Goal: Task Accomplishment & Management: Manage account settings

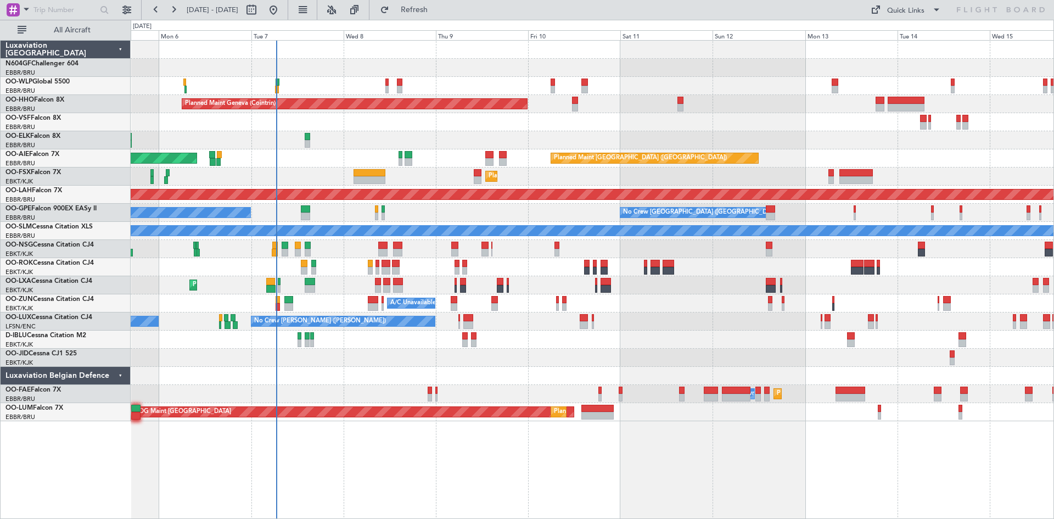
click at [515, 308] on div "Planned Maint Geneva (Cointrin) Unplanned Maint London (Farnborough) Planned Ma…" at bounding box center [592, 231] width 923 height 380
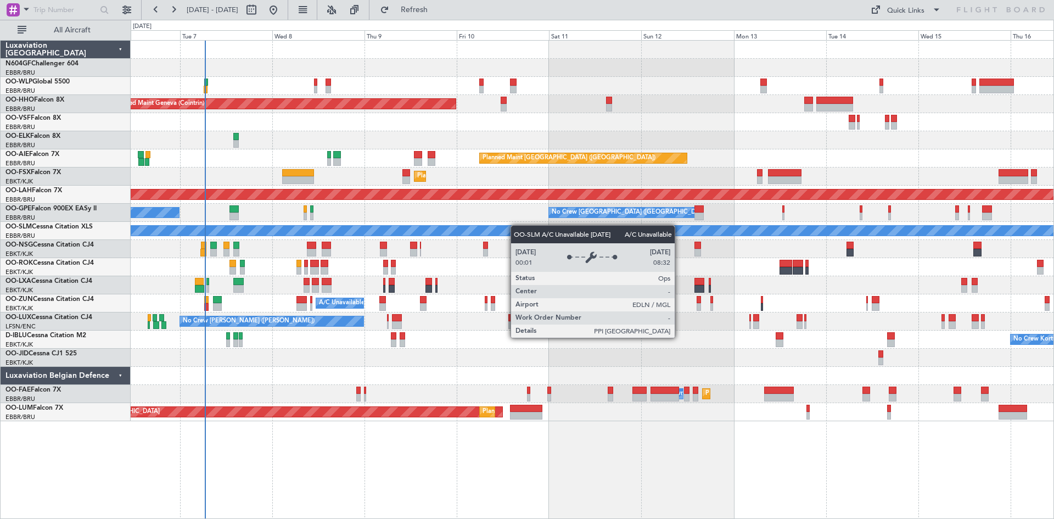
click at [475, 231] on div "Planned Maint Geneva (Cointrin) Planned Maint London (Farnborough) Unplanned Ma…" at bounding box center [592, 231] width 923 height 380
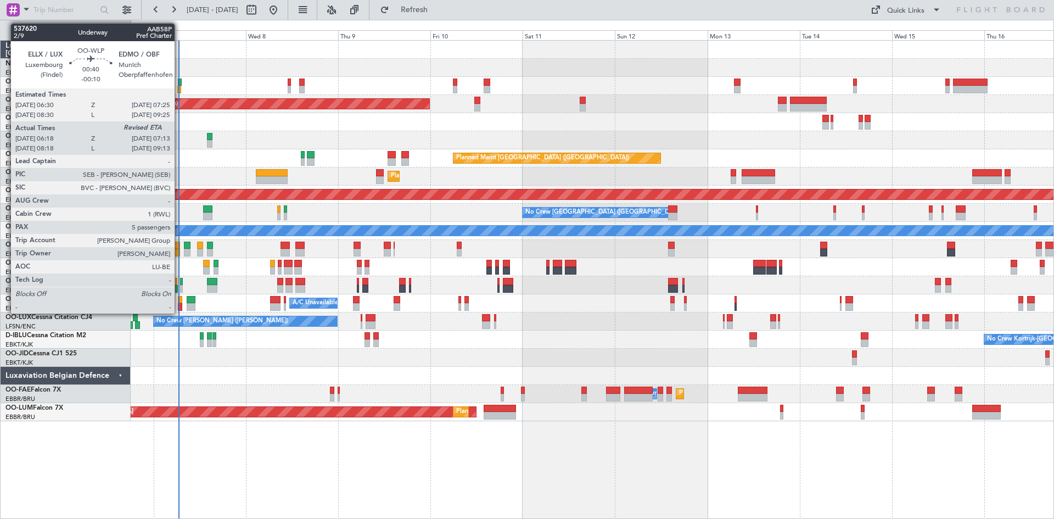
click at [179, 87] on div at bounding box center [179, 90] width 4 height 8
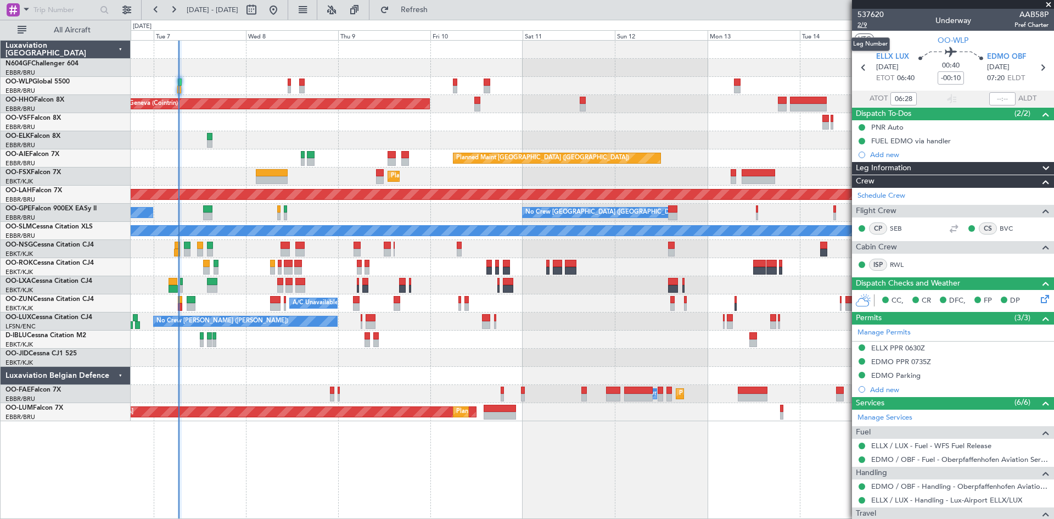
click at [866, 24] on span "2/9" at bounding box center [870, 24] width 26 height 9
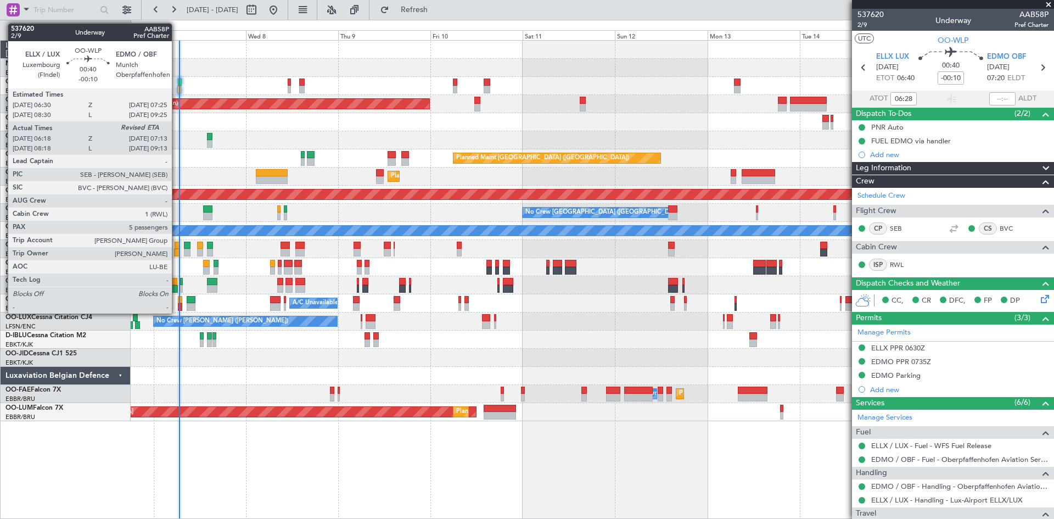
click at [177, 91] on div at bounding box center [179, 90] width 4 height 8
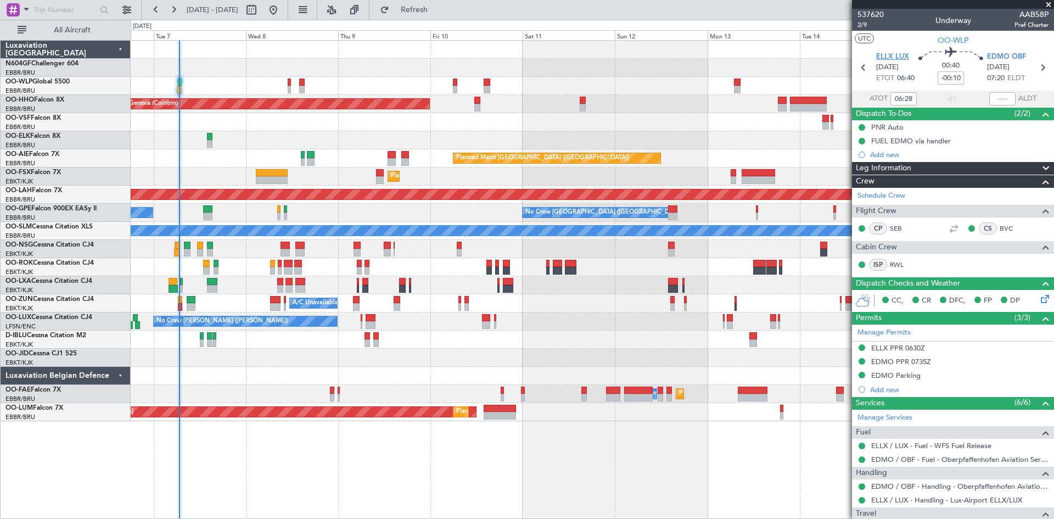
click at [889, 55] on span "ELLX LUX" at bounding box center [892, 57] width 33 height 11
type input "06:28"
click at [1000, 54] on span "EDMO OBF" at bounding box center [1006, 57] width 39 height 11
click at [1009, 59] on span "EDMO OBF" at bounding box center [1006, 57] width 39 height 11
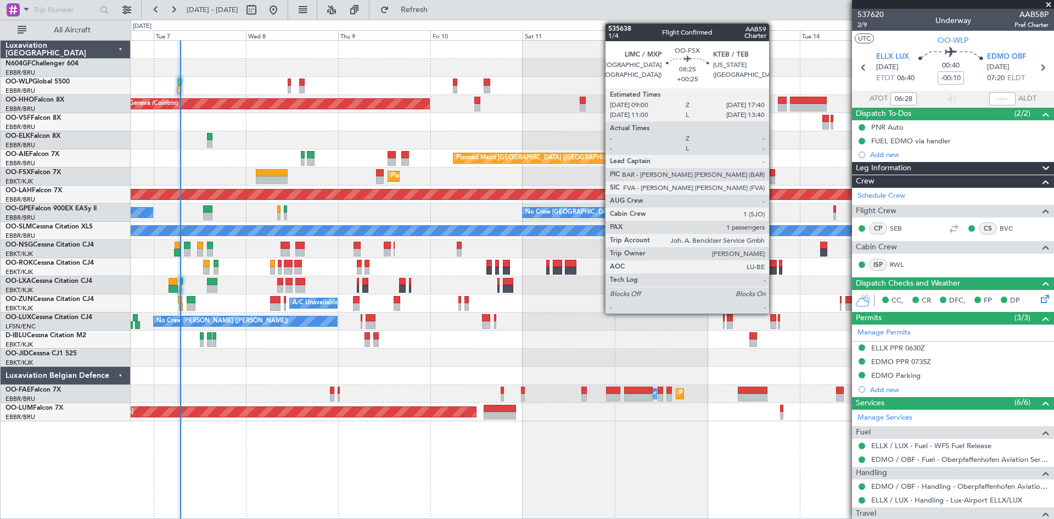
drag, startPoint x: 790, startPoint y: 178, endPoint x: 774, endPoint y: 183, distance: 16.7
click at [774, 183] on fb-app "06 Oct 2025 - 16 Oct 2025 Refresh Quick Links All Aircraft Planned Maint Geneva…" at bounding box center [527, 263] width 1054 height 510
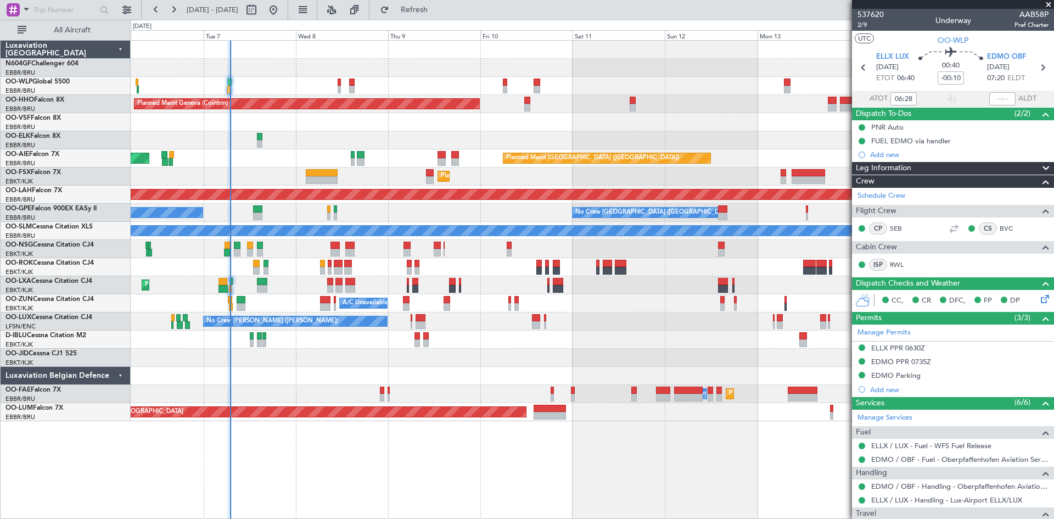
click at [995, 229] on fb-app "12 Oct 2025 - 22 Oct 2025 Refresh Quick Links All Aircraft Planned Maint Geneva…" at bounding box center [527, 263] width 1054 height 510
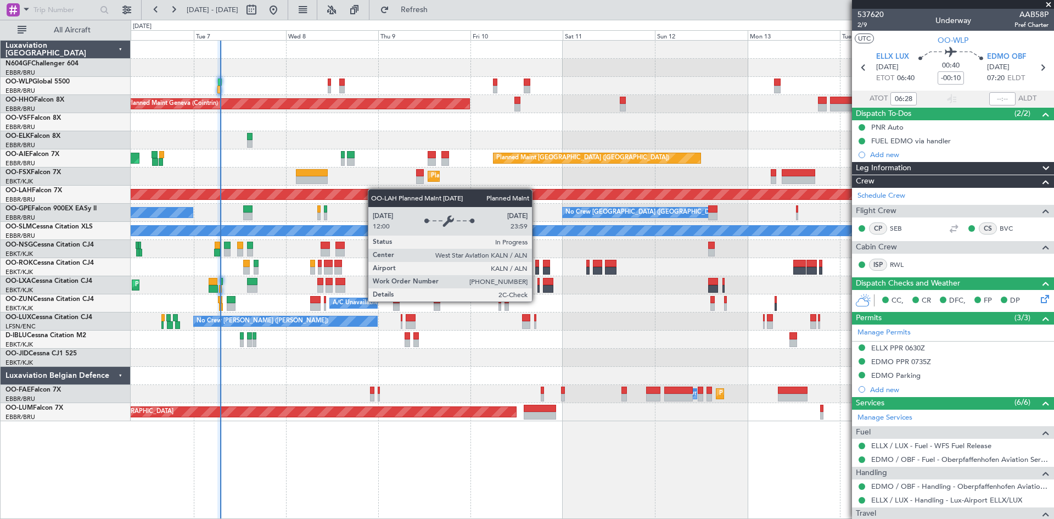
click at [501, 193] on div "Planned Maint Geneva (Cointrin) Planned Maint London (Farnborough) Unplanned Ma…" at bounding box center [592, 231] width 923 height 380
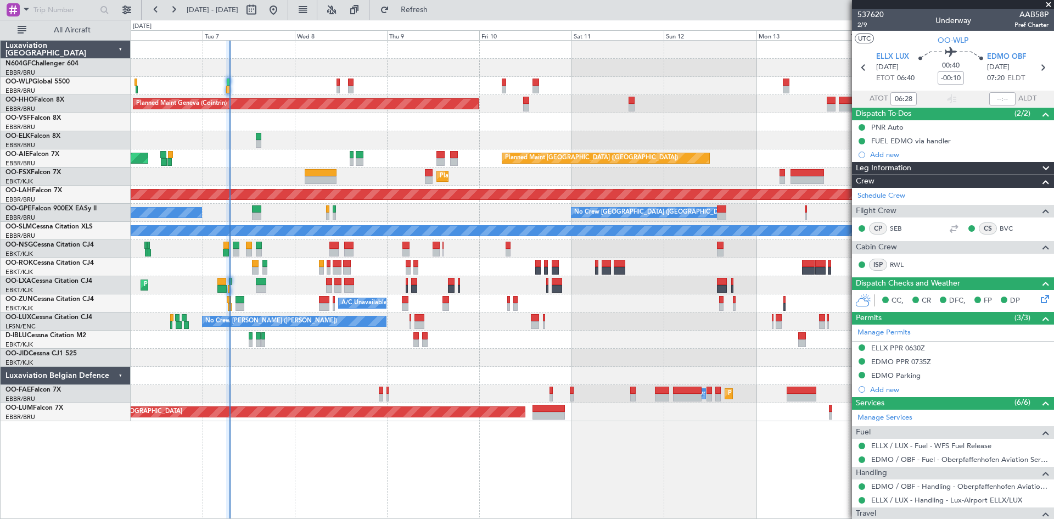
click at [538, 320] on div at bounding box center [535, 318] width 9 height 8
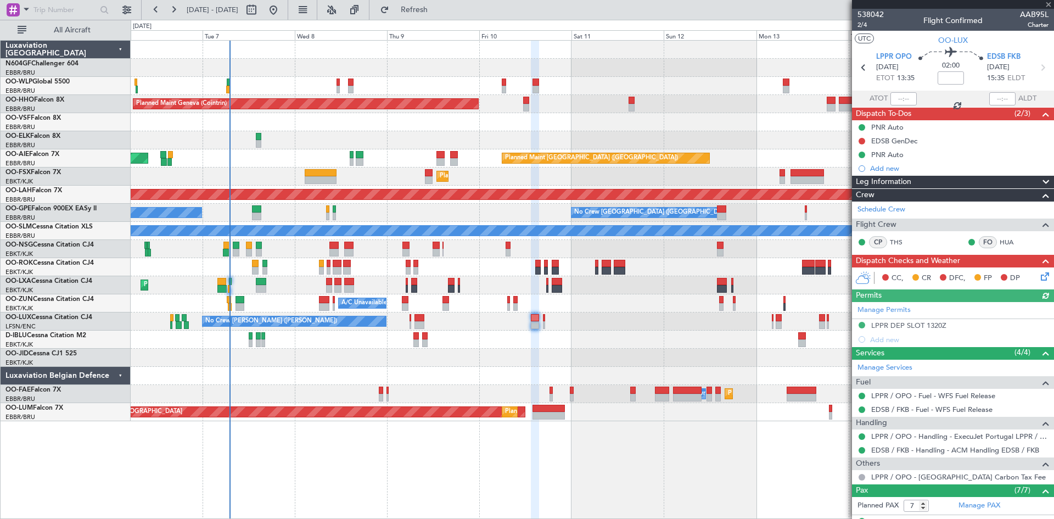
click at [725, 307] on div "A/C Unavailable [GEOGRAPHIC_DATA]-[GEOGRAPHIC_DATA]" at bounding box center [592, 303] width 923 height 18
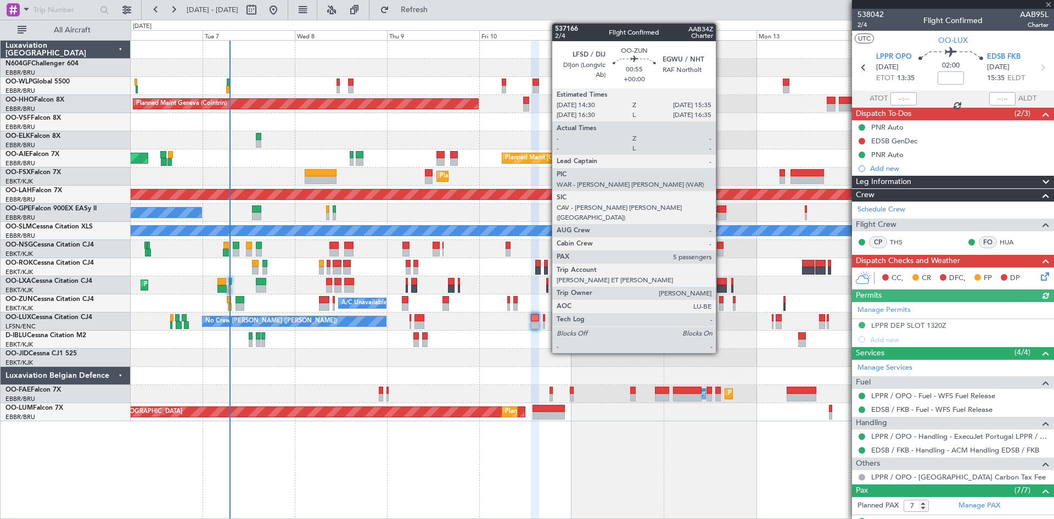
click at [721, 307] on div at bounding box center [721, 307] width 4 height 8
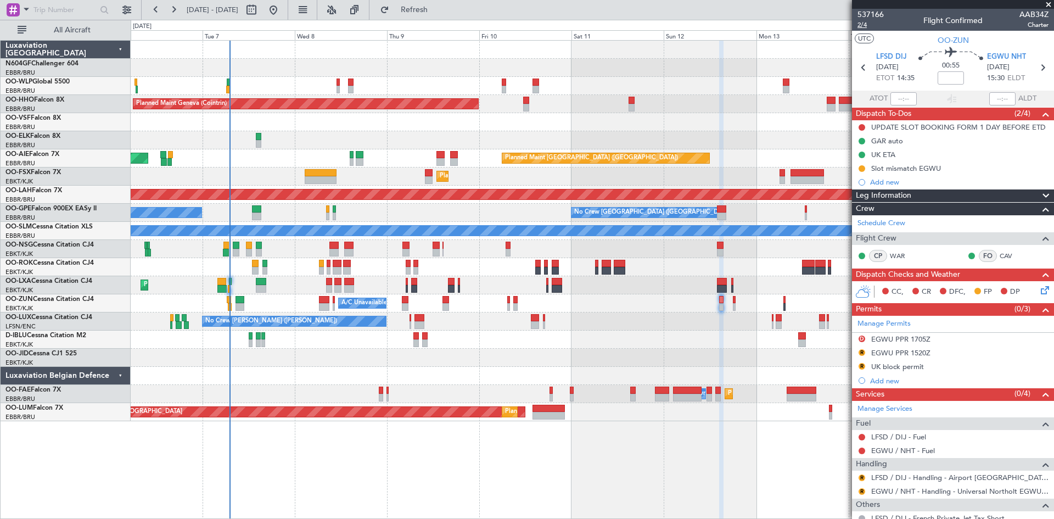
click at [862, 28] on span "2/4" at bounding box center [870, 24] width 26 height 9
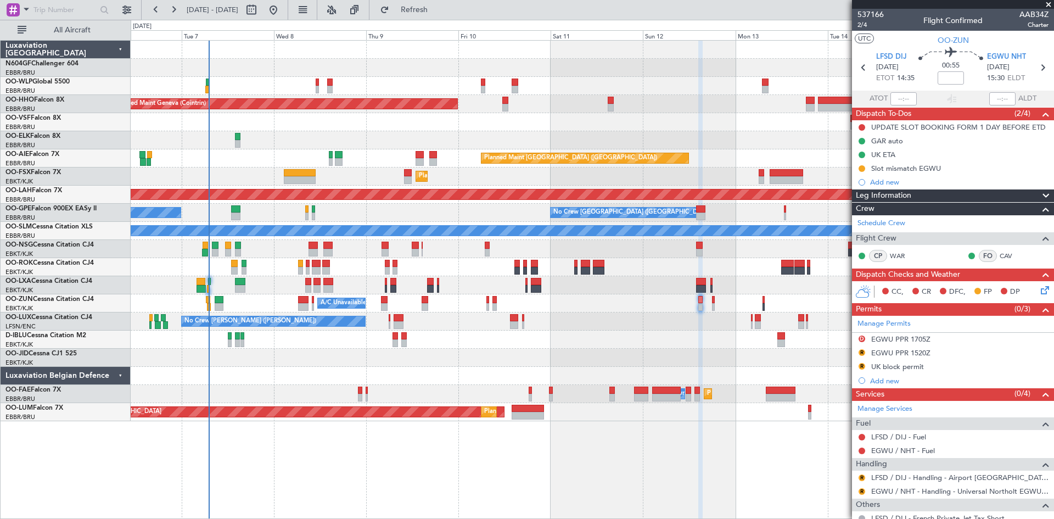
click at [656, 261] on div "Planned Maint Geneva (Cointrin) Planned Maint London (Farnborough) Unplanned Ma…" at bounding box center [592, 231] width 923 height 380
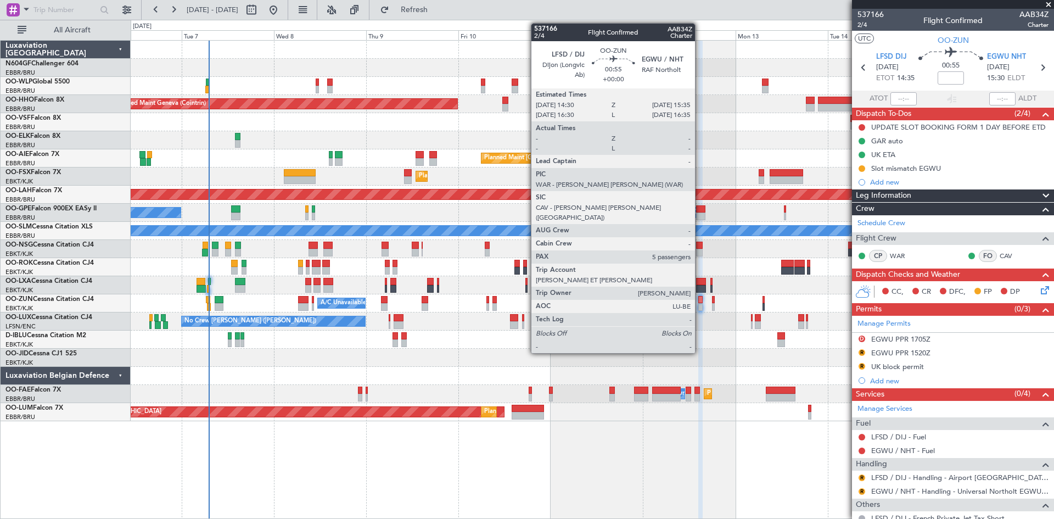
click at [700, 304] on div at bounding box center [700, 307] width 4 height 8
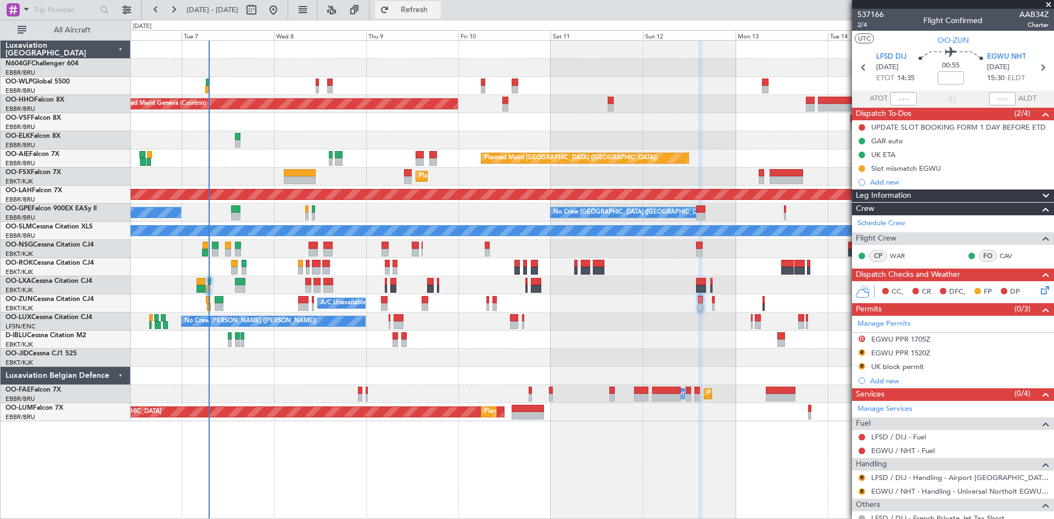
click at [437, 10] on span "Refresh" at bounding box center [414, 10] width 46 height 8
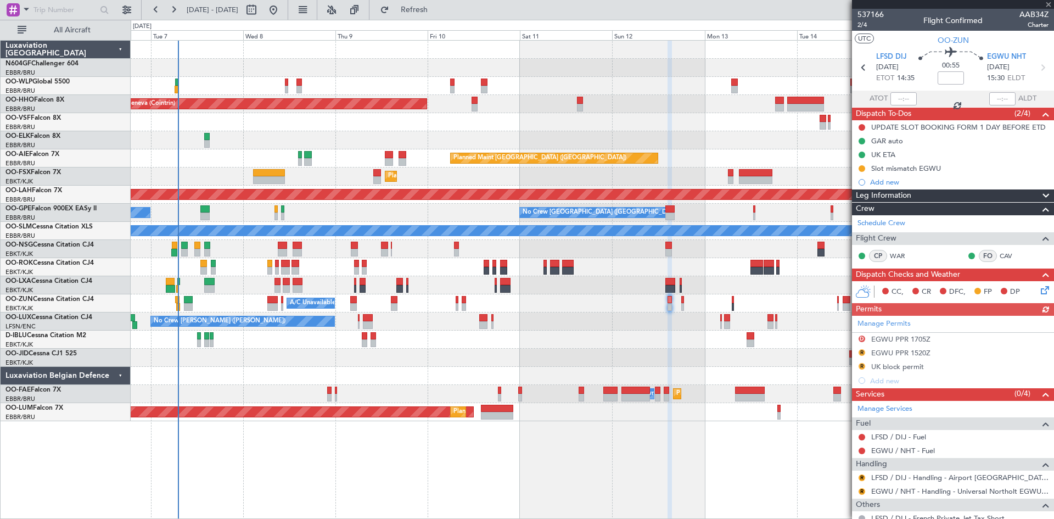
click at [595, 266] on div "Planned Maint Geneva (Cointrin) Planned Maint London (Farnborough) Unplanned Ma…" at bounding box center [592, 231] width 923 height 380
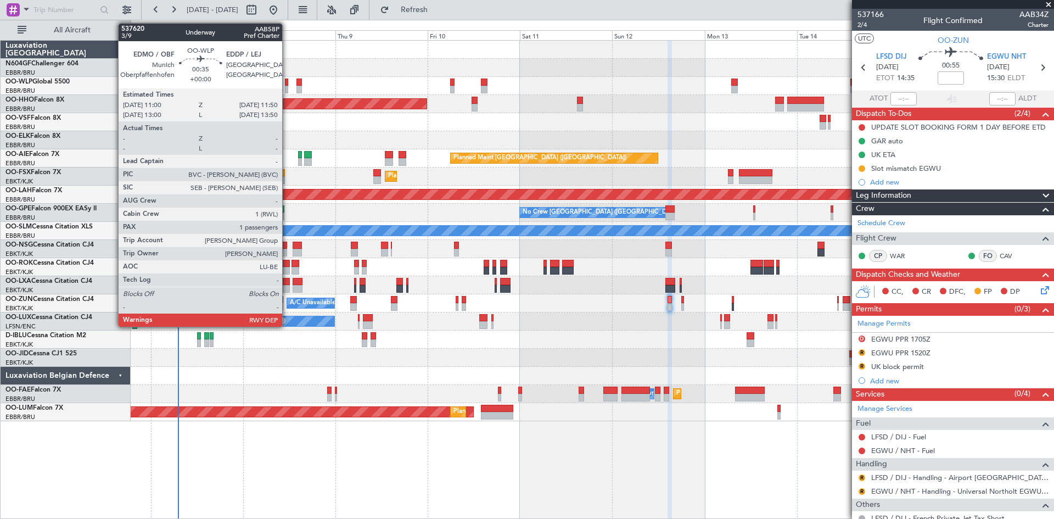
click at [287, 88] on div at bounding box center [286, 90] width 3 height 8
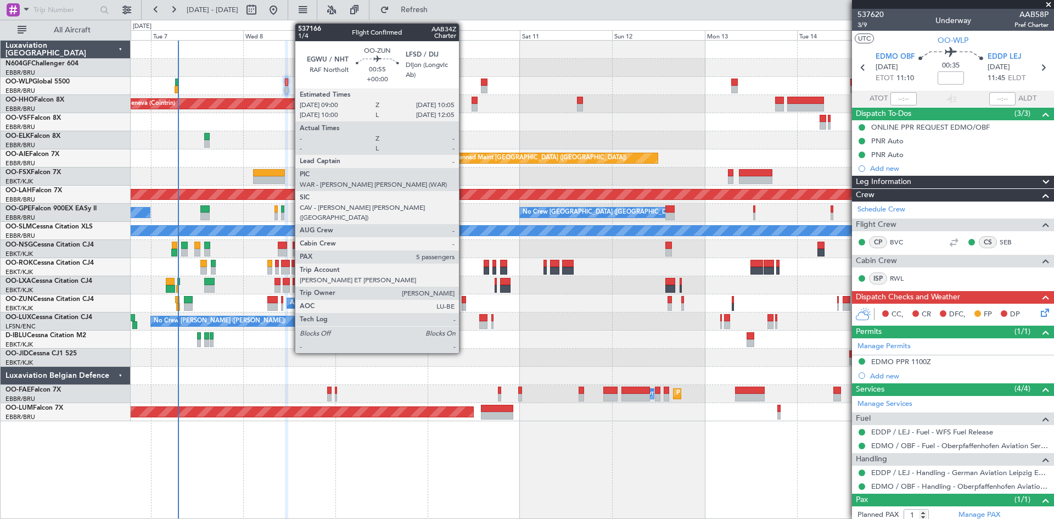
click at [464, 306] on div at bounding box center [464, 307] width 4 height 8
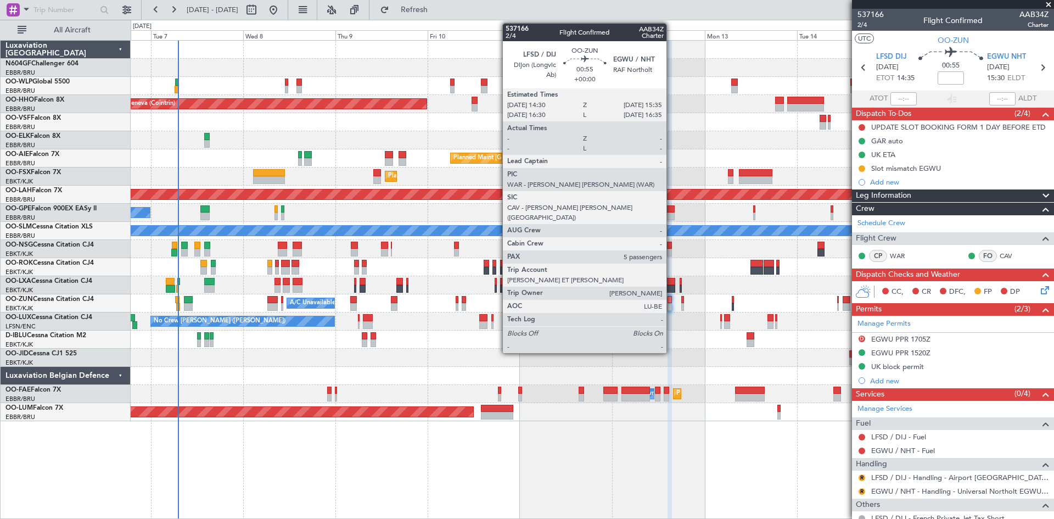
click at [671, 302] on div at bounding box center [669, 300] width 4 height 8
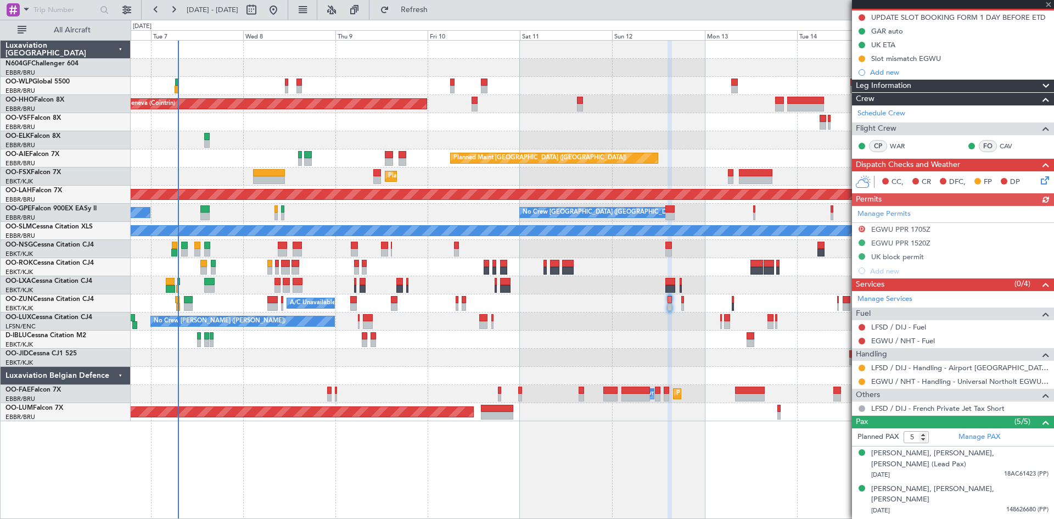
scroll to position [160, 0]
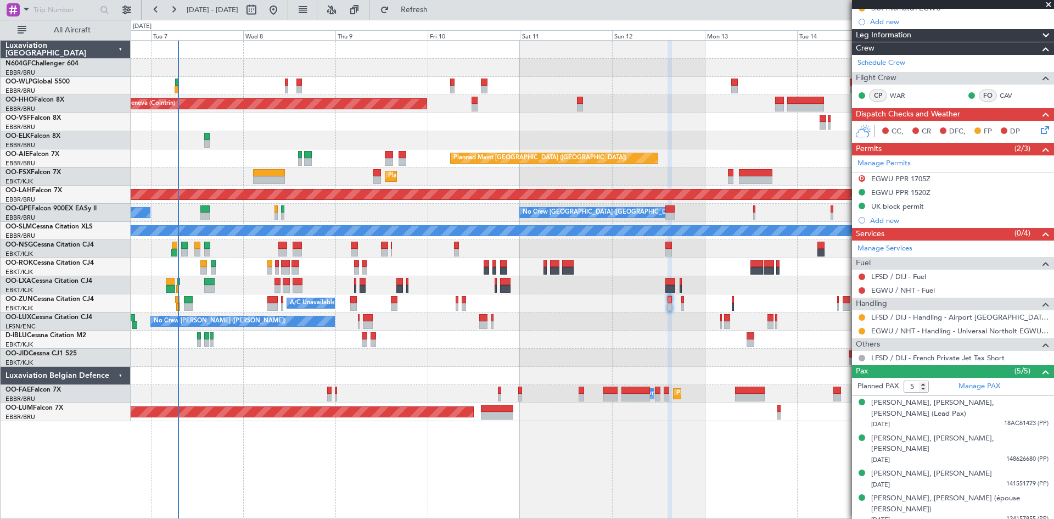
click at [681, 308] on div "A/C Unavailable [GEOGRAPHIC_DATA]-[GEOGRAPHIC_DATA]" at bounding box center [592, 303] width 923 height 18
click at [960, 320] on link "LFSD / DIJ - Handling - Airport [GEOGRAPHIC_DATA] **MyHandling** LFSD / DIJ" at bounding box center [959, 316] width 177 height 9
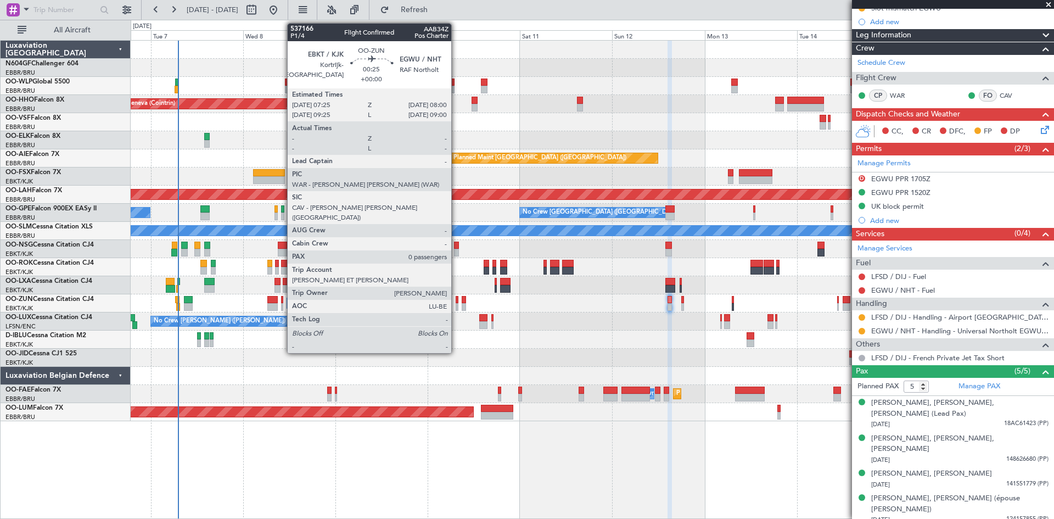
click at [456, 305] on div at bounding box center [457, 307] width 3 height 8
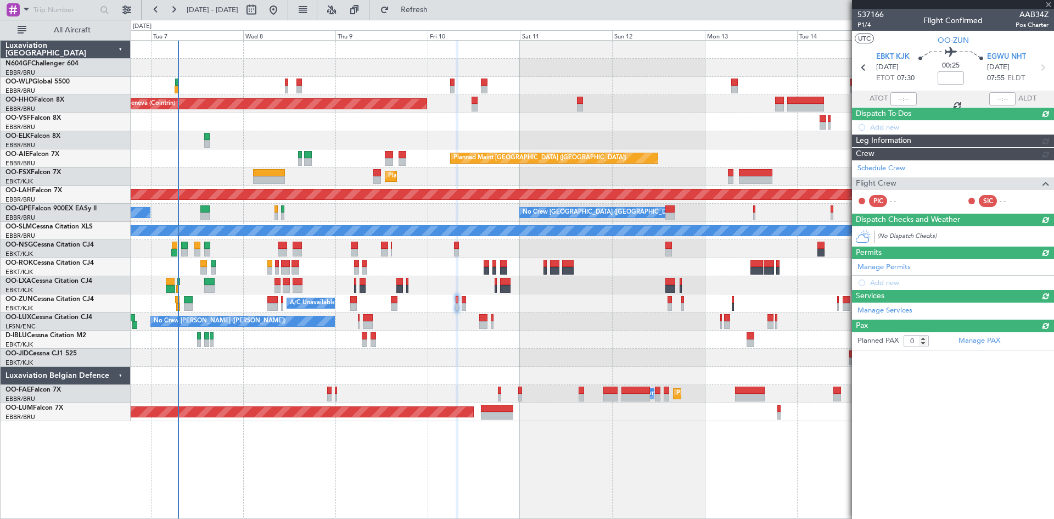
scroll to position [0, 0]
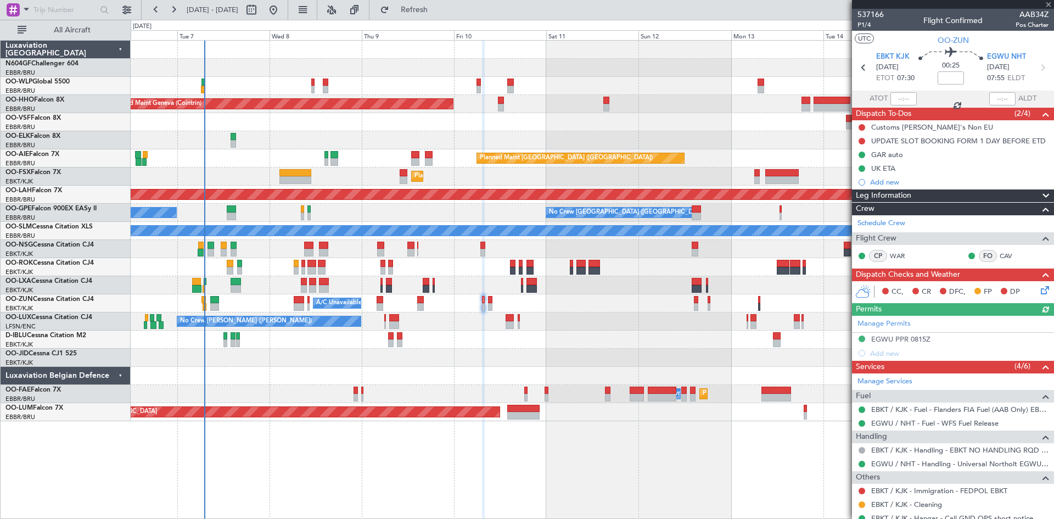
click at [463, 147] on div "Planned Maint Geneva (Cointrin) Planned Maint London (Farnborough) Unplanned Ma…" at bounding box center [592, 231] width 923 height 380
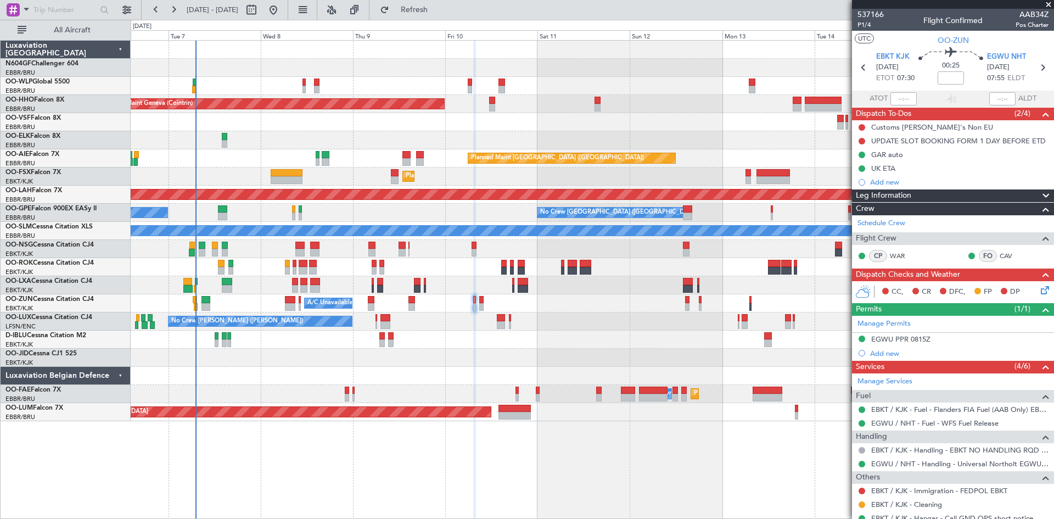
click at [526, 121] on div "Planned Maint Geneva (Cointrin) Planned Maint London (Farnborough) Unplanned Ma…" at bounding box center [592, 231] width 923 height 380
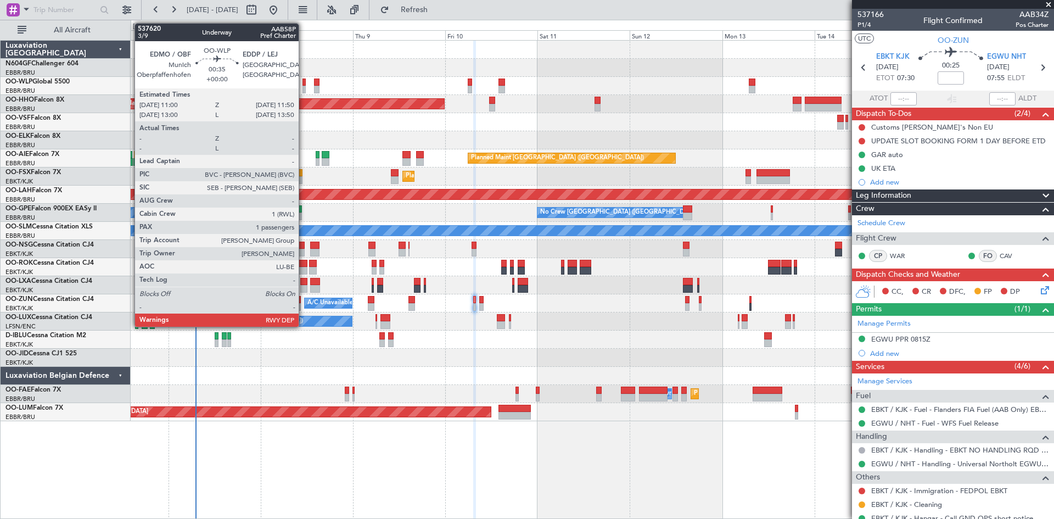
click at [303, 88] on div at bounding box center [303, 90] width 3 height 8
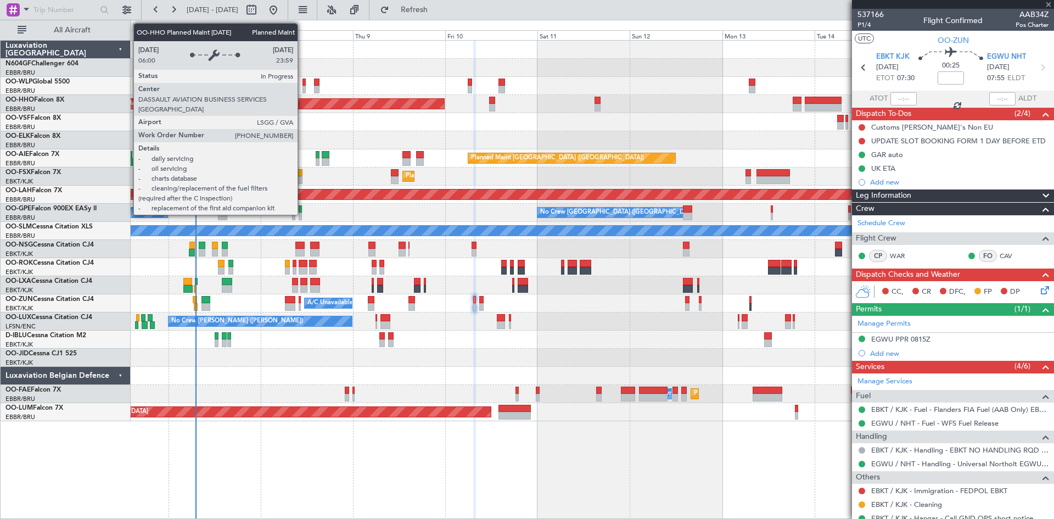
type input "1"
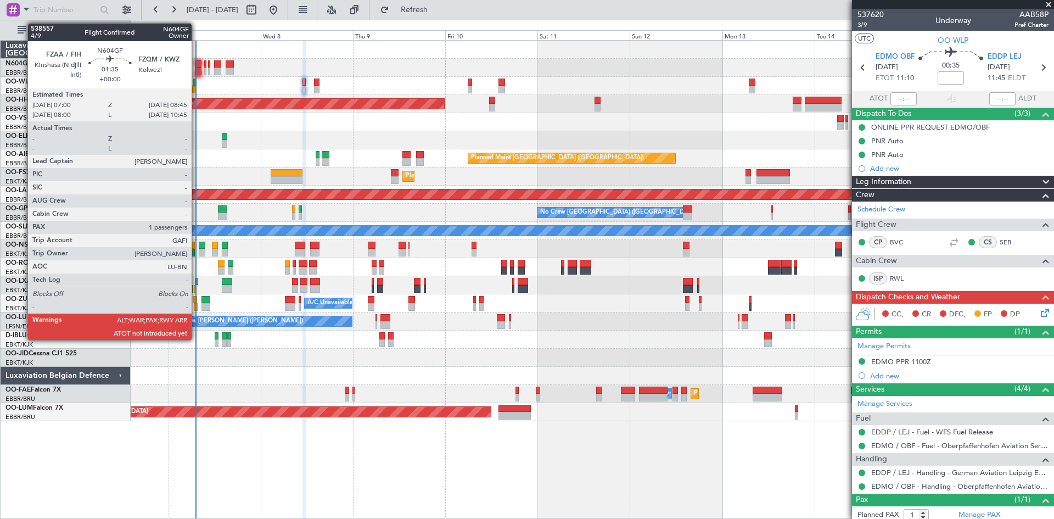
click at [196, 70] on div at bounding box center [198, 72] width 7 height 8
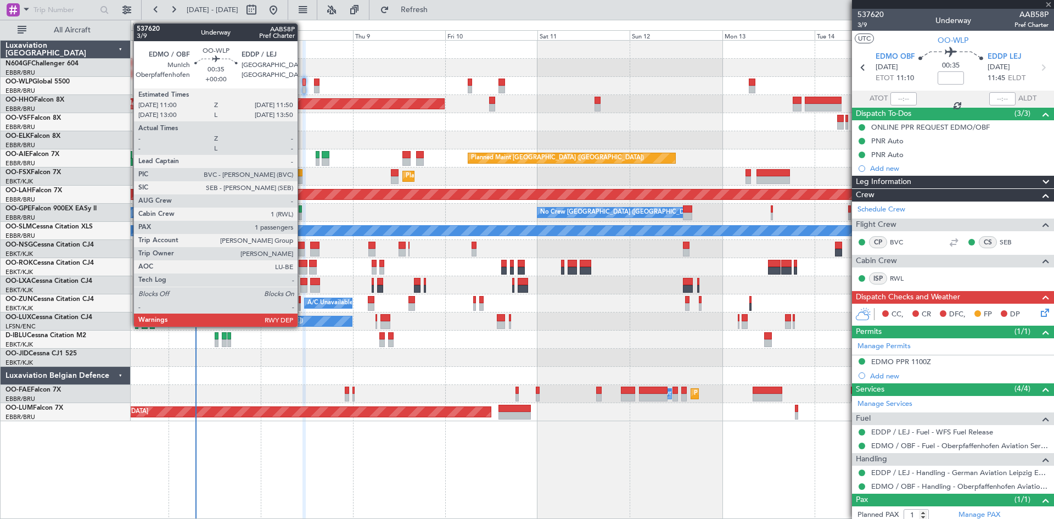
click at [302, 89] on div at bounding box center [303, 90] width 3 height 8
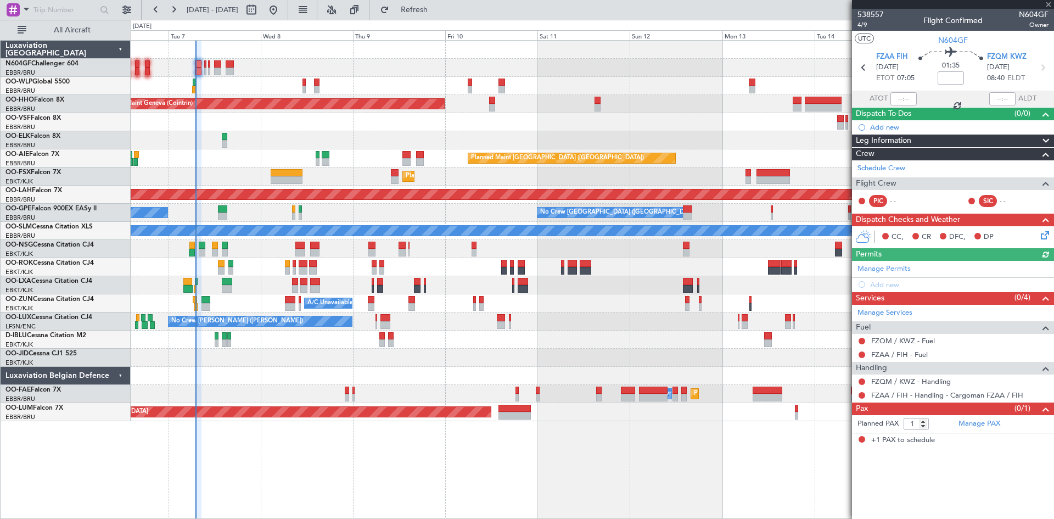
click at [302, 89] on div at bounding box center [303, 90] width 3 height 8
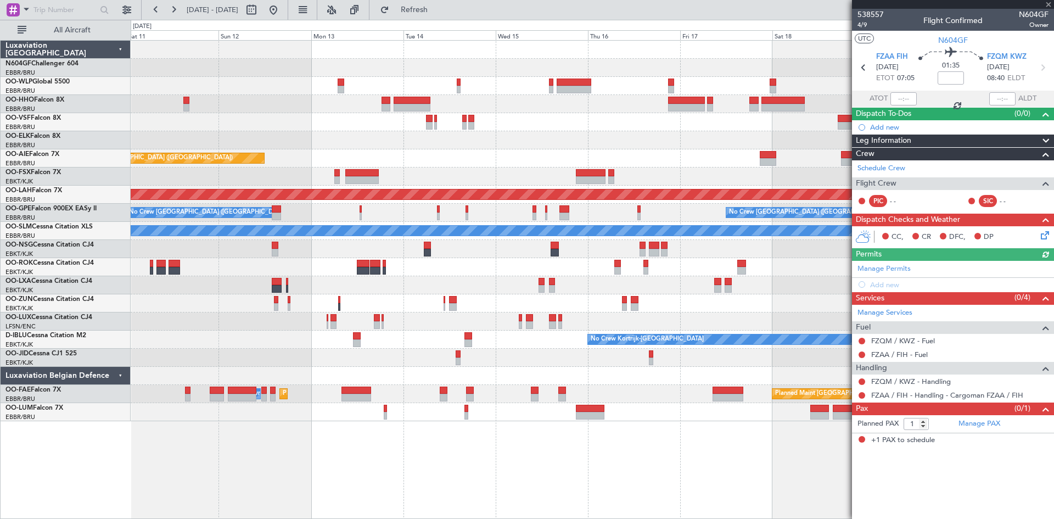
click at [0, 162] on div "Planned Maint Geneva (Cointrin) Planned Maint London (Farnborough) Planned Main…" at bounding box center [527, 269] width 1054 height 499
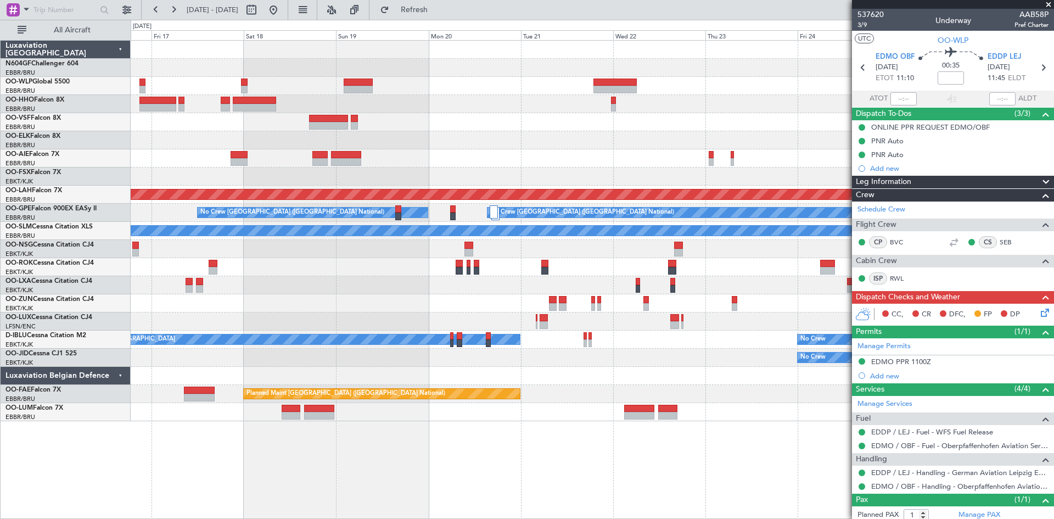
click at [349, 148] on div "- - FIMP 17:00 Z EBLG 05:10 Z Planned Maint Alton-st Louis (St Louis Regl) Plan…" at bounding box center [592, 231] width 923 height 380
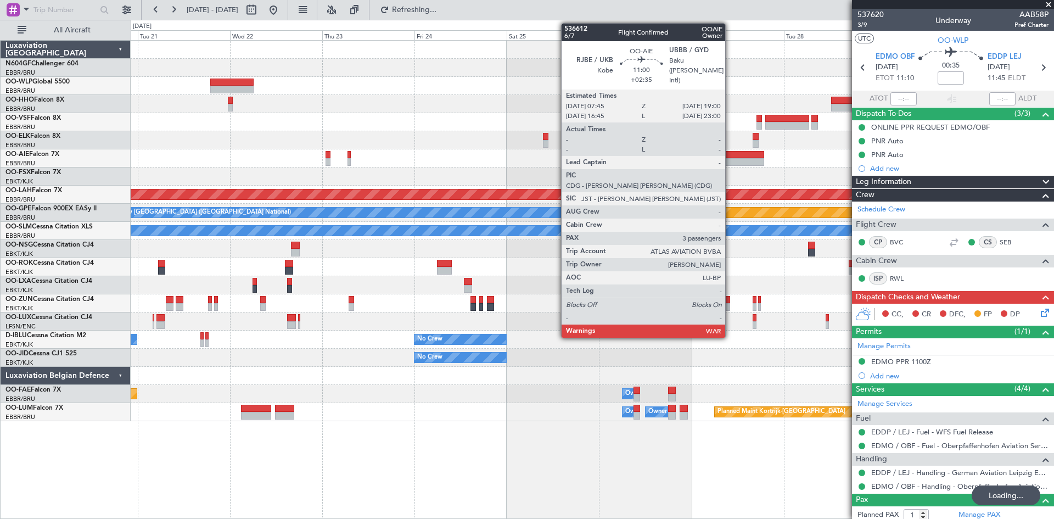
click at [730, 158] on div at bounding box center [742, 162] width 43 height 8
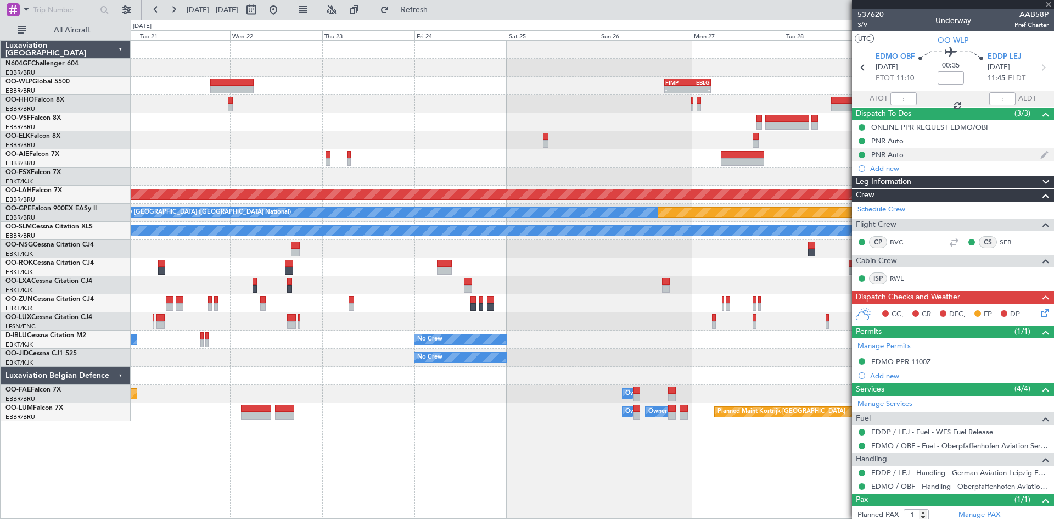
type input "+02:35"
type input "3"
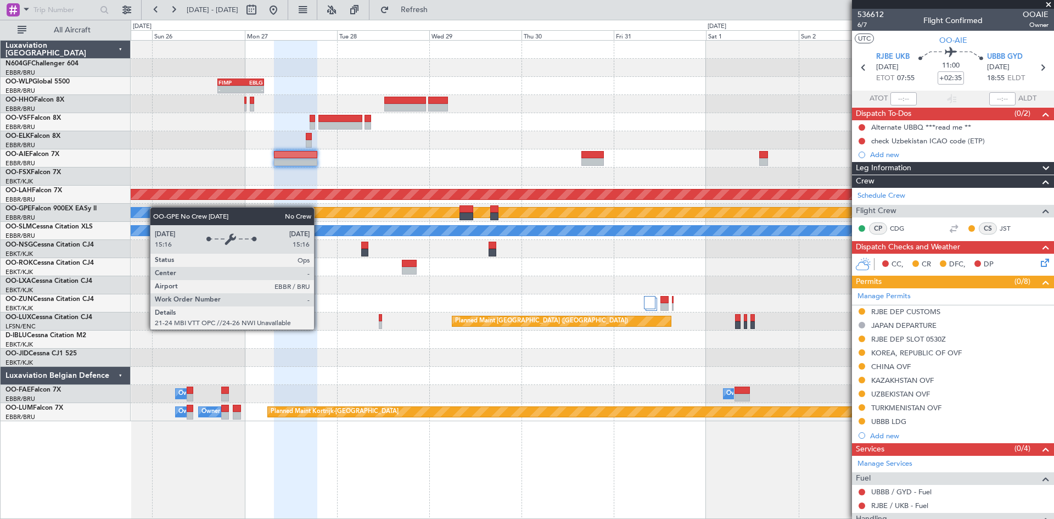
click at [157, 207] on div "- - FIMP 17:00 Z EBLG 05:10 Z Planned Maint Alton-st Louis (St Louis Regl) Plan…" at bounding box center [592, 231] width 923 height 380
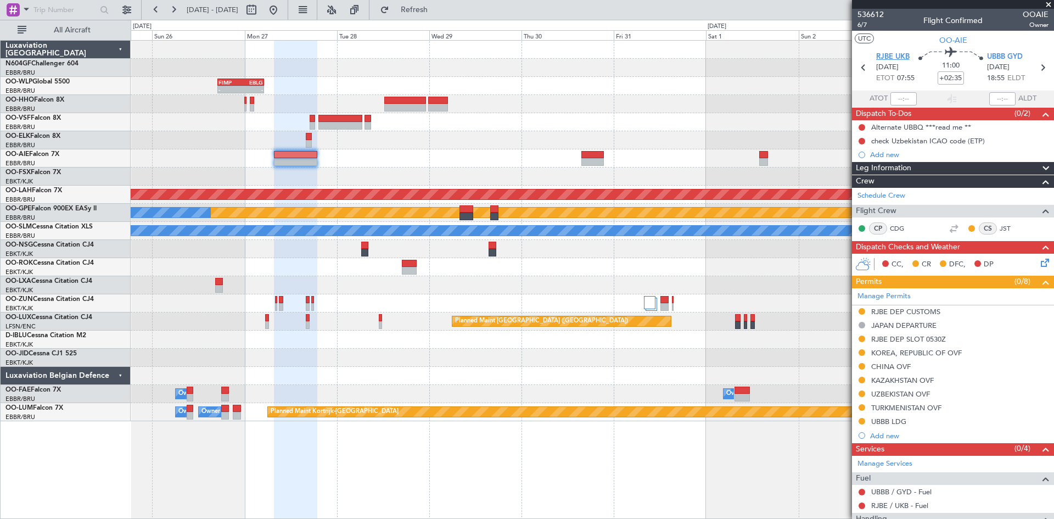
click at [888, 57] on span "RJBE UKB" at bounding box center [892, 57] width 33 height 11
click at [1006, 56] on span "UBBB GYD" at bounding box center [1005, 57] width 36 height 11
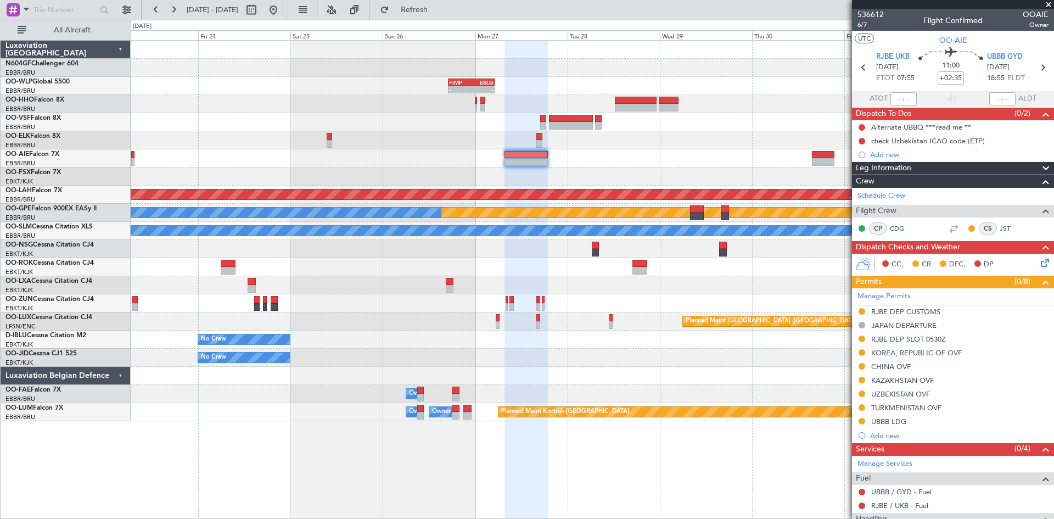
click at [734, 137] on div "- - FIMP 17:00 Z EBLG 05:10 Z Planned Maint Alton-st Louis (St Louis Regl) Plan…" at bounding box center [592, 231] width 923 height 380
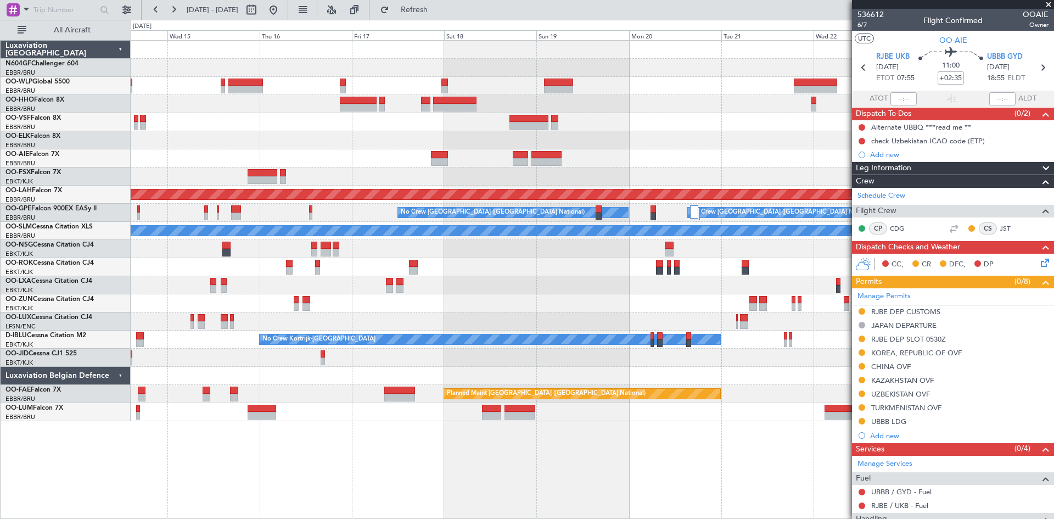
click at [898, 170] on fb-app "25 Oct 2025 - 04 Nov 2025 Refresh Quick Links All Aircraft - - FIMP 17:00 Z EBL…" at bounding box center [527, 263] width 1054 height 510
click at [1039, 113] on fb-app "14 Oct 2025 - 24 Oct 2025 Refresh Quick Links All Aircraft - - FIMP 17:00 Z EBL…" at bounding box center [527, 263] width 1054 height 510
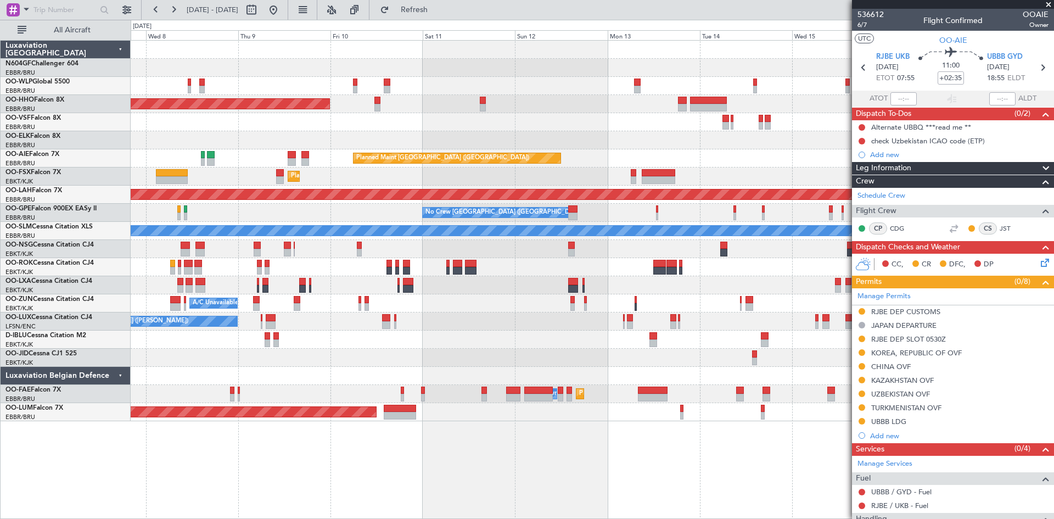
click at [1053, 131] on html "14 Oct 2025 - 24 Oct 2025 Refresh Quick Links All Aircraft Planned Maint Geneva…" at bounding box center [527, 259] width 1054 height 519
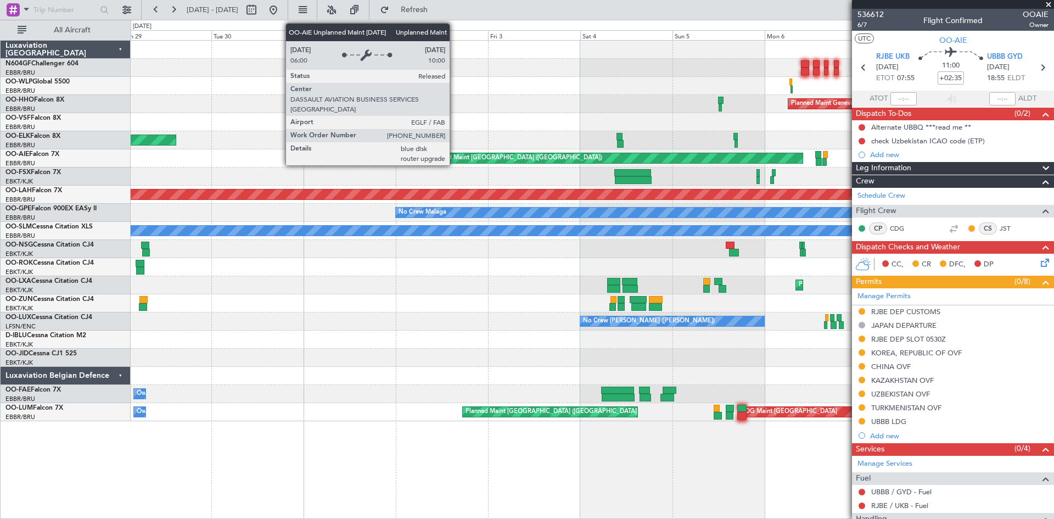
click at [984, 148] on fb-app "14 Oct 2025 - 24 Oct 2025 Refresh Quick Links All Aircraft Planned Maint Geneva…" at bounding box center [527, 263] width 1054 height 510
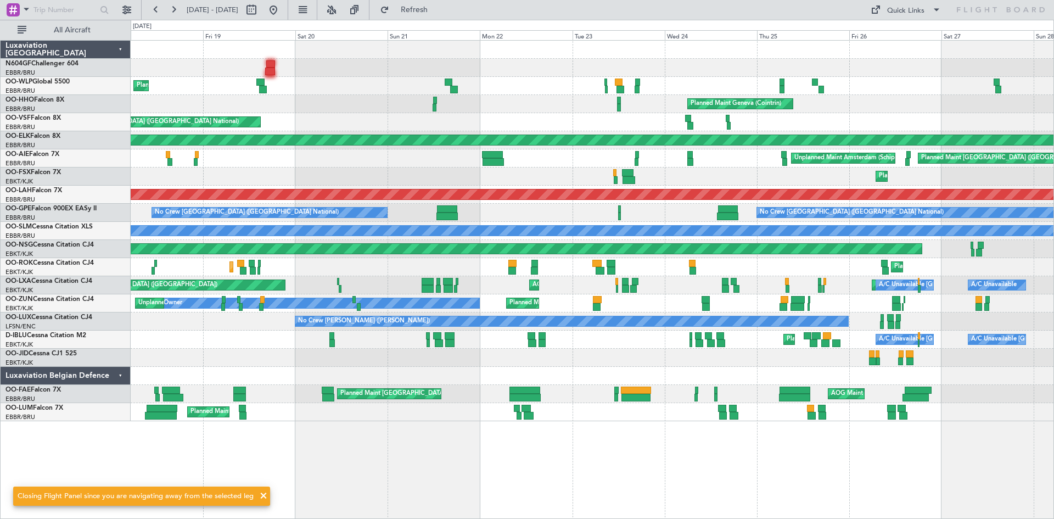
click at [697, 127] on div "Planned Maint Liege Planned Maint Geneva (Cointrin) AOG Maint Brussels (Brussel…" at bounding box center [592, 231] width 923 height 380
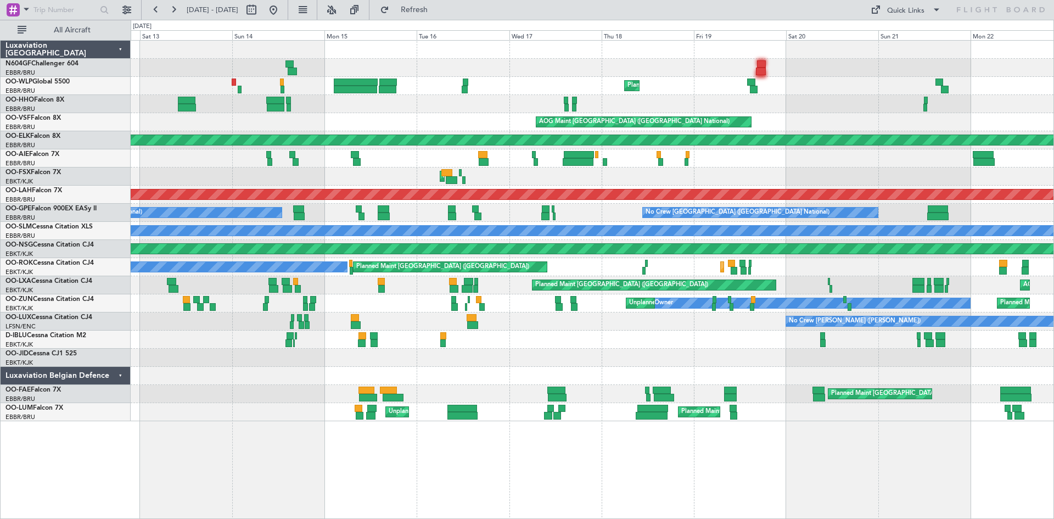
click at [1024, 125] on div "Planned Maint Liege Planned Maint Geneva (Cointrin) Planned Maint Geneva (Coint…" at bounding box center [592, 231] width 923 height 380
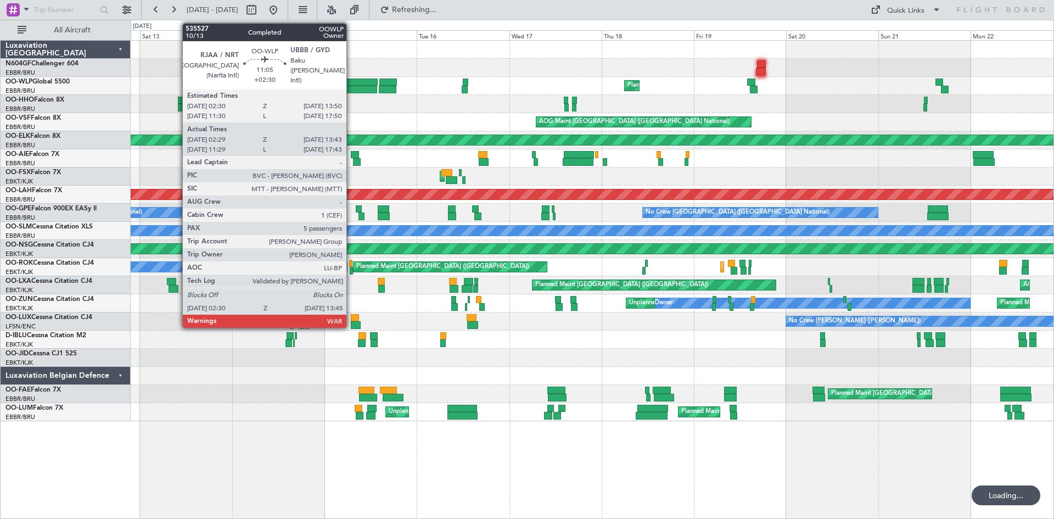
click at [351, 88] on div at bounding box center [355, 90] width 43 height 8
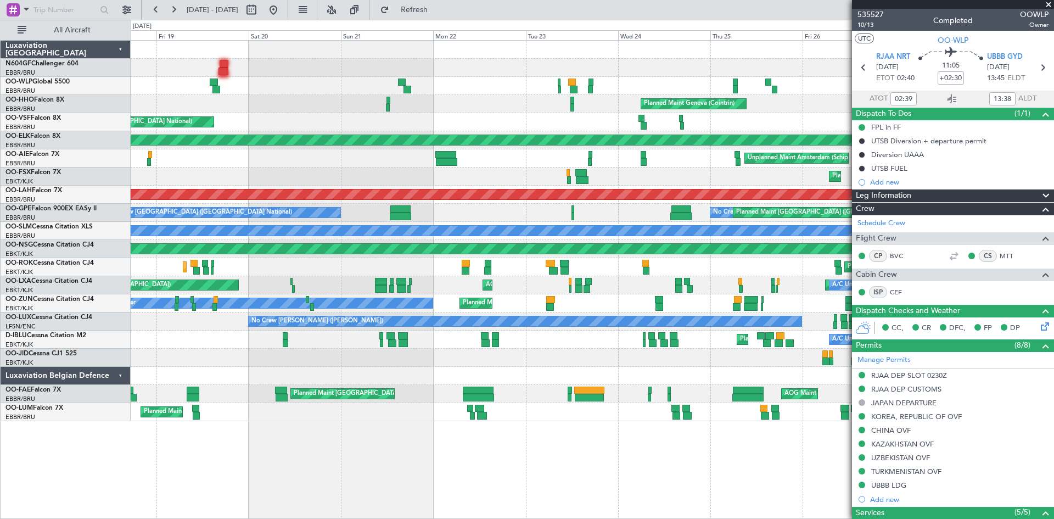
click at [0, 184] on div "Planned Maint Liege Planned Maint Geneva (Cointrin) AOG Maint Brussels (Brussel…" at bounding box center [527, 269] width 1054 height 499
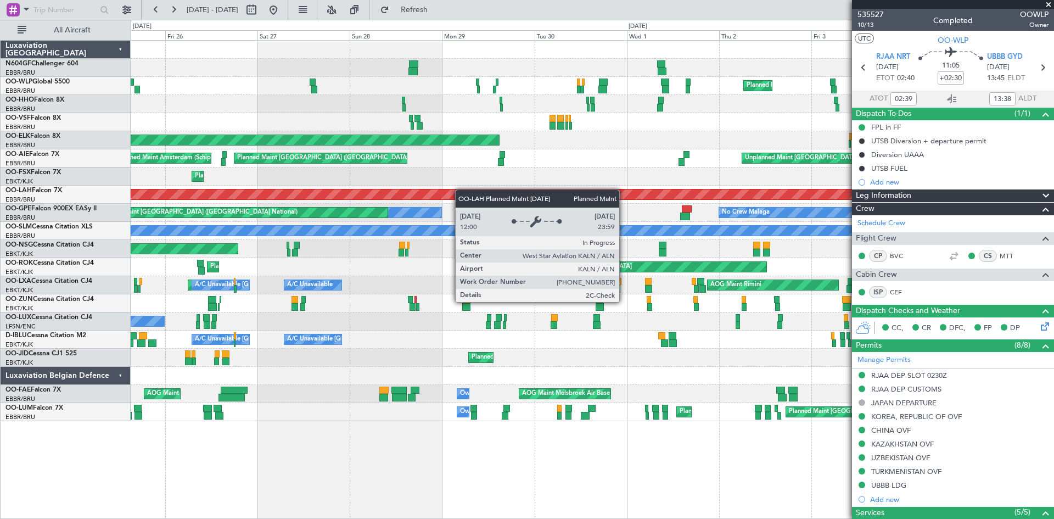
click at [125, 187] on div "Planned Maint Milan (Linate) Planned Maint Geneva (Cointrin) Planned Maint Gene…" at bounding box center [527, 269] width 1054 height 499
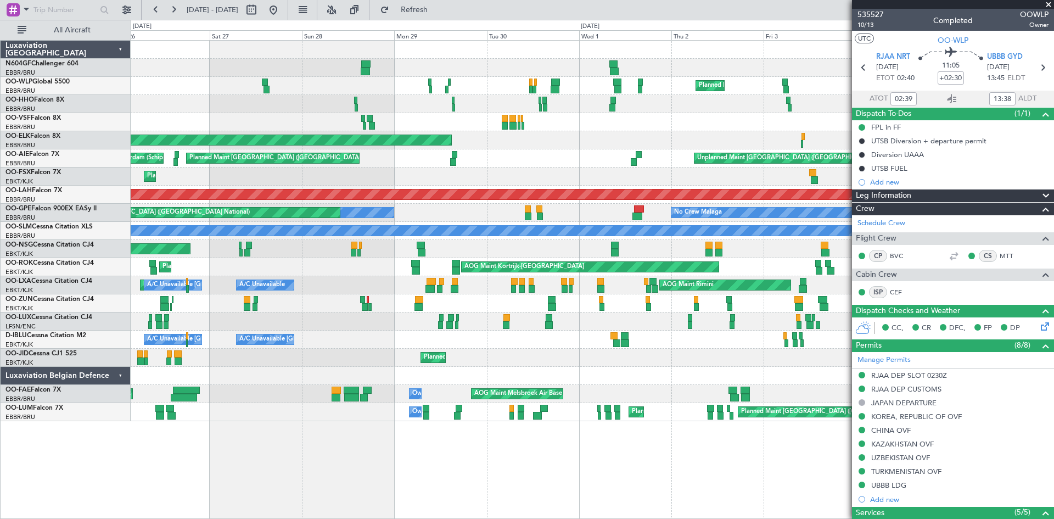
click at [30, 159] on div "Planned Maint Milan (Linate) Planned Maint Geneva (Cointrin) Planned Maint Gene…" at bounding box center [527, 269] width 1054 height 499
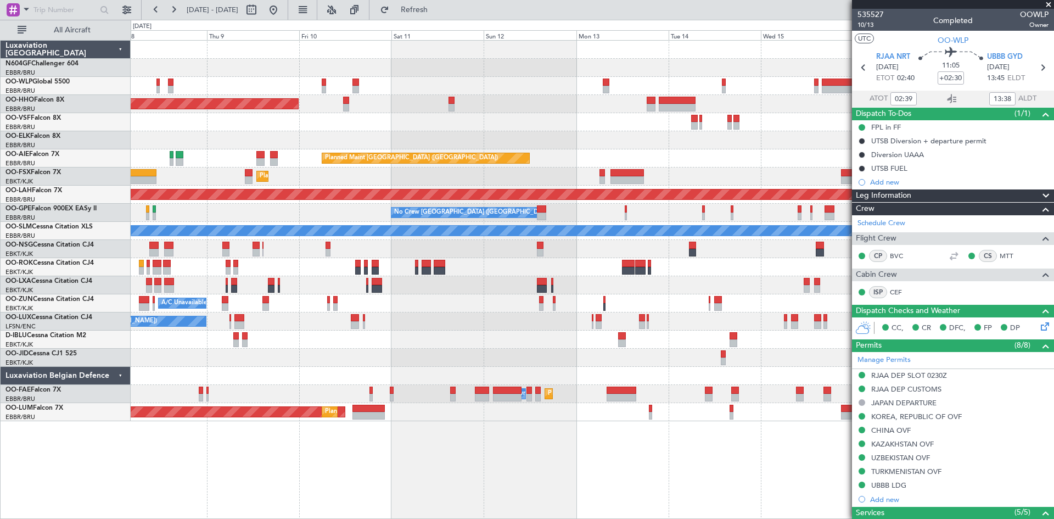
click at [49, 92] on div "Planned Maint Geneva (Cointrin) Planned Maint London (Farnborough) Unplanned Ma…" at bounding box center [527, 269] width 1054 height 499
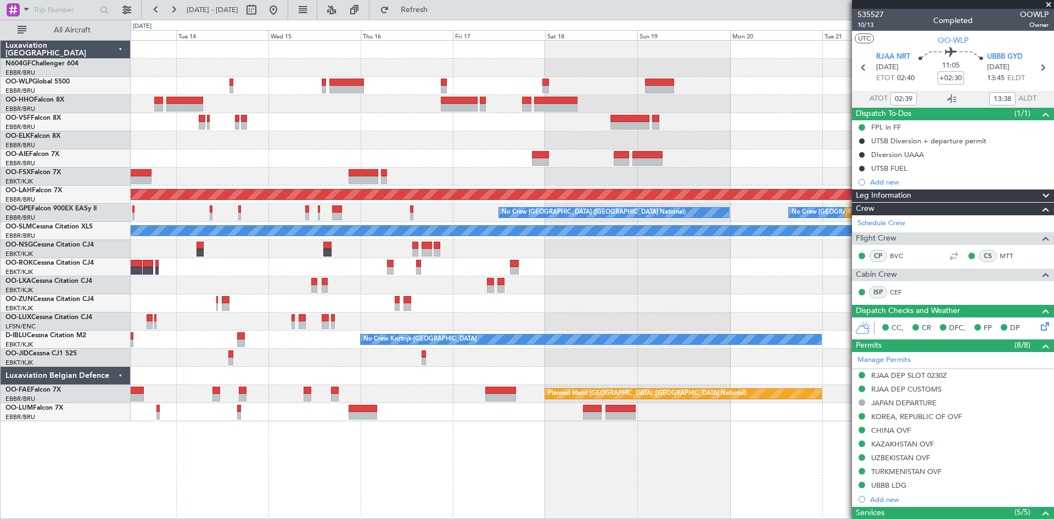
click at [190, 43] on div "Planned Maint London (Farnborough) Planned Maint Alton-st Louis (St Louis Regl)…" at bounding box center [592, 231] width 923 height 380
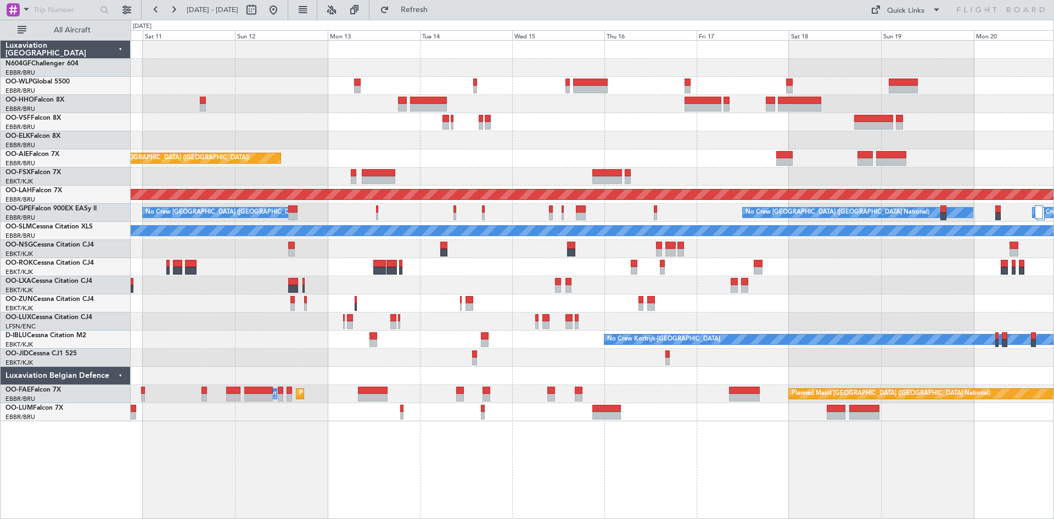
click at [778, 168] on div "Planned Maint Geneva (Cointrin) Planned Maint London (Farnborough) Planned Main…" at bounding box center [592, 231] width 923 height 380
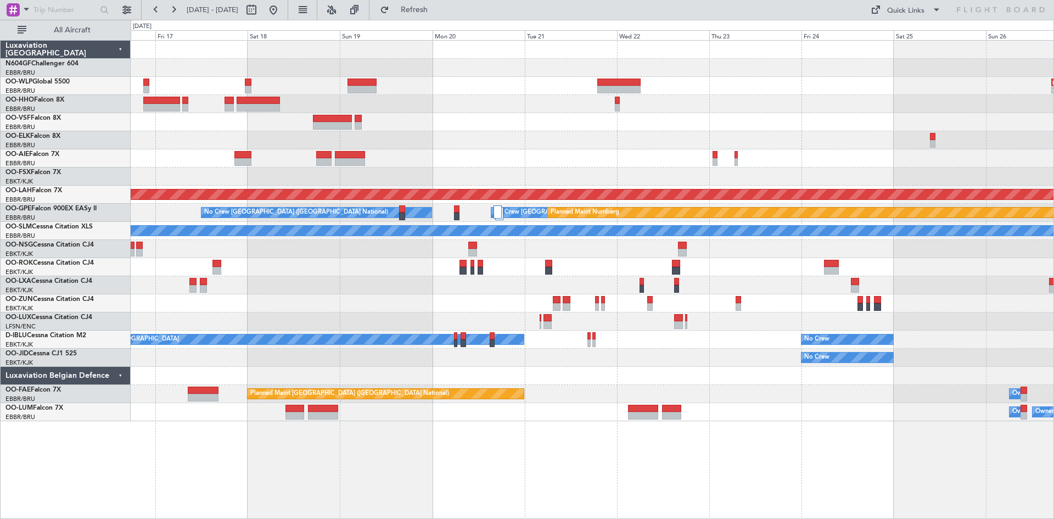
click at [223, 183] on div "- - FIMP 17:00 Z EBLG 05:10 Z Planned Maint Alton-st Louis (St Louis Regl) No C…" at bounding box center [592, 231] width 923 height 380
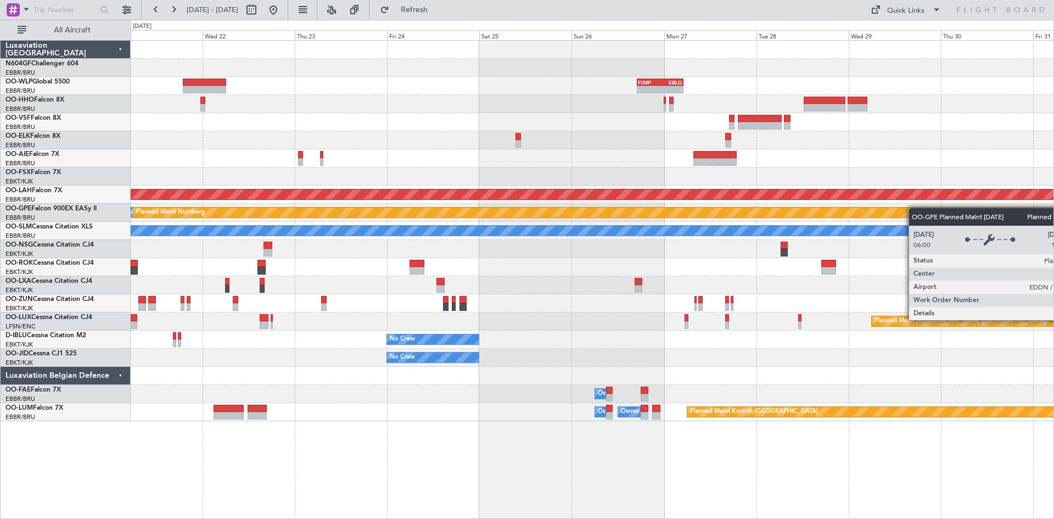
click at [706, 207] on div "- - FIMP 17:00 Z EBLG 05:10 Z Planned Maint Alton-st Louis (St Louis Regl) No C…" at bounding box center [592, 231] width 923 height 380
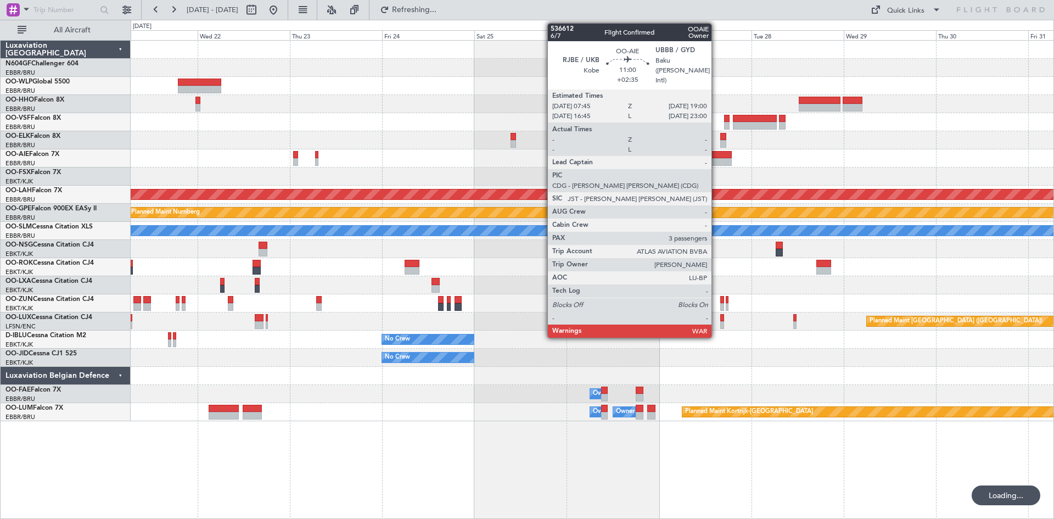
click at [716, 155] on div at bounding box center [709, 155] width 43 height 8
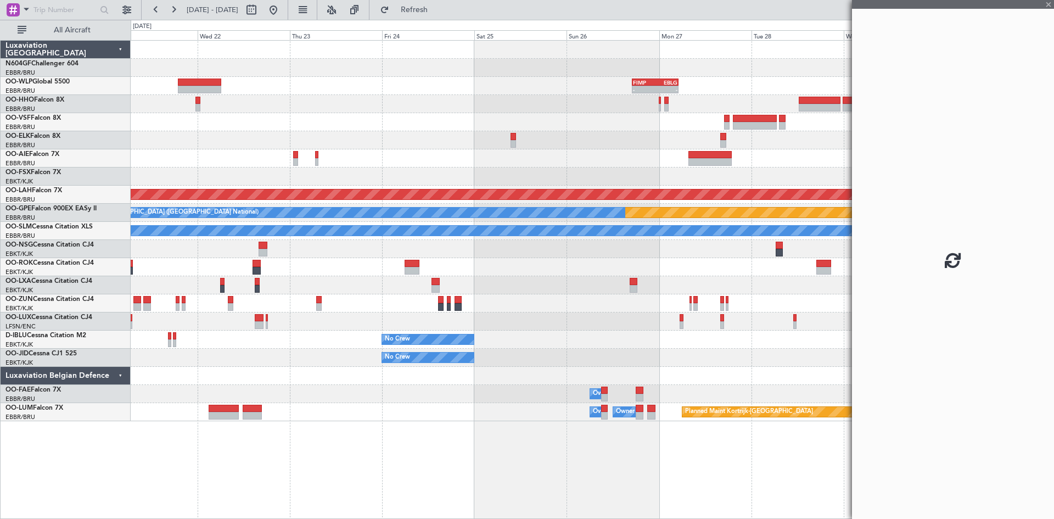
click at [675, 183] on fb-app "21 Oct 2025 - 31 Oct 2025 Refresh Quick Links All Aircraft - - FIMP 17:00 Z EBL…" at bounding box center [527, 263] width 1054 height 510
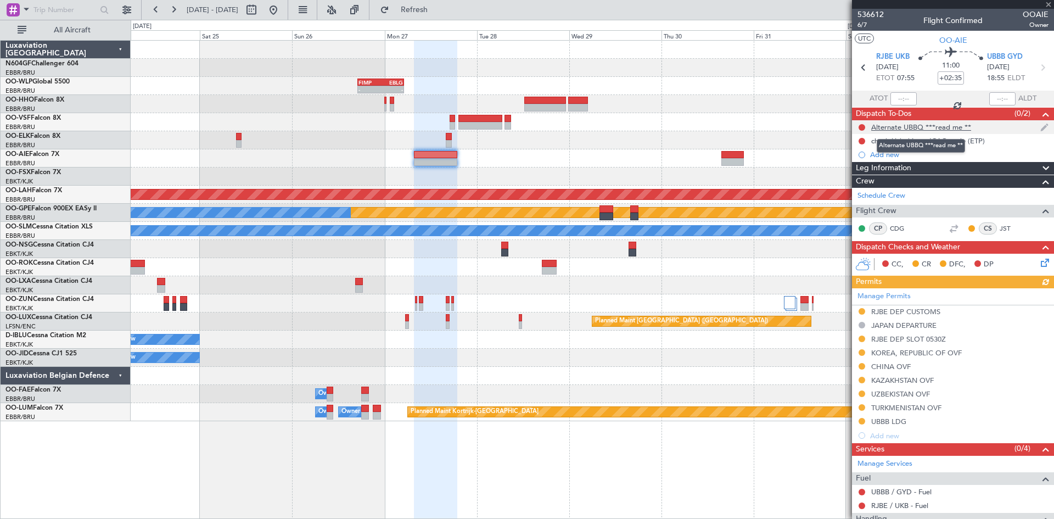
click at [916, 127] on div "Alternate UBBQ ***read me **" at bounding box center [921, 126] width 100 height 9
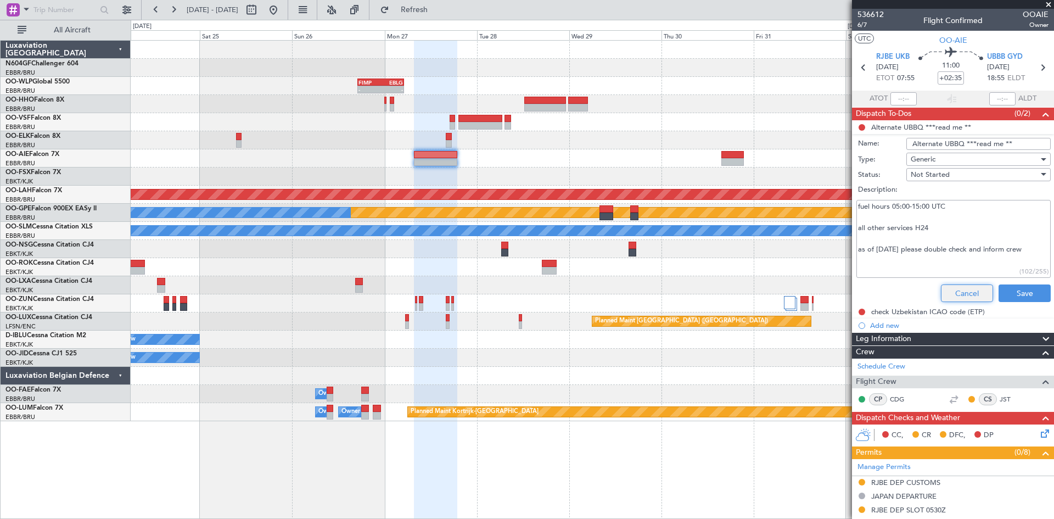
click at [948, 289] on button "Cancel" at bounding box center [967, 293] width 52 height 18
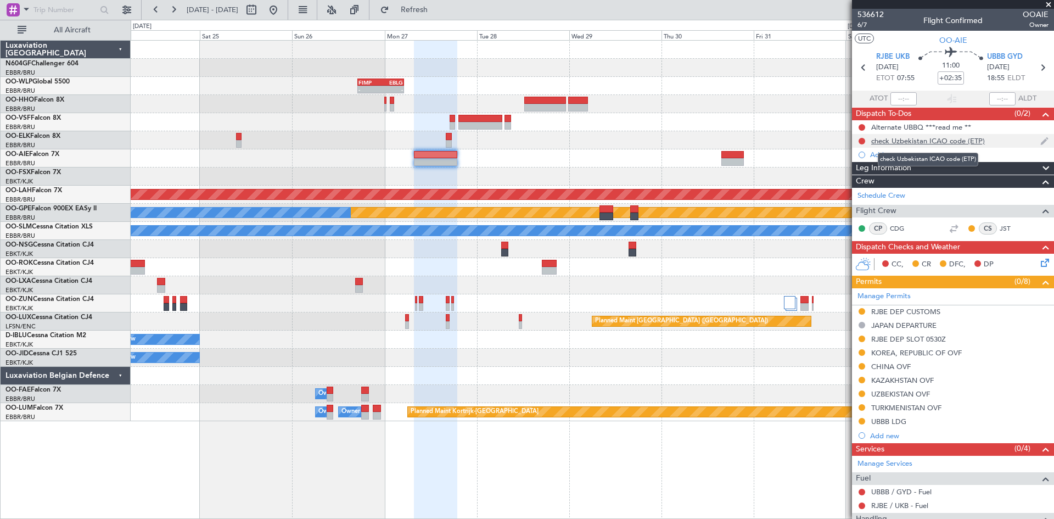
click at [923, 142] on div "check Uzbekistan ICAO code (ETP)" at bounding box center [928, 140] width 114 height 9
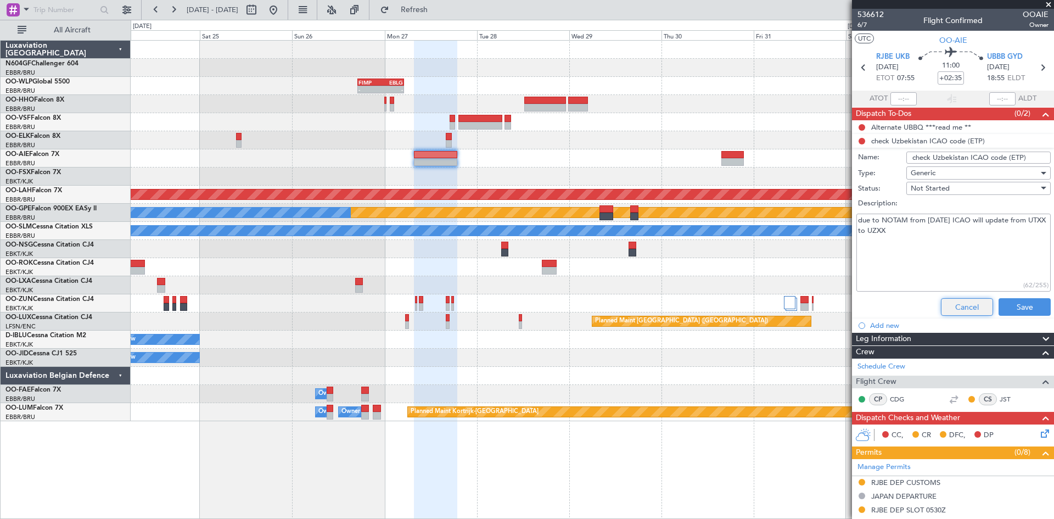
click at [966, 302] on button "Cancel" at bounding box center [967, 307] width 52 height 18
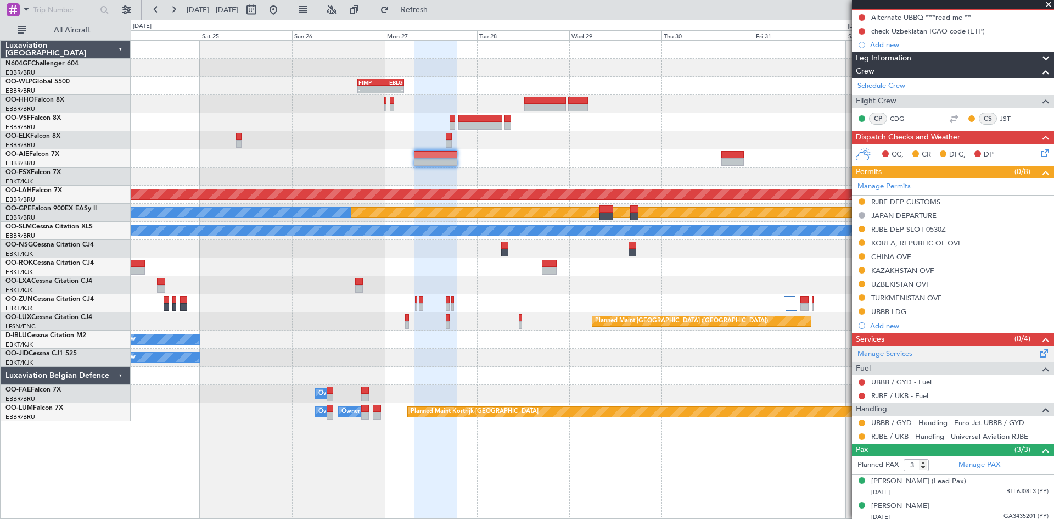
scroll to position [150, 0]
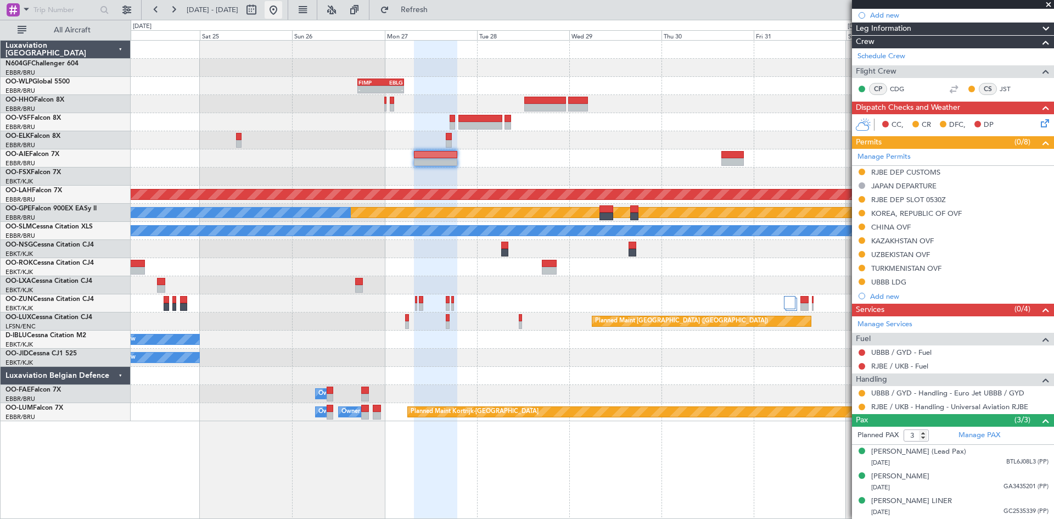
click at [282, 7] on button at bounding box center [274, 10] width 18 height 18
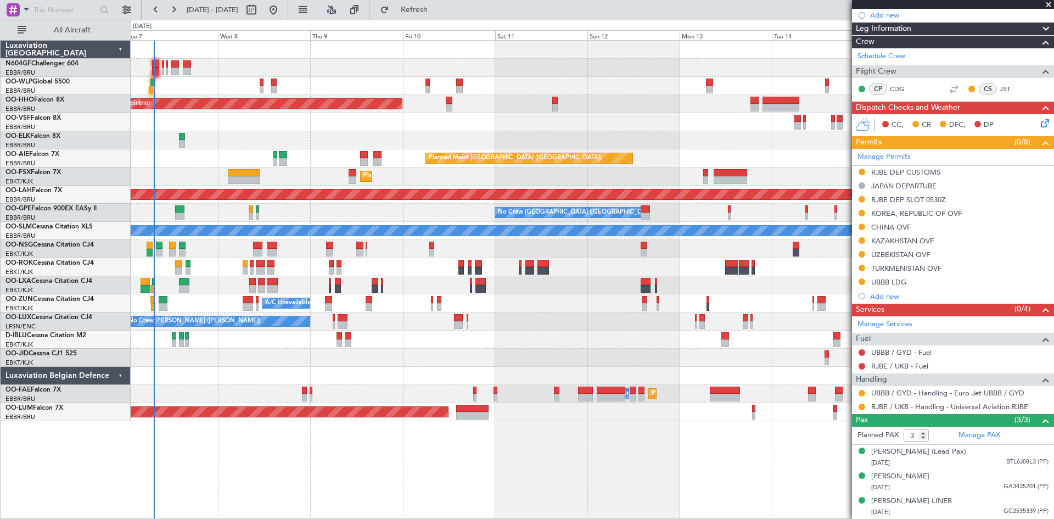
click at [902, 199] on fb-app "12 Oct 2025 - 22 Oct 2025 Refresh Quick Links All Aircraft Planned Maint Geneva…" at bounding box center [527, 263] width 1054 height 510
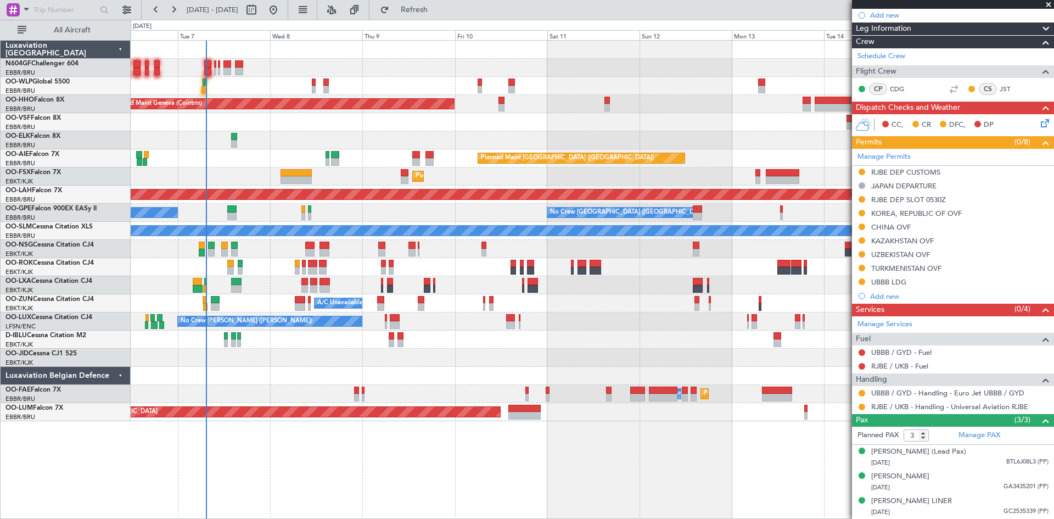
click at [466, 136] on div "Planned Maint Geneva (Cointrin) Planned Maint London (Farnborough) Unplanned Ma…" at bounding box center [592, 231] width 923 height 380
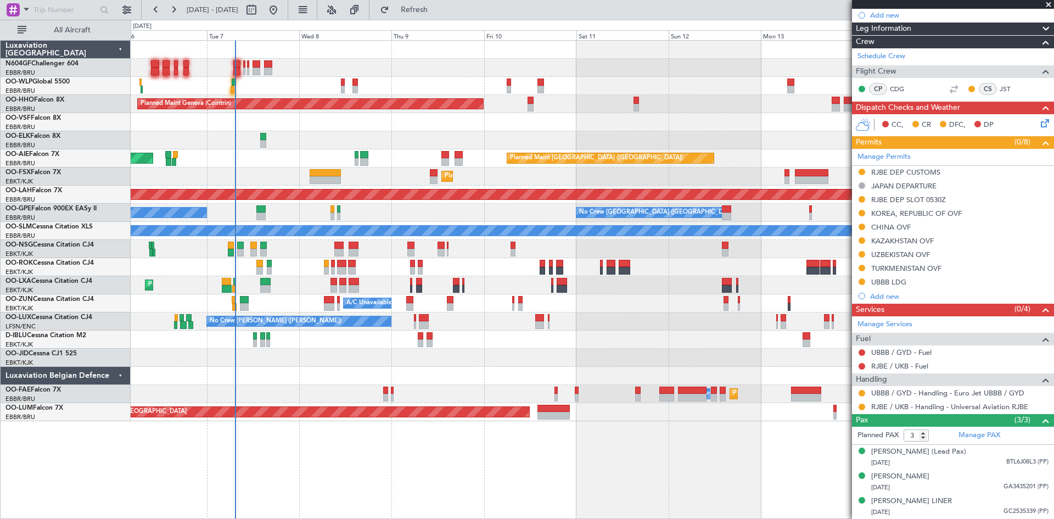
click at [391, 151] on div "Planned Maint Geneva (Cointrin) Planned Maint London (Farnborough) Unplanned Ma…" at bounding box center [592, 231] width 923 height 380
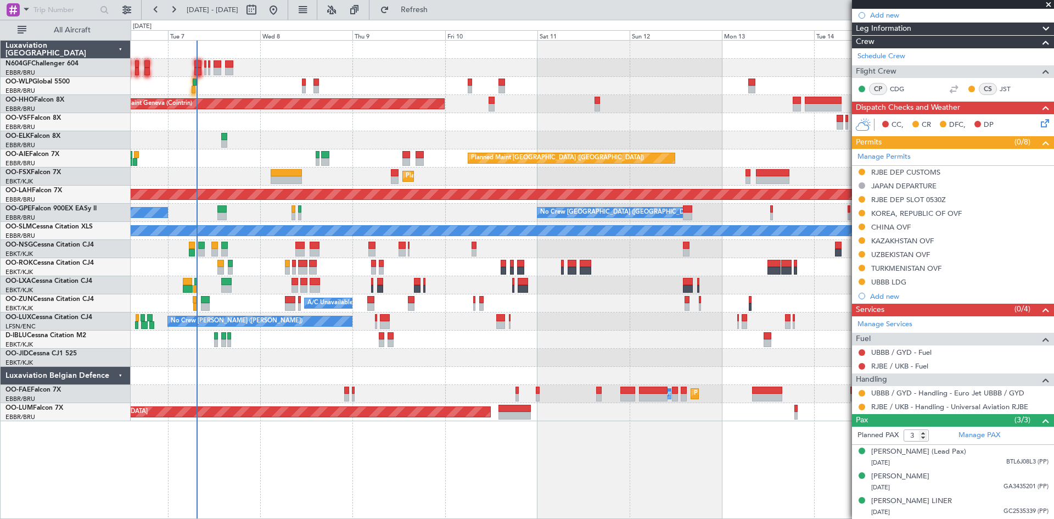
scroll to position [0, 0]
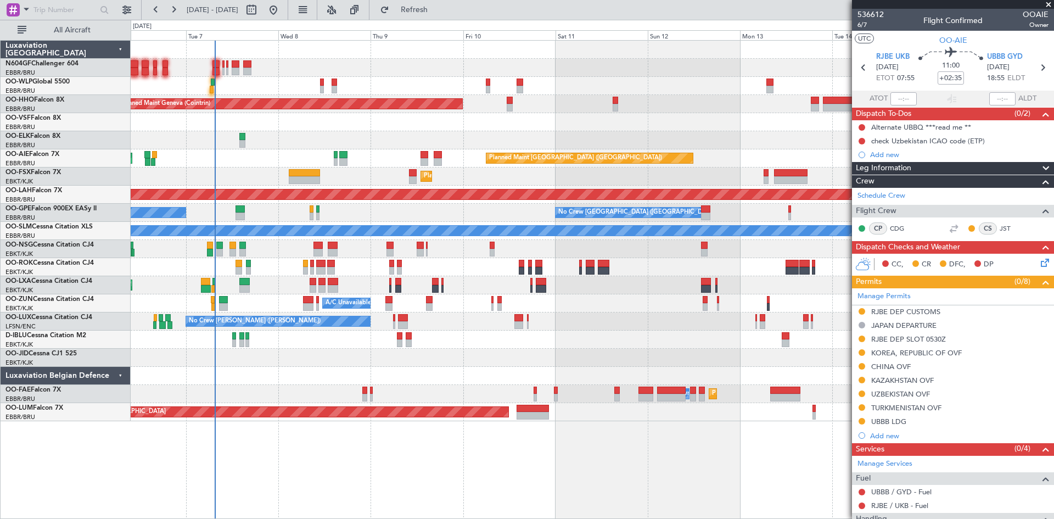
click at [338, 70] on div at bounding box center [592, 68] width 923 height 18
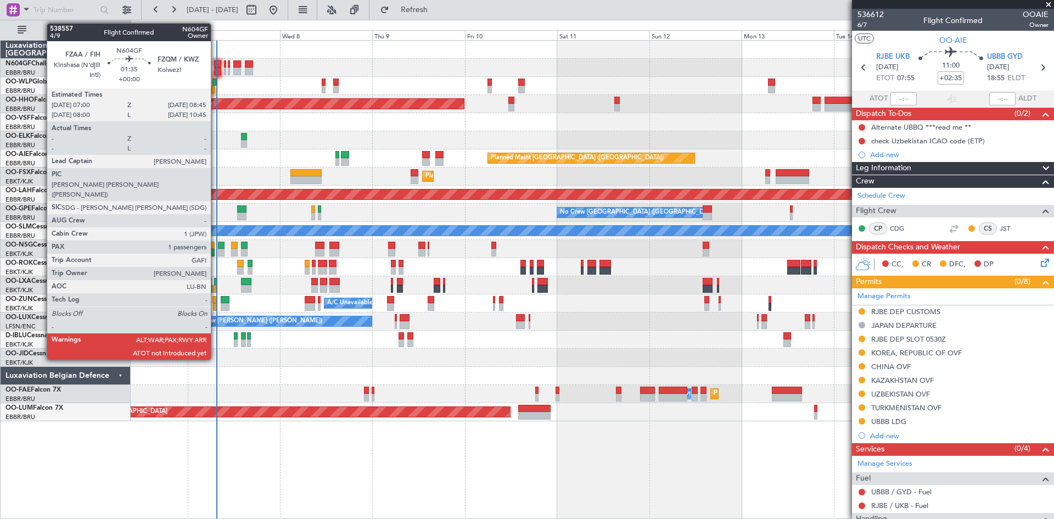
click at [216, 69] on div at bounding box center [217, 72] width 7 height 8
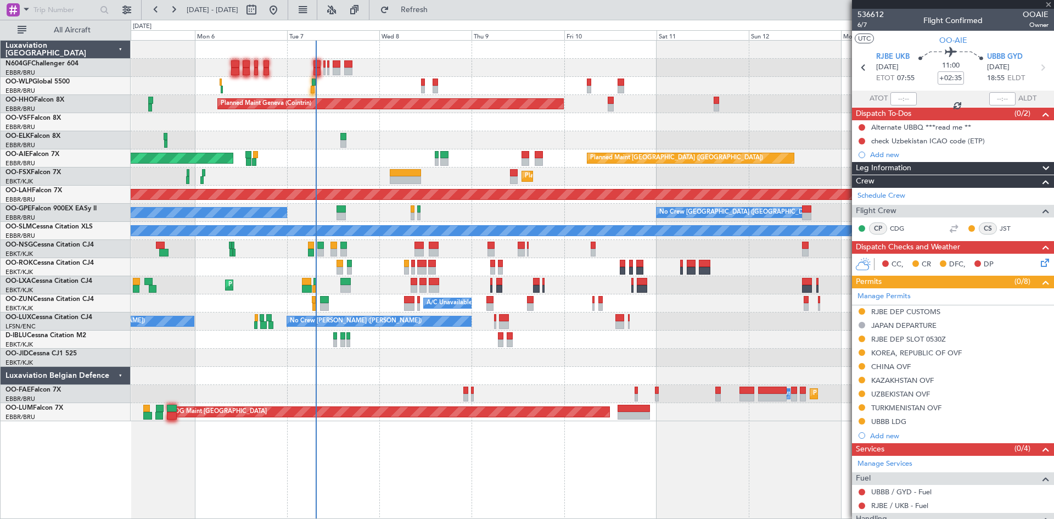
click at [361, 163] on div "Planned Maint London (Farnborough) Unplanned Maint London (Farnborough)" at bounding box center [592, 158] width 923 height 18
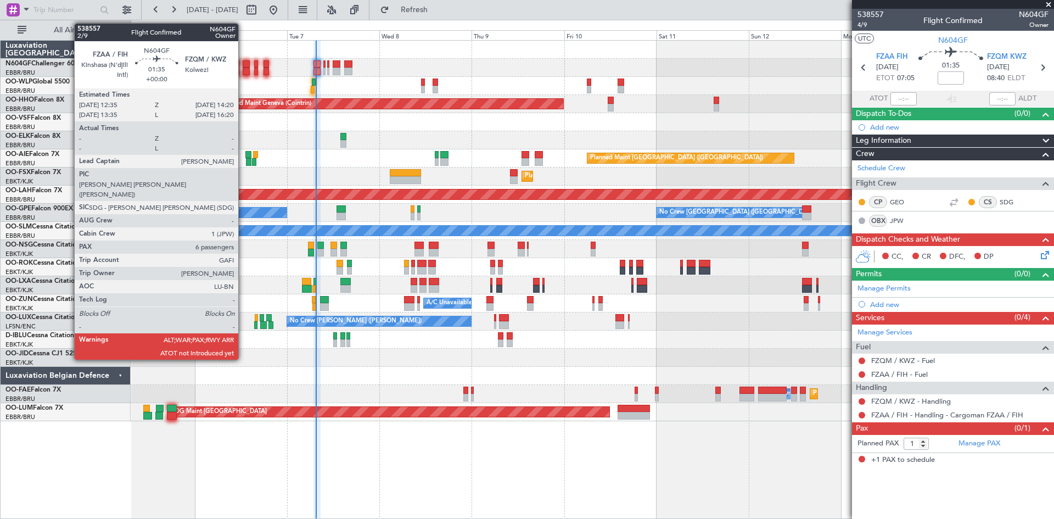
click at [243, 69] on div at bounding box center [246, 72] width 7 height 8
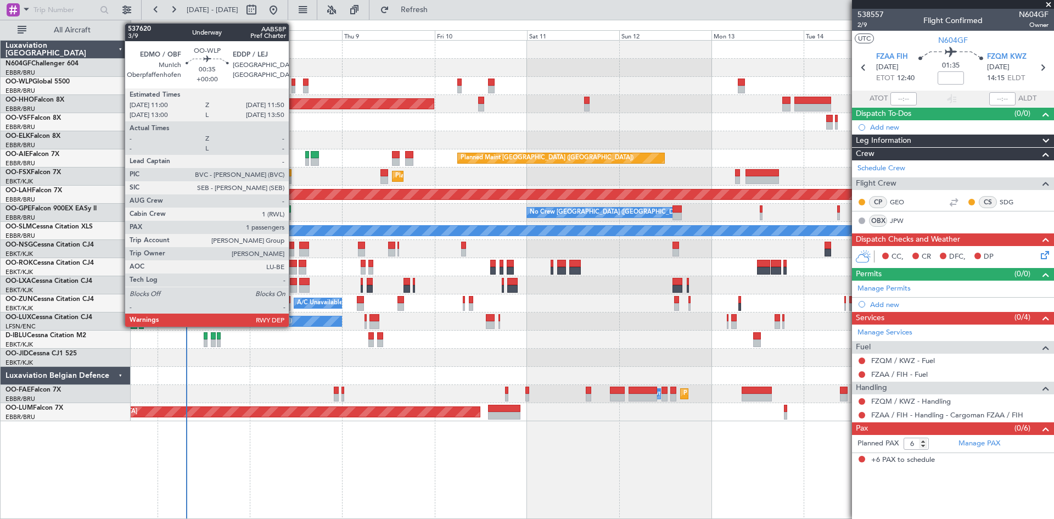
click at [294, 89] on div at bounding box center [292, 90] width 3 height 8
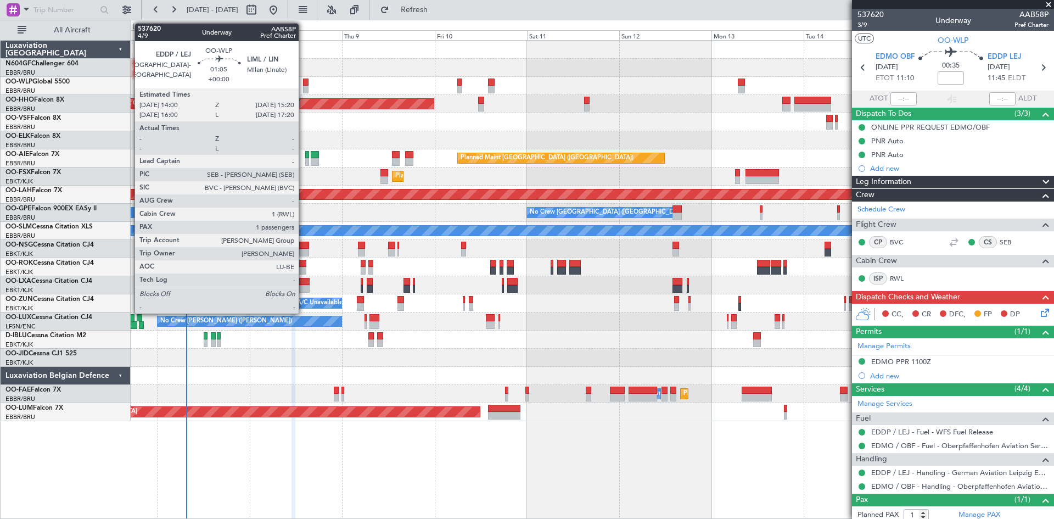
click at [308, 88] on div at bounding box center [305, 90] width 5 height 8
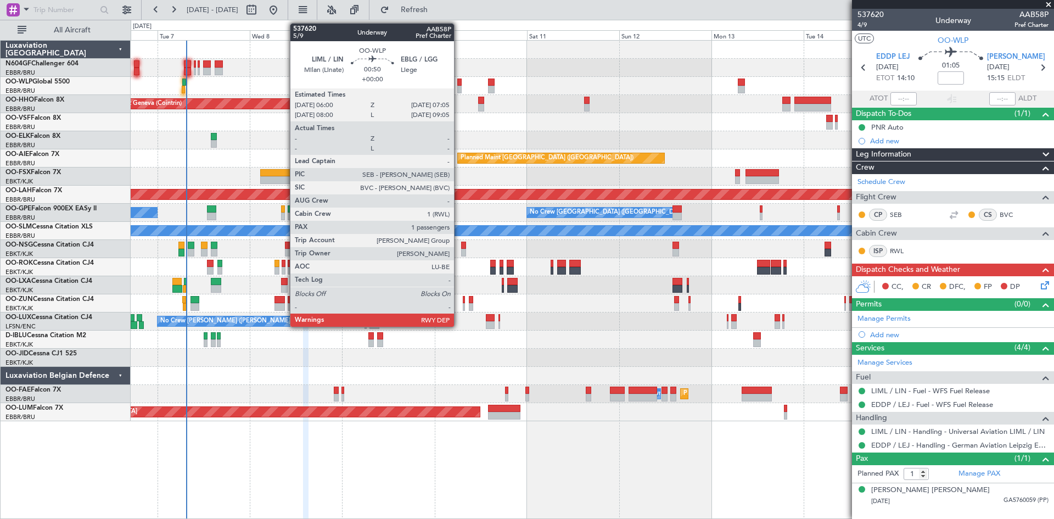
click at [459, 92] on div at bounding box center [459, 90] width 4 height 8
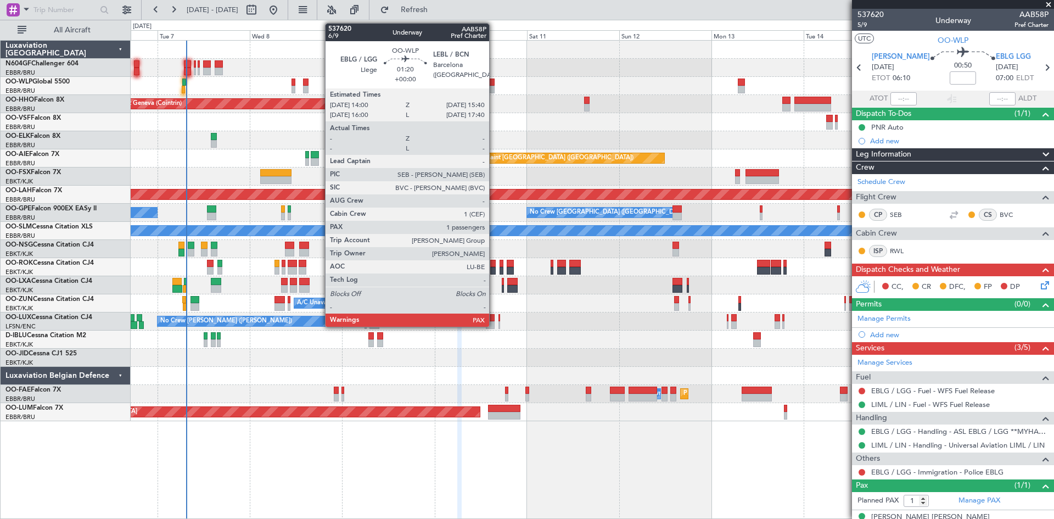
click at [494, 88] on div at bounding box center [491, 90] width 7 height 8
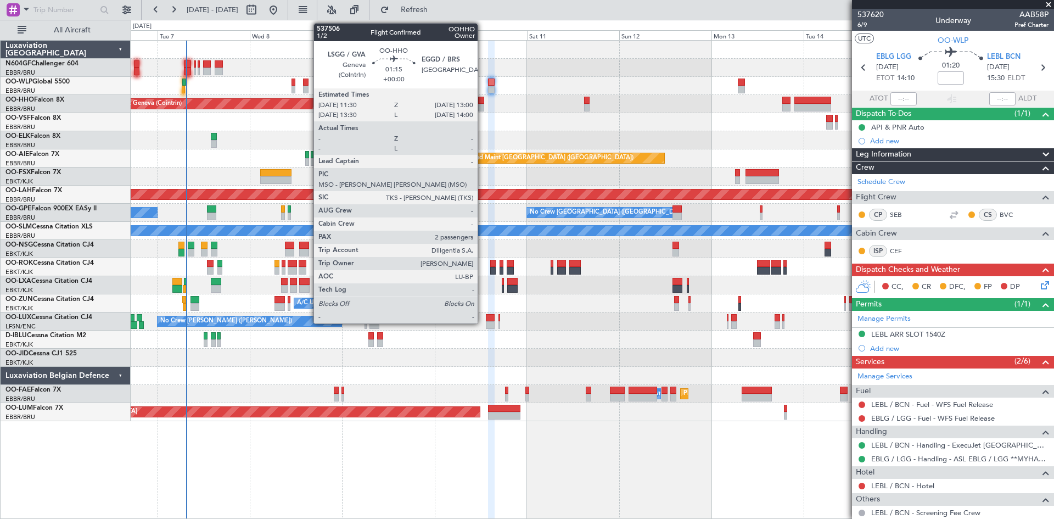
click at [482, 106] on div at bounding box center [481, 108] width 6 height 8
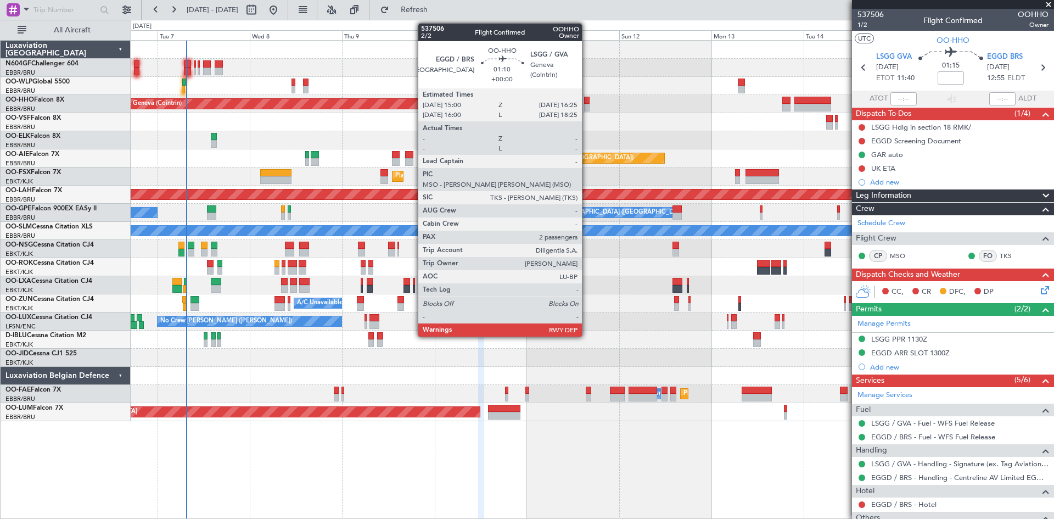
click at [587, 106] on div at bounding box center [586, 108] width 5 height 8
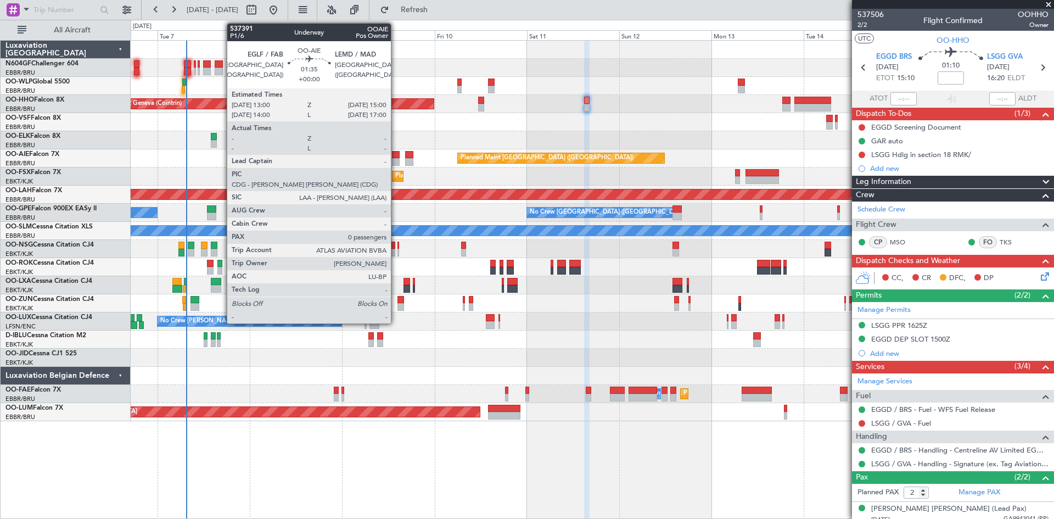
click at [396, 159] on div at bounding box center [396, 162] width 8 height 8
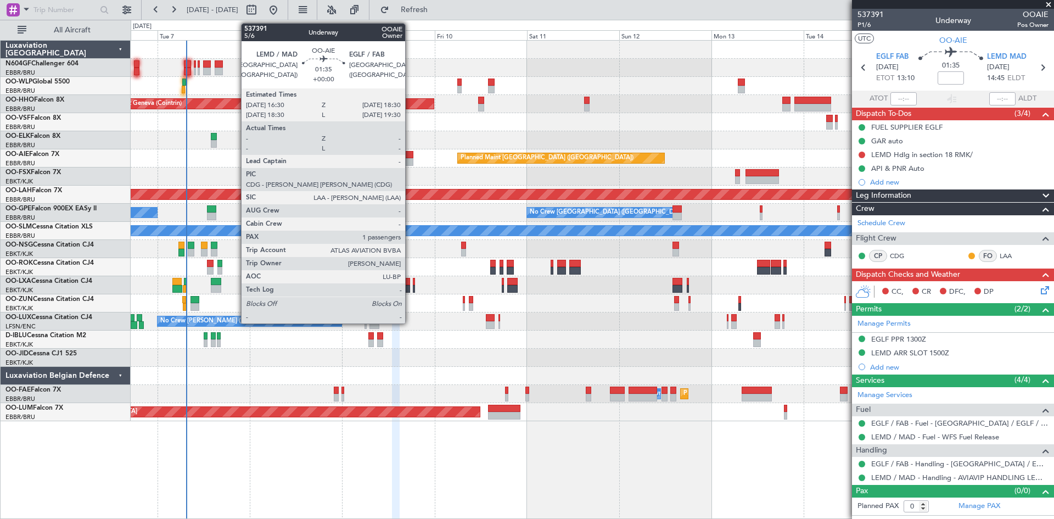
click at [410, 159] on div at bounding box center [409, 162] width 8 height 8
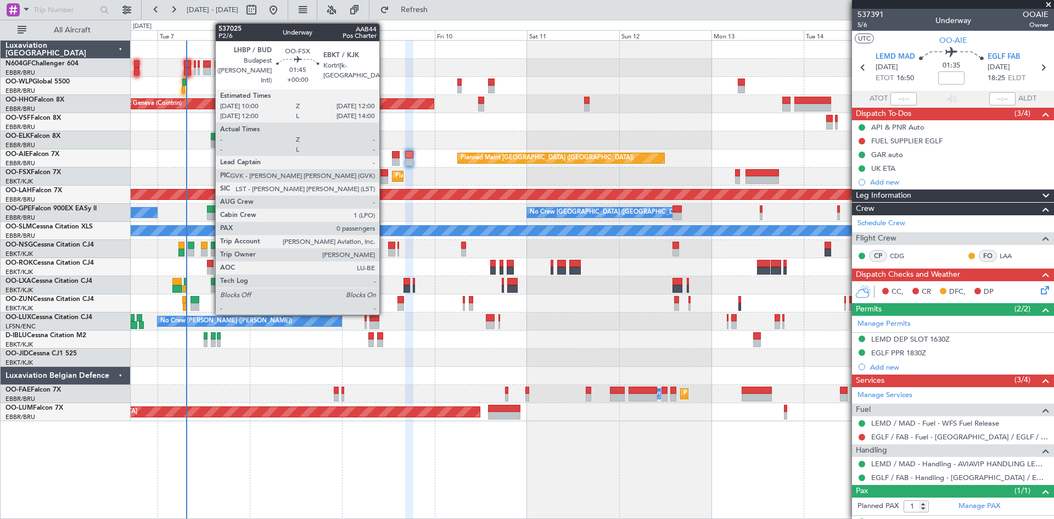
click at [384, 179] on div at bounding box center [384, 180] width 8 height 8
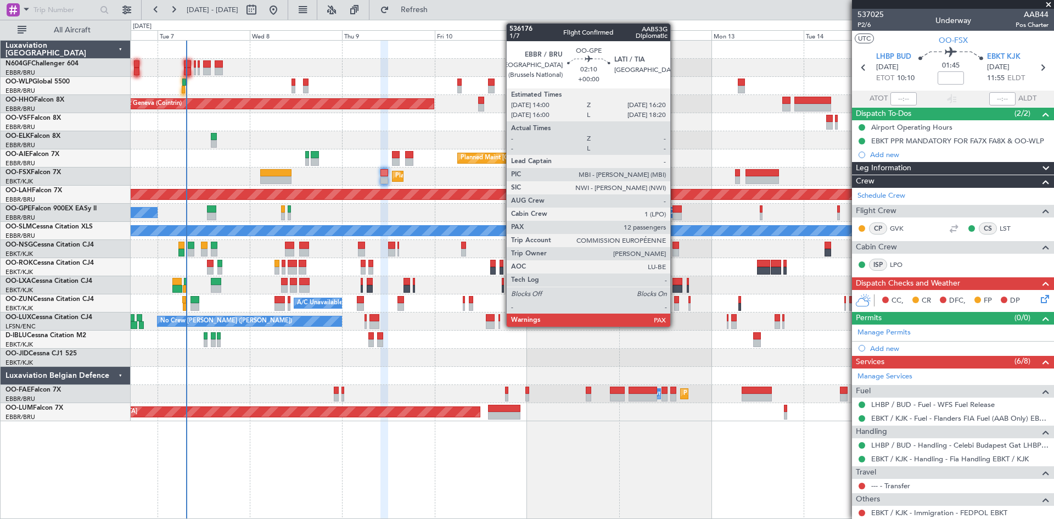
click at [675, 215] on div at bounding box center [676, 216] width 9 height 8
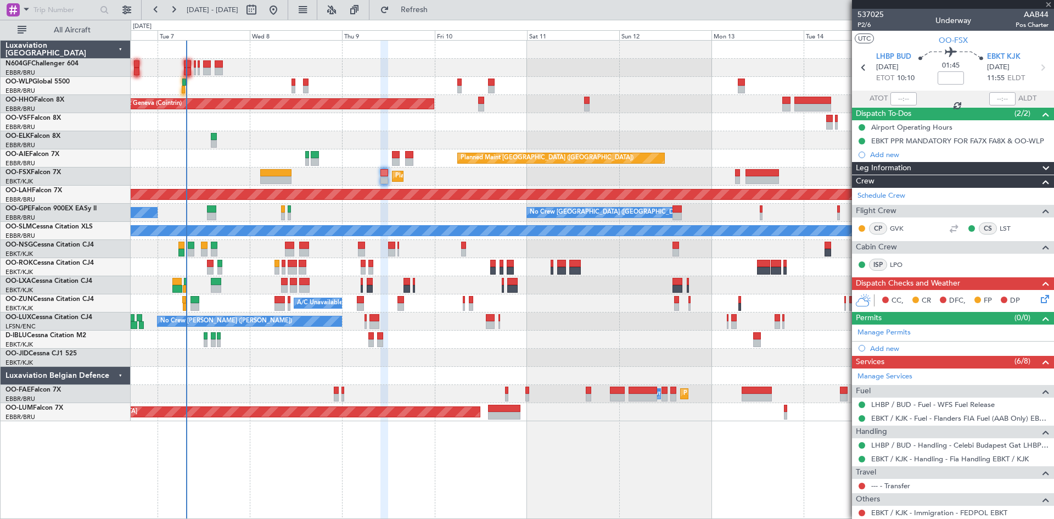
type input "12"
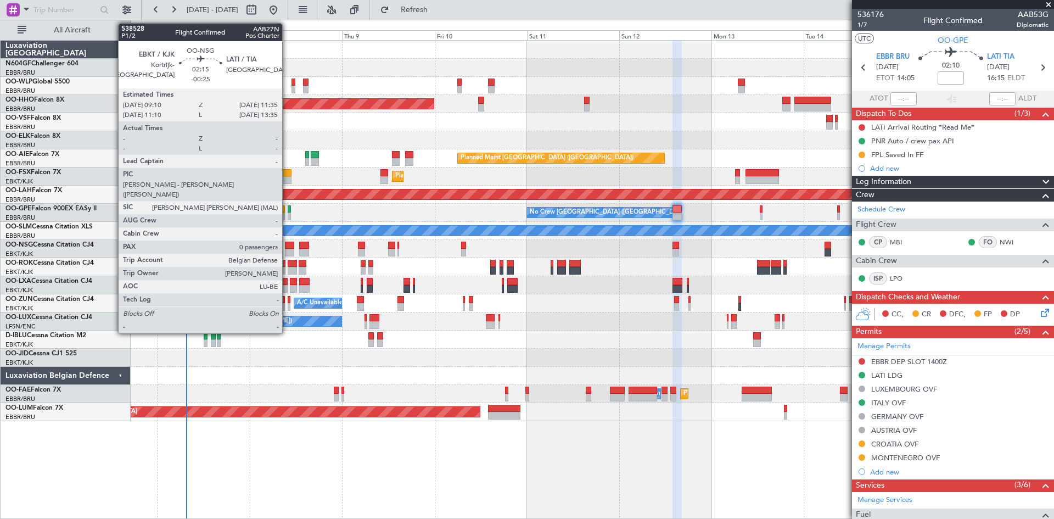
click at [287, 250] on div at bounding box center [289, 253] width 9 height 8
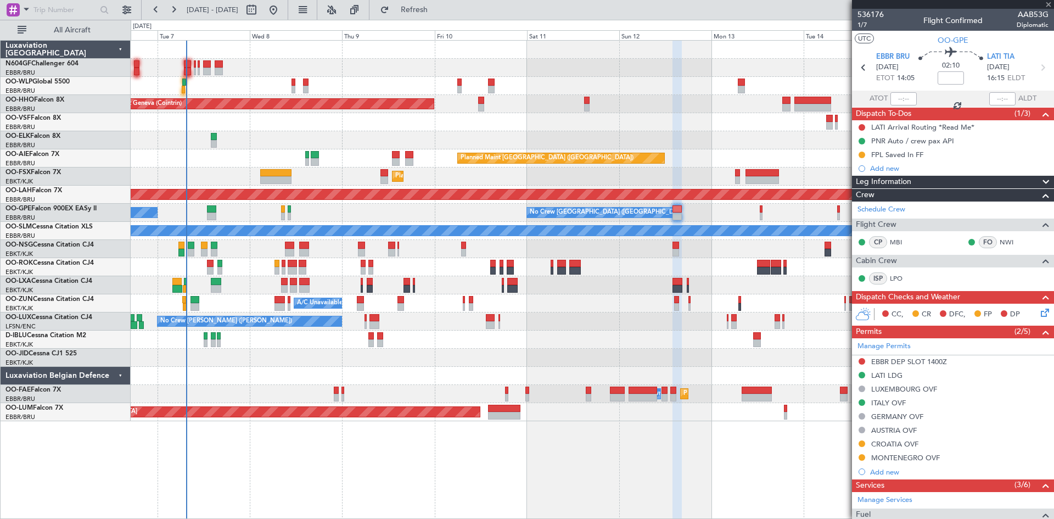
type input "-00:25"
type input "0"
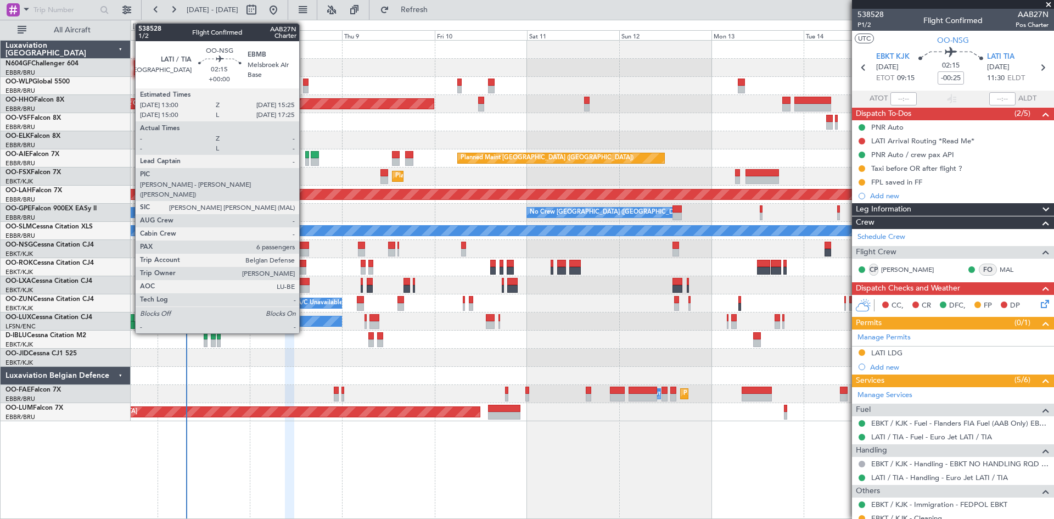
click at [304, 250] on div at bounding box center [303, 253] width 9 height 8
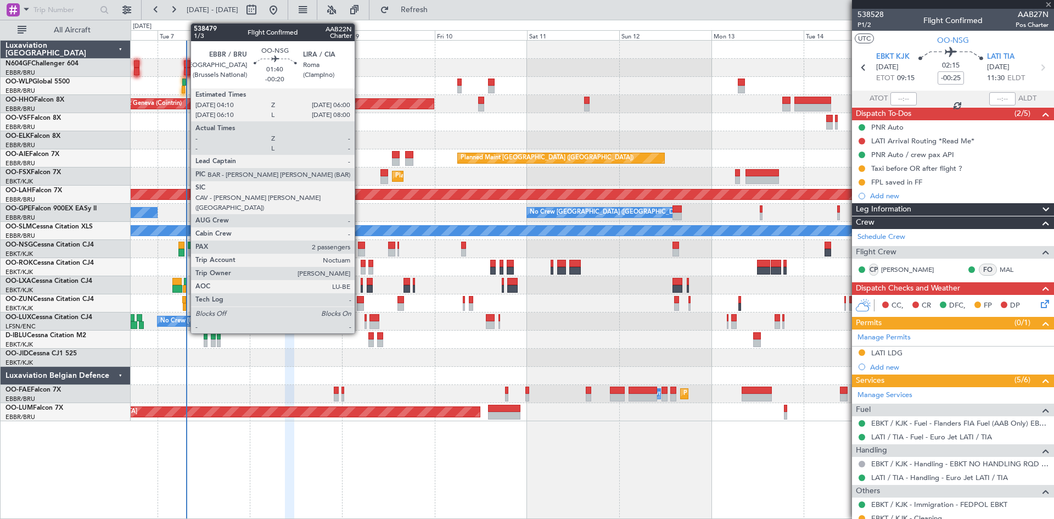
type input "6"
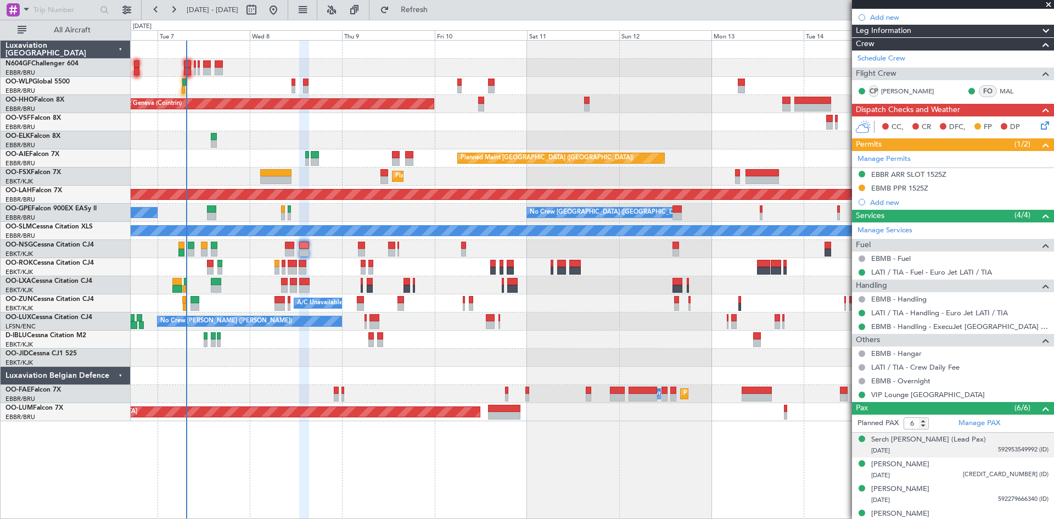
scroll to position [220, 0]
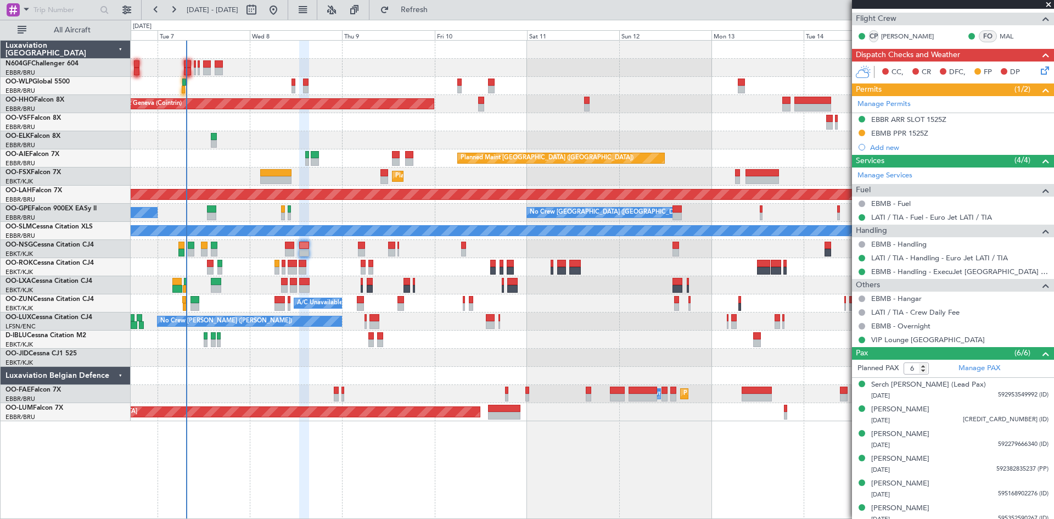
click at [356, 250] on div at bounding box center [592, 249] width 923 height 18
click at [358, 251] on div at bounding box center [361, 253] width 7 height 8
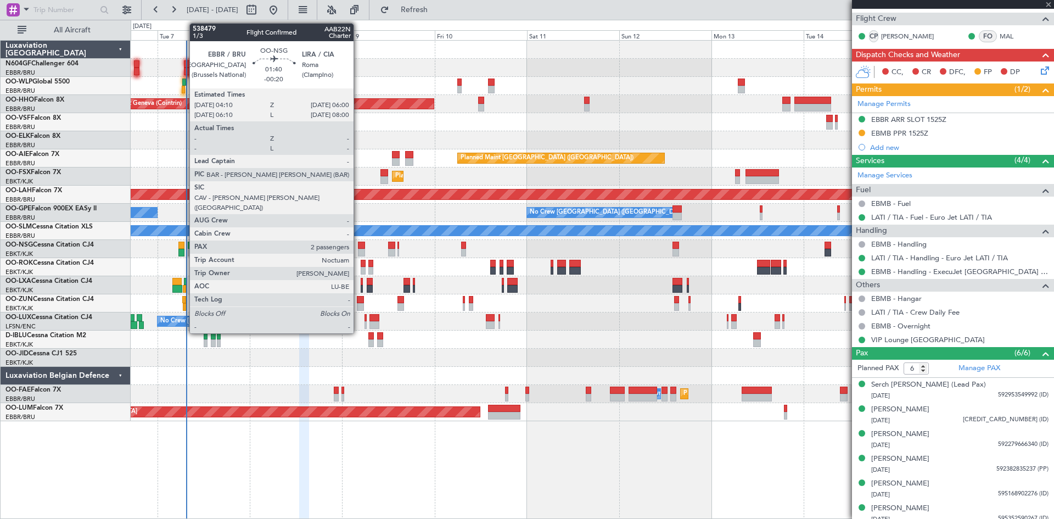
type input "-00:20"
type input "2"
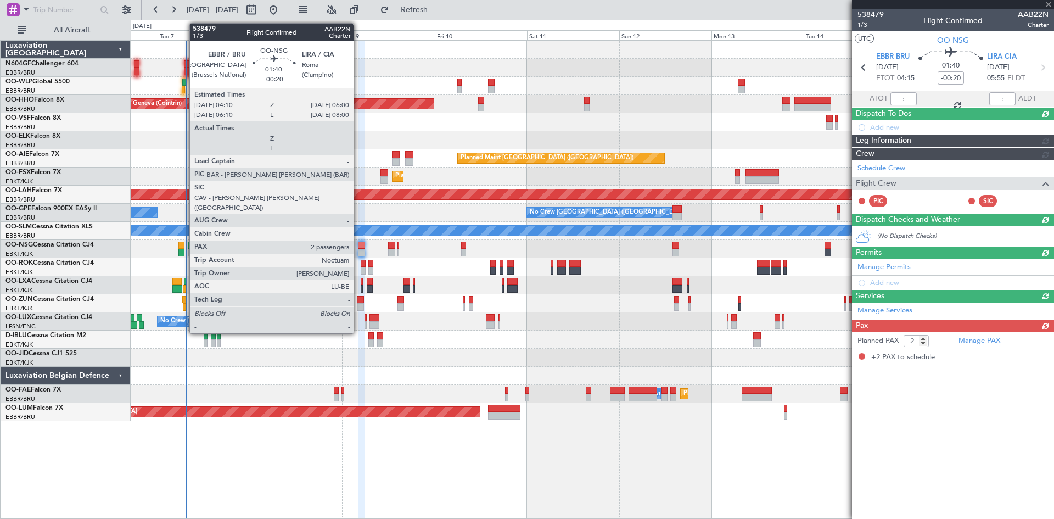
scroll to position [0, 0]
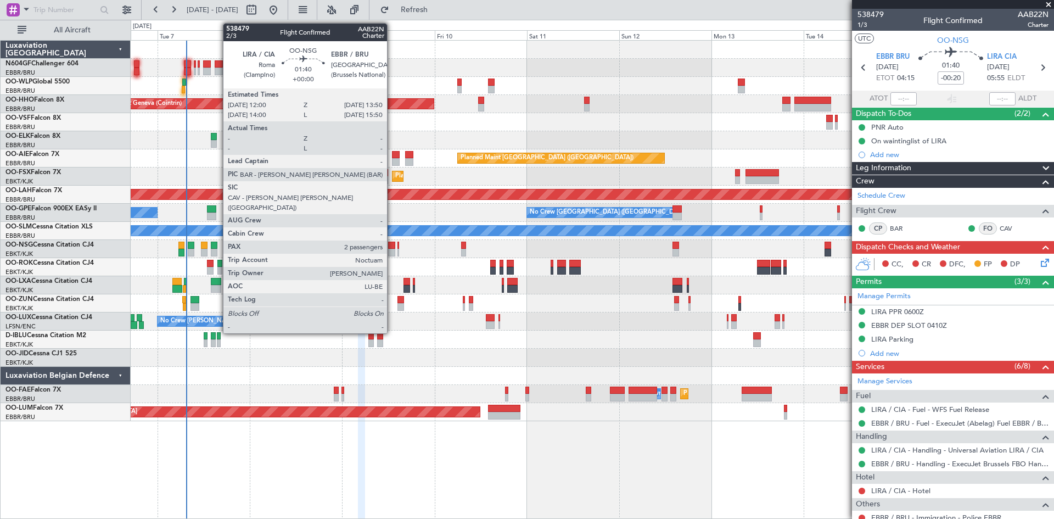
click at [392, 255] on div at bounding box center [391, 253] width 7 height 8
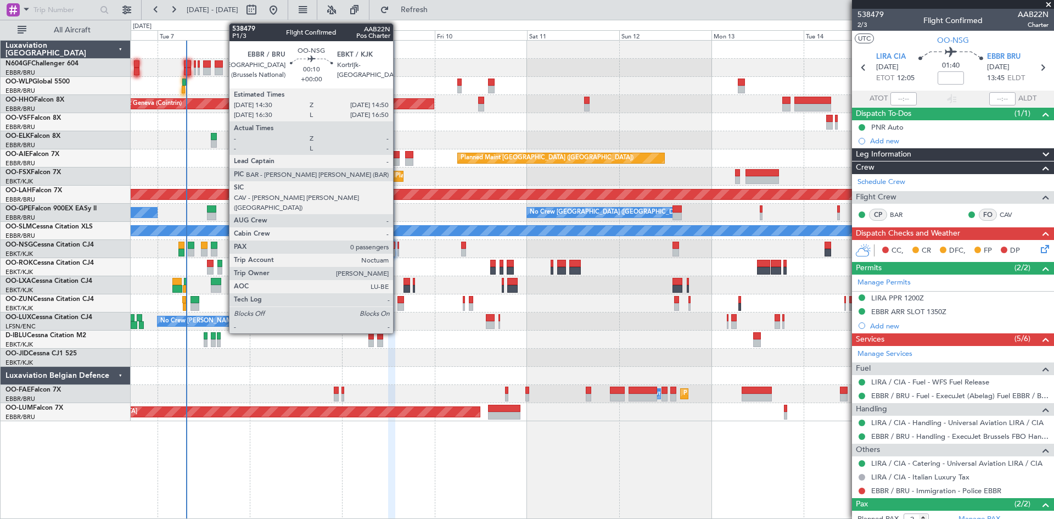
click at [398, 254] on div at bounding box center [398, 253] width 2 height 8
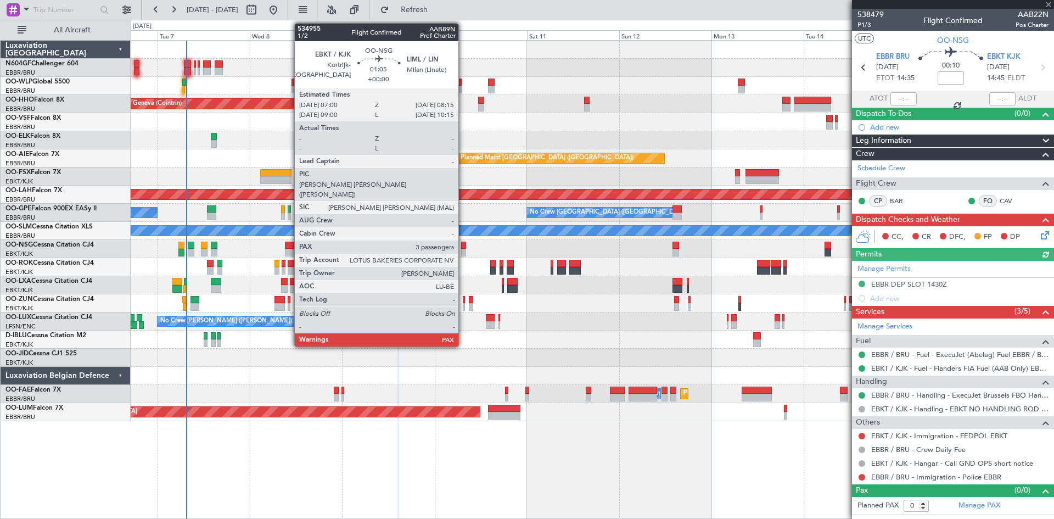
click at [462, 253] on div at bounding box center [463, 253] width 5 height 8
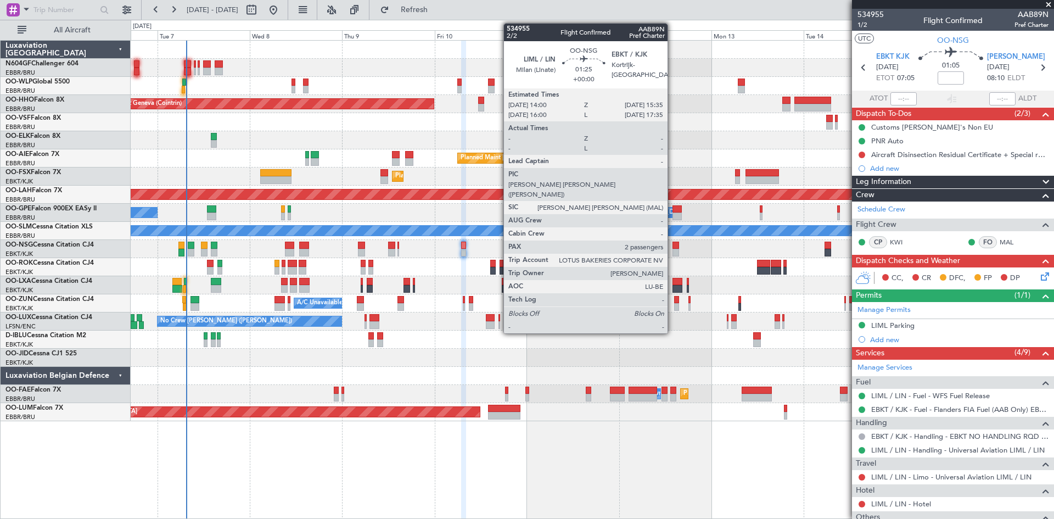
click at [672, 247] on div at bounding box center [675, 245] width 7 height 8
type input "2"
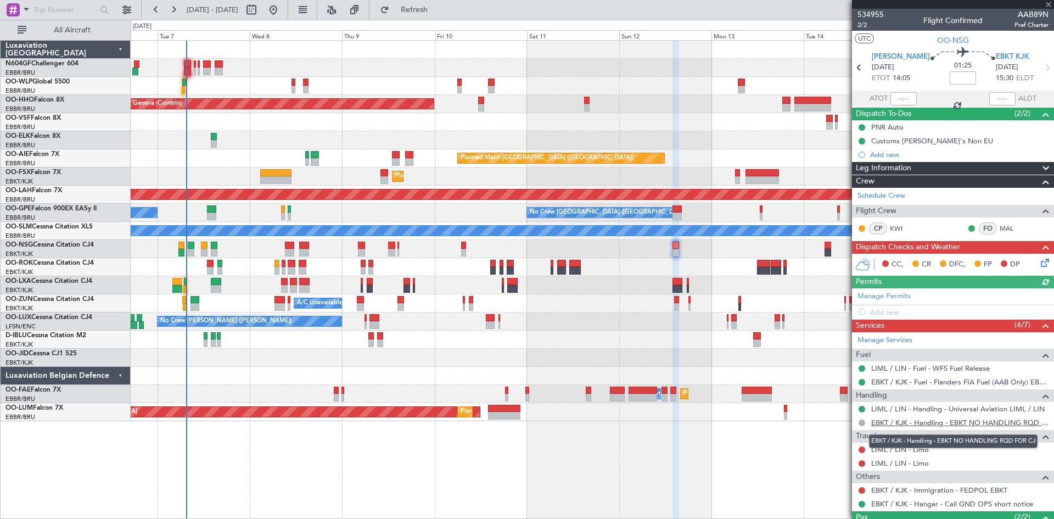
scroll to position [55, 0]
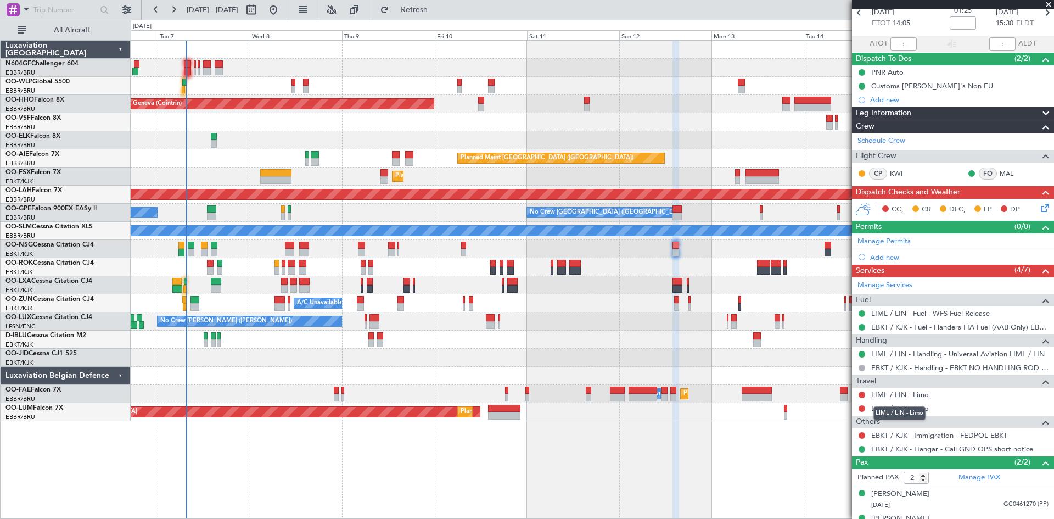
click at [901, 396] on link "LIML / LIN - Limo" at bounding box center [900, 394] width 58 height 9
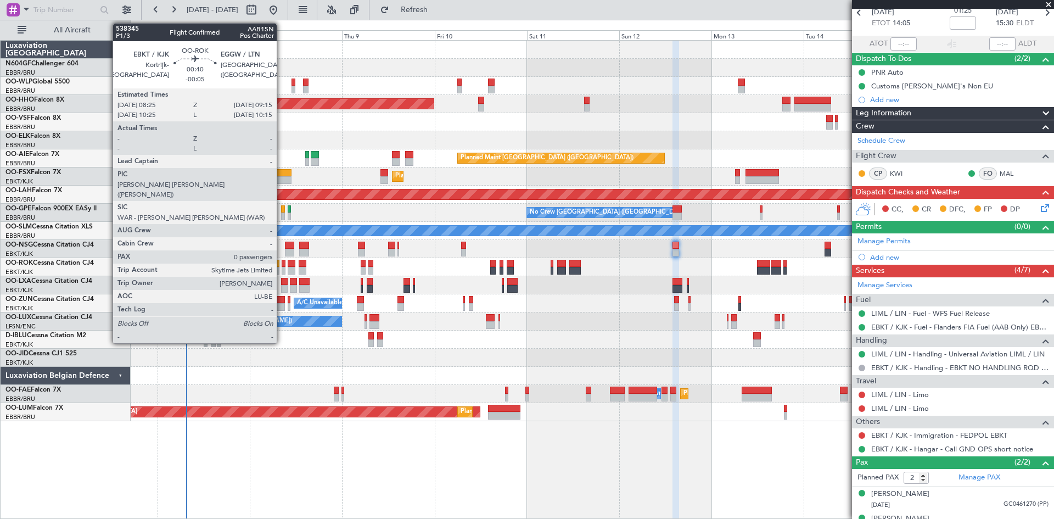
click at [282, 269] on div at bounding box center [283, 271] width 3 height 8
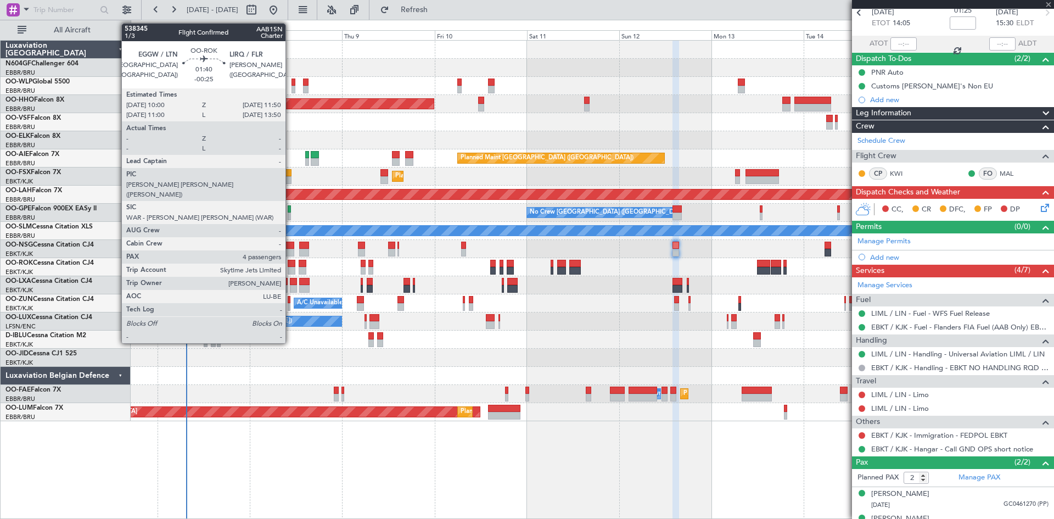
type input "-00:05"
type input "0"
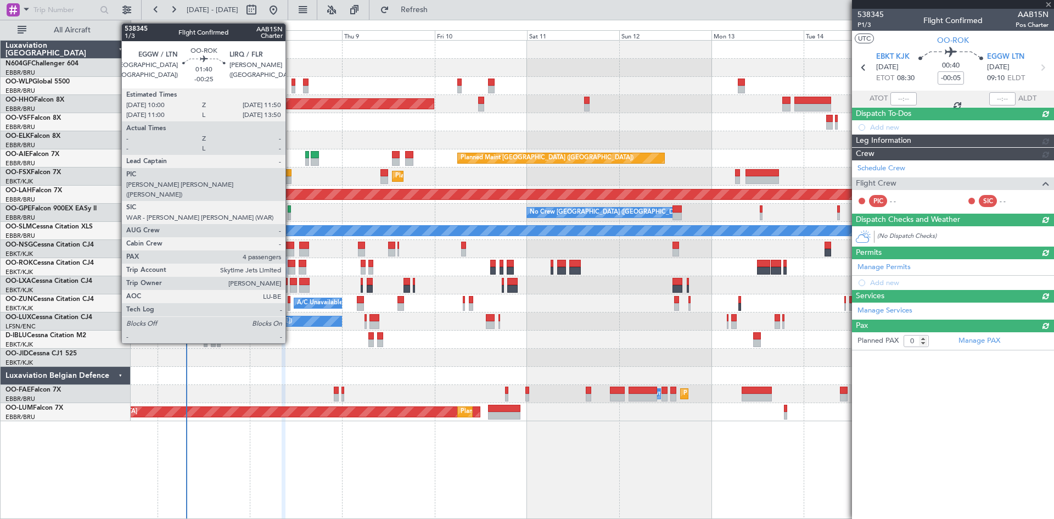
scroll to position [0, 0]
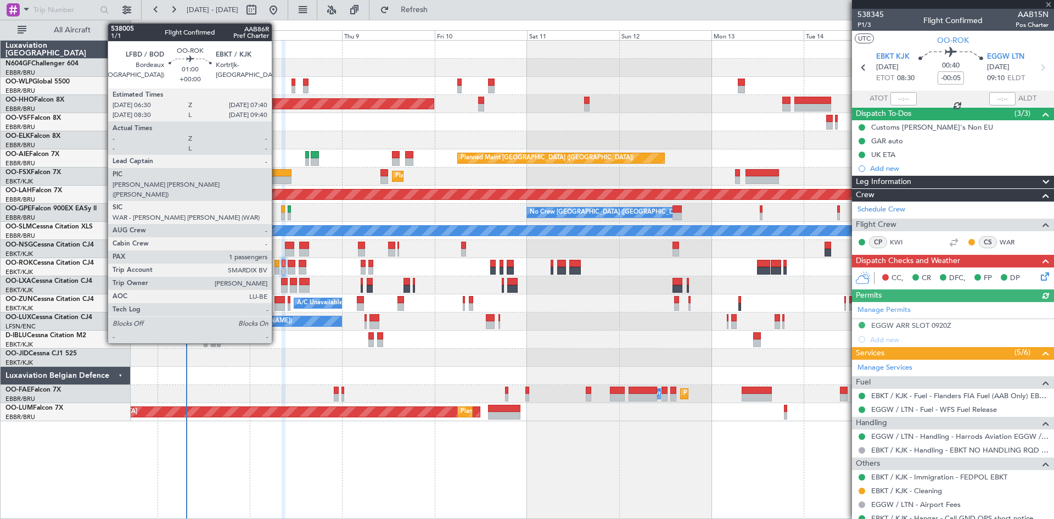
click at [278, 269] on div at bounding box center [276, 271] width 5 height 8
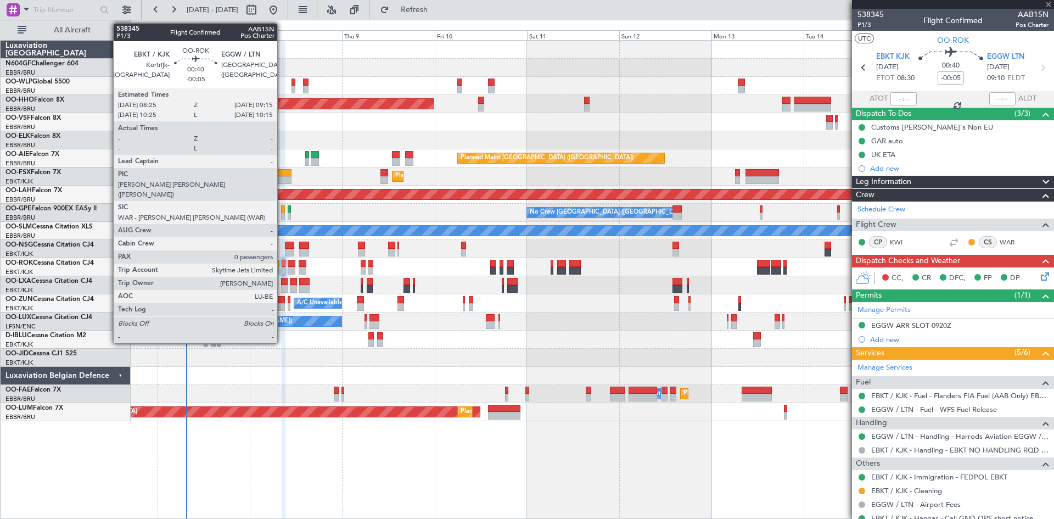
type input "1"
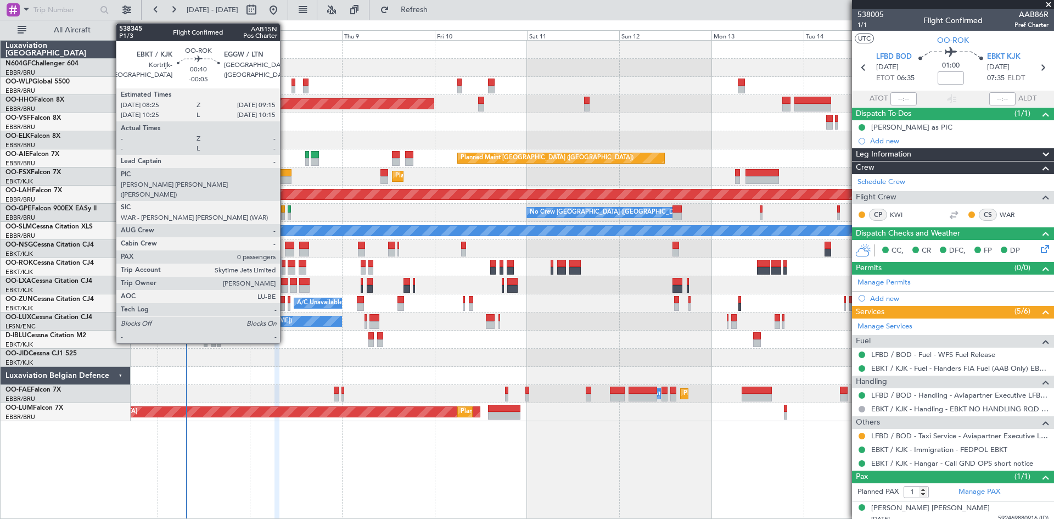
click at [285, 268] on div at bounding box center [283, 271] width 3 height 8
type input "-00:05"
type input "0"
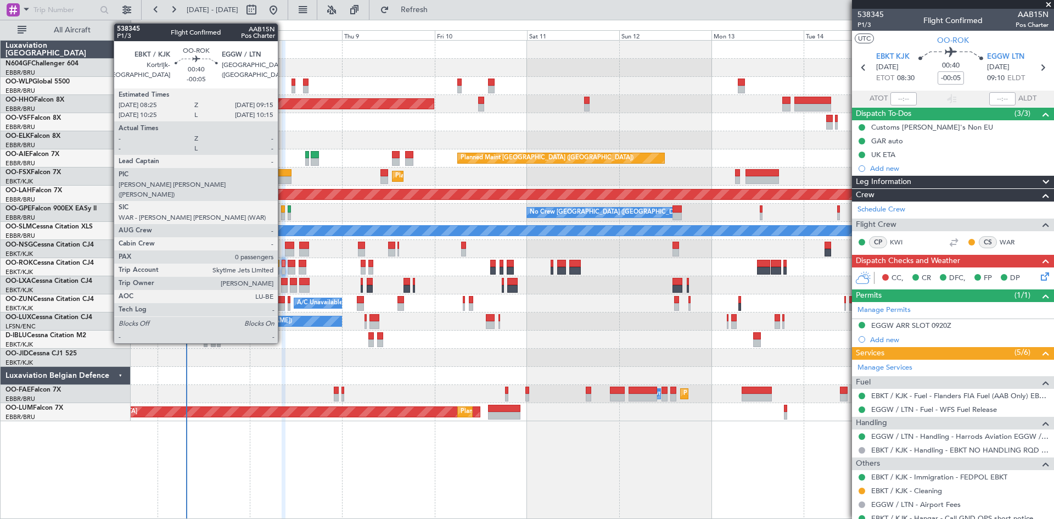
click at [280, 264] on div at bounding box center [592, 267] width 923 height 18
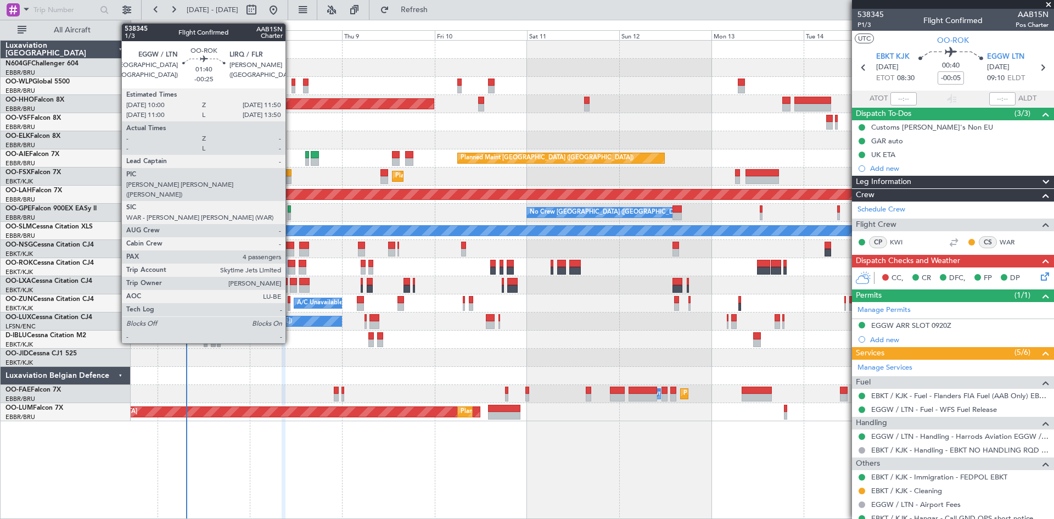
click at [291, 271] on div at bounding box center [291, 271] width 7 height 8
type input "-00:25"
type input "4"
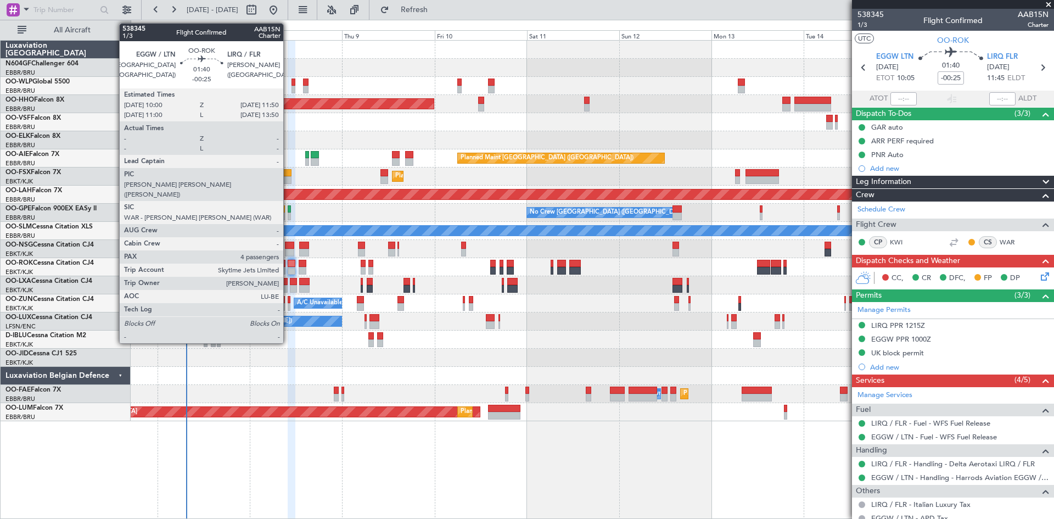
click at [288, 268] on div at bounding box center [291, 271] width 7 height 8
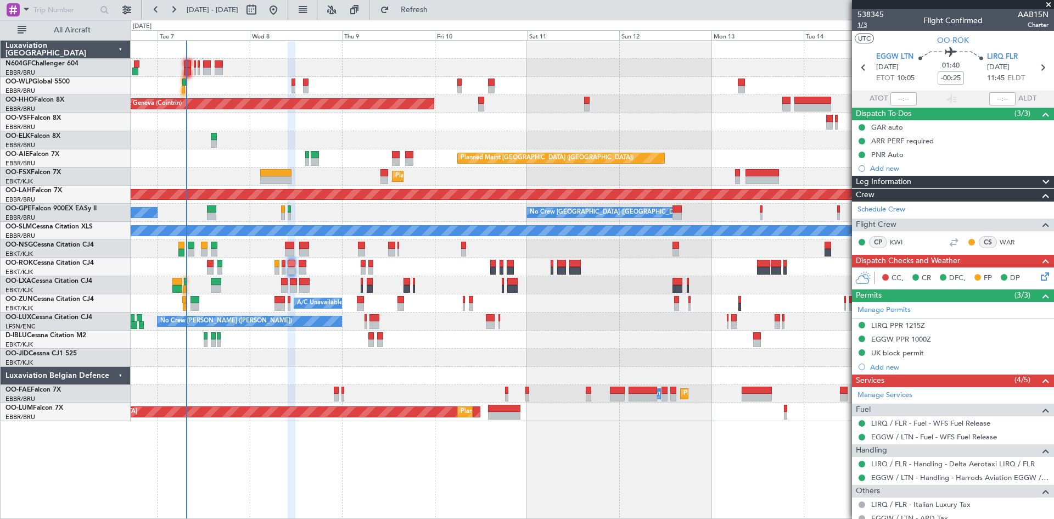
click at [859, 23] on span "1/3" at bounding box center [870, 24] width 26 height 9
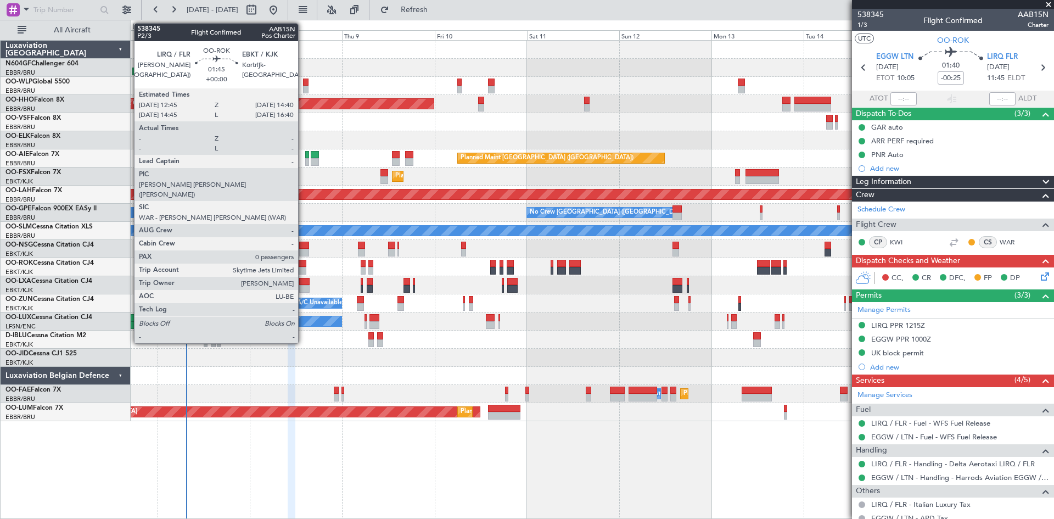
click at [303, 269] on div at bounding box center [303, 271] width 8 height 8
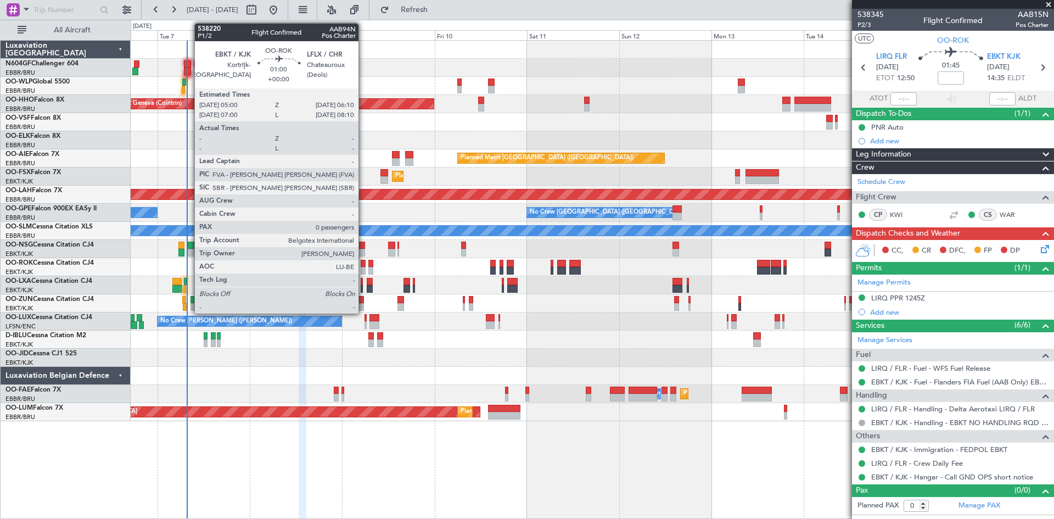
click at [363, 272] on div at bounding box center [363, 271] width 5 height 8
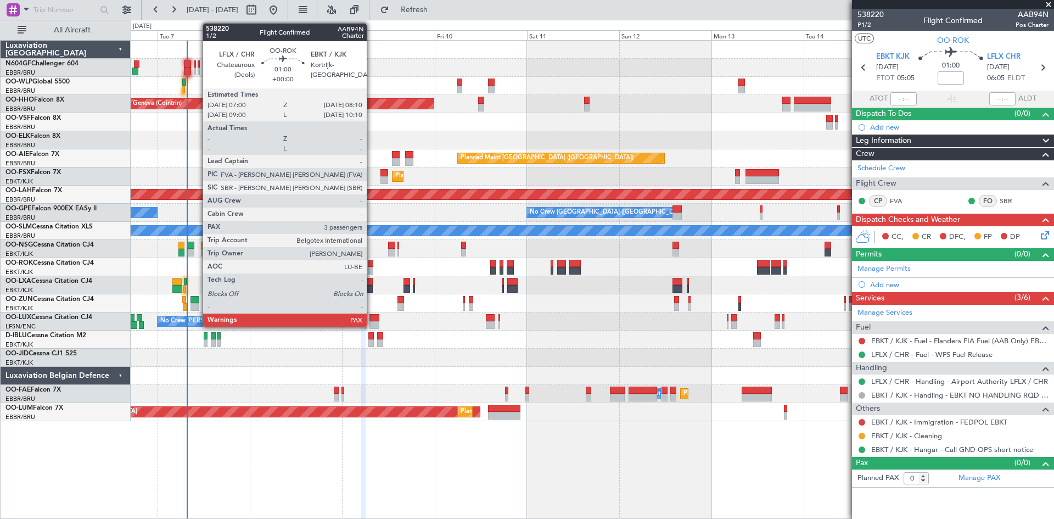
click at [372, 269] on div at bounding box center [370, 271] width 5 height 8
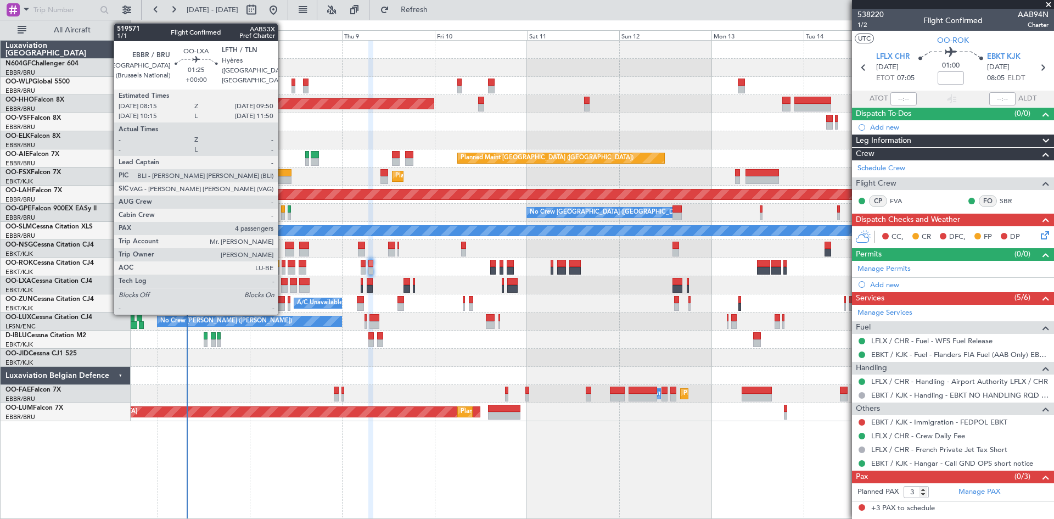
click at [283, 285] on div at bounding box center [284, 289] width 7 height 8
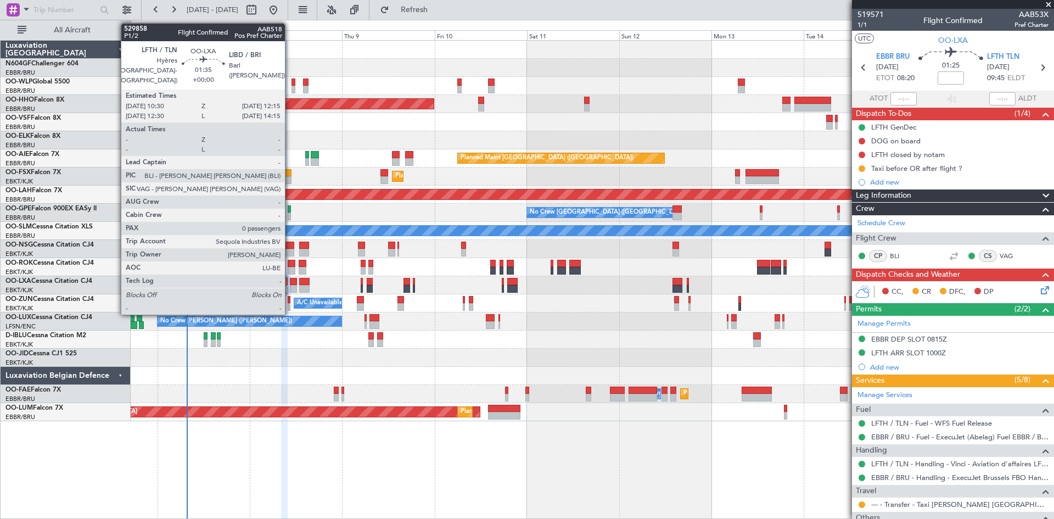
click at [290, 287] on div at bounding box center [293, 289] width 7 height 8
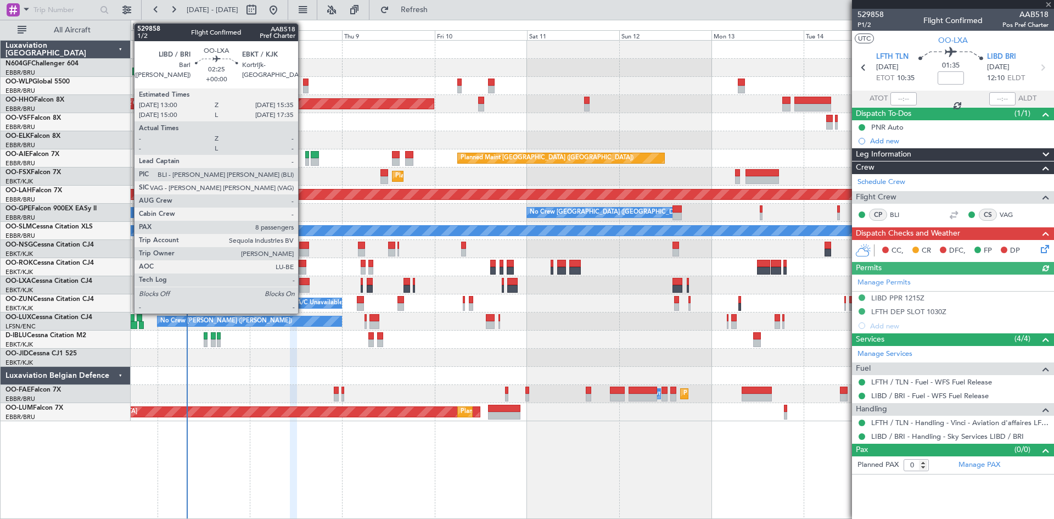
click at [303, 286] on div at bounding box center [304, 289] width 10 height 8
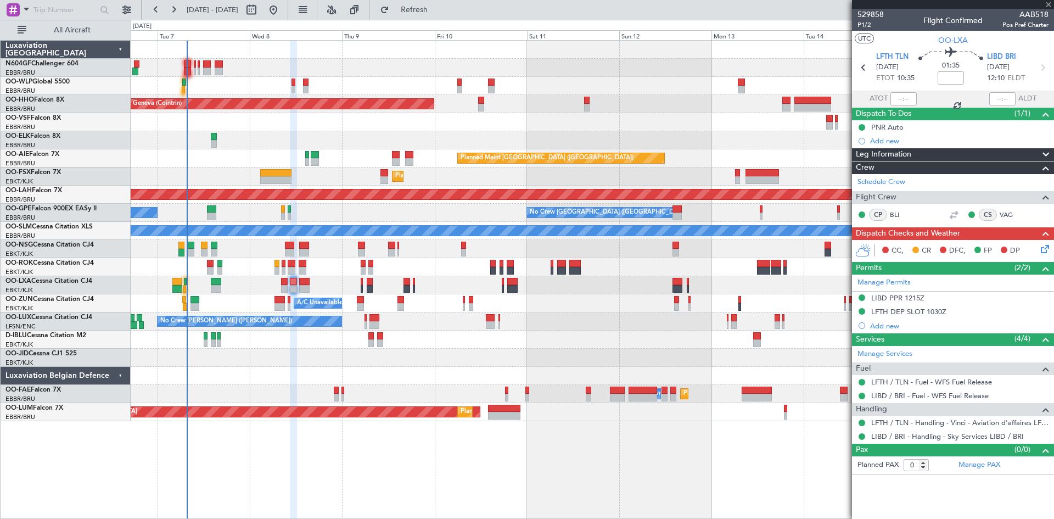
type input "8"
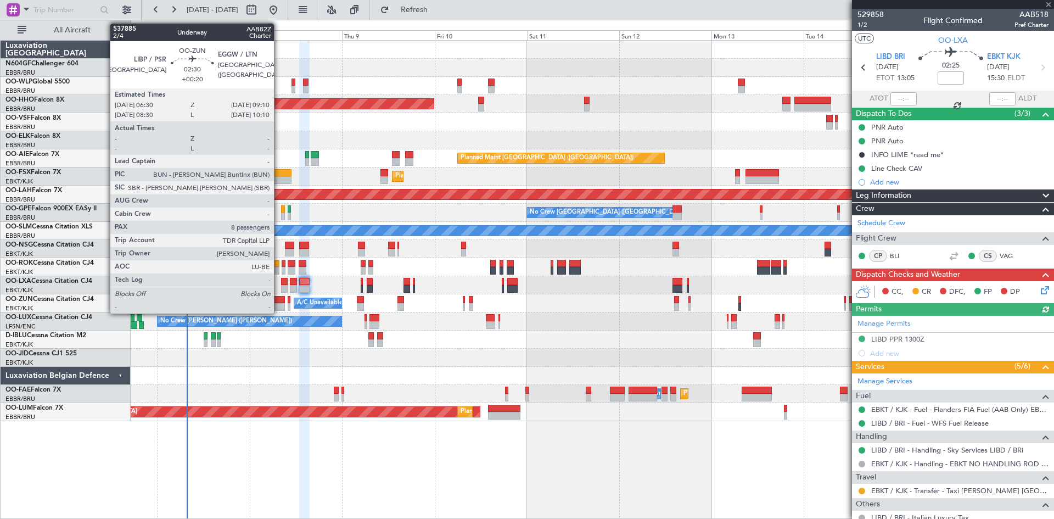
click at [279, 306] on div at bounding box center [279, 307] width 10 height 8
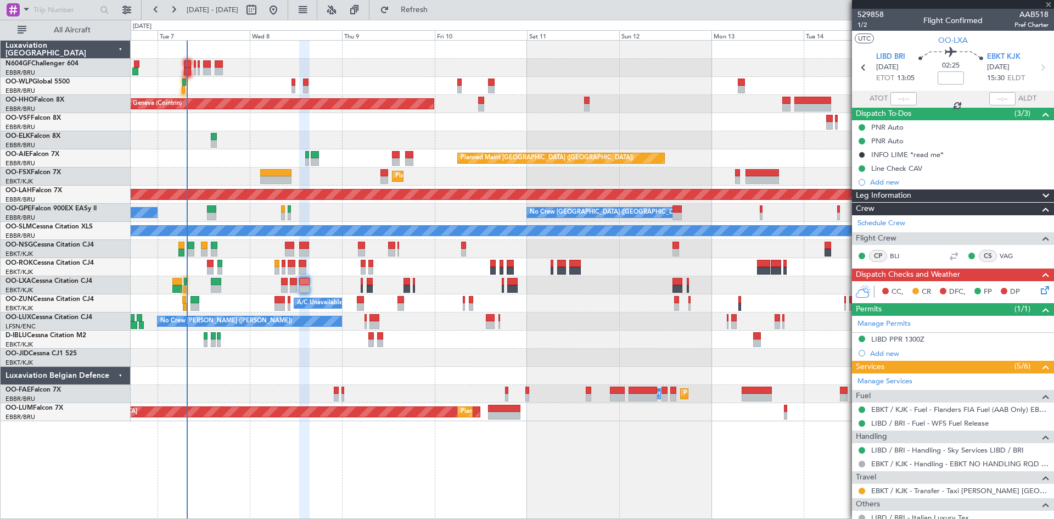
type input "+00:20"
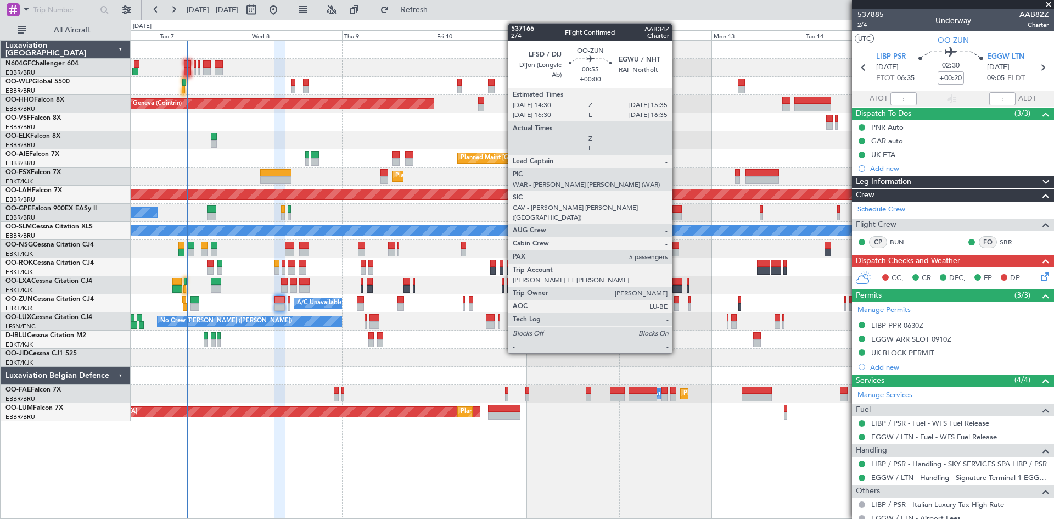
click at [677, 303] on div at bounding box center [676, 307] width 4 height 8
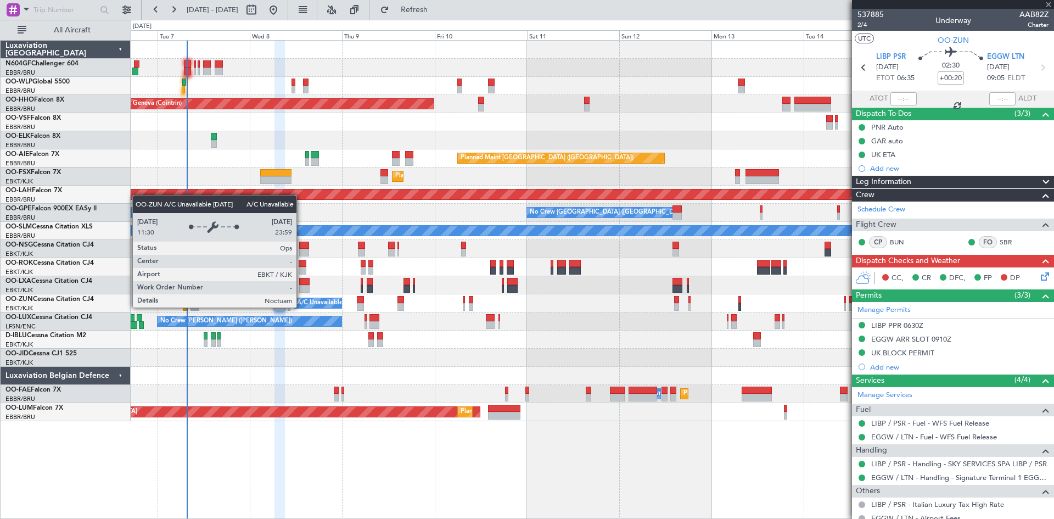
type input "5"
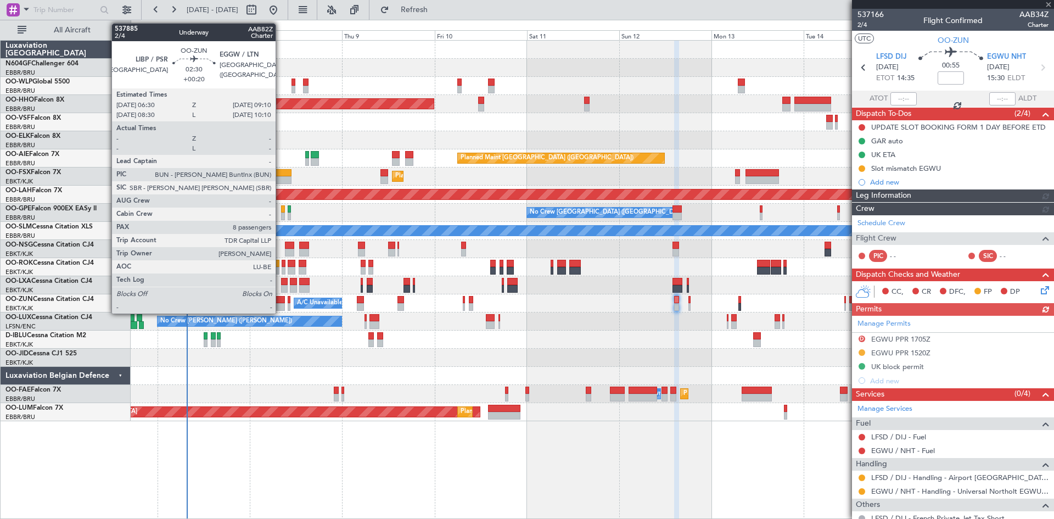
click at [280, 304] on div at bounding box center [279, 307] width 10 height 8
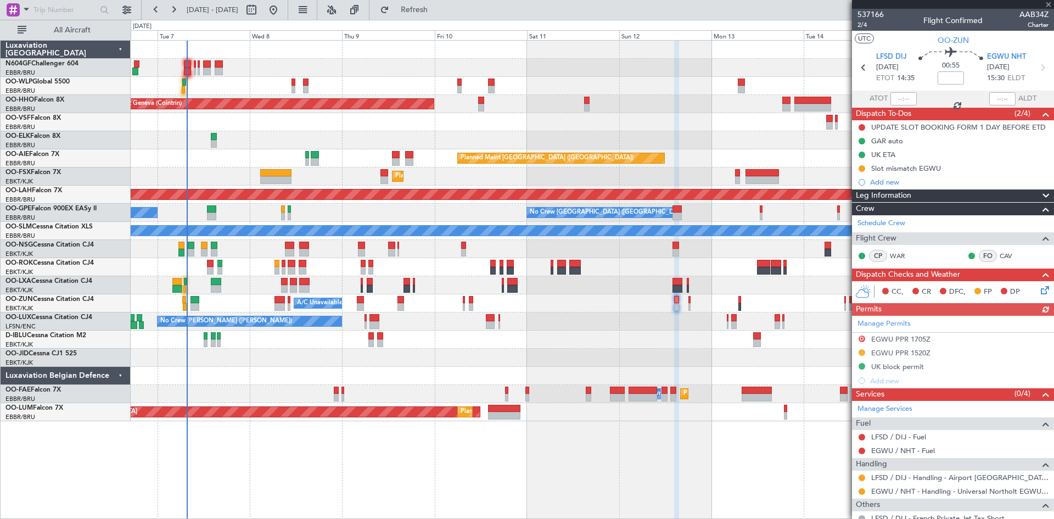
type input "+00:20"
type input "8"
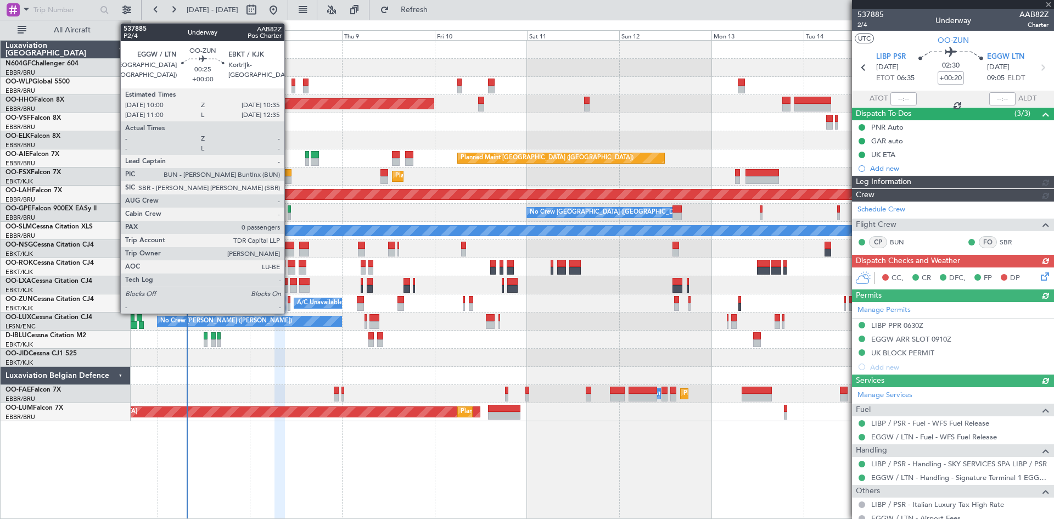
click at [289, 307] on div at bounding box center [289, 307] width 3 height 8
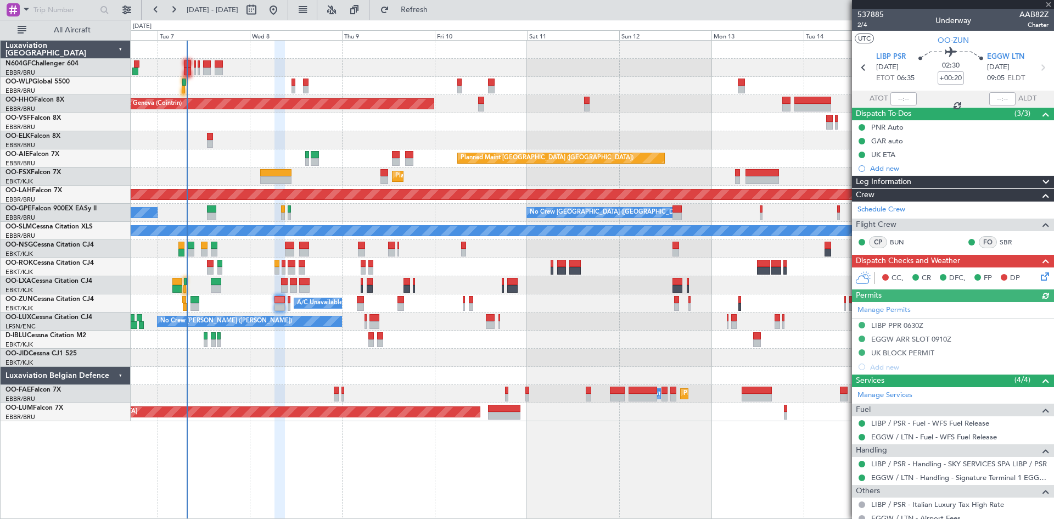
type input "0"
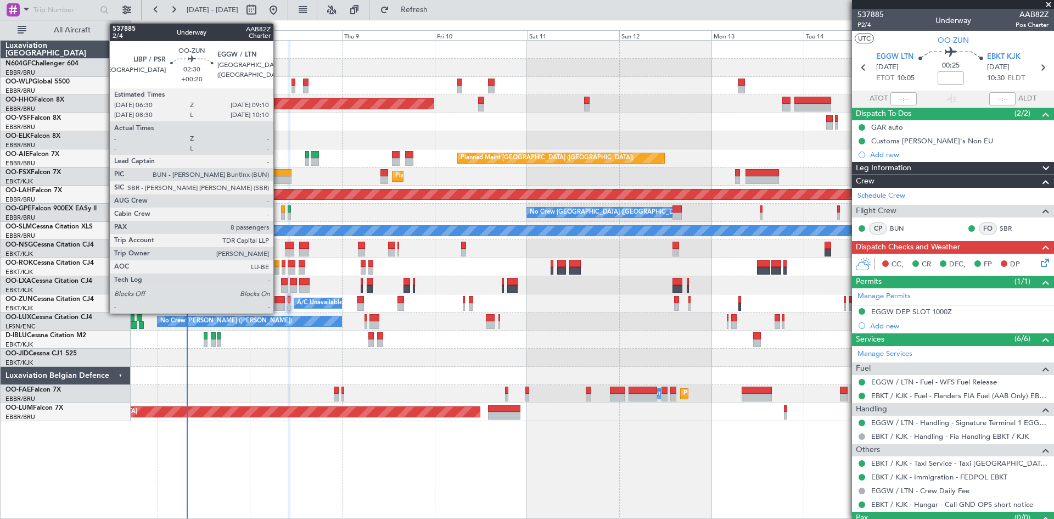
click at [278, 305] on div at bounding box center [279, 307] width 10 height 8
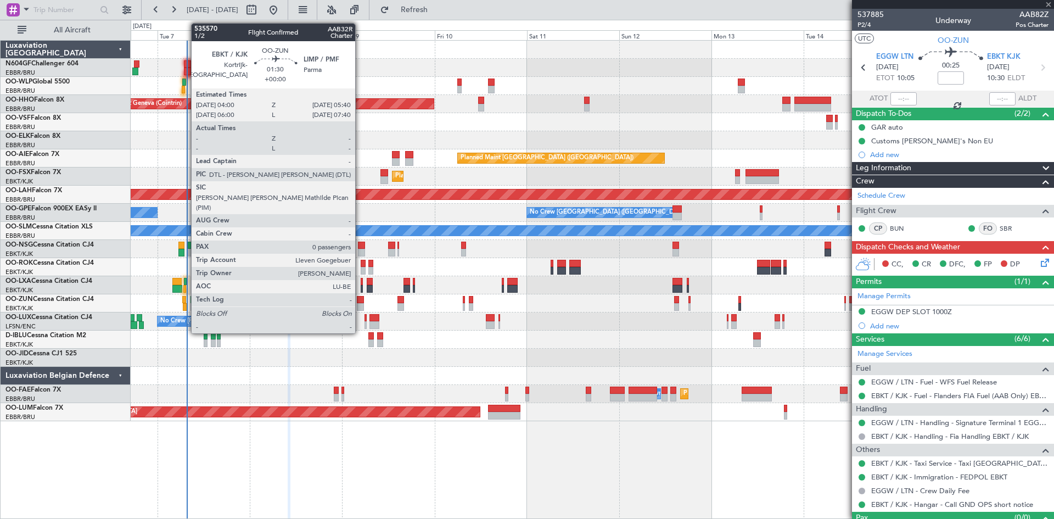
type input "+00:20"
type input "8"
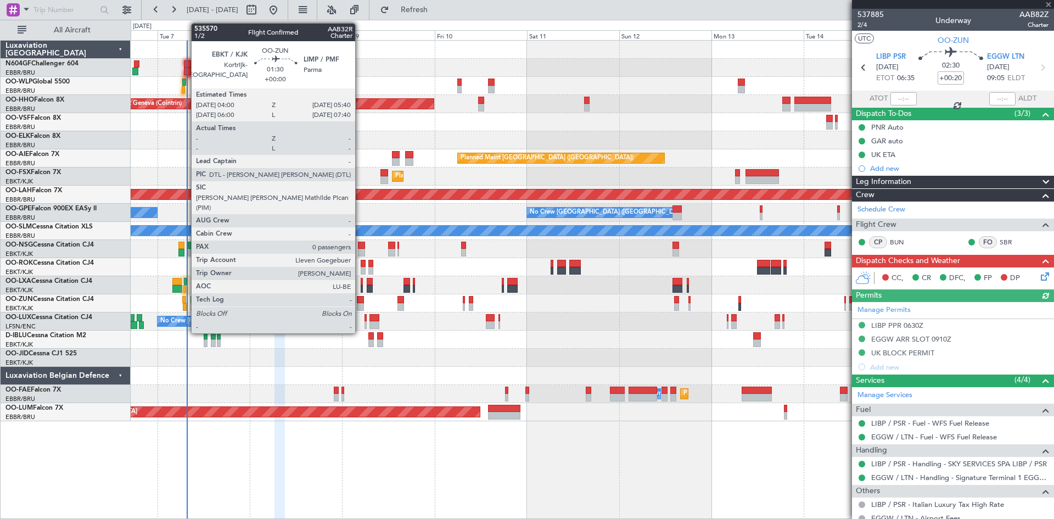
click at [360, 303] on div at bounding box center [360, 307] width 7 height 8
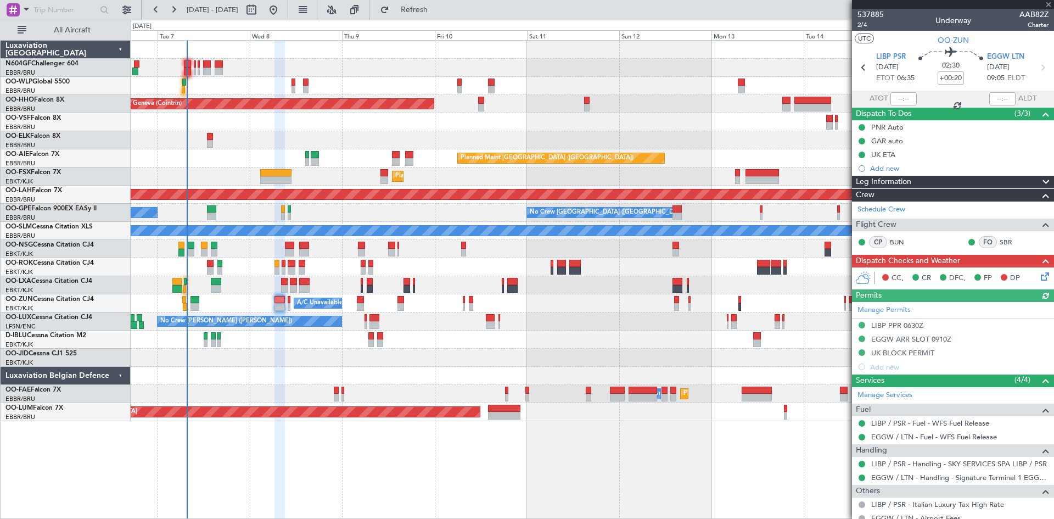
type input "0"
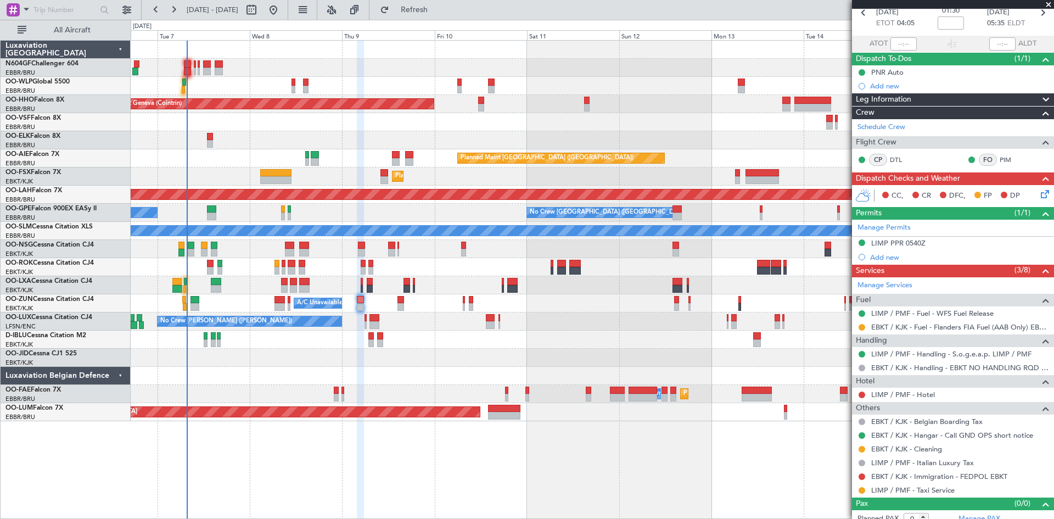
scroll to position [64, 0]
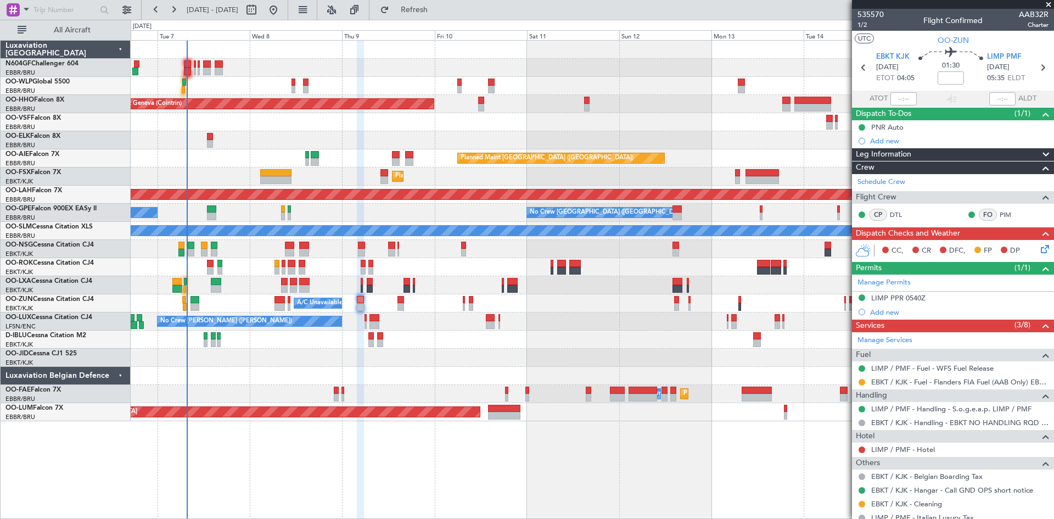
scroll to position [64, 0]
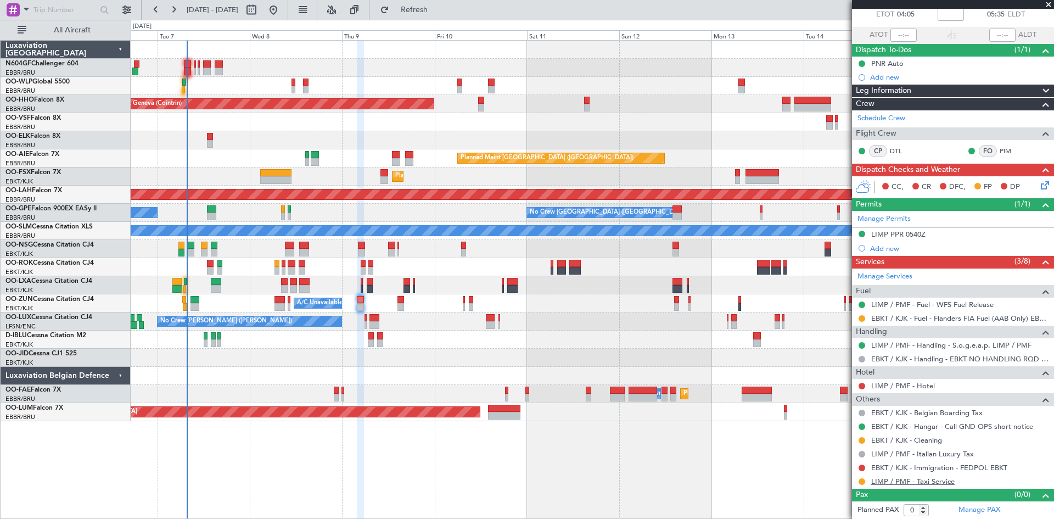
click at [949, 482] on link "LIMP / PMF - Taxi Service" at bounding box center [912, 480] width 83 height 9
click at [925, 483] on mat-tooltip-component "Complete" at bounding box center [948, 473] width 47 height 29
click at [923, 479] on link "LIMP / PMF - Taxi Service" at bounding box center [912, 480] width 83 height 9
click at [430, 13] on span "Refresh" at bounding box center [414, 10] width 46 height 8
click at [861, 481] on button at bounding box center [861, 481] width 7 height 7
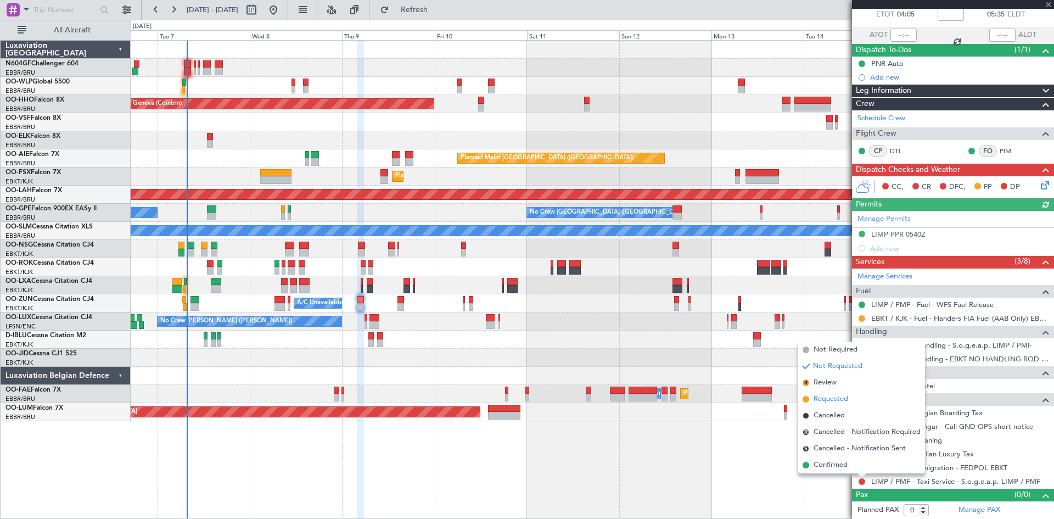
click at [838, 404] on span "Requested" at bounding box center [830, 398] width 35 height 11
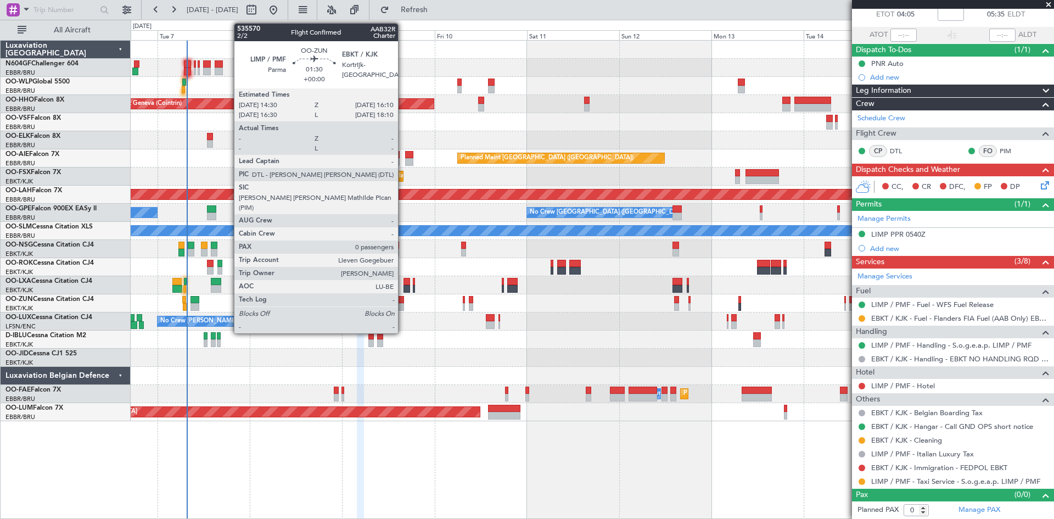
click at [403, 305] on div at bounding box center [400, 307] width 7 height 8
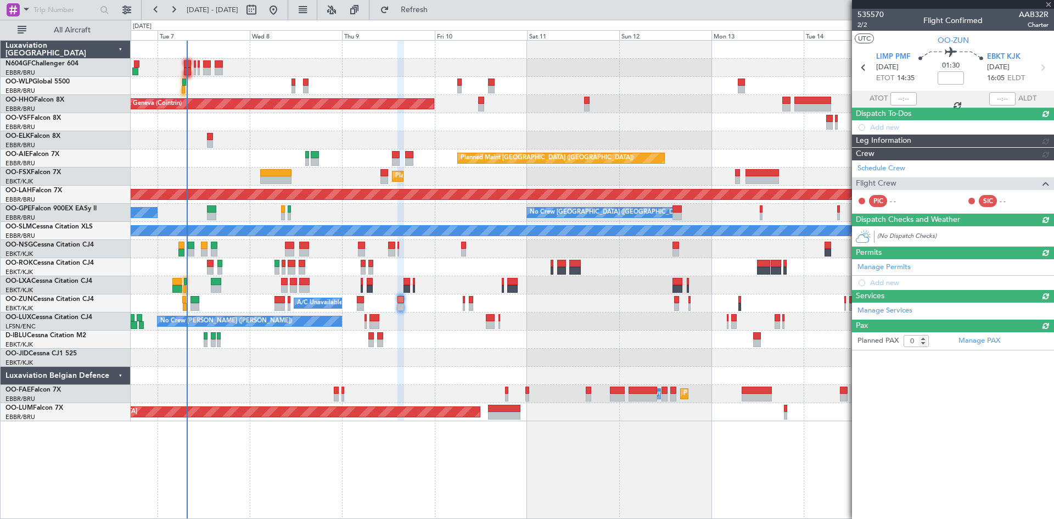
scroll to position [0, 0]
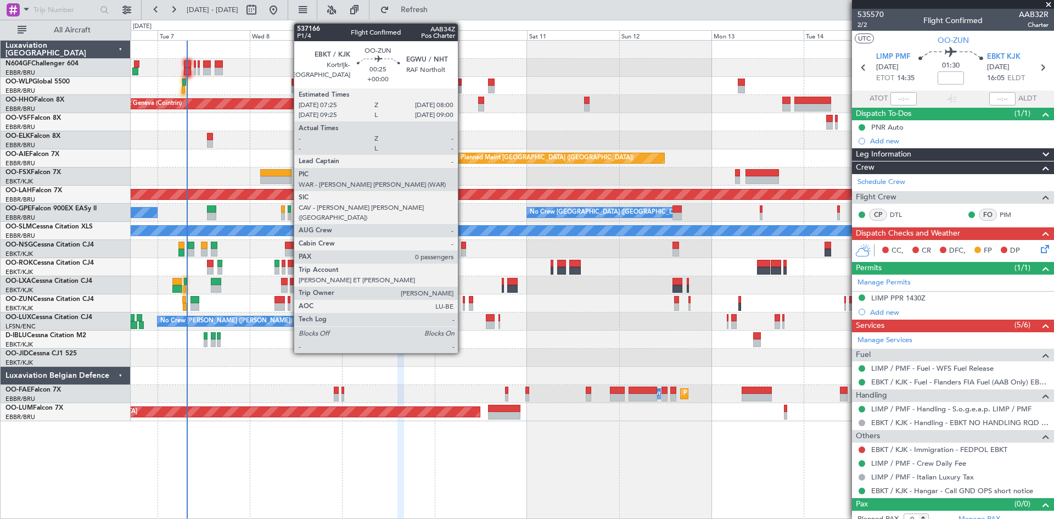
click at [463, 309] on div at bounding box center [464, 307] width 3 height 8
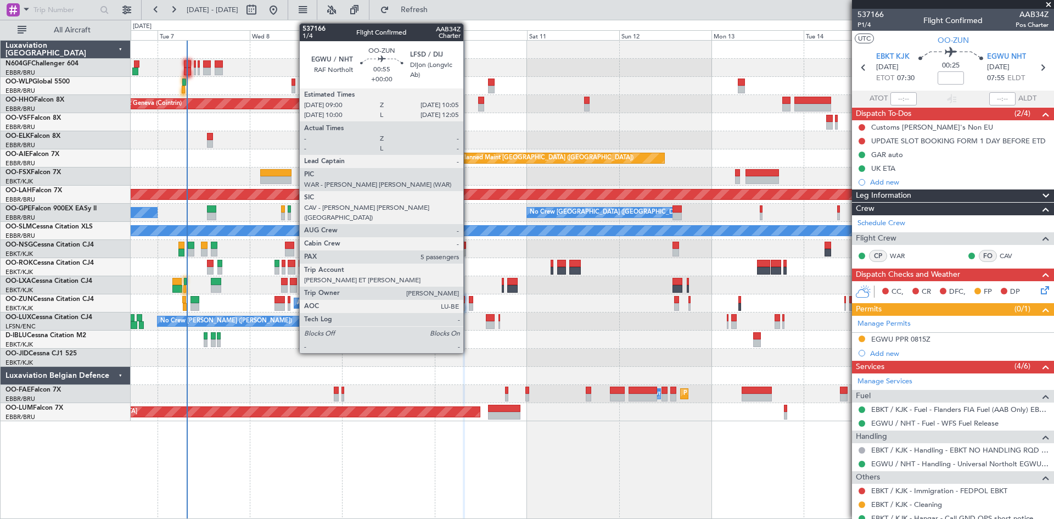
click at [469, 308] on div at bounding box center [471, 307] width 4 height 8
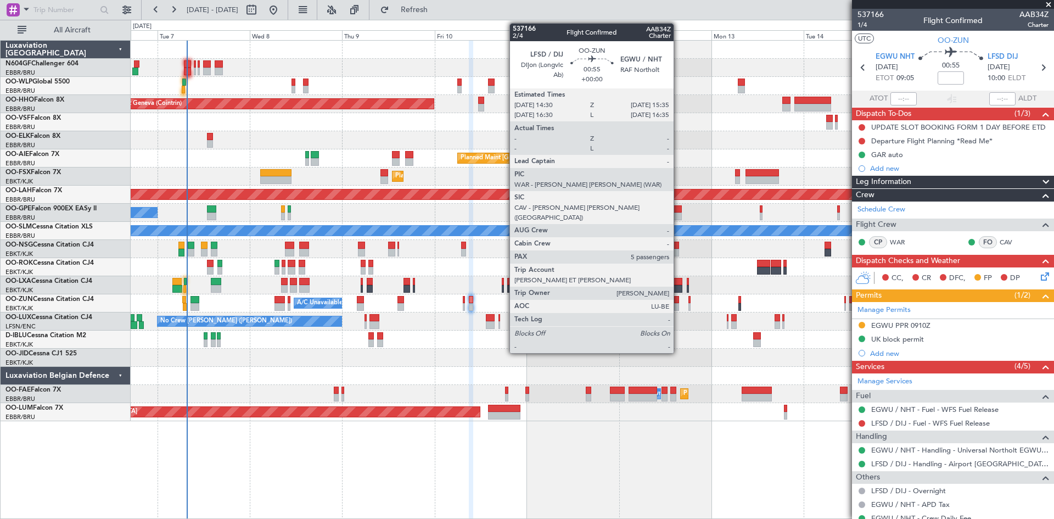
click at [678, 308] on div at bounding box center [676, 307] width 4 height 8
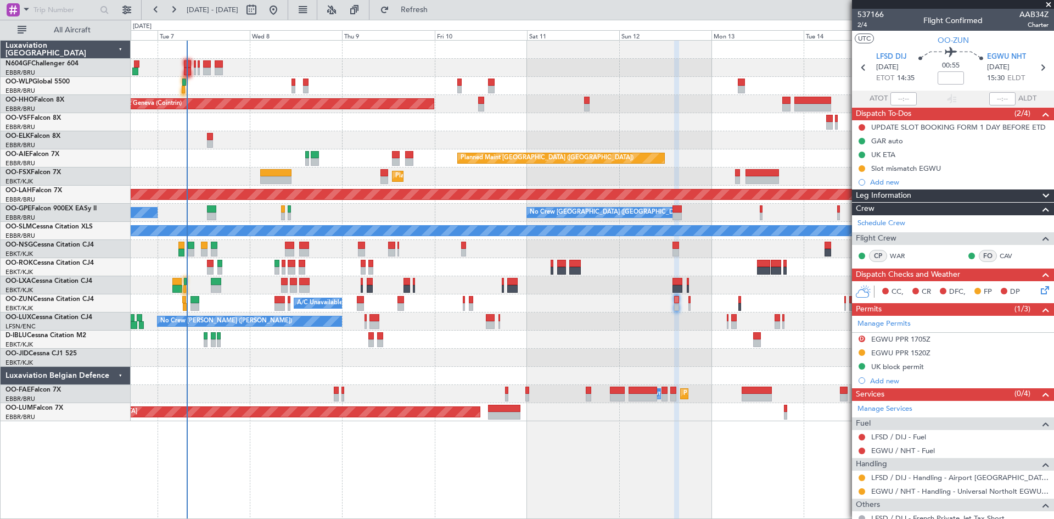
click at [691, 307] on div "A/C Unavailable [GEOGRAPHIC_DATA]-[GEOGRAPHIC_DATA]" at bounding box center [592, 303] width 923 height 18
click at [687, 307] on div "A/C Unavailable [GEOGRAPHIC_DATA]-[GEOGRAPHIC_DATA]" at bounding box center [592, 303] width 923 height 18
click at [689, 311] on div "A/C Unavailable [GEOGRAPHIC_DATA]-[GEOGRAPHIC_DATA]" at bounding box center [592, 303] width 923 height 18
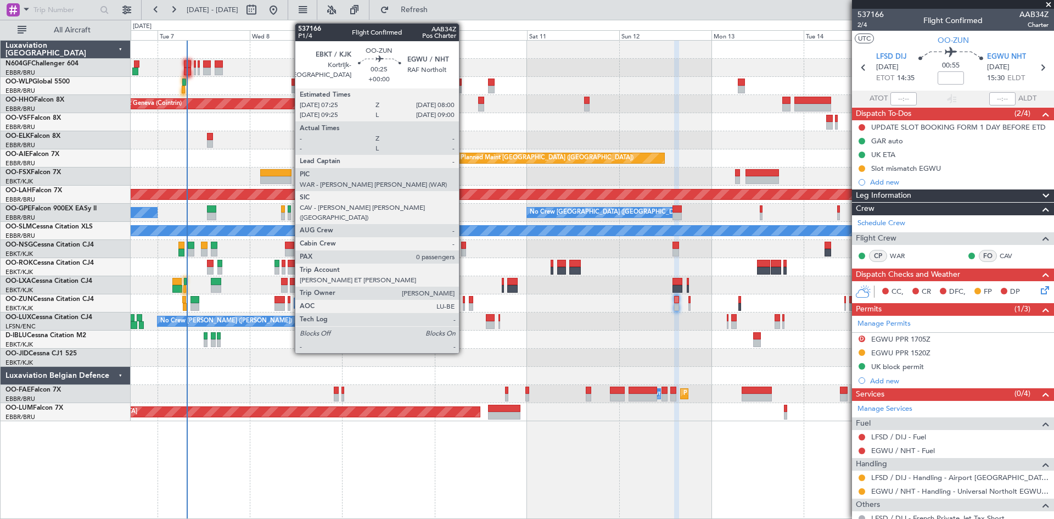
click at [464, 305] on div at bounding box center [464, 307] width 3 height 8
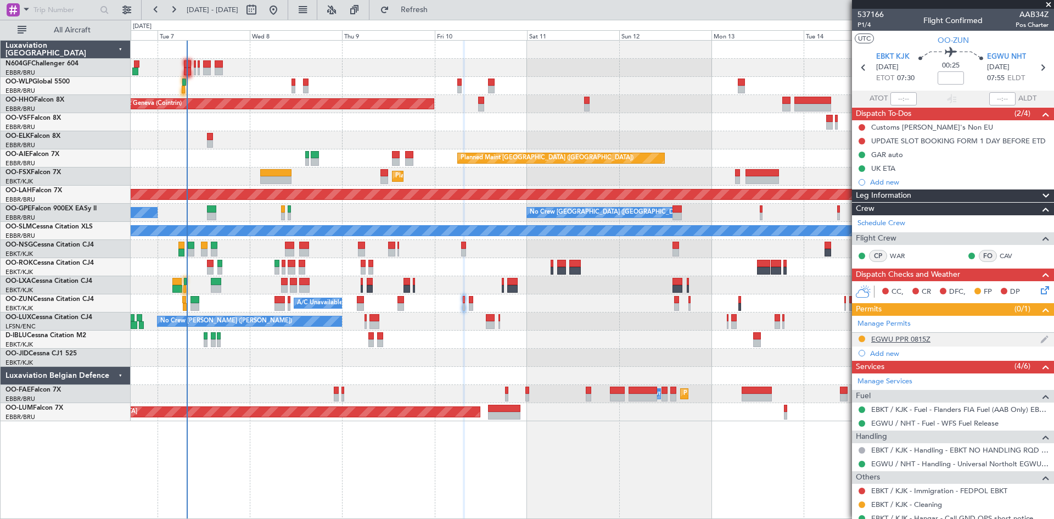
click at [912, 342] on div "EGWU PPR 0815Z" at bounding box center [900, 338] width 59 height 9
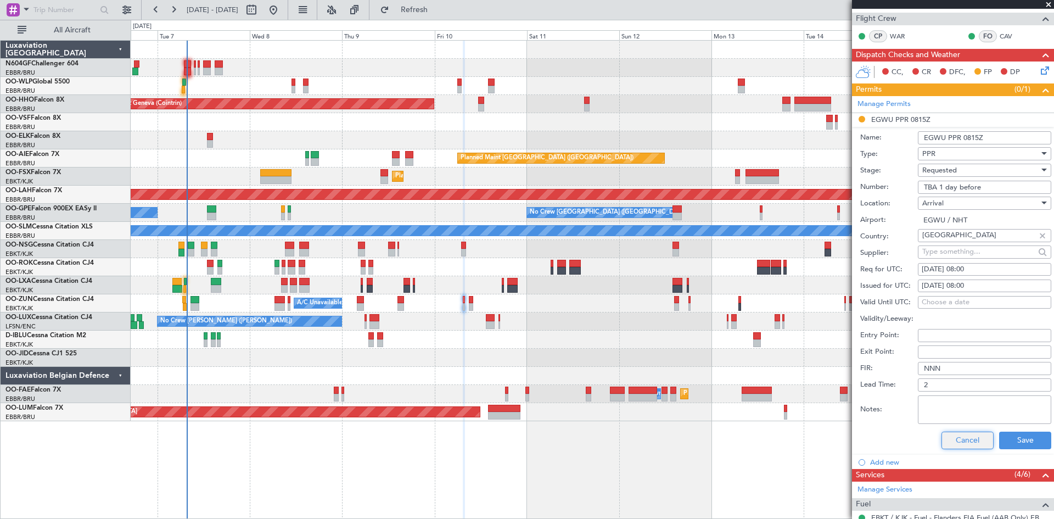
click at [952, 442] on button "Cancel" at bounding box center [967, 440] width 52 height 18
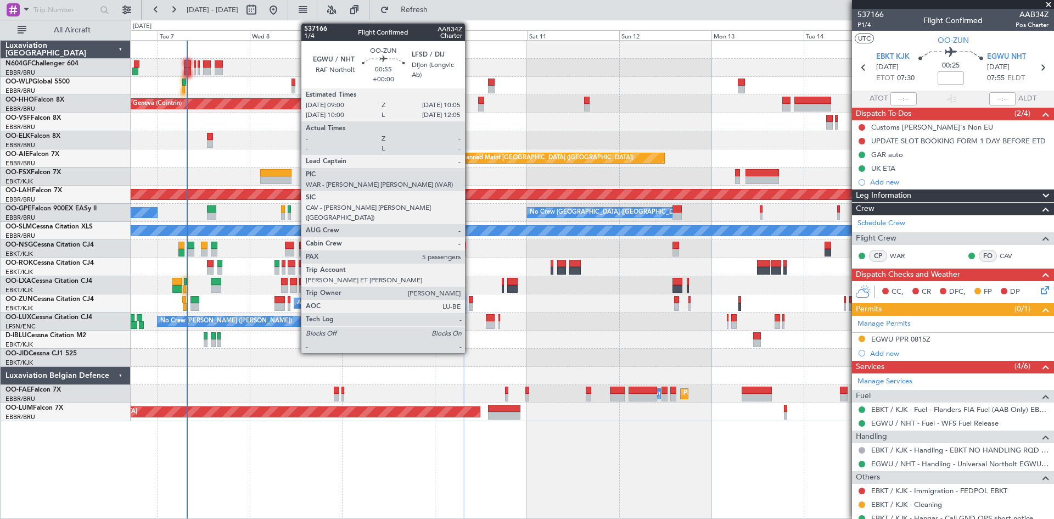
click at [470, 308] on div at bounding box center [471, 307] width 4 height 8
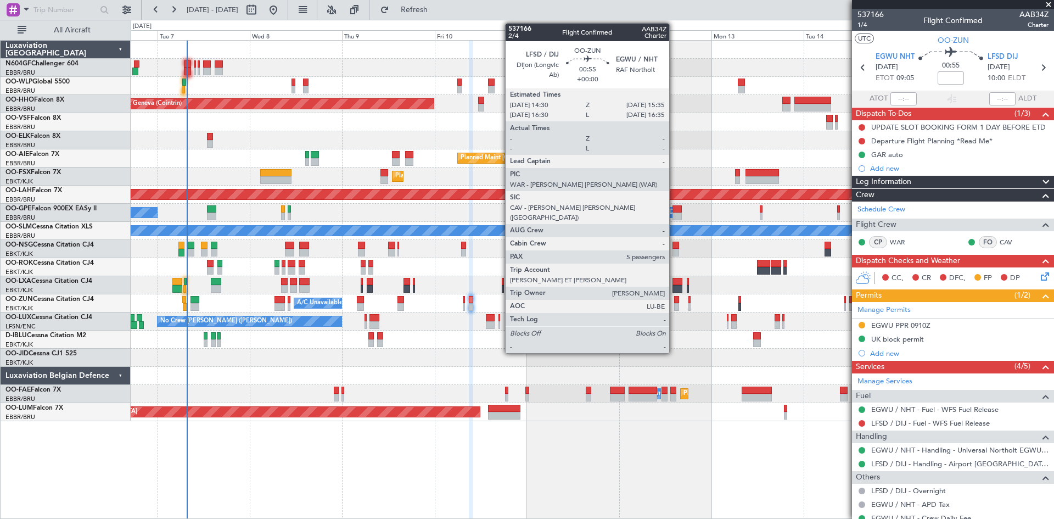
click at [674, 304] on div at bounding box center [676, 307] width 4 height 8
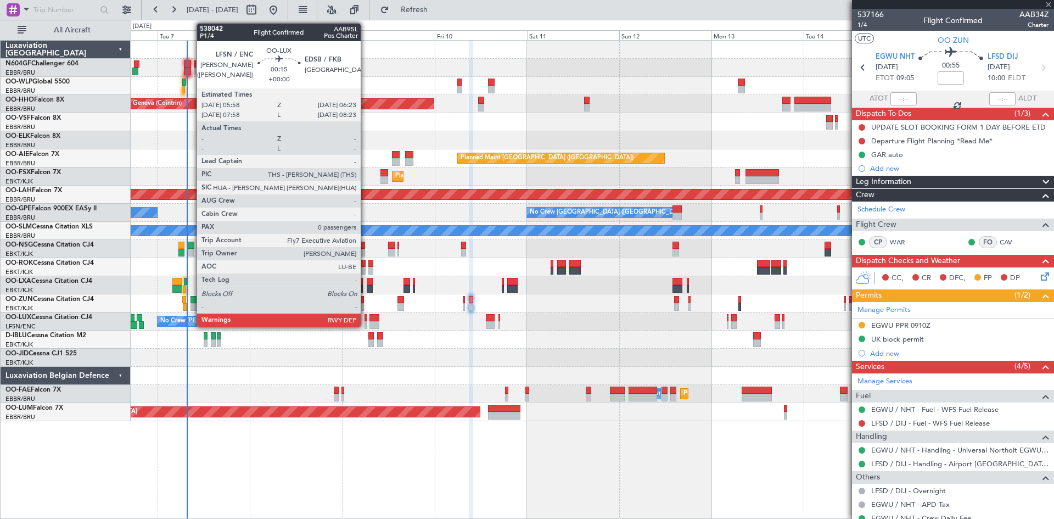
click at [366, 320] on div at bounding box center [365, 318] width 2 height 8
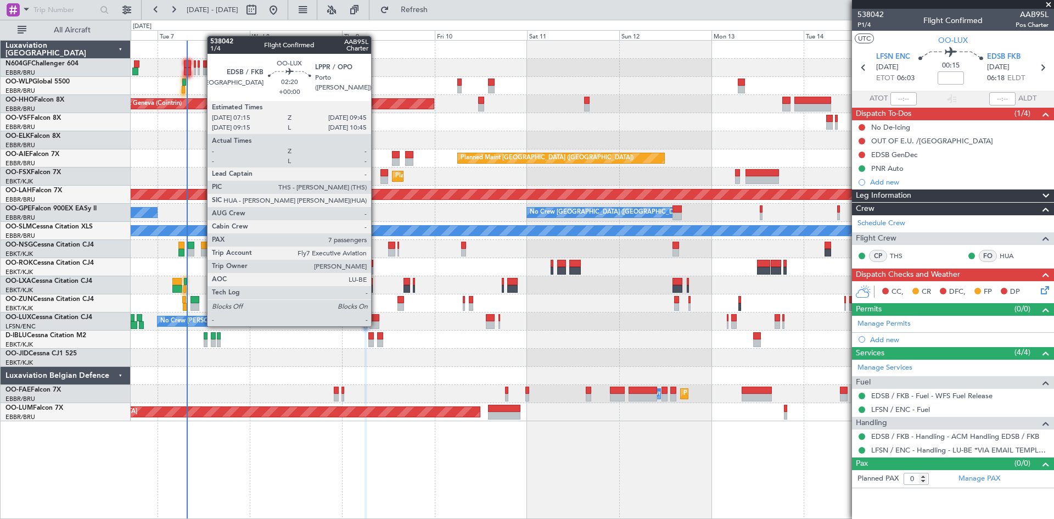
click at [376, 326] on div at bounding box center [374, 325] width 10 height 8
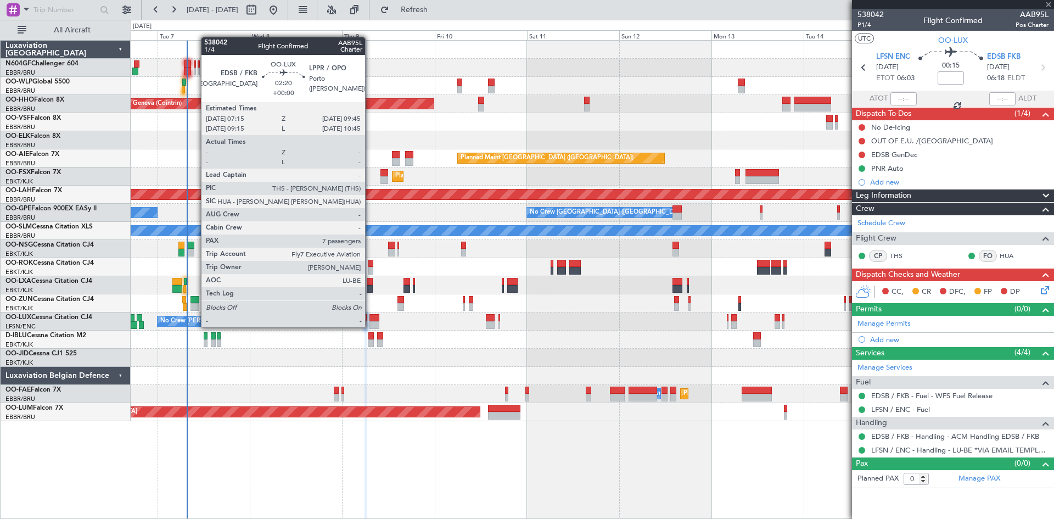
type input "7"
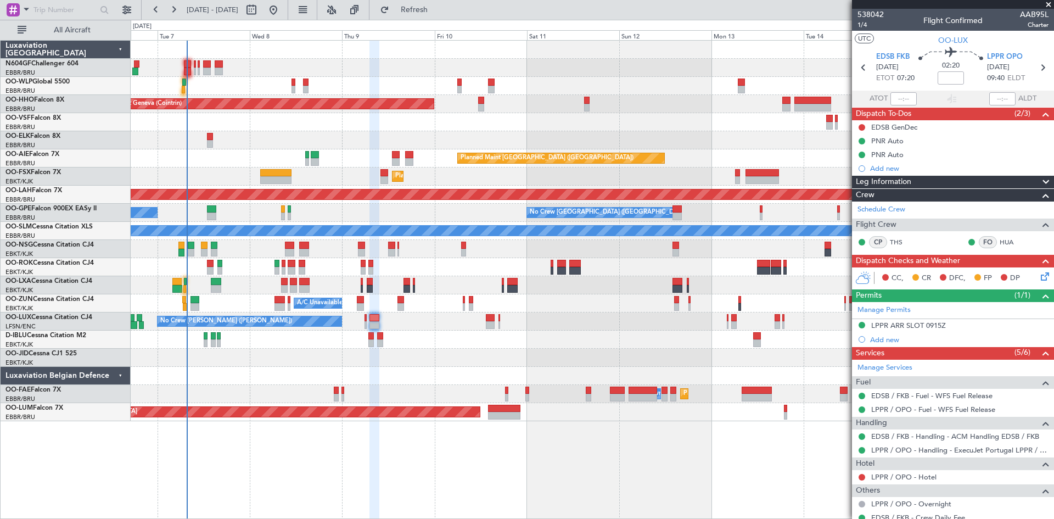
click at [879, 170] on div "Add new" at bounding box center [959, 168] width 178 height 9
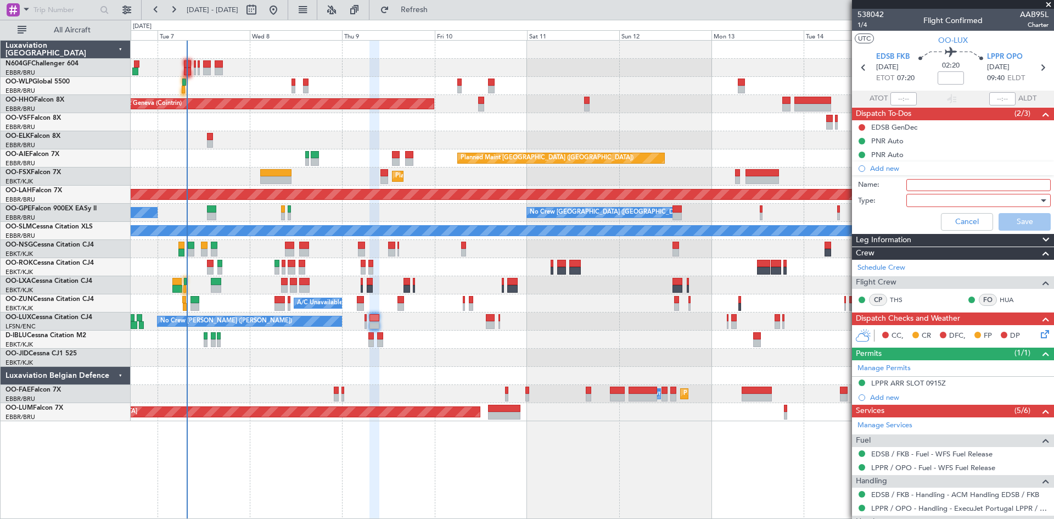
click at [938, 183] on input "Name:" at bounding box center [978, 185] width 144 height 12
type input "SLOT TOLERANCE LPPR"
click at [920, 195] on div at bounding box center [974, 200] width 128 height 16
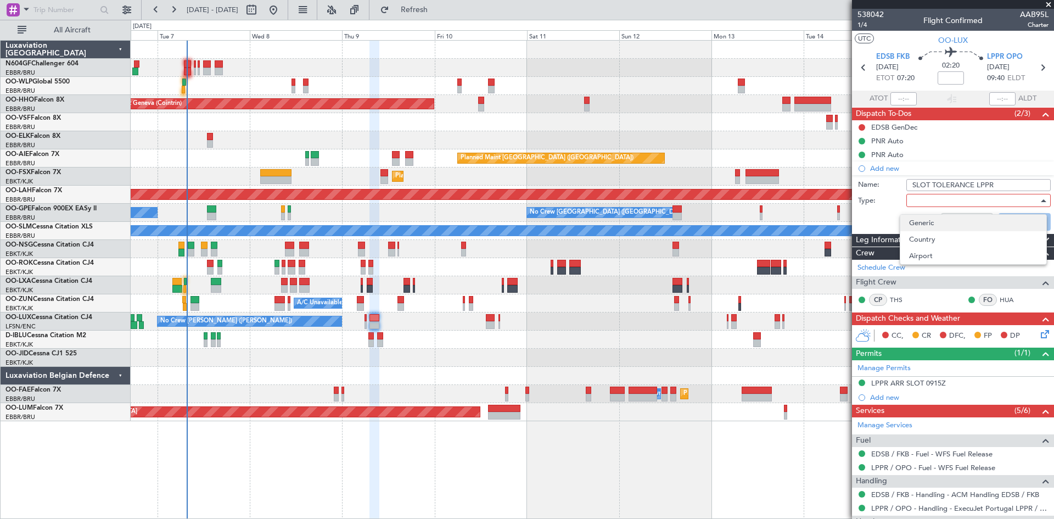
click at [941, 223] on span "Generic" at bounding box center [973, 223] width 128 height 16
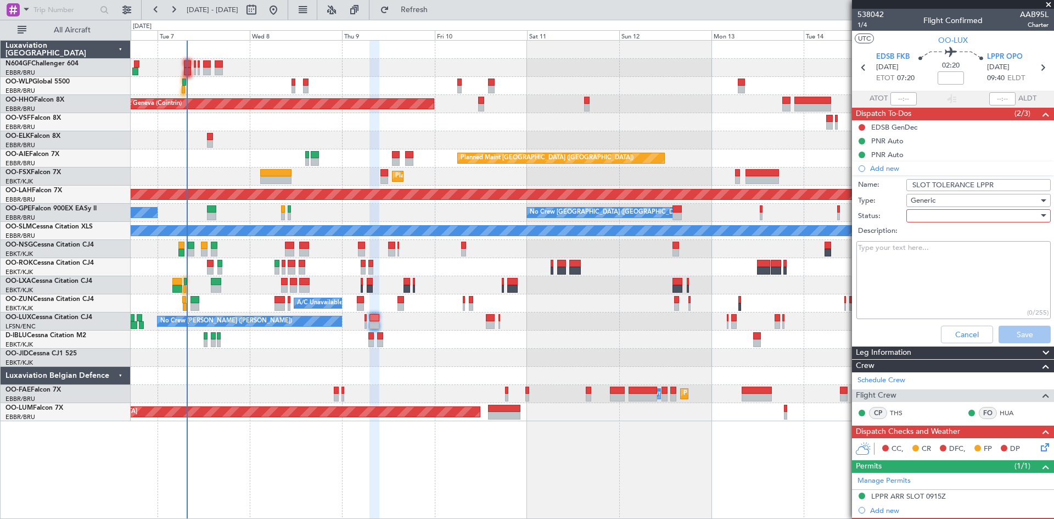
click at [935, 260] on textarea "Description:" at bounding box center [953, 280] width 194 height 78
paste textarea "30-minute buffer both before and after the approved slot time"
type textarea "30-minute buffer both before and after the approved slot time"
click at [937, 220] on div at bounding box center [974, 215] width 128 height 16
click at [936, 278] on span "Completed" at bounding box center [973, 270] width 128 height 16
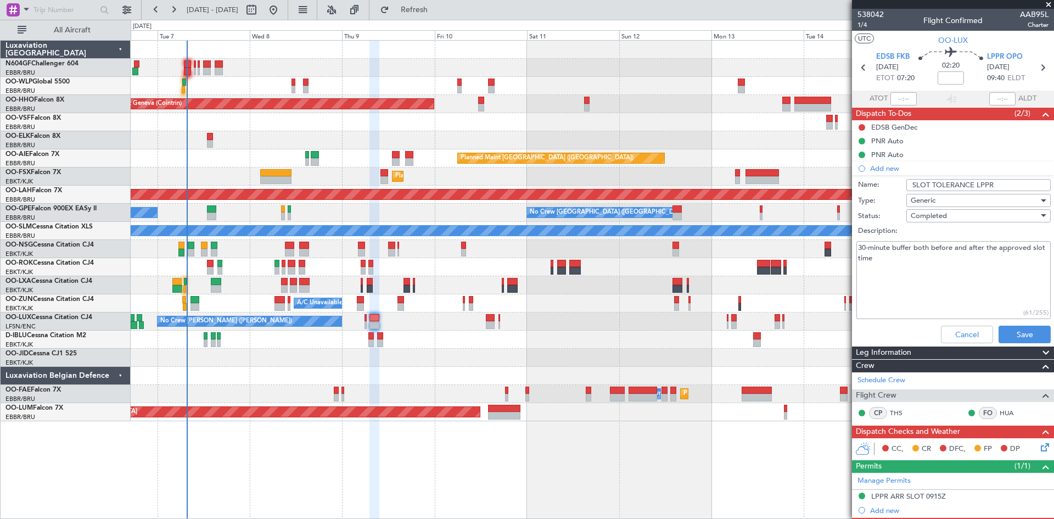
click at [1002, 185] on input "SLOT TOLERANCE LPPR" at bounding box center [978, 185] width 144 height 12
click at [1019, 328] on button "Save" at bounding box center [1024, 334] width 52 height 18
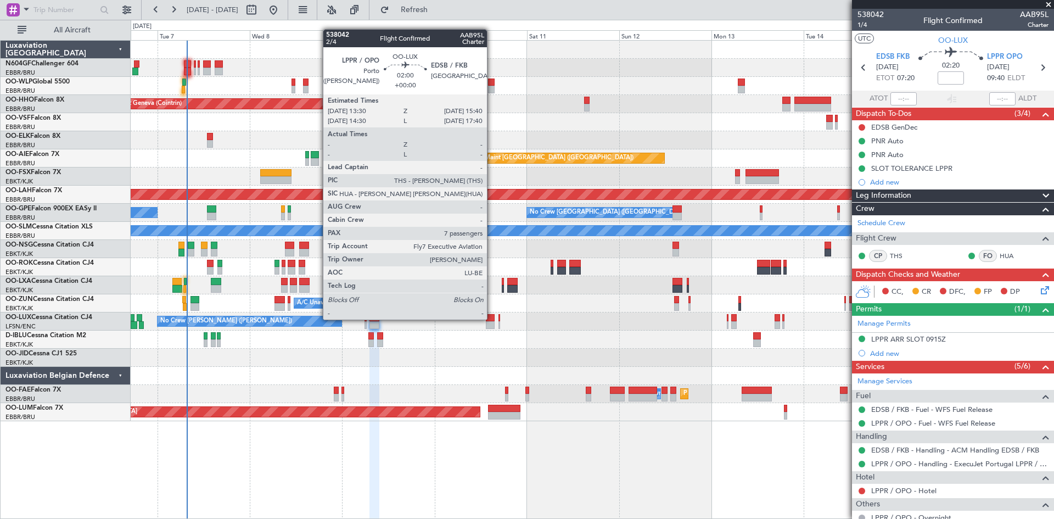
click at [492, 319] on div at bounding box center [490, 318] width 9 height 8
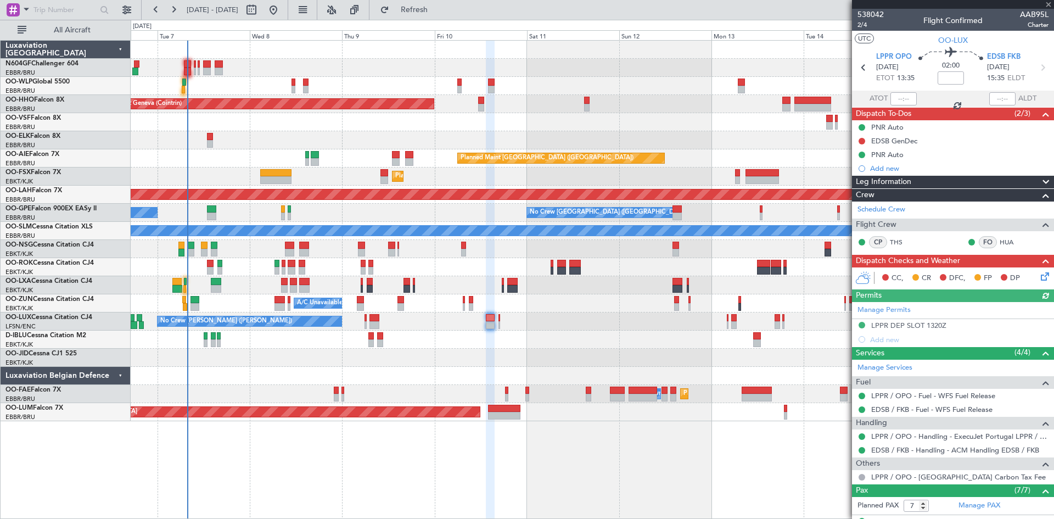
click at [501, 325] on div "No Crew Nancy (Essey) No Crew Nancy (Essey)" at bounding box center [592, 321] width 923 height 18
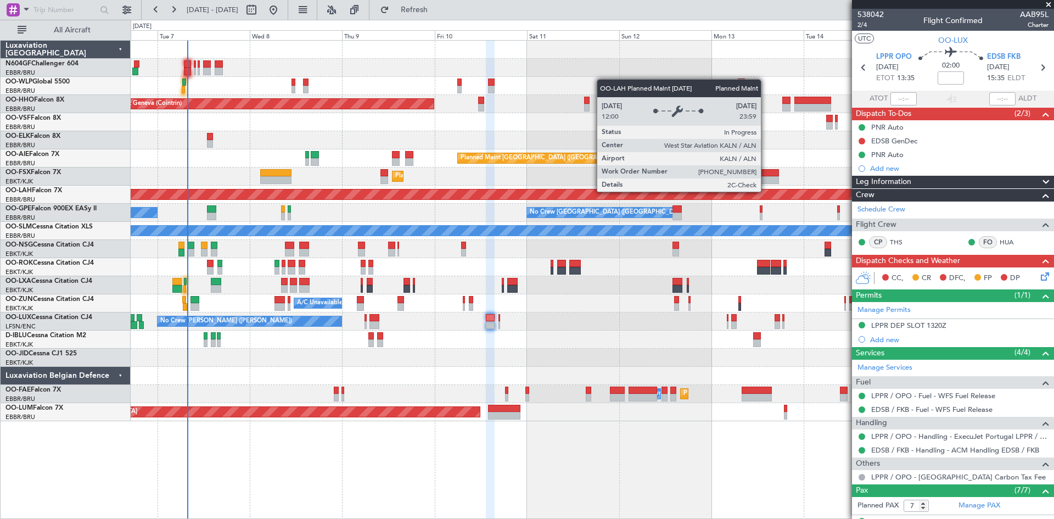
click at [459, 301] on div "Planned Maint Geneva (Cointrin) Planned Maint London (Farnborough) Unplanned Ma…" at bounding box center [592, 231] width 923 height 380
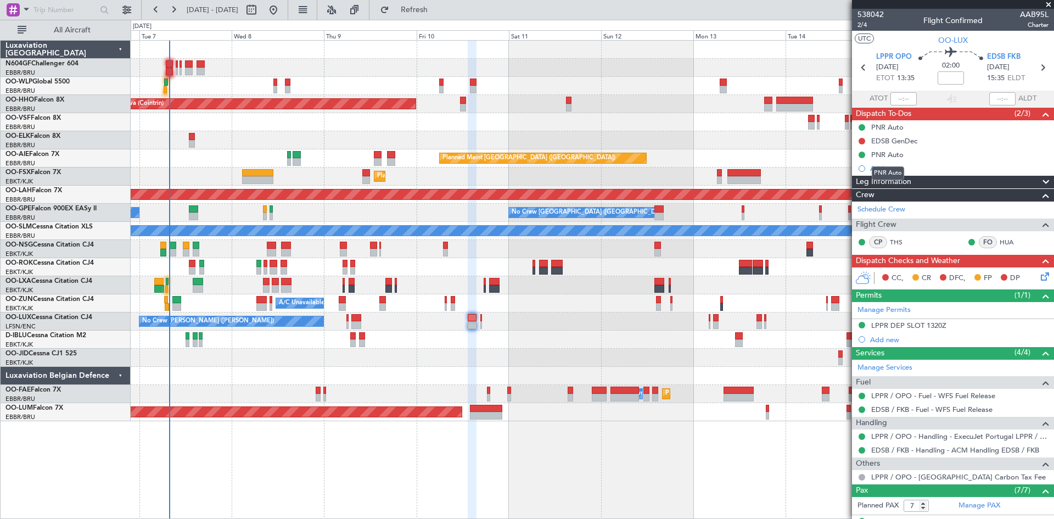
click at [886, 172] on div "PNR Auto" at bounding box center [887, 173] width 32 height 14
click at [890, 166] on div "Add new" at bounding box center [954, 168] width 168 height 9
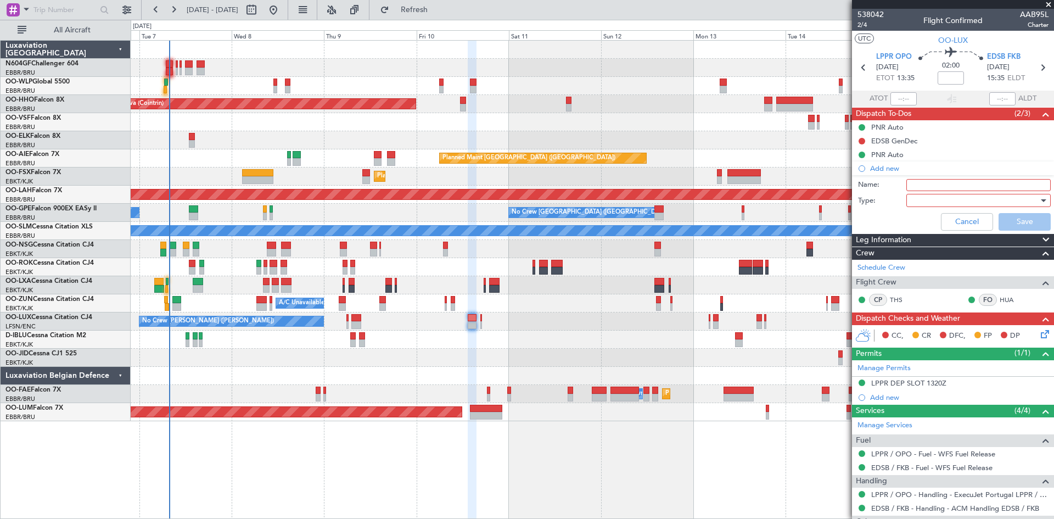
click at [935, 184] on input "Name:" at bounding box center [978, 185] width 144 height 12
type input "SLOT TOLERANCE LPPR"
click at [961, 201] on div at bounding box center [974, 200] width 128 height 16
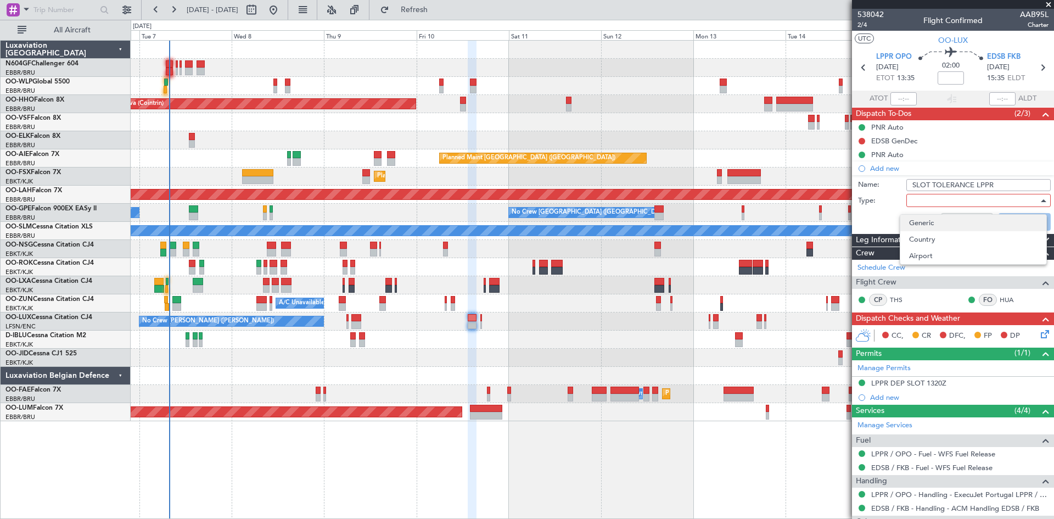
click at [960, 227] on span "Generic" at bounding box center [973, 223] width 128 height 16
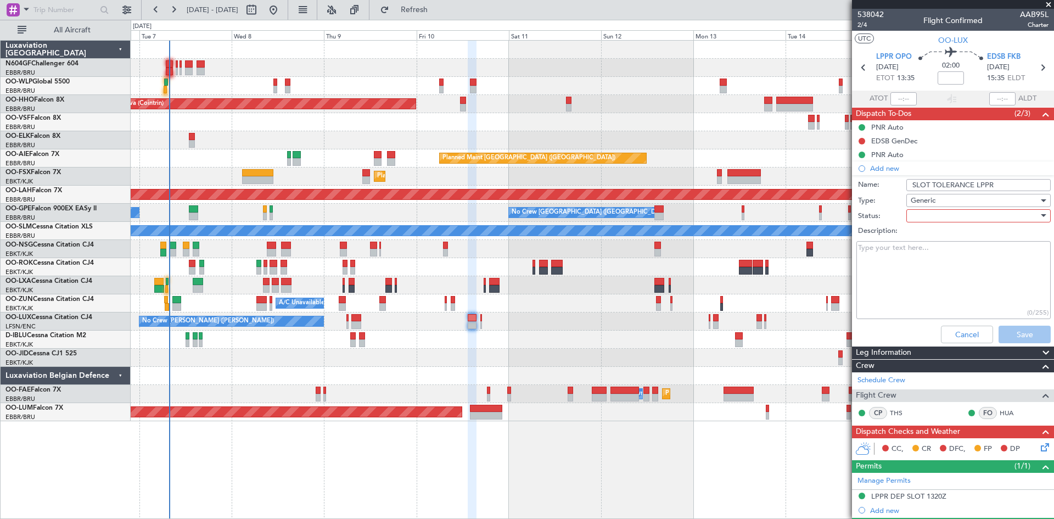
click at [932, 211] on div at bounding box center [974, 215] width 128 height 16
click at [942, 269] on span "Completed" at bounding box center [973, 270] width 128 height 16
click at [939, 271] on textarea "Description:" at bounding box center [953, 280] width 194 height 78
paste textarea "30-minute buffer both before and after the approved slot time"
type textarea "30-minute buffer both before and after the approved slot time"
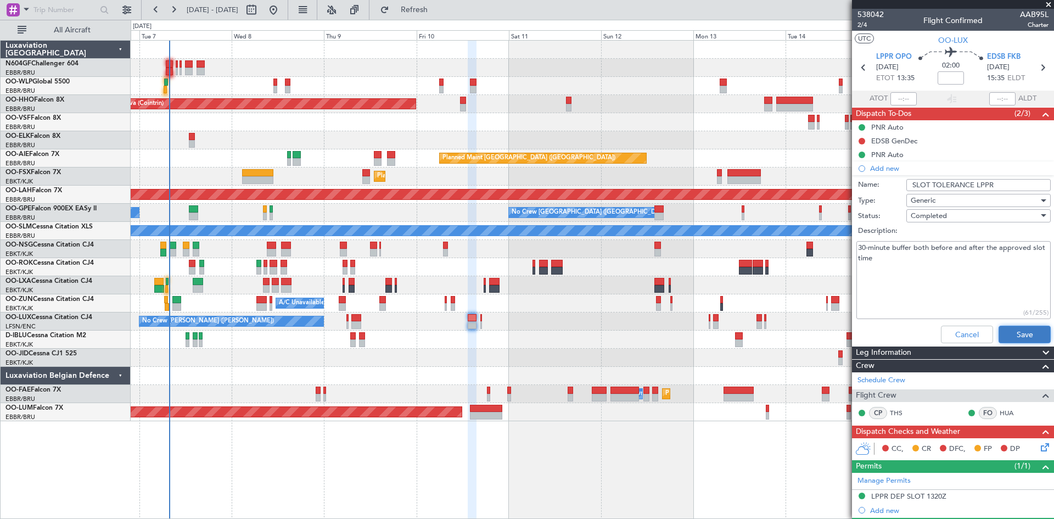
click at [1019, 334] on button "Save" at bounding box center [1024, 334] width 52 height 18
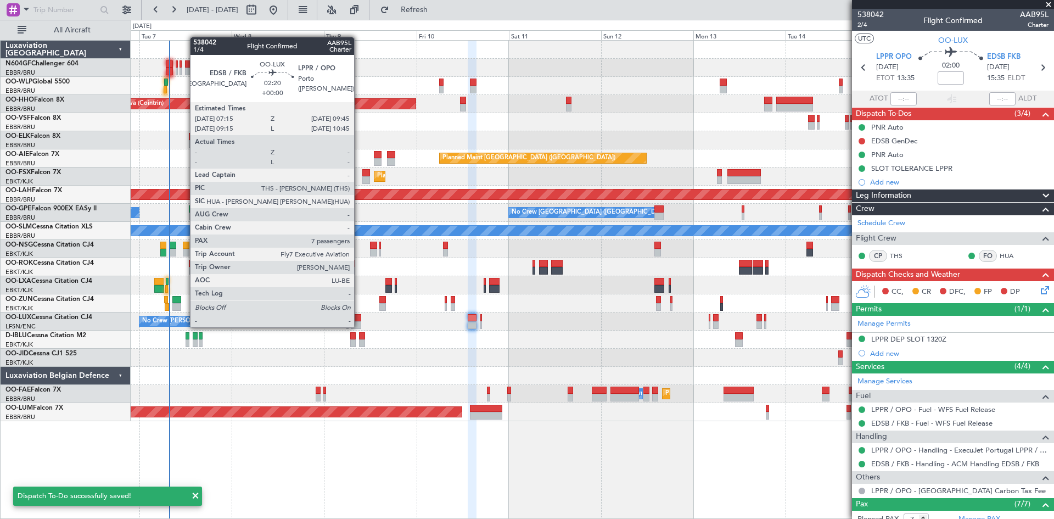
click at [359, 327] on div at bounding box center [356, 325] width 10 height 8
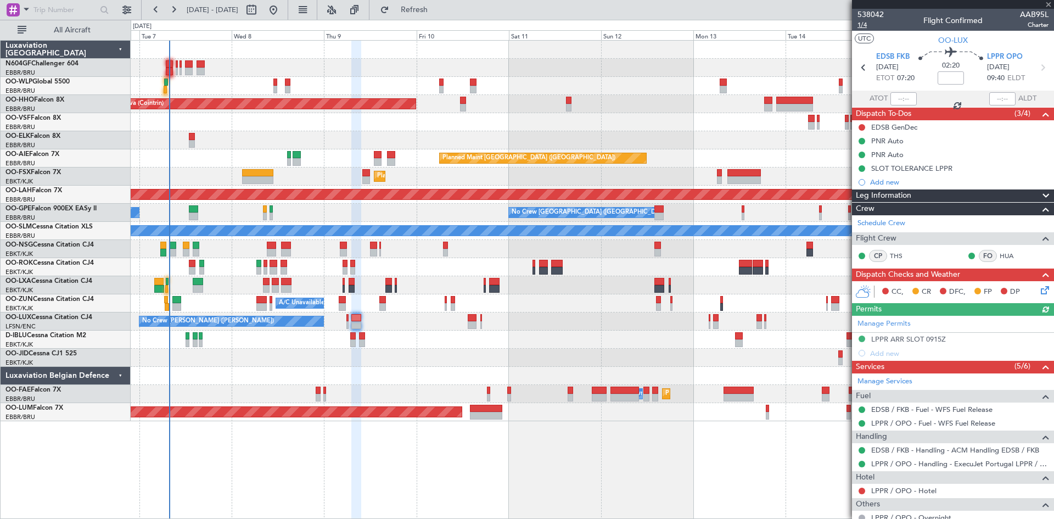
click at [868, 25] on span "1/4" at bounding box center [870, 24] width 26 height 9
click at [350, 341] on div "No Crew Kortrijk-[GEOGRAPHIC_DATA]" at bounding box center [592, 339] width 923 height 18
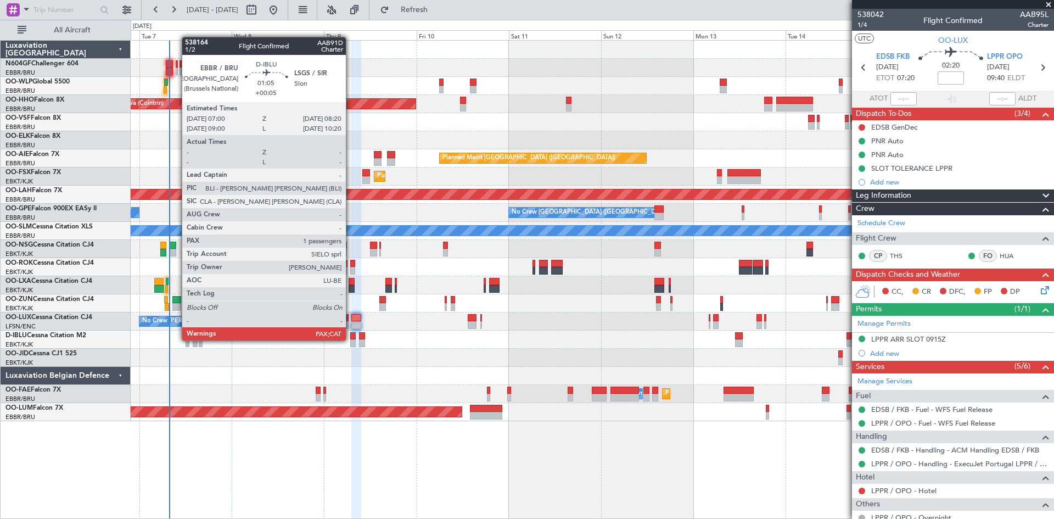
click at [351, 340] on div at bounding box center [352, 343] width 5 height 8
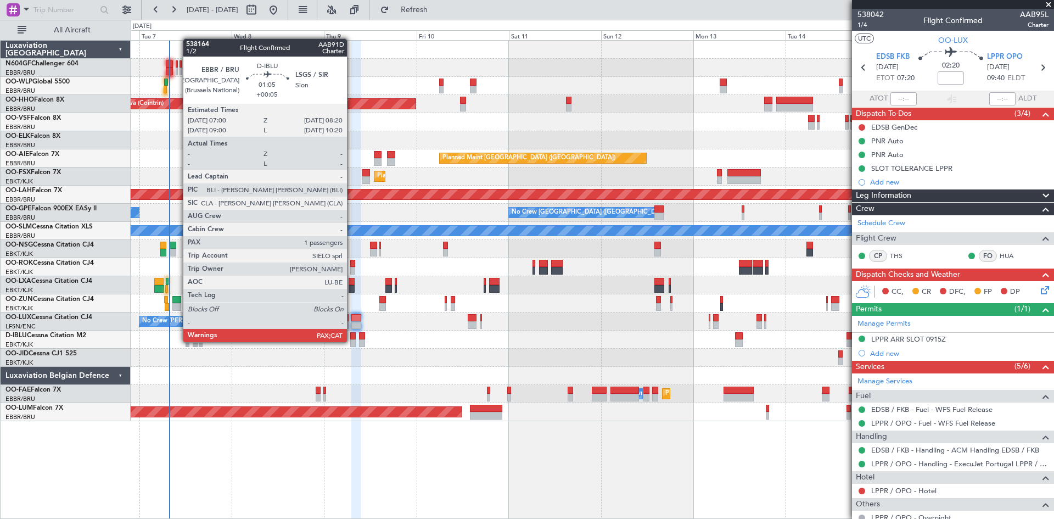
click at [352, 340] on div at bounding box center [352, 343] width 5 height 8
type input "+00:05"
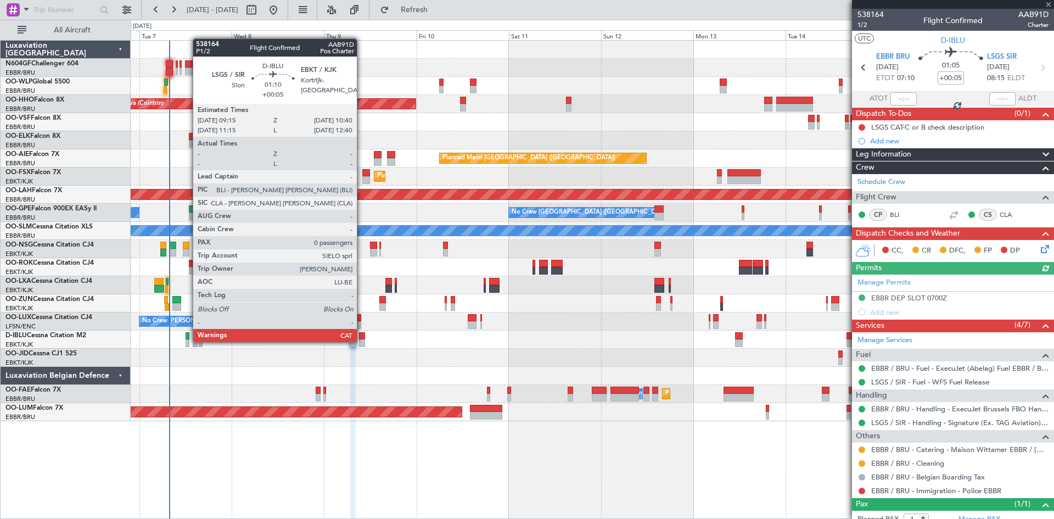
click at [362, 341] on div at bounding box center [361, 343] width 5 height 8
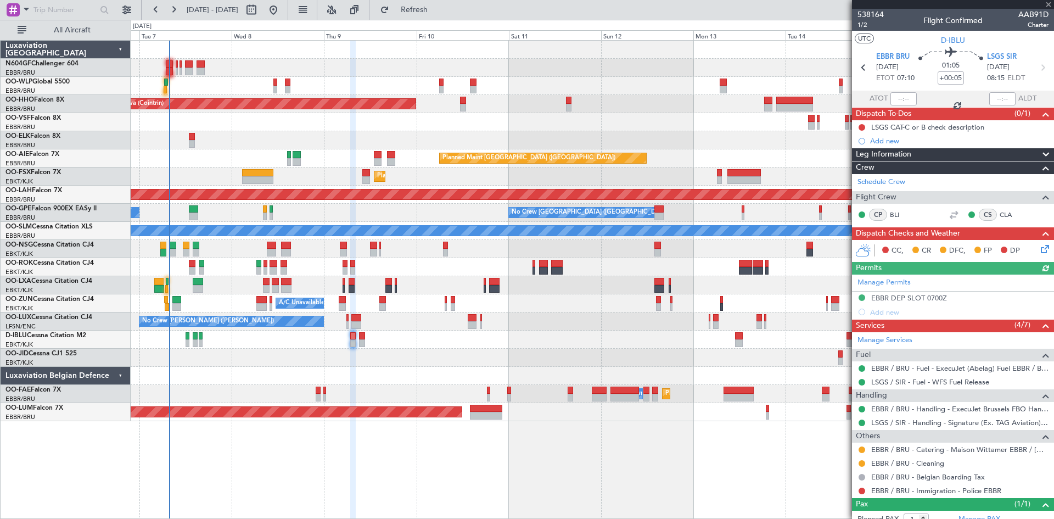
type input "0"
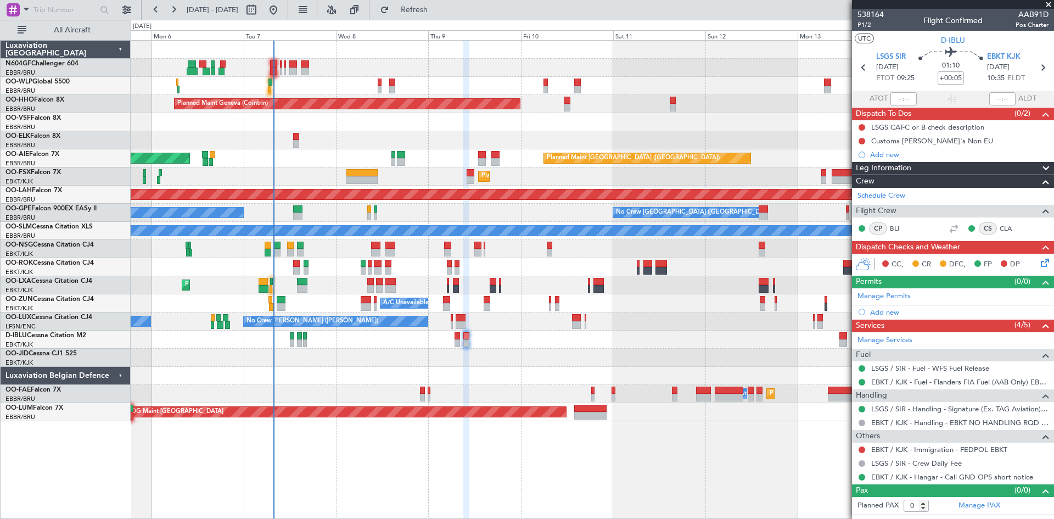
click at [827, 323] on div "Planned Maint Geneva (Cointrin) Planned Maint London (Farnborough) Unplanned Ma…" at bounding box center [592, 231] width 923 height 380
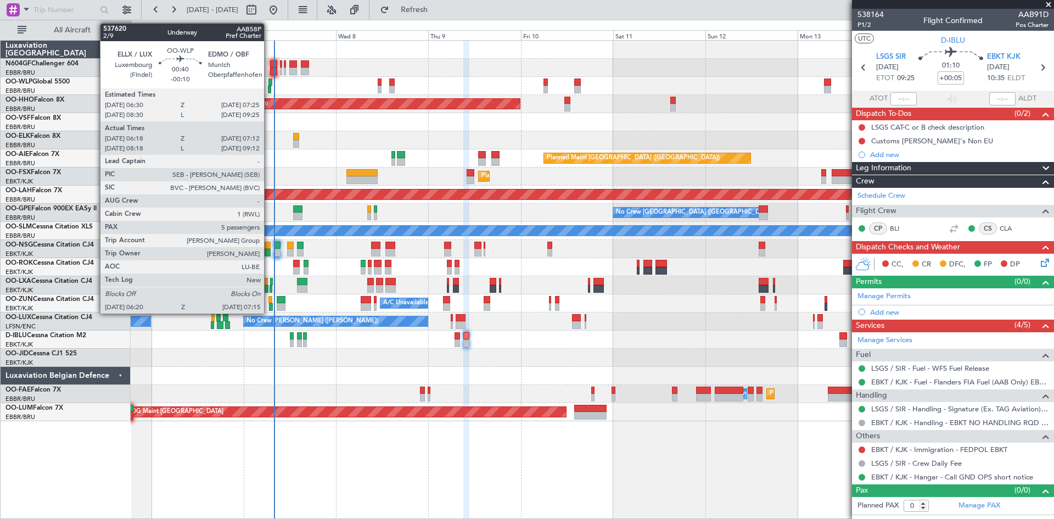
click at [269, 89] on div at bounding box center [270, 90] width 4 height 8
type input "-00:10"
type input "06:28"
type input "07:07"
type input "5"
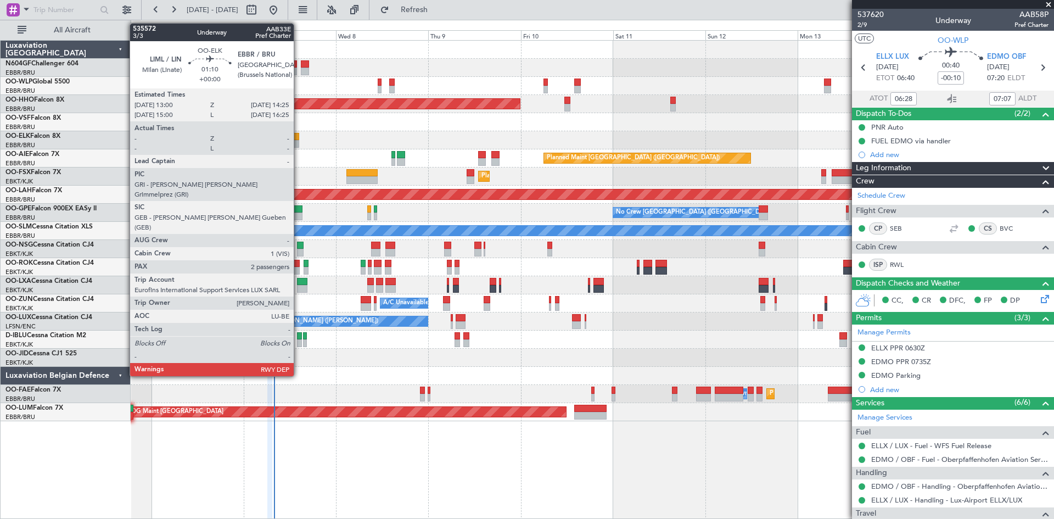
click at [299, 144] on div at bounding box center [295, 144] width 5 height 8
type input "2"
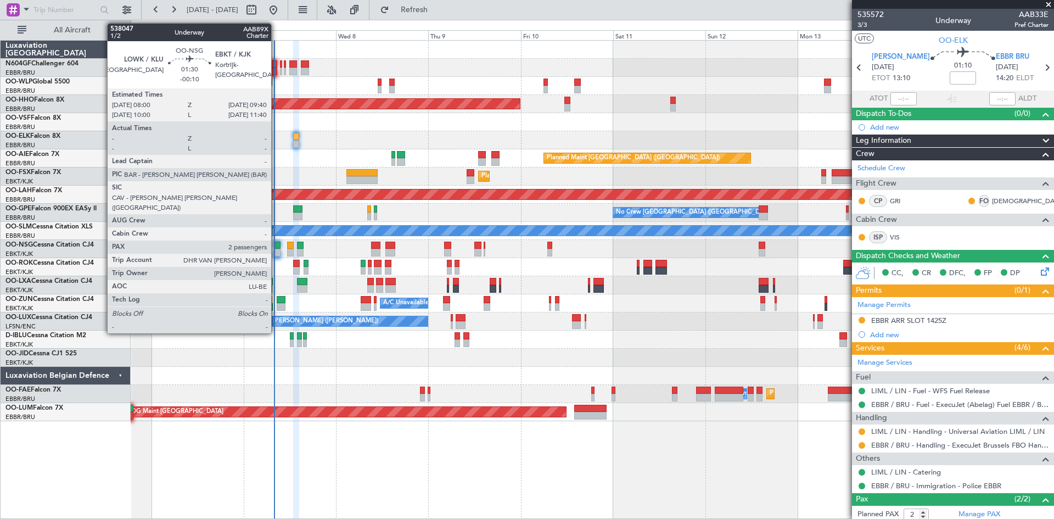
click at [276, 250] on div at bounding box center [277, 253] width 7 height 8
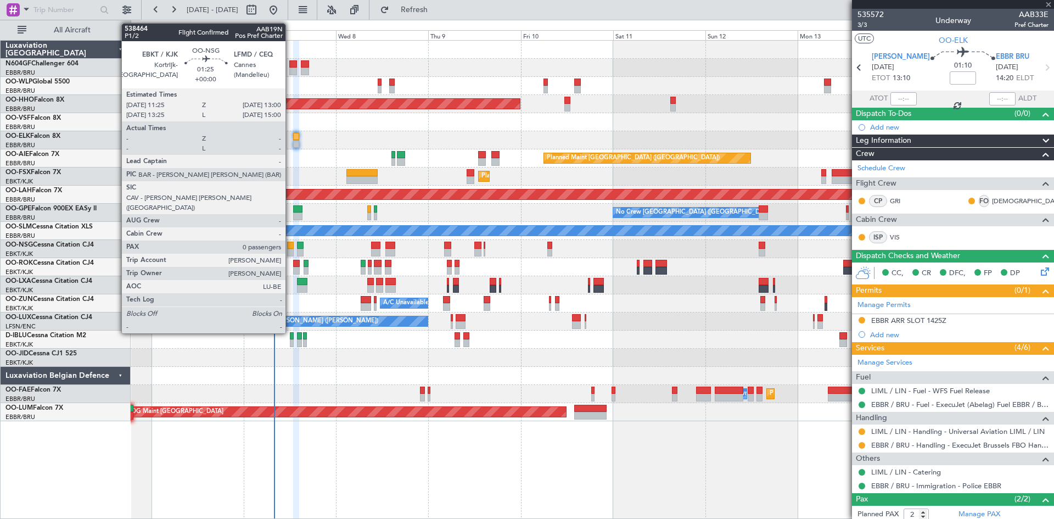
type input "-00:10"
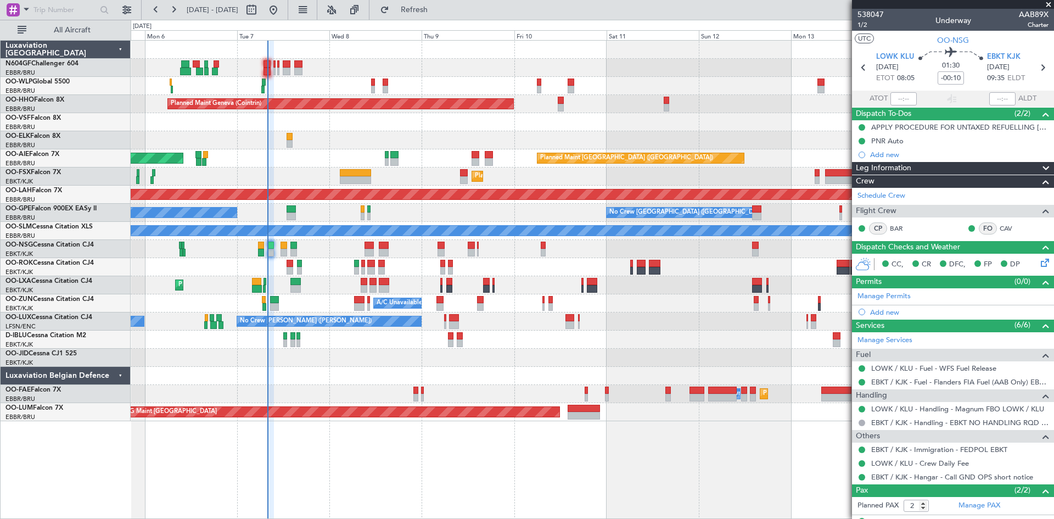
click at [331, 330] on div "Planned Maint Geneva (Cointrin) Unplanned Maint London (Farnborough) Planned Ma…" at bounding box center [592, 231] width 923 height 380
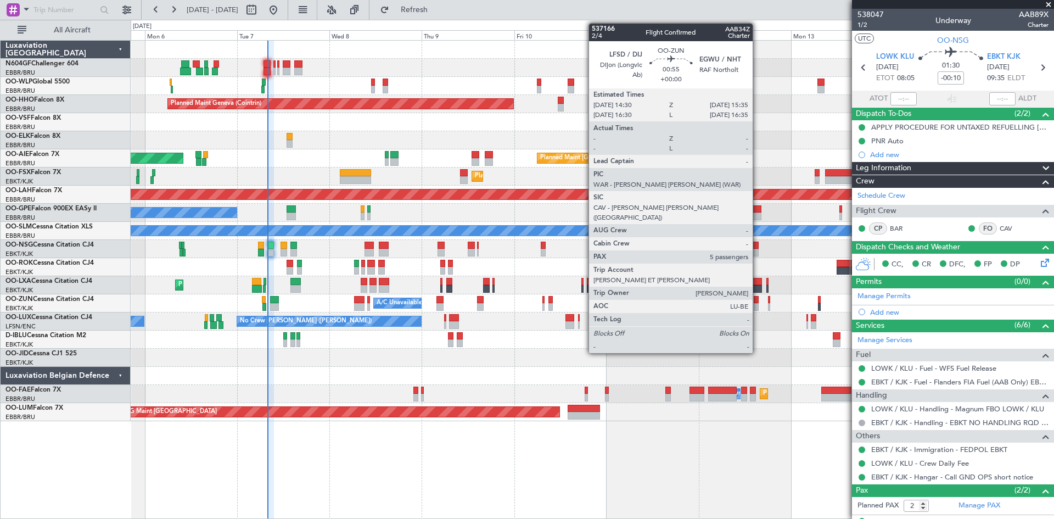
click at [757, 305] on div at bounding box center [756, 307] width 4 height 8
type input "5"
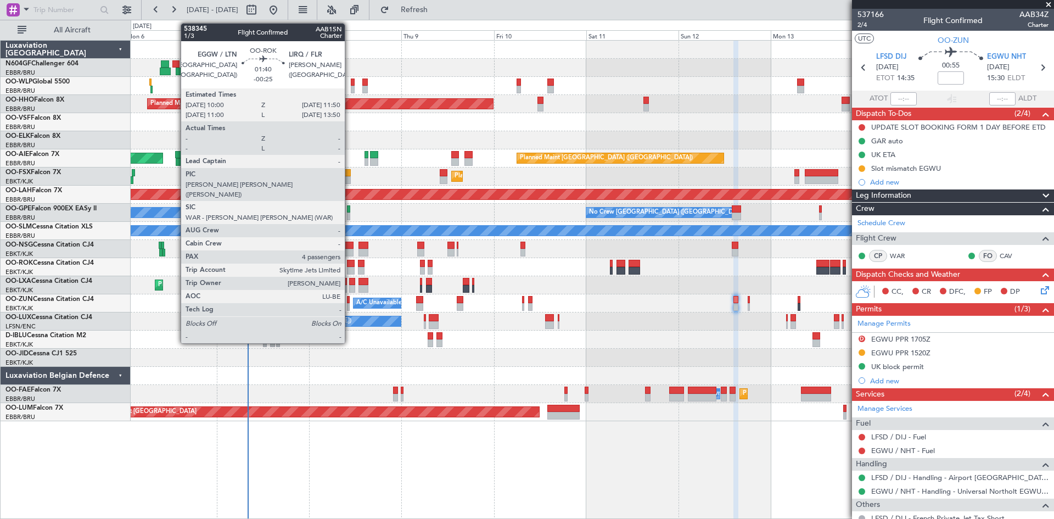
click at [350, 271] on div at bounding box center [350, 271] width 7 height 8
type input "-00:25"
type input "4"
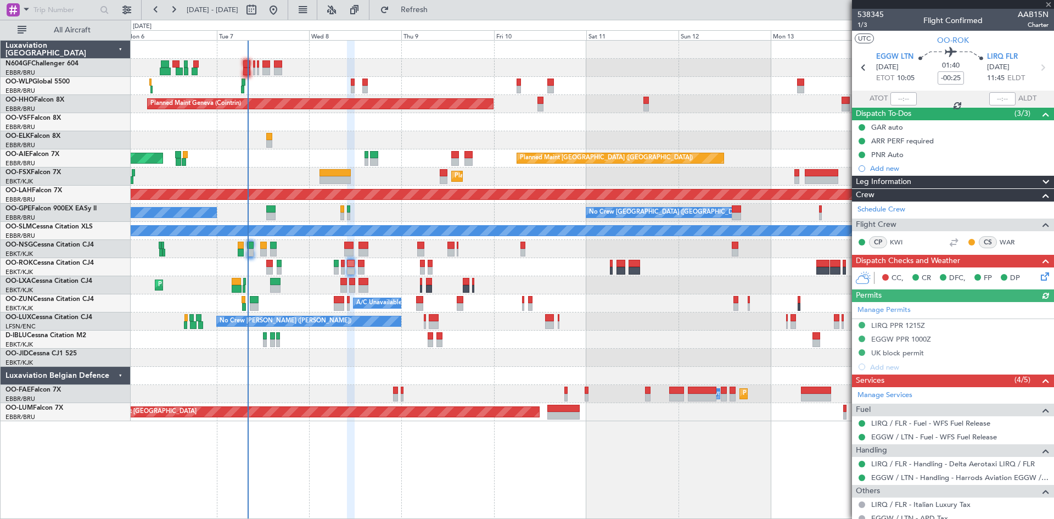
scroll to position [55, 0]
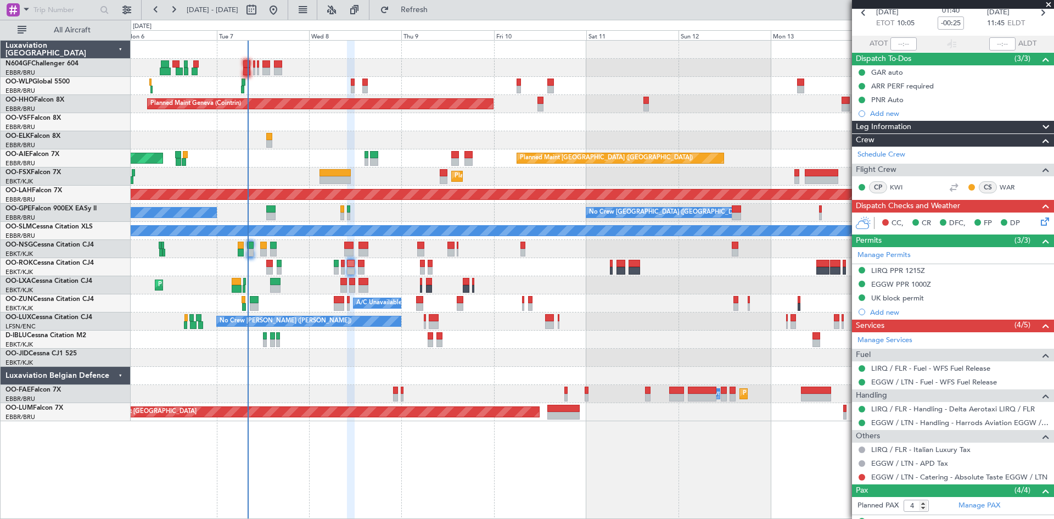
click at [969, 483] on mat-tooltip-component "EGGW / LTN - Catering - Absolute Taste EGGW / LTN" at bounding box center [956, 495] width 169 height 29
click at [969, 480] on link "EGGW / LTN - Catering - Absolute Taste EGGW / LTN" at bounding box center [959, 476] width 176 height 9
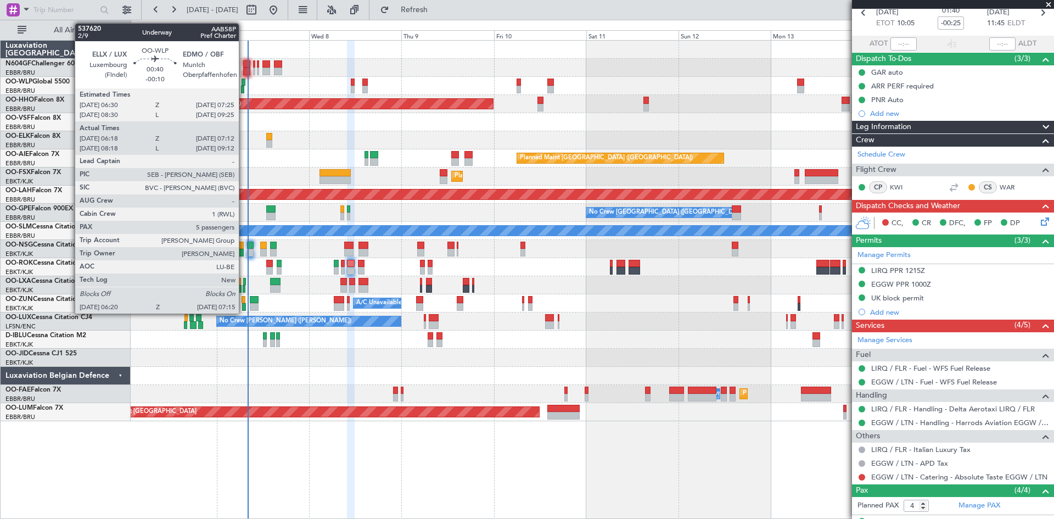
click at [244, 92] on div at bounding box center [243, 90] width 4 height 8
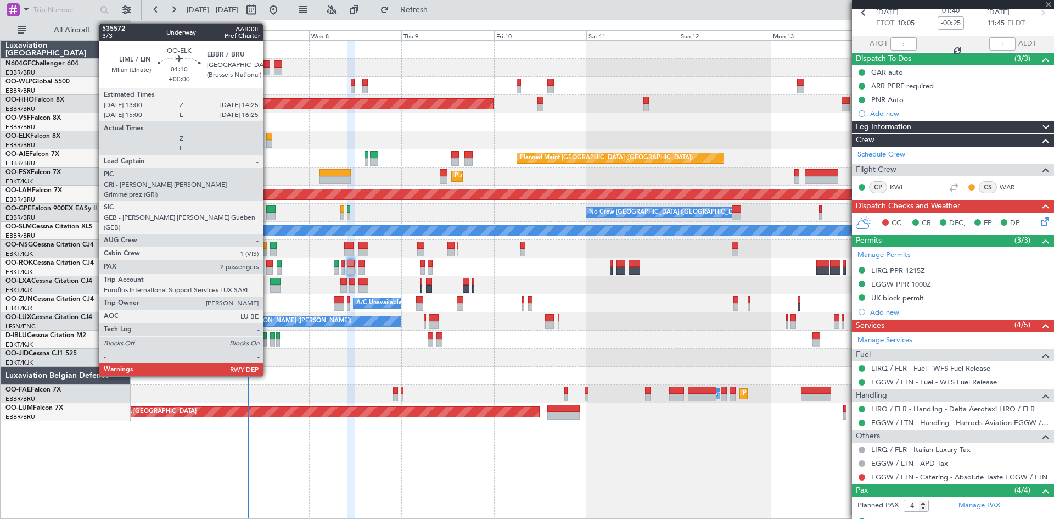
type input "-00:10"
type input "06:28"
type input "07:07"
type input "5"
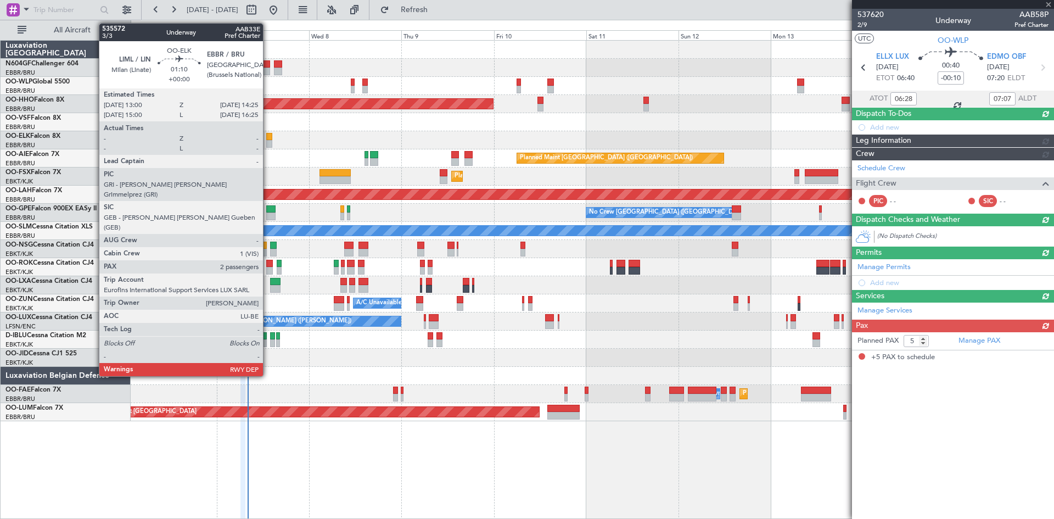
scroll to position [0, 0]
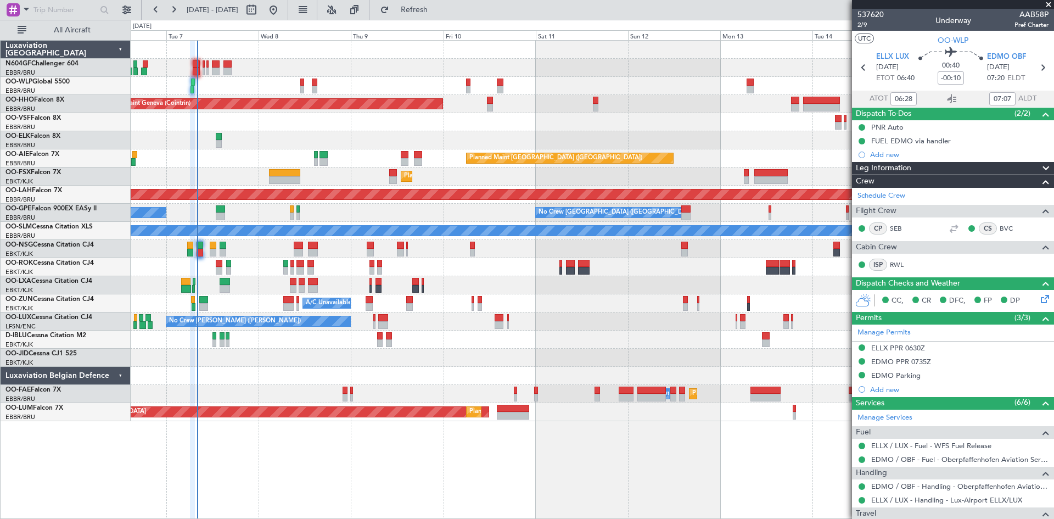
click at [441, 243] on div at bounding box center [592, 249] width 923 height 18
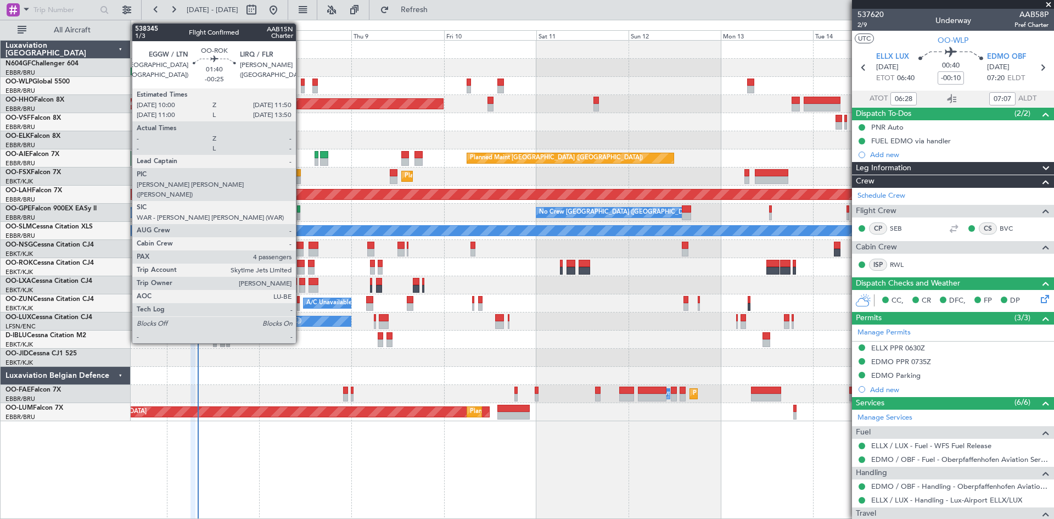
click at [301, 269] on div at bounding box center [300, 271] width 7 height 8
type input "-00:25"
type input "4"
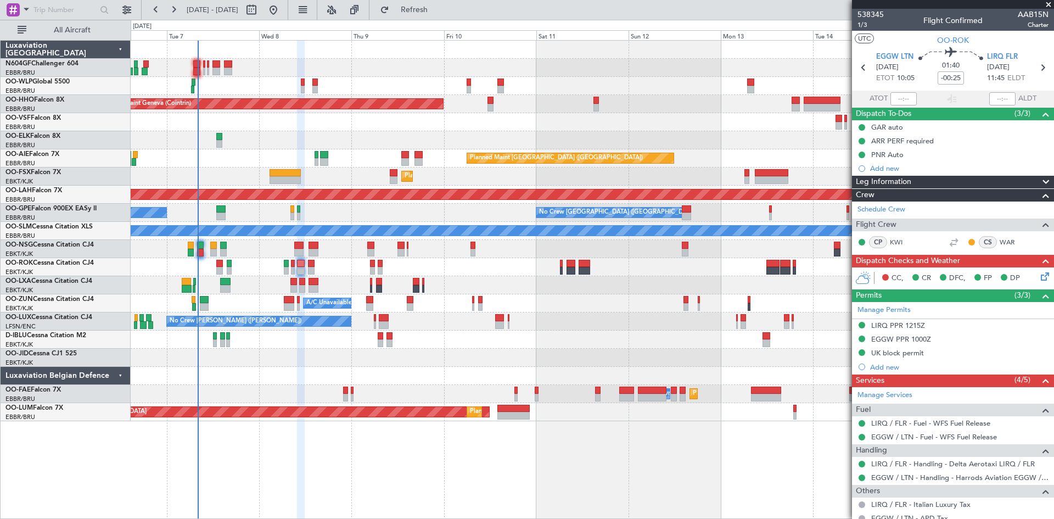
scroll to position [110, 0]
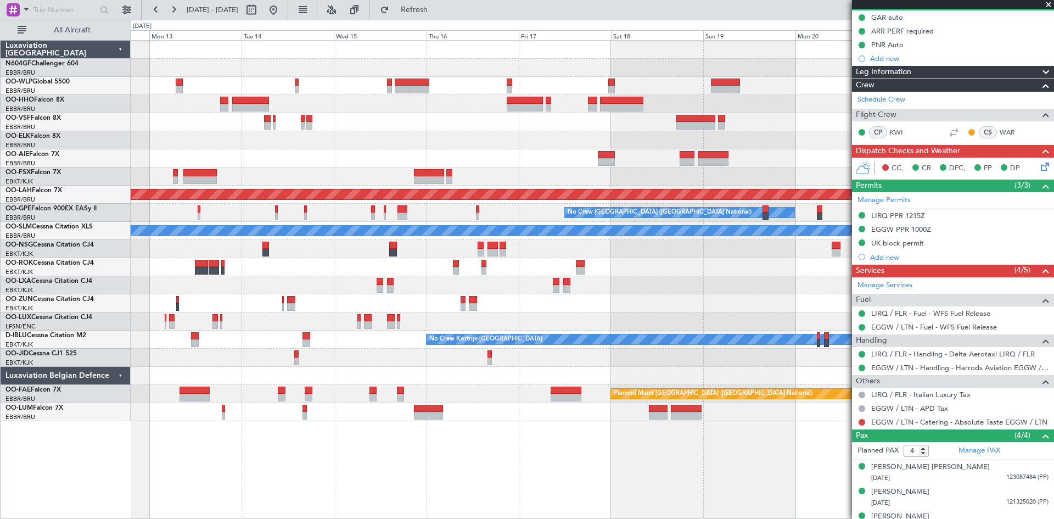
click at [235, 217] on div "Planned Maint London (Farnborough) Planned Maint Alton-st Louis (St Louis Regl)…" at bounding box center [592, 231] width 923 height 380
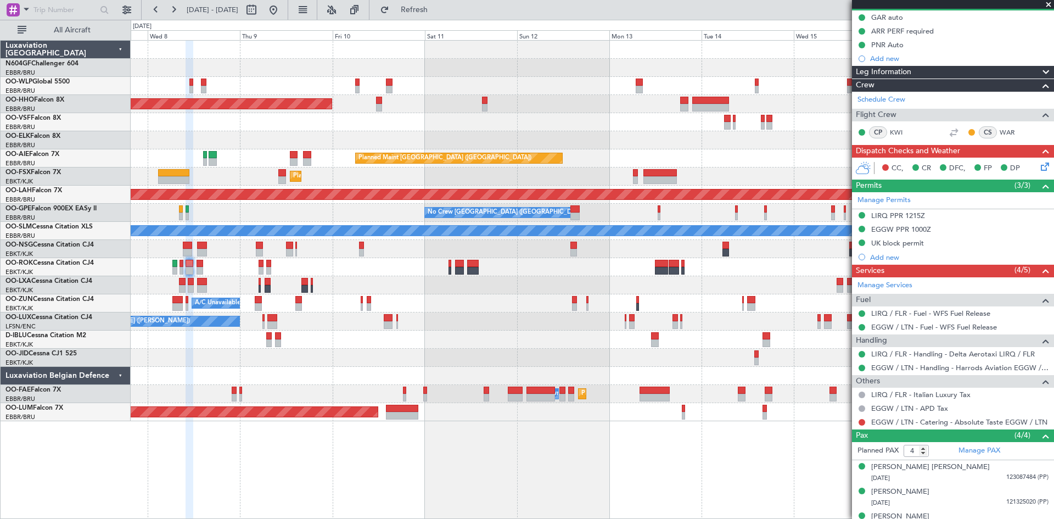
click at [711, 249] on div "Planned Maint Geneva (Cointrin) Planned Maint London (Farnborough) Unplanned Ma…" at bounding box center [592, 231] width 923 height 380
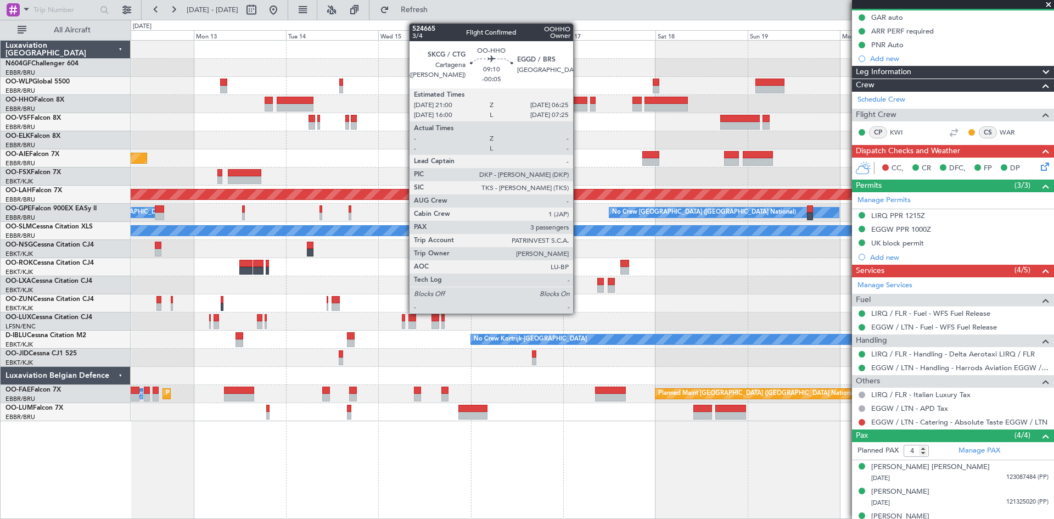
click at [578, 106] on div at bounding box center [569, 108] width 36 height 8
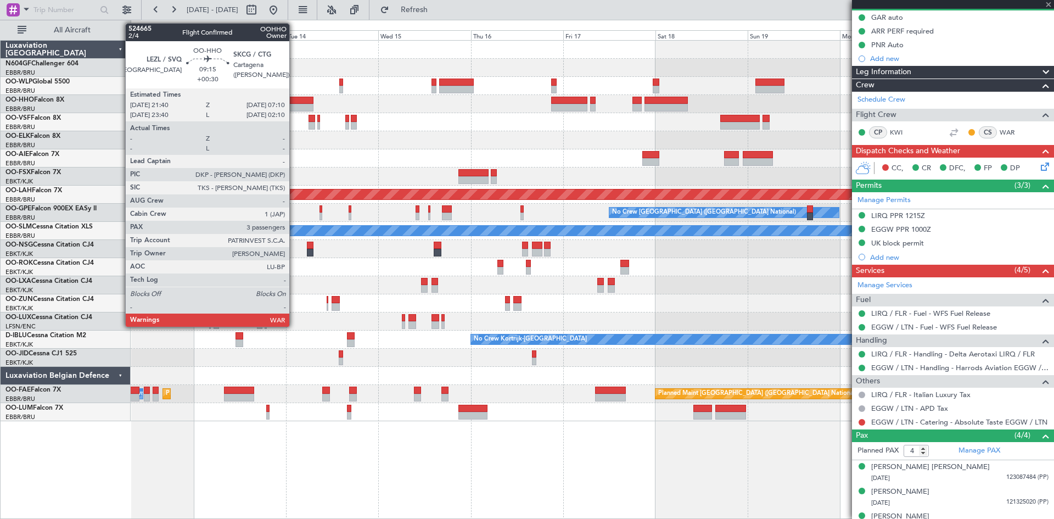
click at [294, 104] on div at bounding box center [295, 108] width 37 height 8
type input "+00:30"
type input "3"
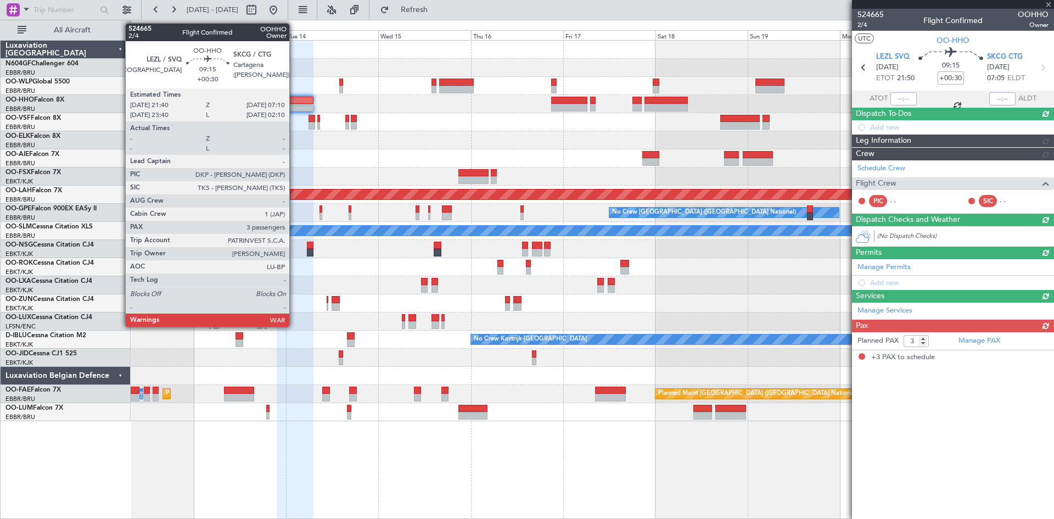
scroll to position [0, 0]
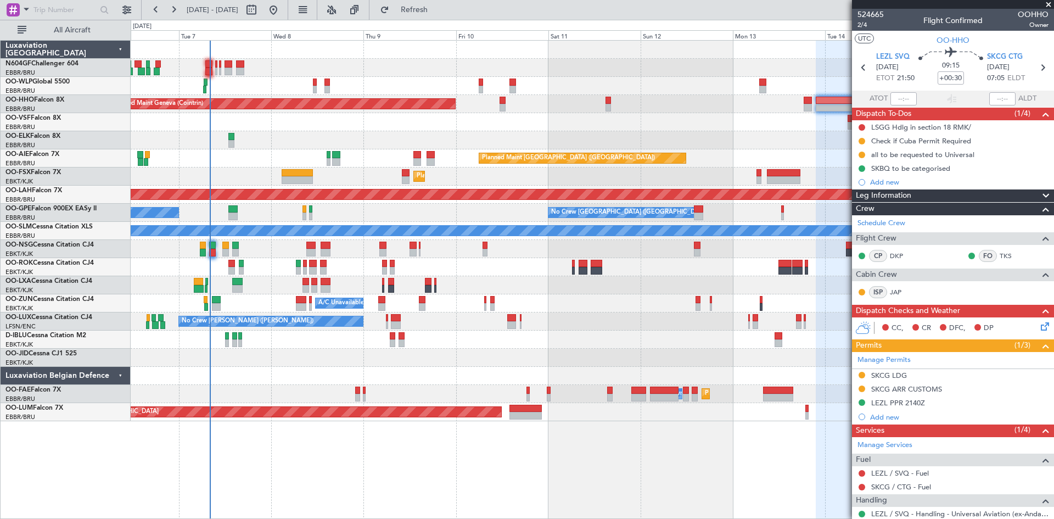
click at [810, 410] on div "Planned Maint Geneva (Cointrin) Planned Maint London (Farnborough) Unplanned Ma…" at bounding box center [592, 231] width 923 height 380
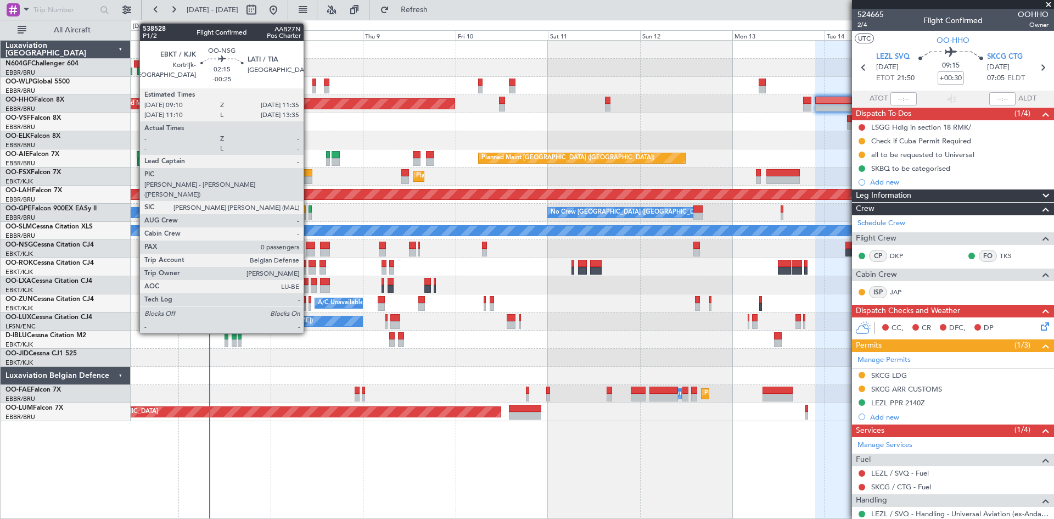
click at [308, 251] on div at bounding box center [310, 253] width 9 height 8
type input "-00:25"
type input "0"
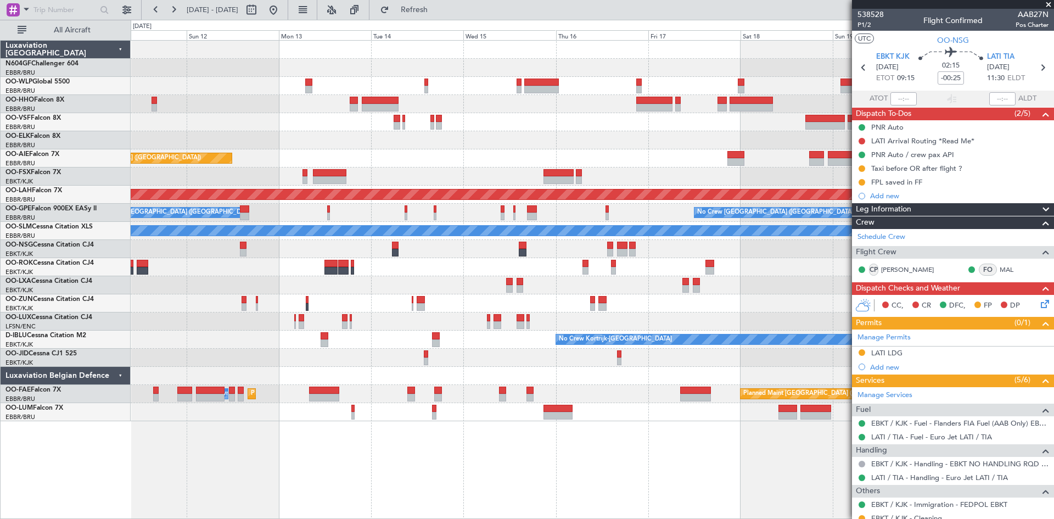
click at [111, 385] on div "Planned Maint Geneva (Cointrin) Planned Maint London (Farnborough) Planned Main…" at bounding box center [527, 269] width 1054 height 499
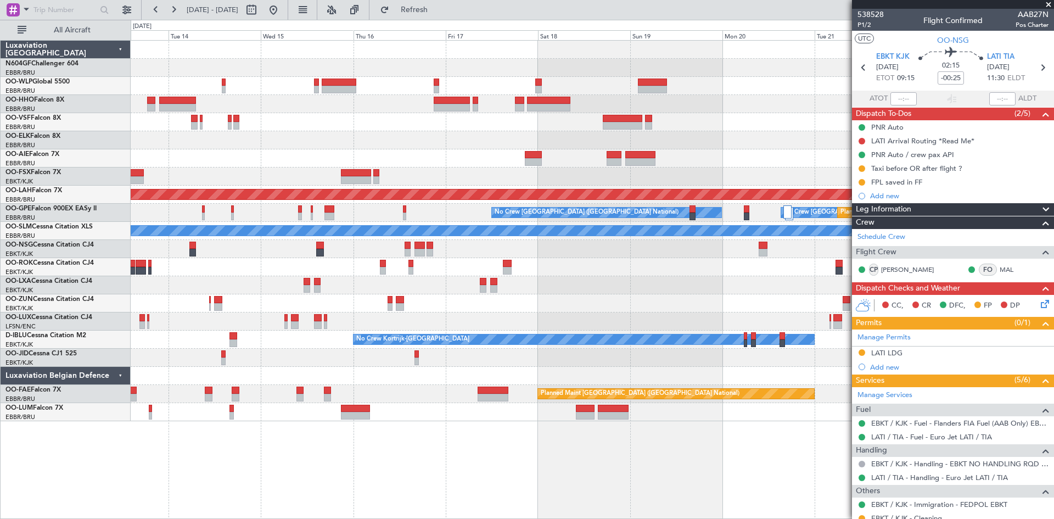
click at [435, 330] on div "Planned Maint London (Farnborough) Planned Maint Alton-st Louis (St Louis Regl)…" at bounding box center [592, 231] width 923 height 380
click at [965, 236] on fb-app "13 Oct 2025 - 23 Oct 2025 Refresh Quick Links All Aircraft Planned Maint London…" at bounding box center [527, 263] width 1054 height 510
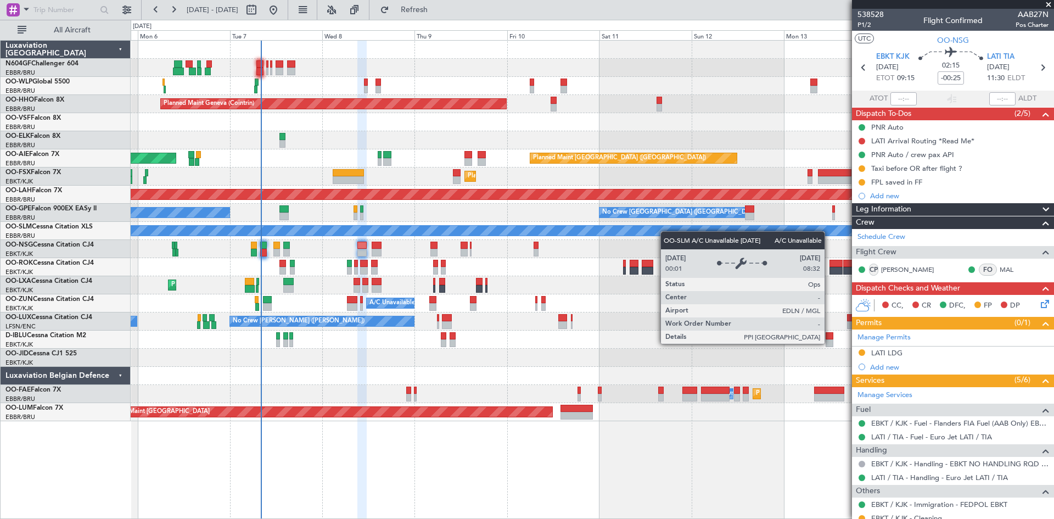
click at [701, 235] on div "Planned Maint Geneva (Cointrin) Planned Maint London (Farnborough) Unplanned Ma…" at bounding box center [592, 231] width 923 height 380
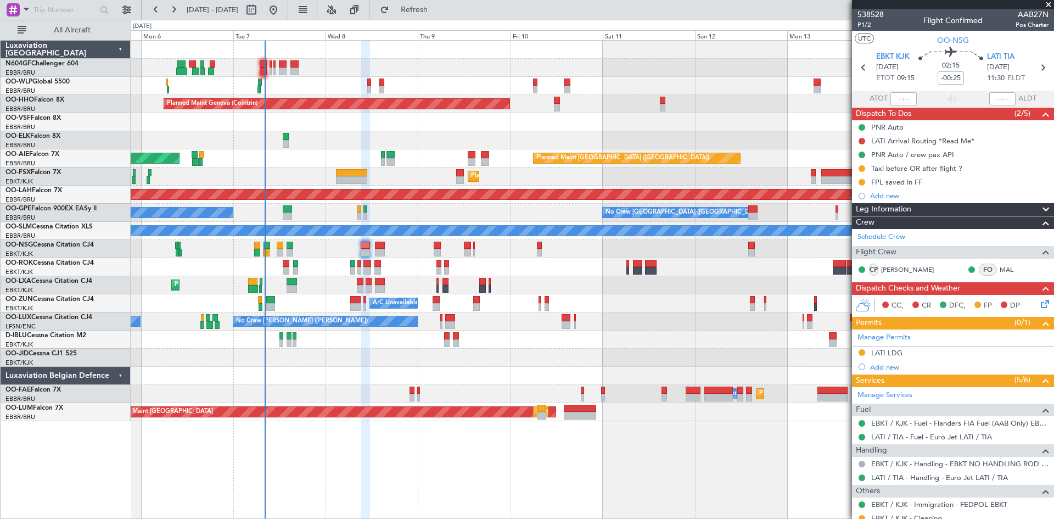
click at [361, 352] on div "Planned Maint Geneva (Cointrin) Unplanned Maint London (Farnborough) Planned Ma…" at bounding box center [592, 231] width 923 height 380
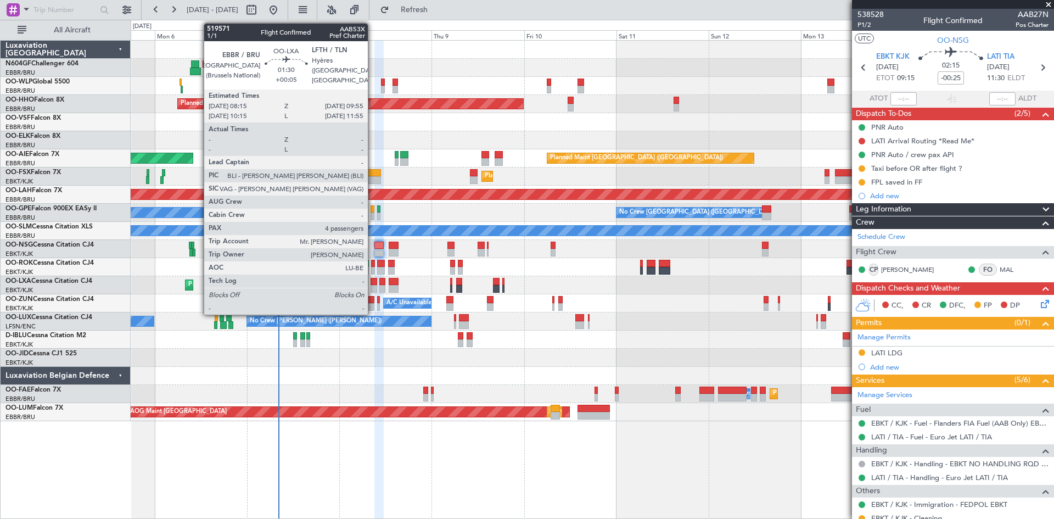
click at [373, 285] on div at bounding box center [373, 289] width 7 height 8
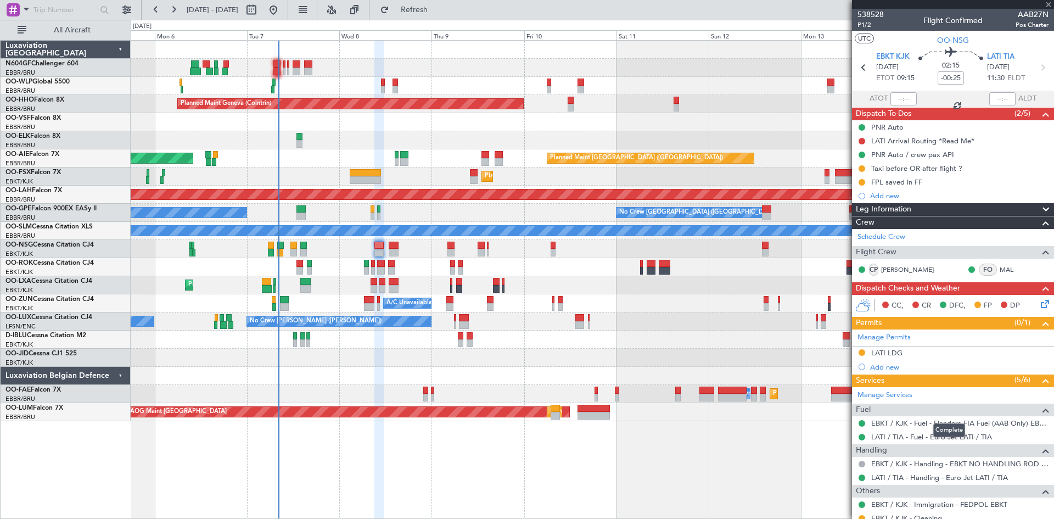
type input "+00:05"
type input "4"
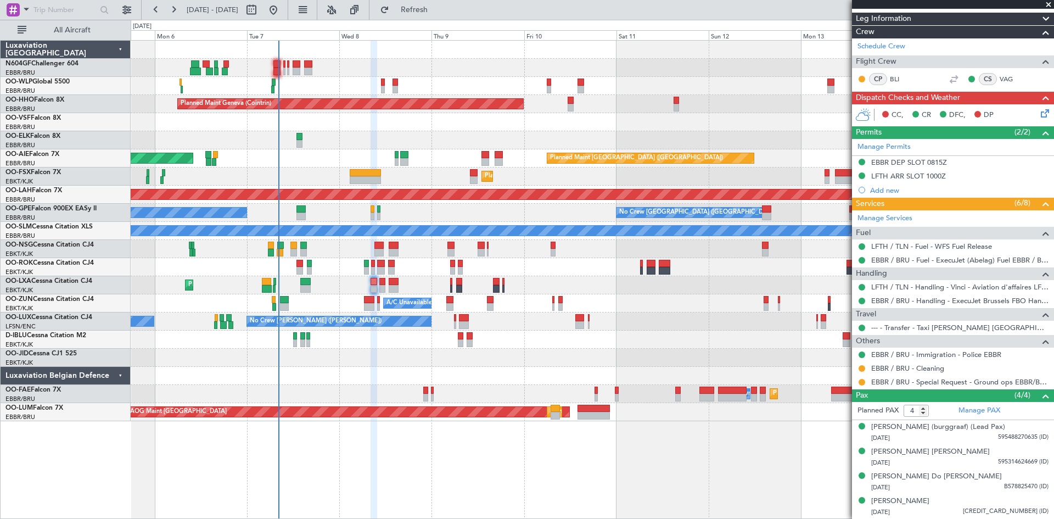
scroll to position [23, 0]
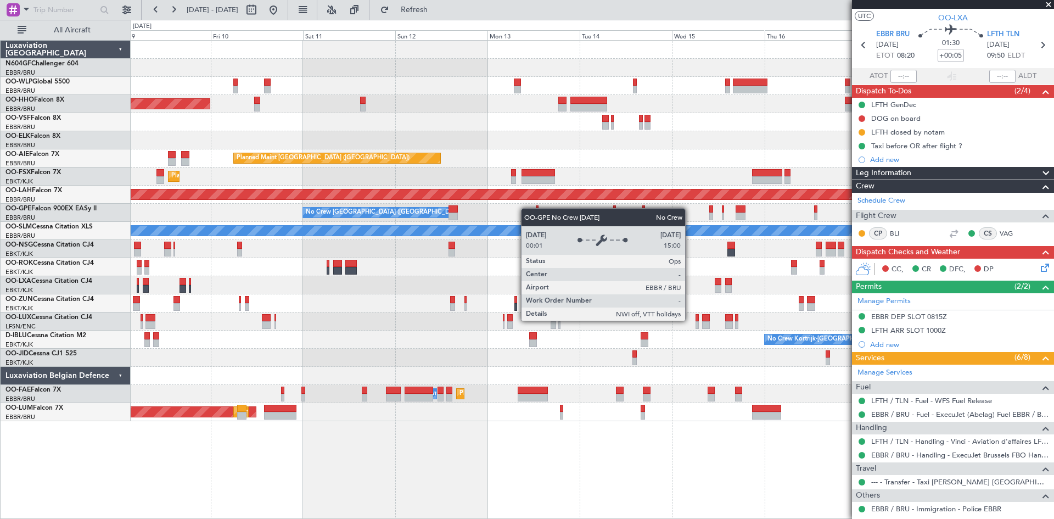
click at [359, 217] on div "No Crew Brussels (Brussels National) No Crew Brussels (Brussels National) No Cr…" at bounding box center [592, 213] width 923 height 18
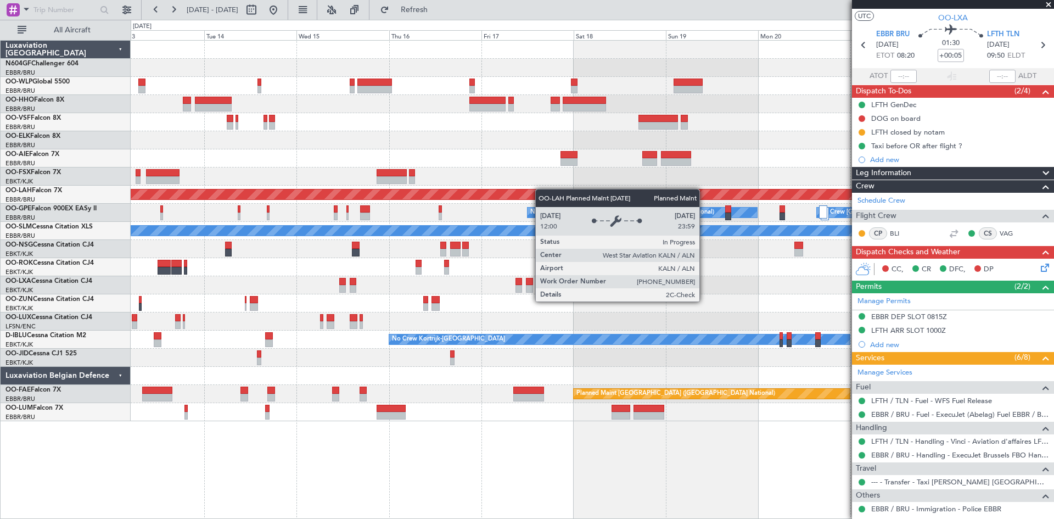
click at [254, 193] on div "Planned Maint [GEOGRAPHIC_DATA] ([GEOGRAPHIC_DATA]) Planned [GEOGRAPHIC_DATA][P…" at bounding box center [592, 231] width 923 height 380
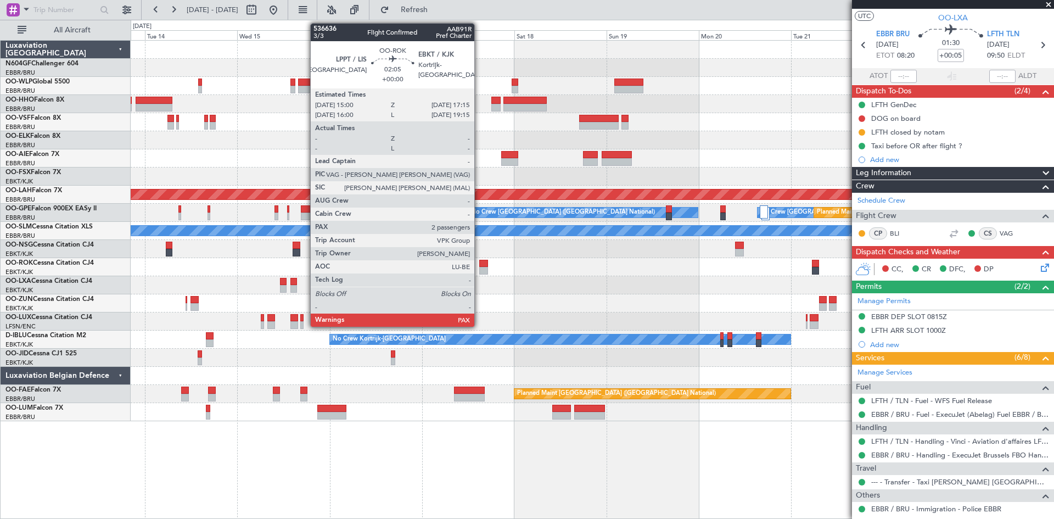
click at [479, 267] on div at bounding box center [483, 271] width 9 height 8
type input "2"
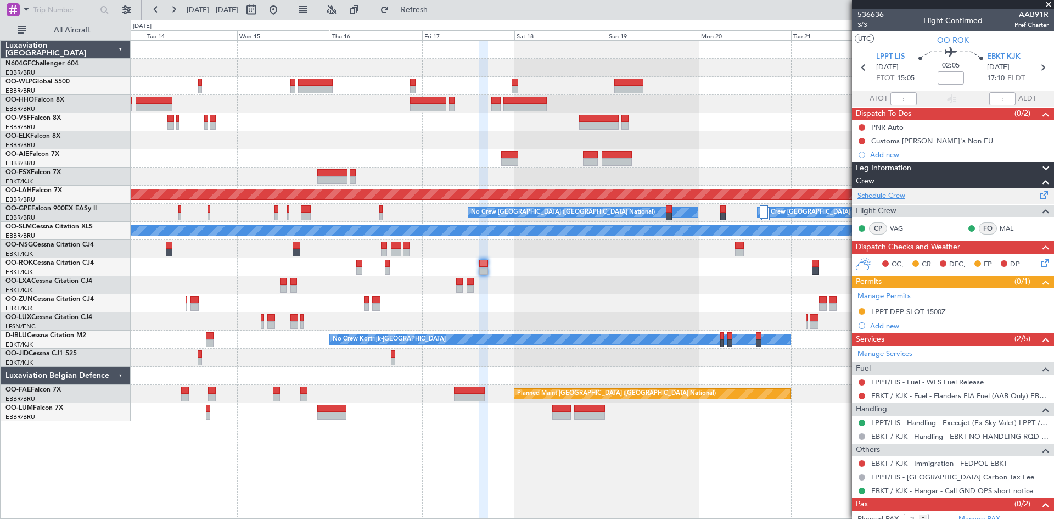
click at [895, 198] on link "Schedule Crew" at bounding box center [881, 195] width 48 height 11
click at [390, 288] on div at bounding box center [592, 285] width 923 height 18
click at [29, 100] on span "OO-HHO" at bounding box center [19, 100] width 29 height 7
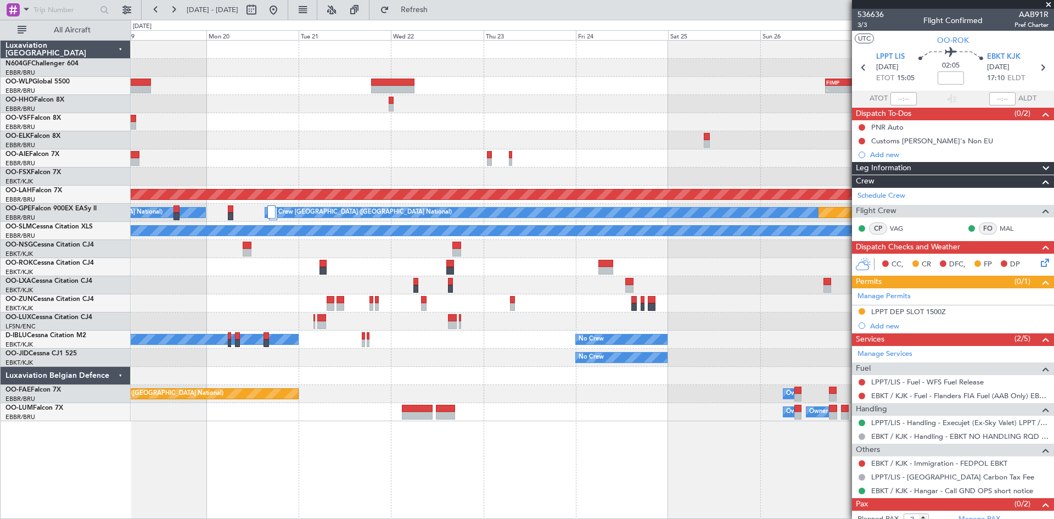
click at [176, 249] on div "- - FIMP 17:00 Z EBLG 05:10 Z Planned Maint Alton-st Louis (St Louis Regl) Plan…" at bounding box center [592, 231] width 923 height 380
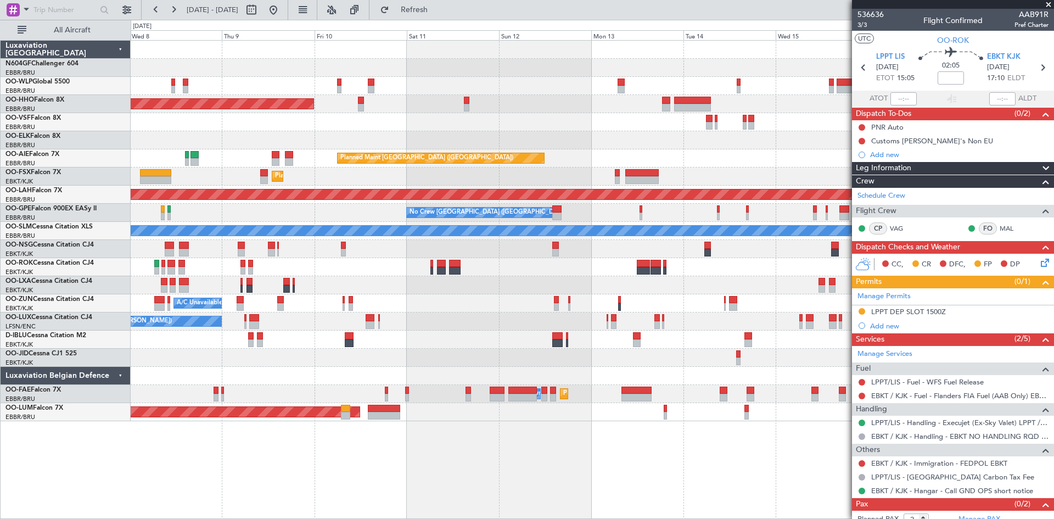
click at [990, 338] on fb-app "14 Oct 2025 - 24 Oct 2025 Refresh Quick Links All Aircraft Planned Maint Geneva…" at bounding box center [527, 263] width 1054 height 510
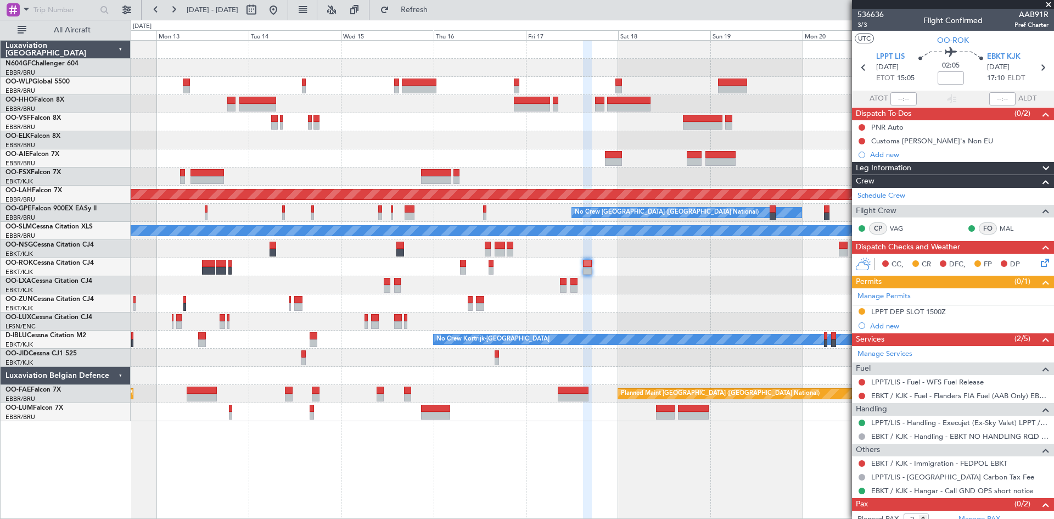
click at [980, 280] on fb-app "12 Oct 2025 - 22 Oct 2025 Refresh Quick Links All Aircraft Planned Maint London…" at bounding box center [527, 263] width 1054 height 510
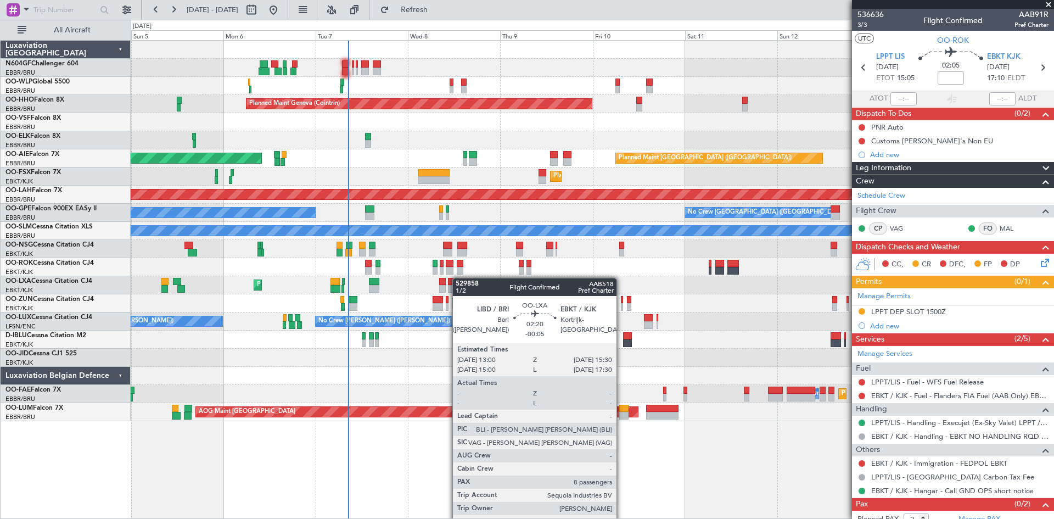
click at [458, 278] on div at bounding box center [462, 282] width 10 height 8
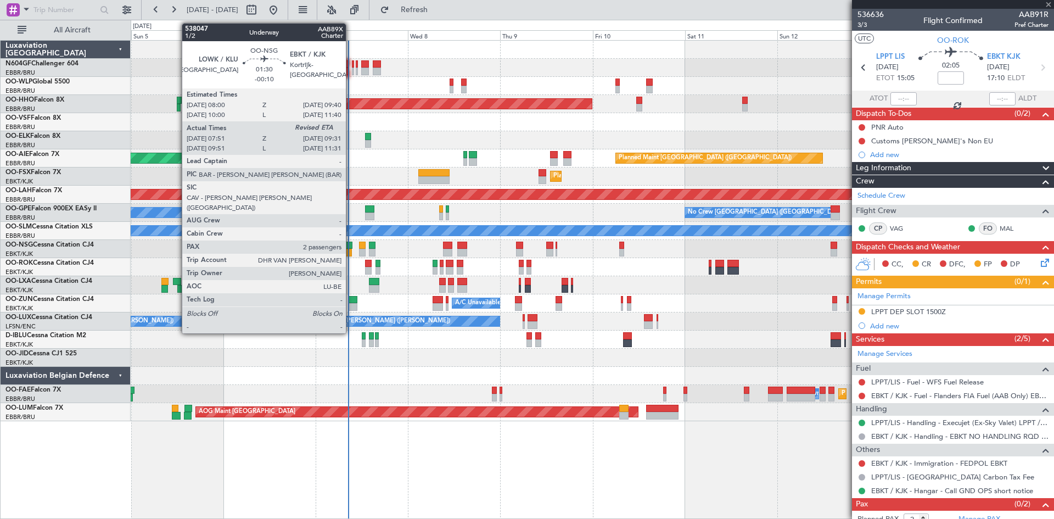
type input "-00:05"
type input "8"
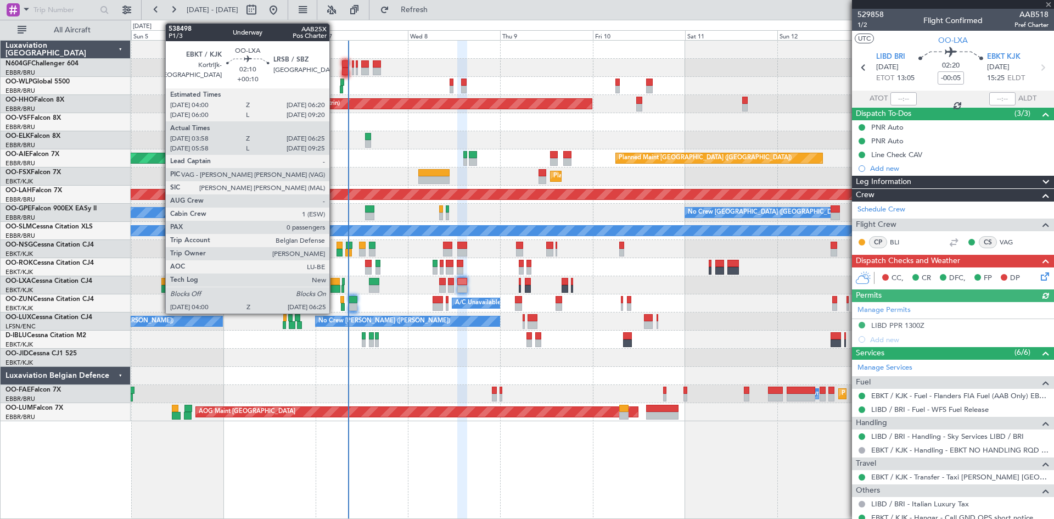
click at [334, 286] on div at bounding box center [334, 289] width 9 height 8
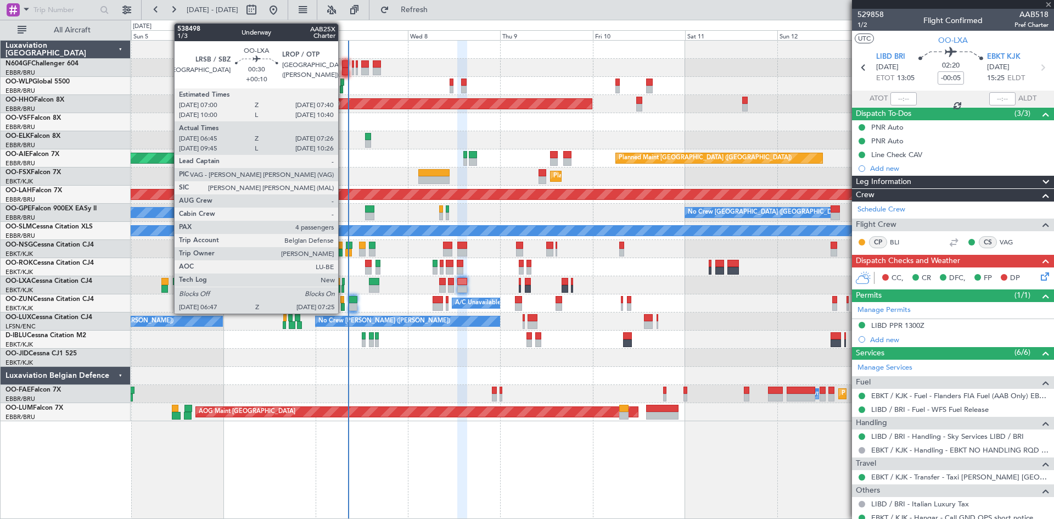
type input "+00:10"
type input "04:03"
type input "06:20"
type input "0"
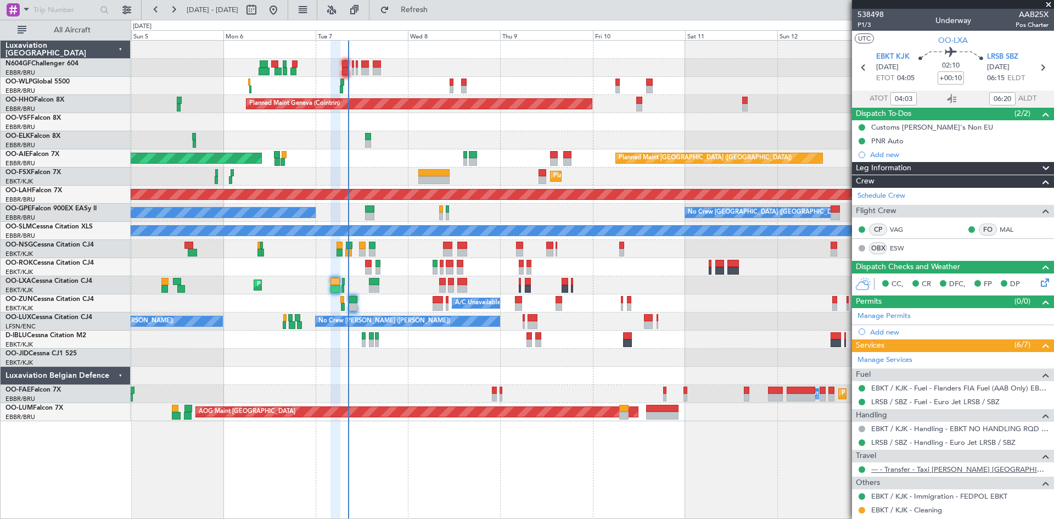
click at [935, 471] on link "--- - Transfer - Taxi Sam Belgium" at bounding box center [959, 468] width 177 height 9
click at [904, 465] on link "--- - Transfer - Taxi Sam Belgium" at bounding box center [959, 468] width 177 height 9
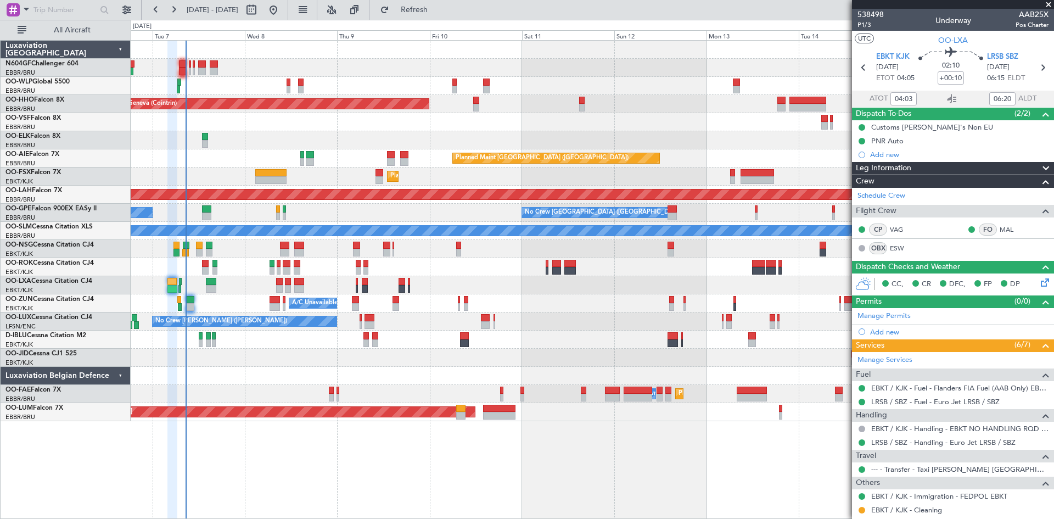
click at [383, 310] on div "A/C Unavailable [GEOGRAPHIC_DATA]-[GEOGRAPHIC_DATA]" at bounding box center [592, 303] width 923 height 18
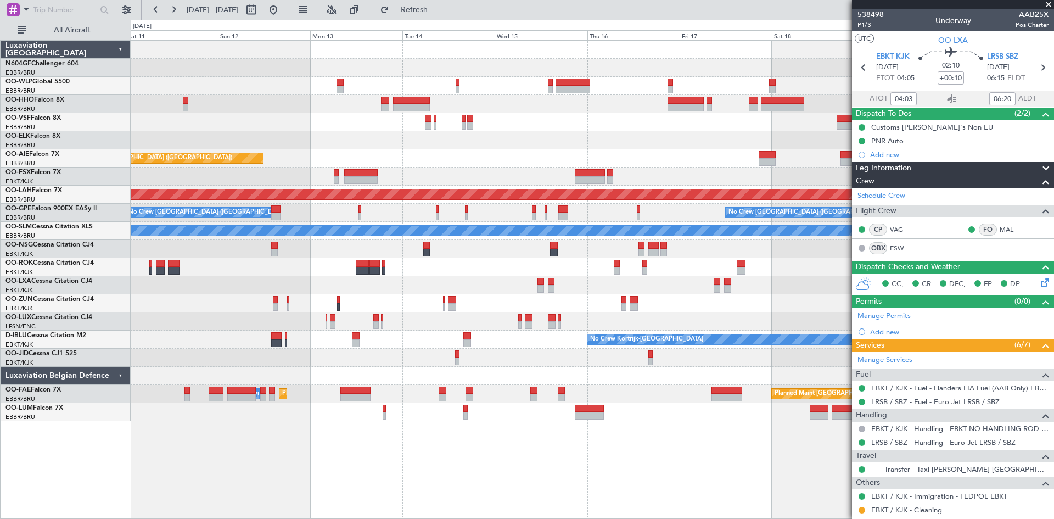
click at [177, 179] on div "Planned Maint Geneva (Cointrin) Planned Maint London (Farnborough) Planned Main…" at bounding box center [592, 231] width 923 height 380
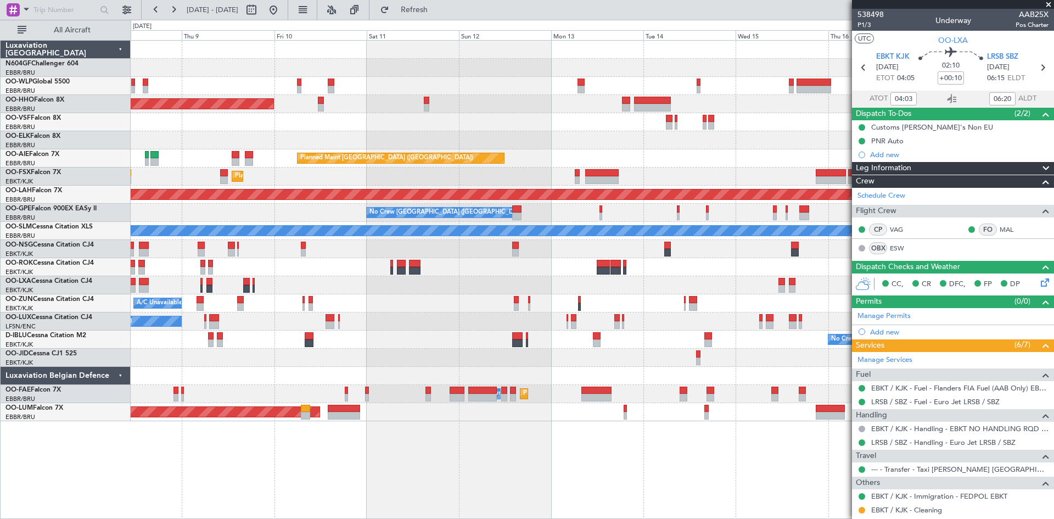
click at [627, 173] on div "Planned Maint Geneva (Cointrin) Planned Maint London (Farnborough) Unplanned Ma…" at bounding box center [592, 231] width 923 height 380
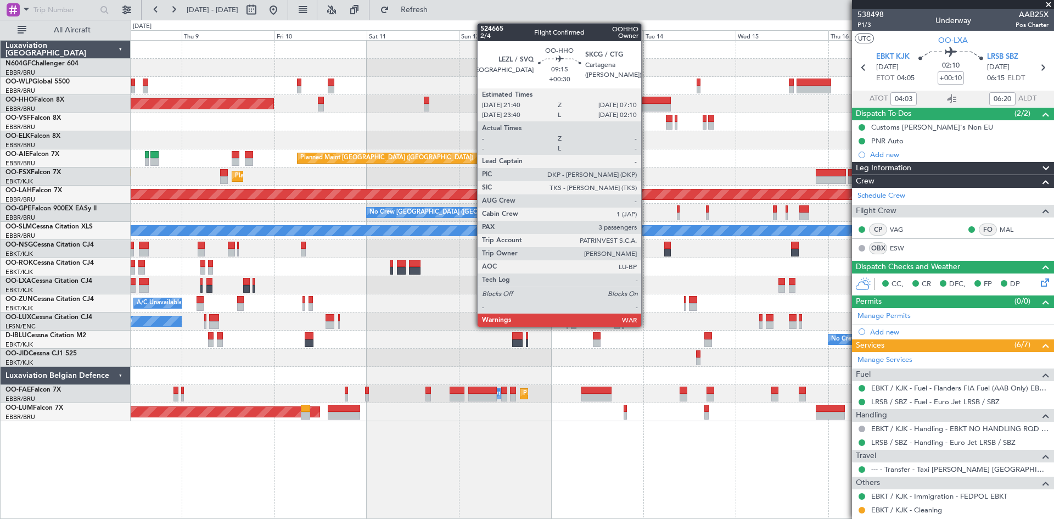
click at [646, 104] on div at bounding box center [652, 108] width 37 height 8
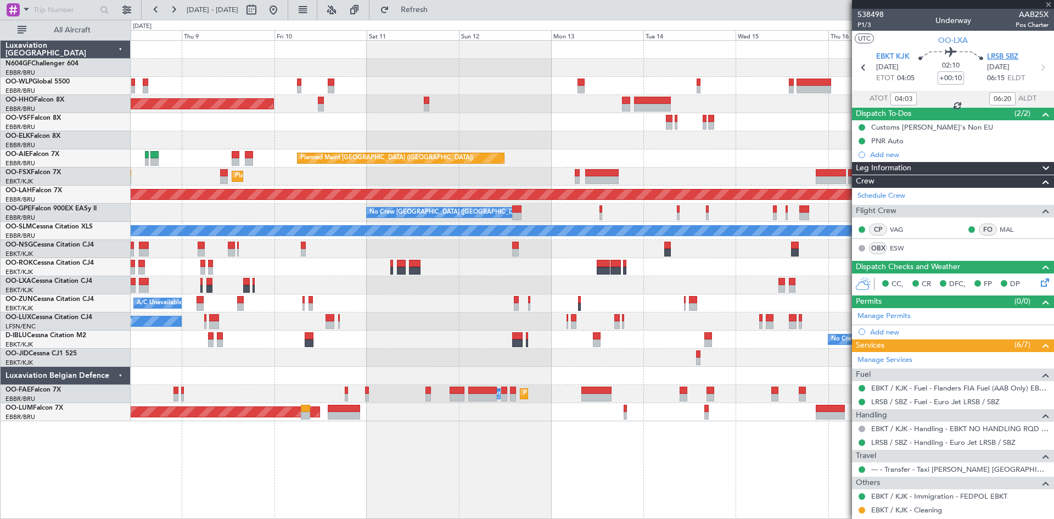
type input "+00:30"
type input "3"
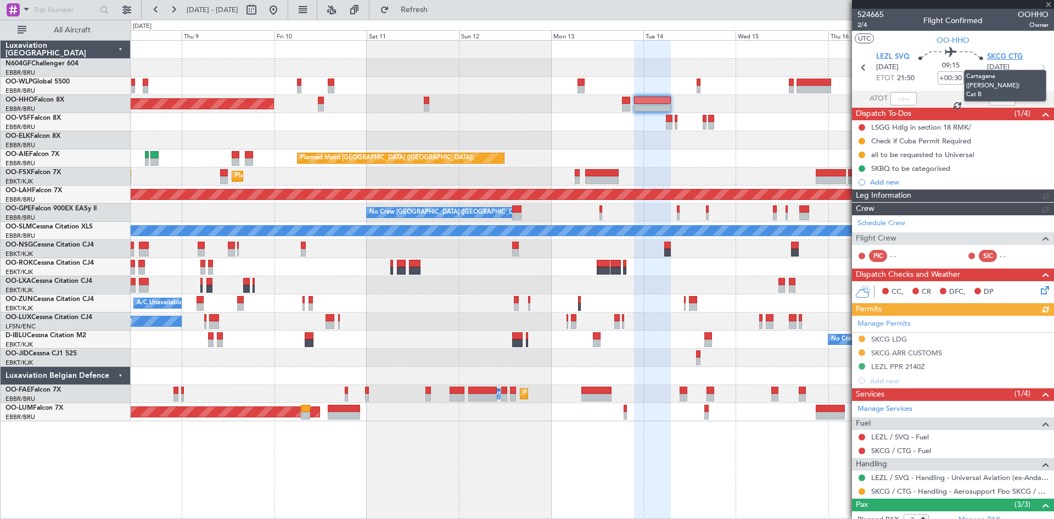
click at [999, 59] on span "SKCG CTG" at bounding box center [1005, 57] width 36 height 11
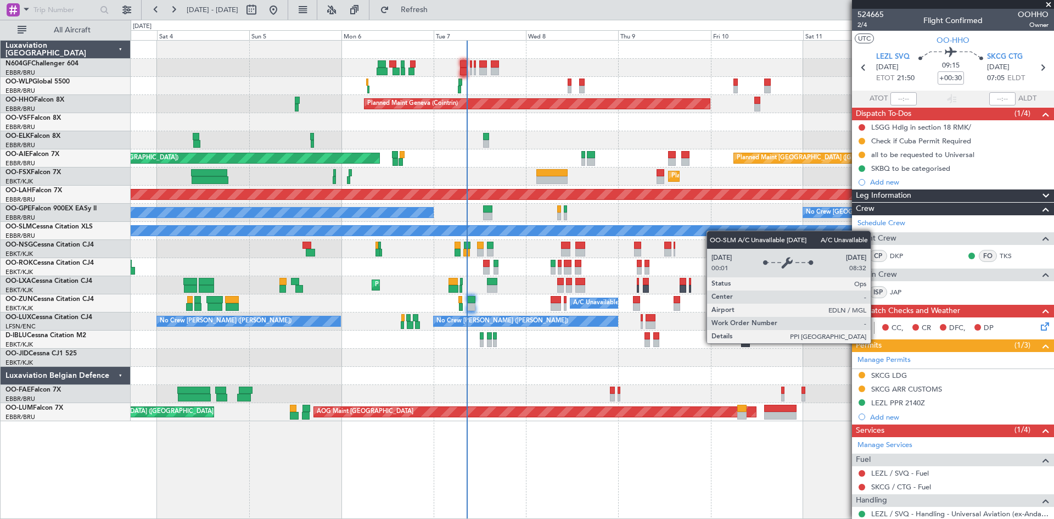
click at [721, 232] on div "Planned Maint Milan (Linate) Planned Maint Geneva (Cointrin) Planned Maint Lond…" at bounding box center [592, 231] width 923 height 380
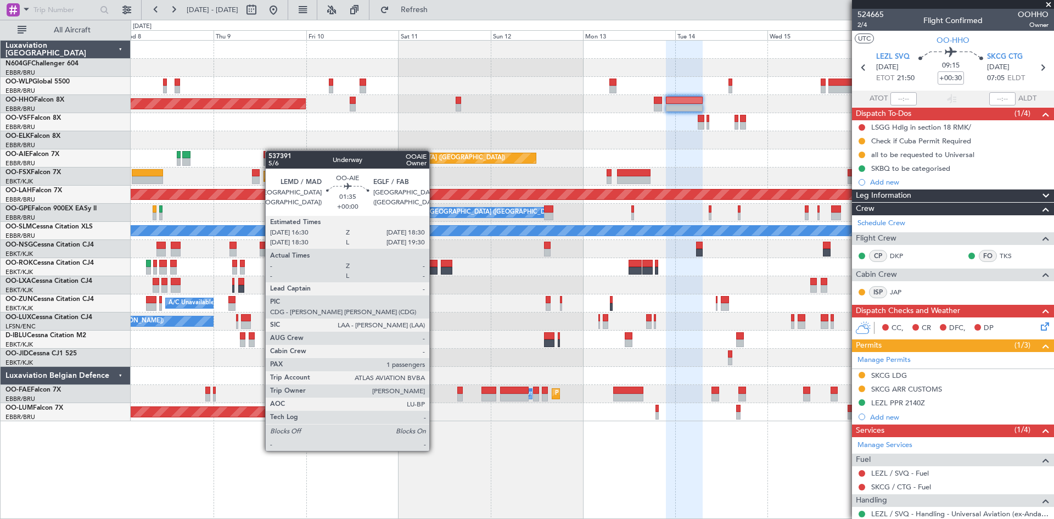
click at [279, 154] on div at bounding box center [281, 155] width 8 height 8
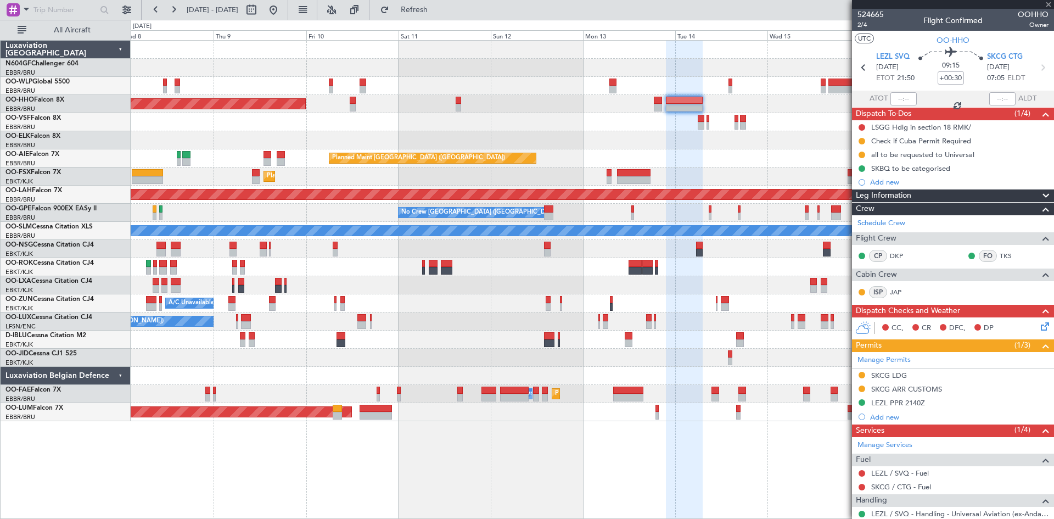
type input "1"
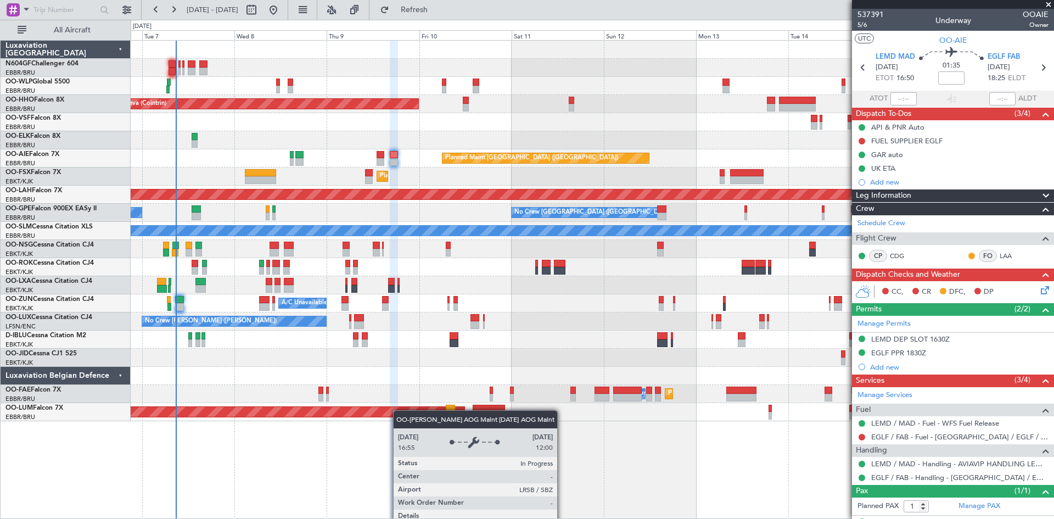
click at [421, 414] on div "Planned Maint Geneva (Cointrin) Planned Maint London (Farnborough) Unplanned Ma…" at bounding box center [592, 231] width 923 height 380
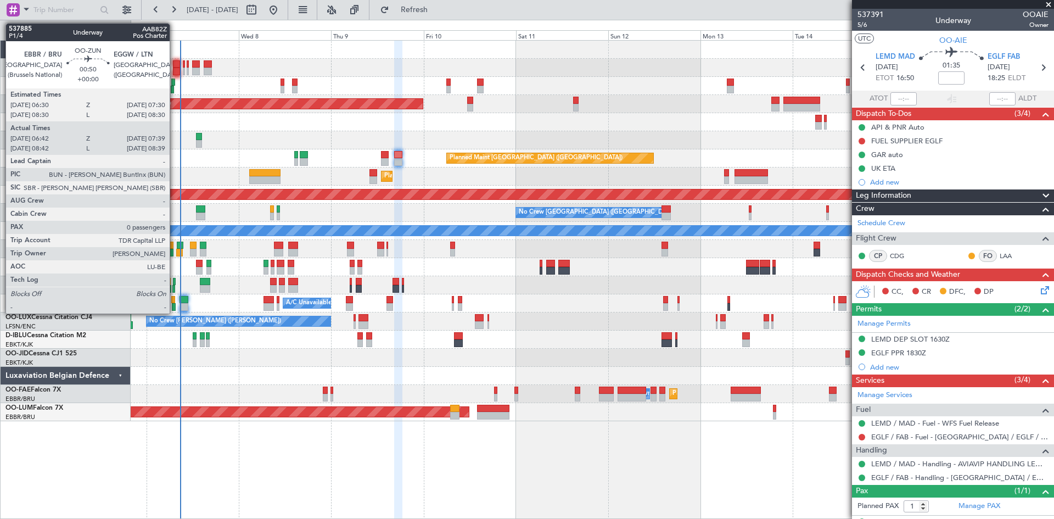
click at [175, 304] on div at bounding box center [174, 307] width 4 height 8
type input "06:47"
type input "07:34"
type input "0"
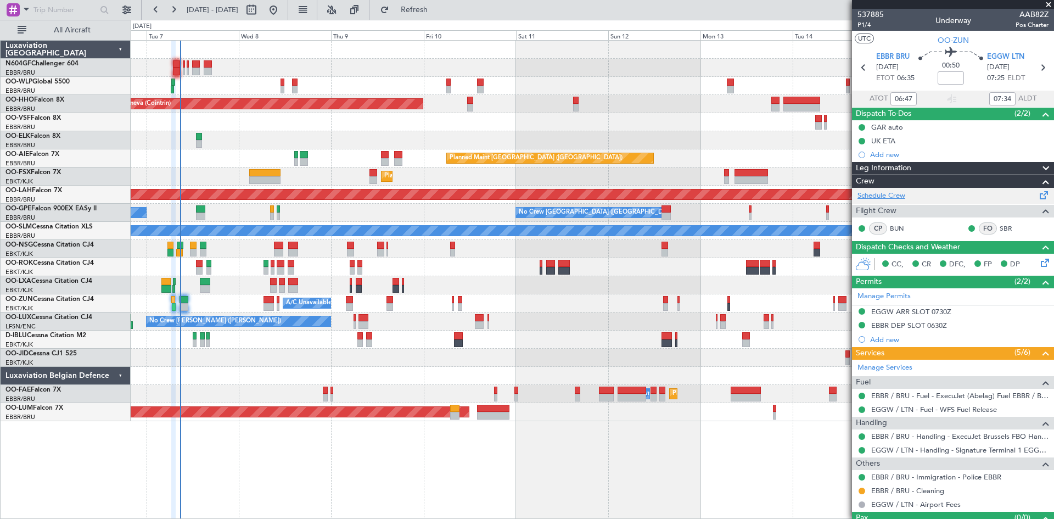
click at [884, 191] on link "Schedule Crew" at bounding box center [881, 195] width 48 height 11
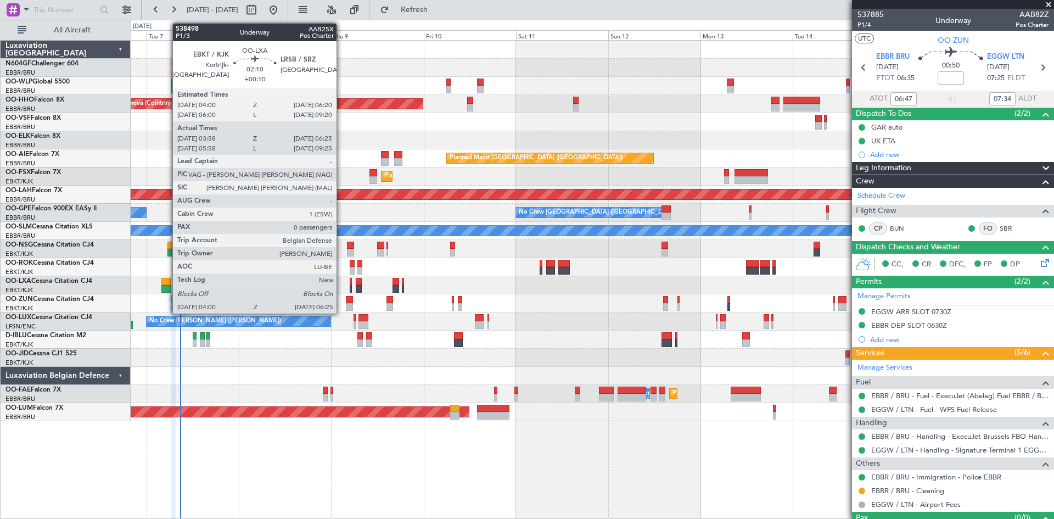
click at [167, 285] on div at bounding box center [165, 289] width 9 height 8
type input "+00:10"
type input "04:03"
type input "06:20"
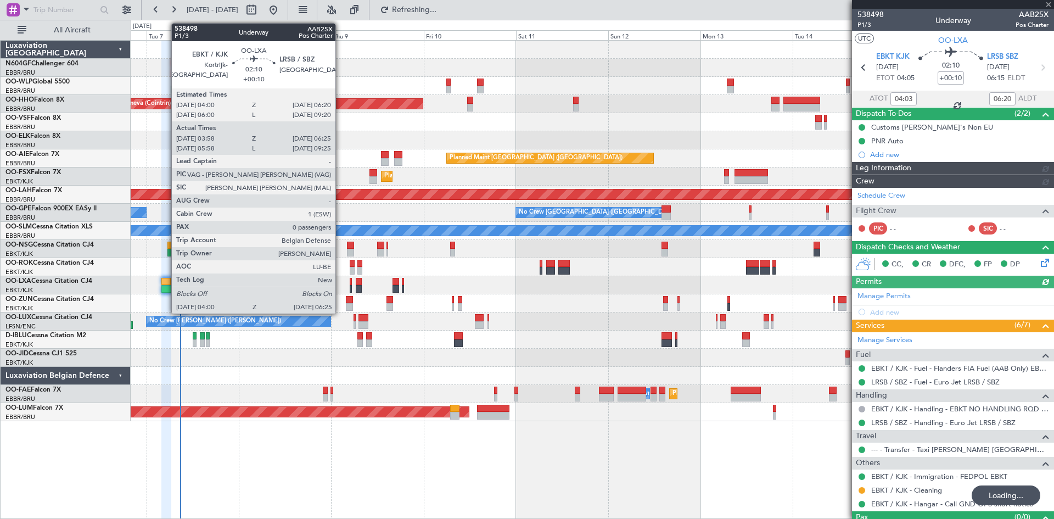
type input "06:47"
type input "07:34"
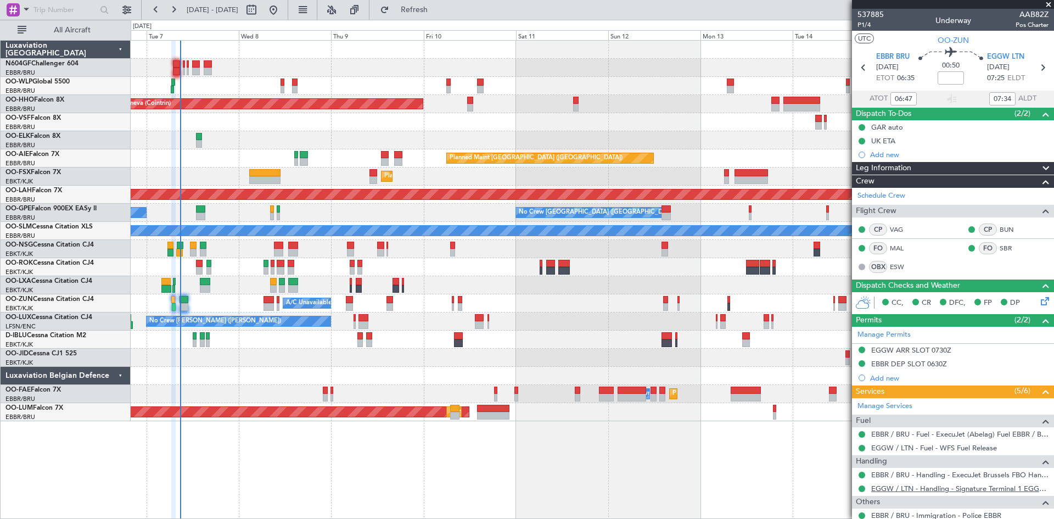
scroll to position [61, 0]
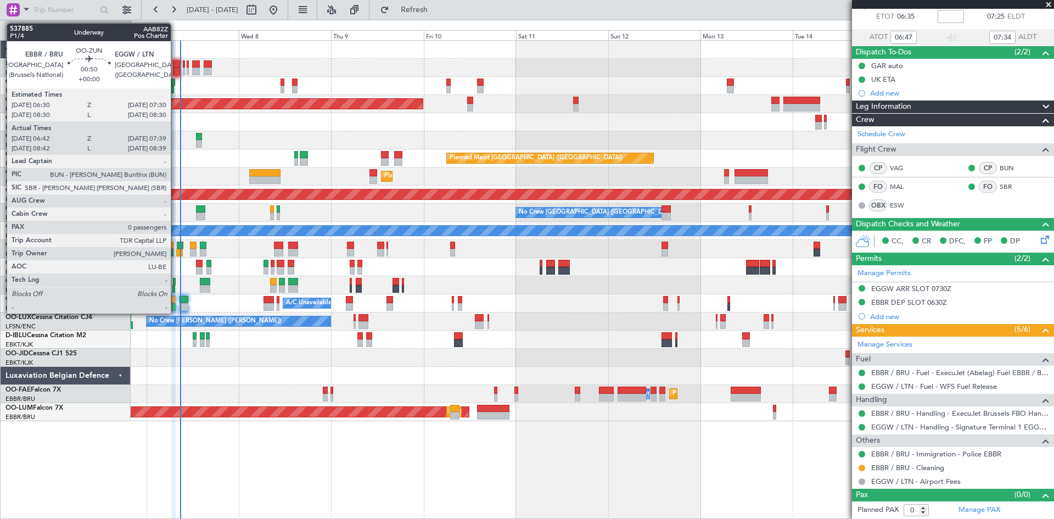
click at [176, 309] on div at bounding box center [174, 307] width 4 height 8
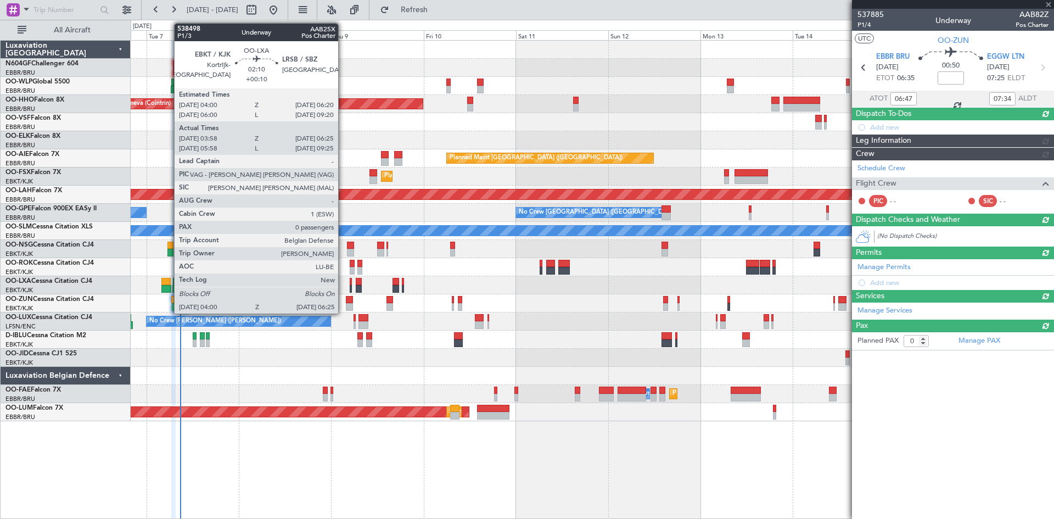
scroll to position [0, 0]
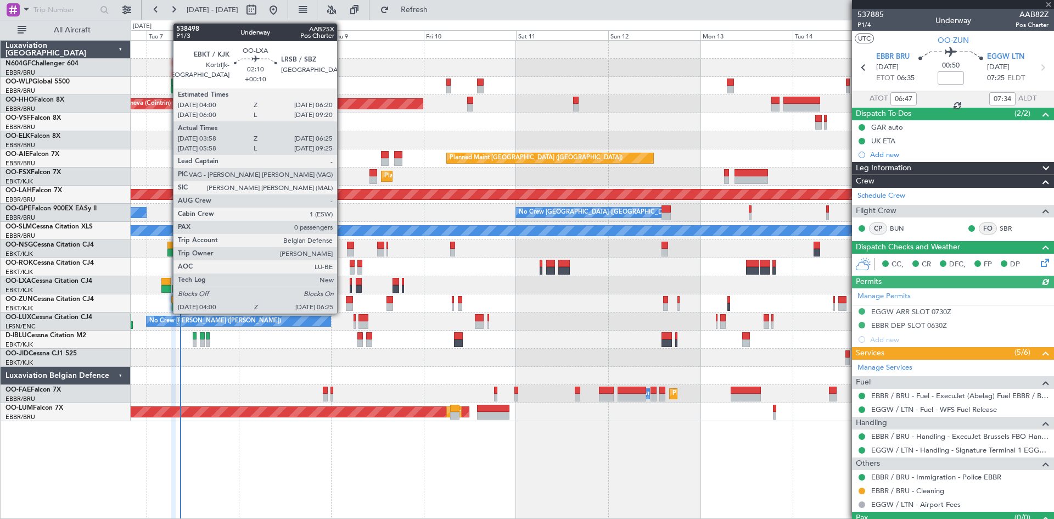
click at [167, 285] on div at bounding box center [165, 289] width 9 height 8
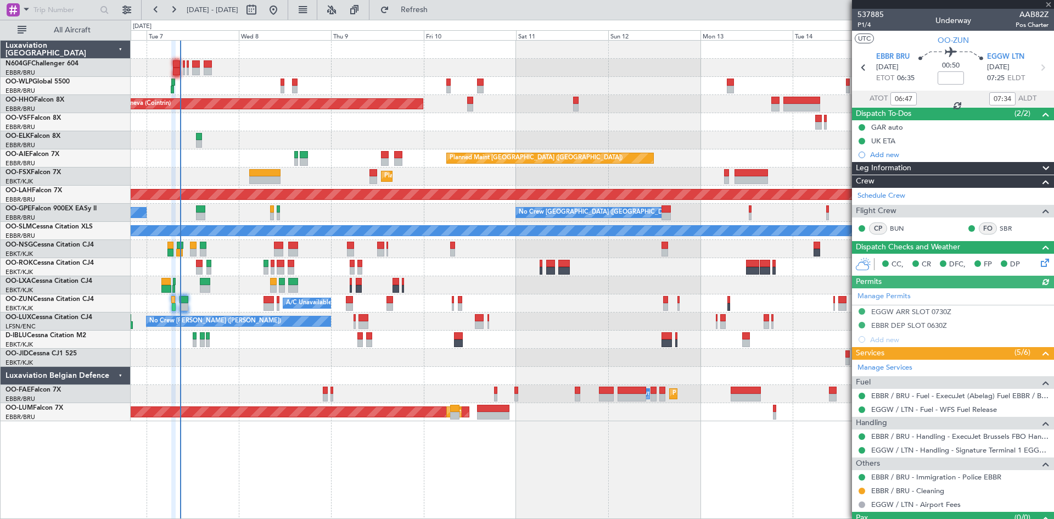
type input "+00:10"
type input "04:03"
type input "06:20"
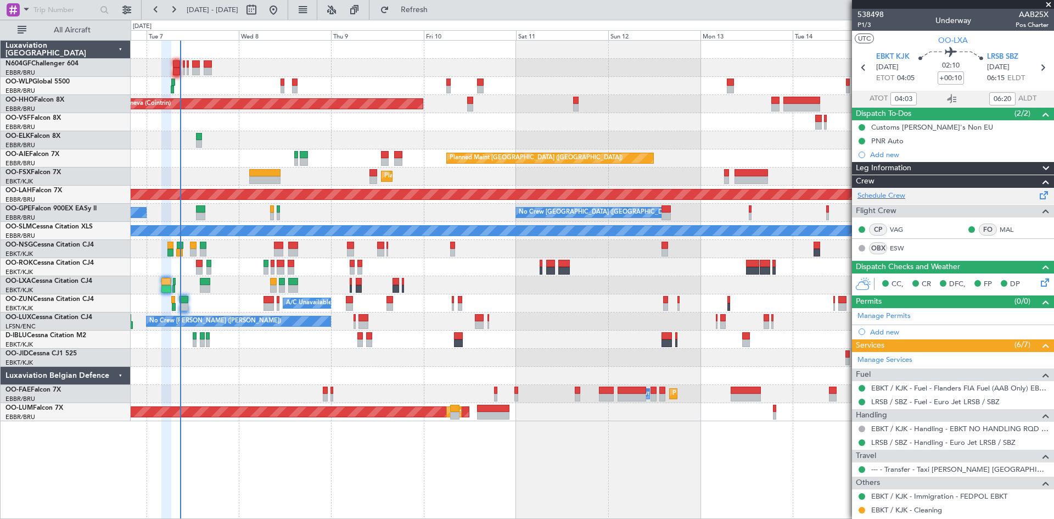
click at [899, 201] on div "Schedule Crew" at bounding box center [953, 196] width 202 height 16
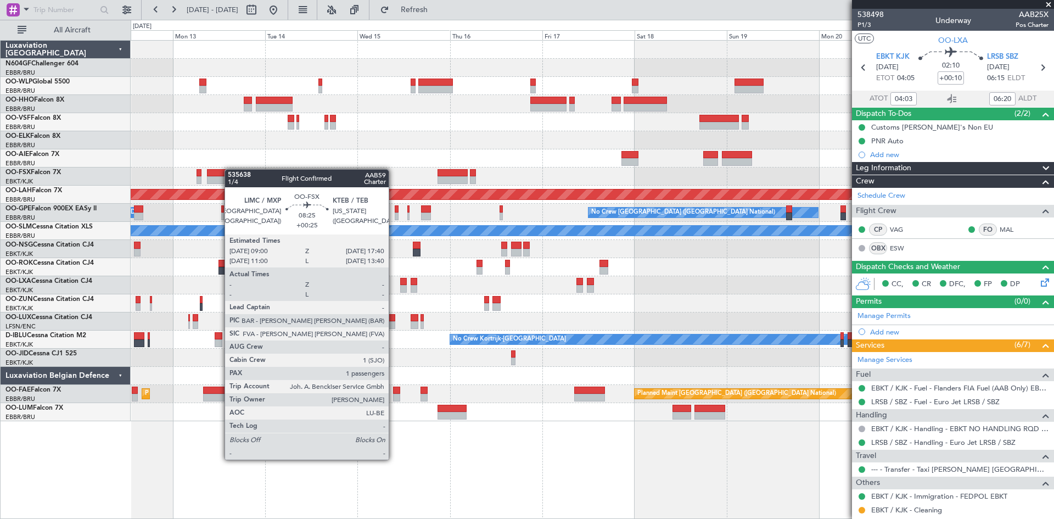
click at [229, 170] on div "Planned Maint London (Farnborough) Planned Maint Alton-st Louis (St Louis Regl)…" at bounding box center [592, 231] width 923 height 380
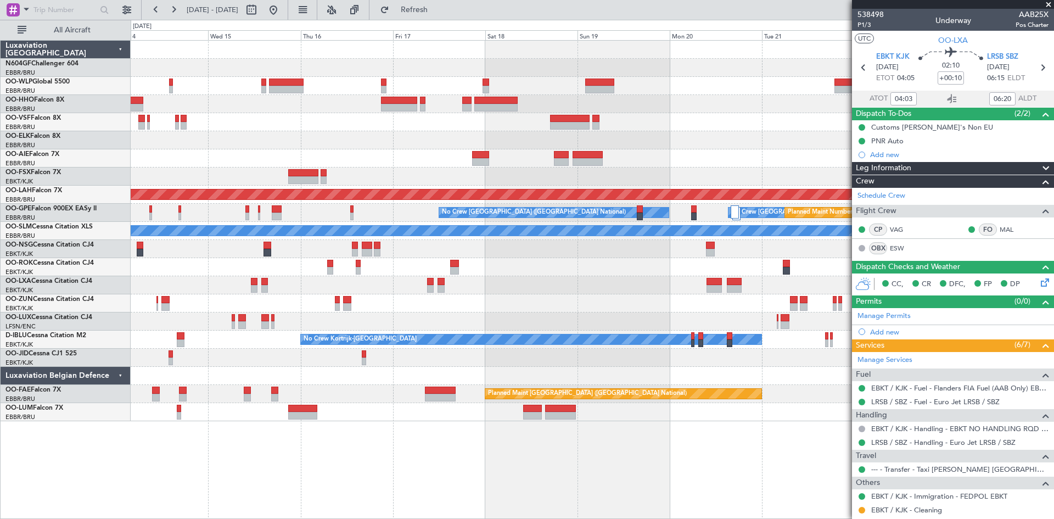
click at [441, 157] on div "Planned Maint London (Farnborough) Planned Maint Alton-st Louis (St Louis Regl)…" at bounding box center [592, 231] width 923 height 380
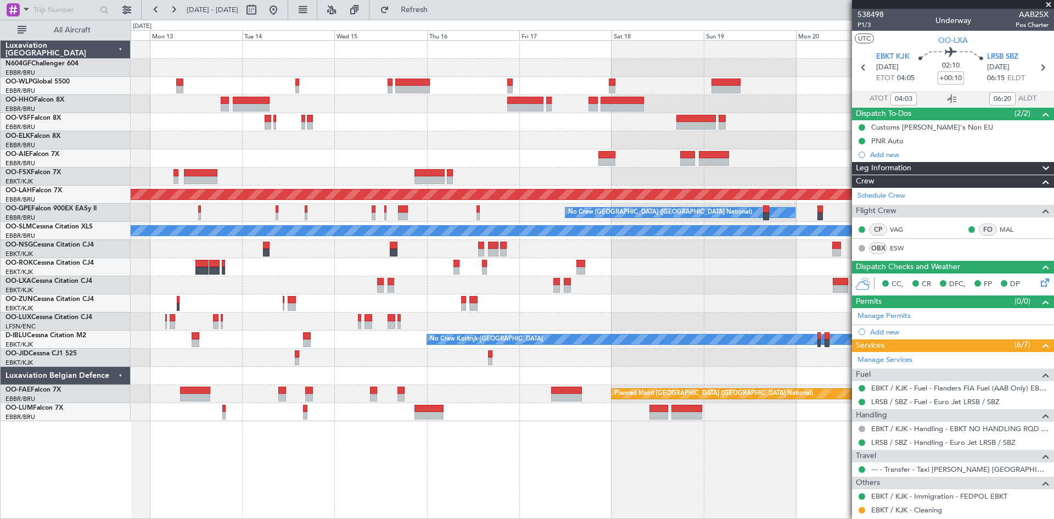
click at [610, 248] on div "Planned Maint London (Farnborough) Planned Maint Alton-st Louis (St Louis Regl)…" at bounding box center [592, 231] width 923 height 380
type input "06:03"
type input "09:20"
type input "04:03"
type input "06:20"
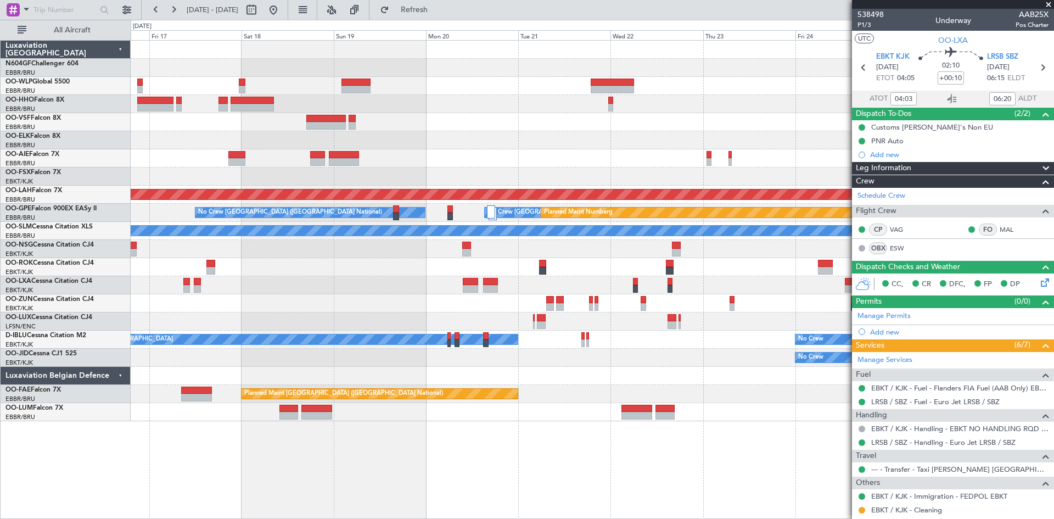
click at [275, 149] on div "- - FIMP 17:00 Z EBLG 05:10 Z Planned Maint Alton-st Louis (St Louis Regl) No C…" at bounding box center [592, 231] width 923 height 380
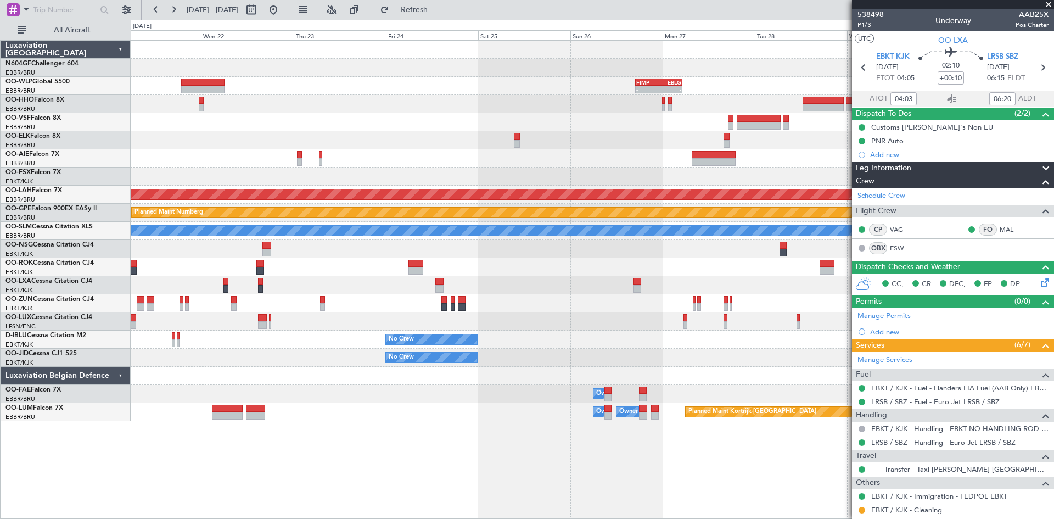
click at [366, 144] on div at bounding box center [592, 140] width 923 height 18
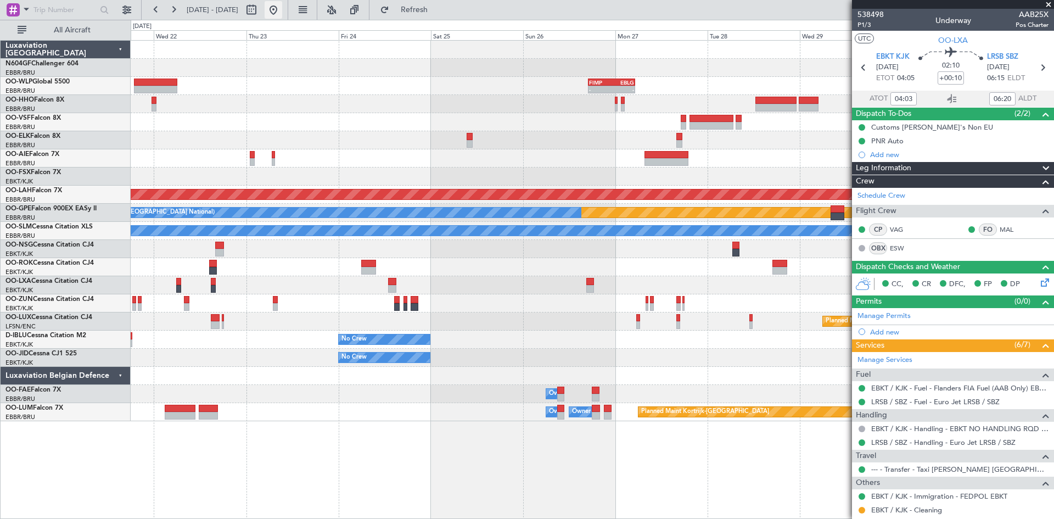
click at [282, 9] on button at bounding box center [274, 10] width 18 height 18
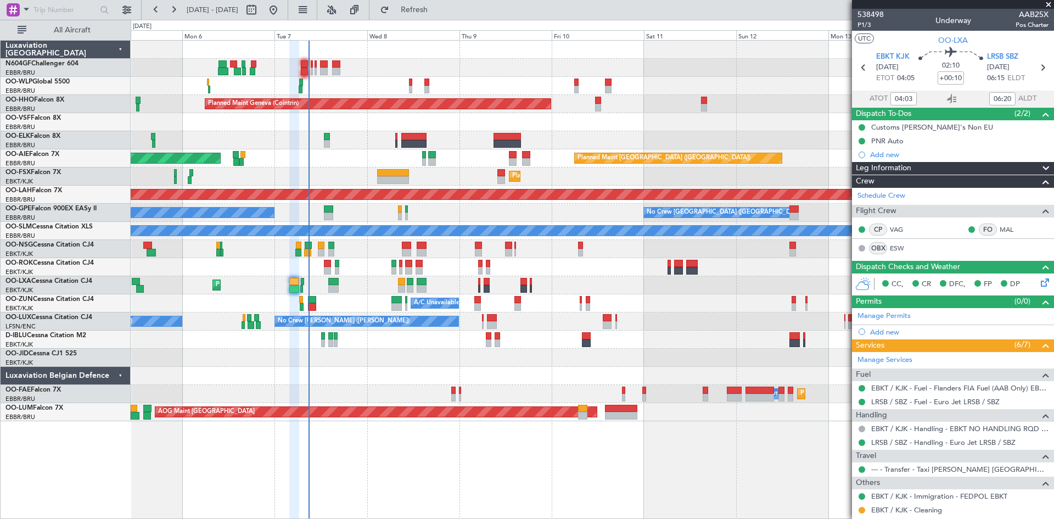
click at [368, 175] on div "Planned Maint Geneva (Cointrin) Planned Maint London (Farnborough) Unplanned Ma…" at bounding box center [592, 231] width 923 height 380
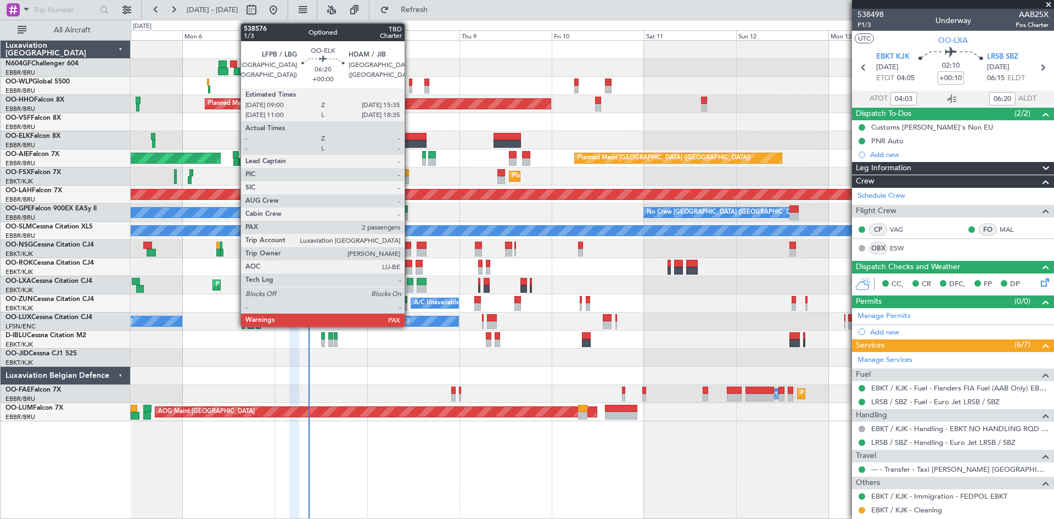
click at [409, 140] on div at bounding box center [414, 144] width 26 height 8
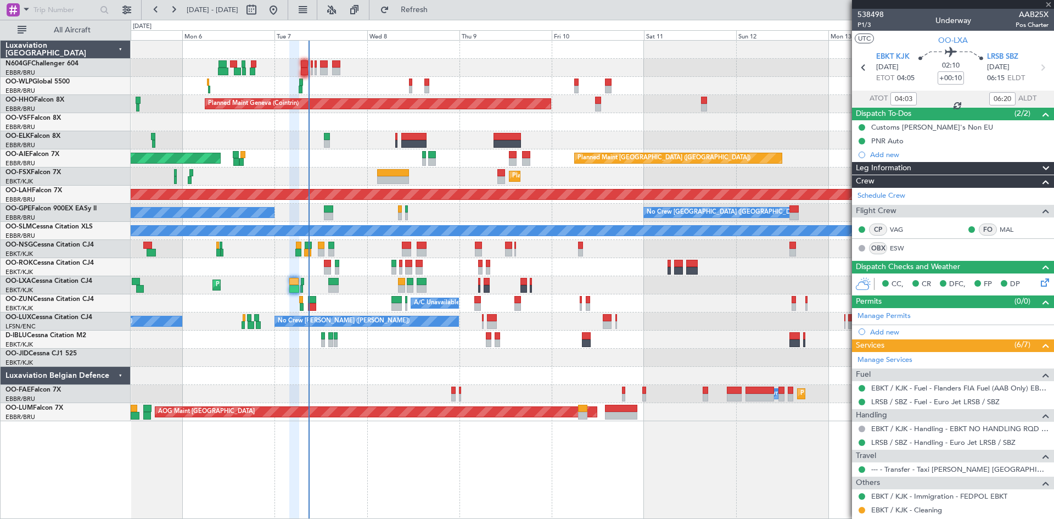
type input "2"
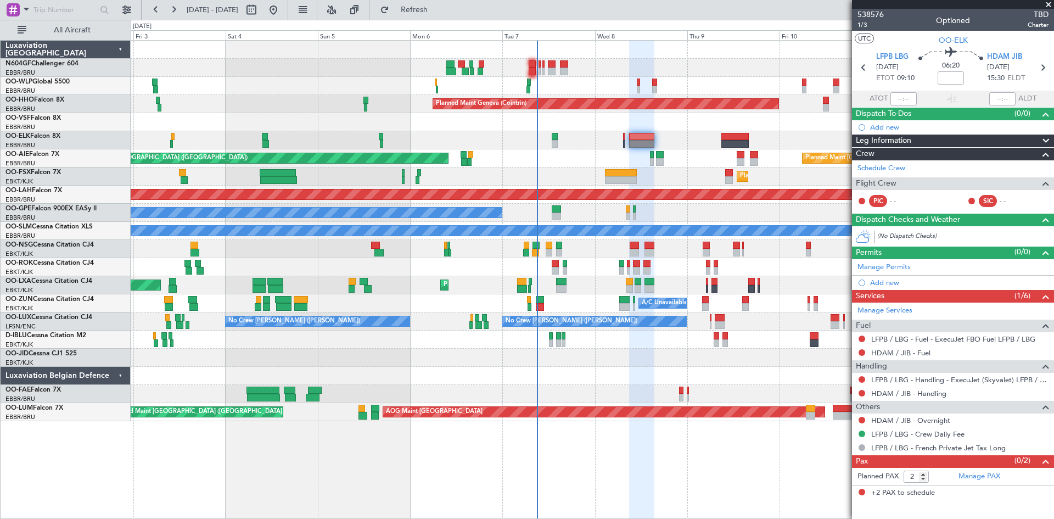
click at [600, 181] on div "Planned Maint Milan (Linate) Planned Maint Geneva (Cointrin) Unplanned Maint Lo…" at bounding box center [592, 231] width 923 height 380
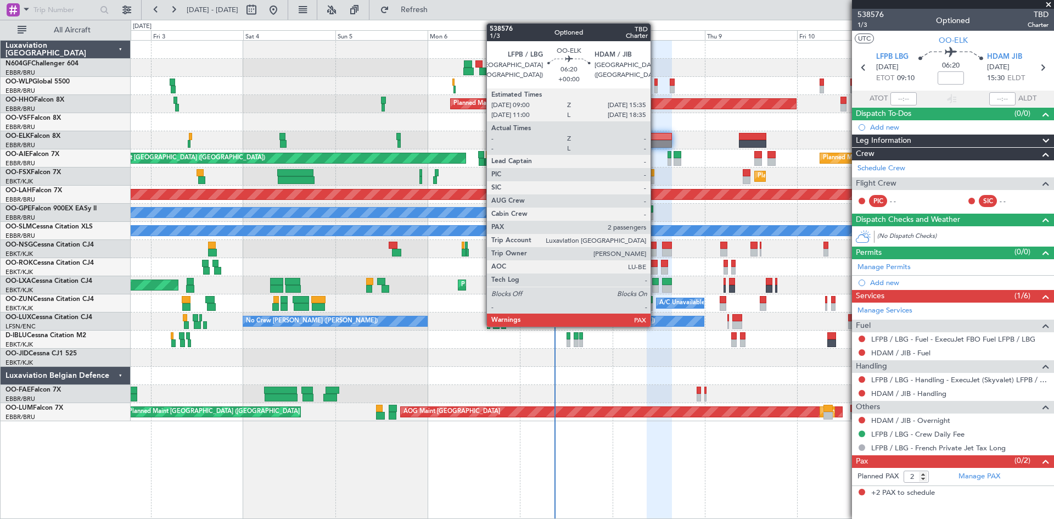
click at [655, 144] on div at bounding box center [659, 144] width 26 height 8
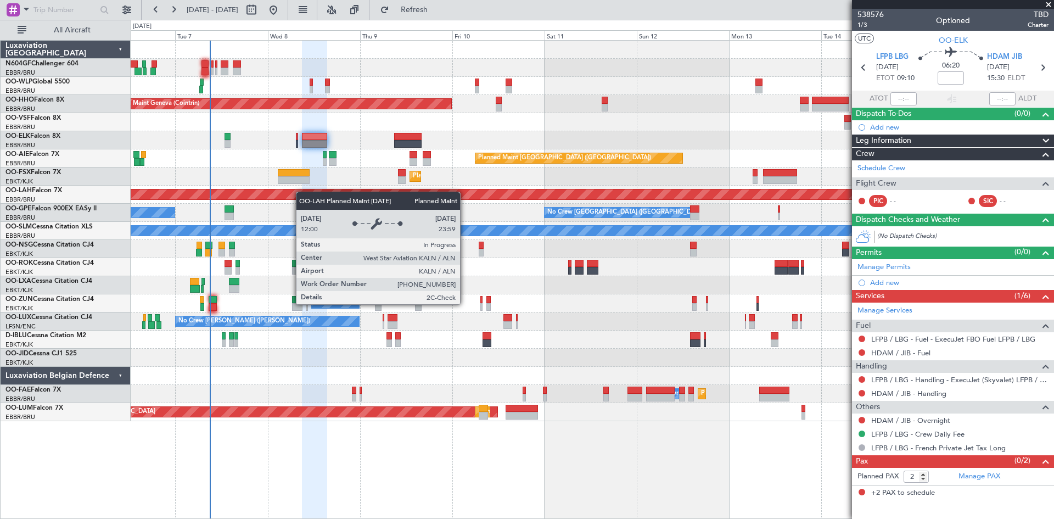
click at [314, 194] on div "Planned Maint Geneva (Cointrin) Planned Maint London (Farnborough) Unplanned Ma…" at bounding box center [592, 231] width 923 height 380
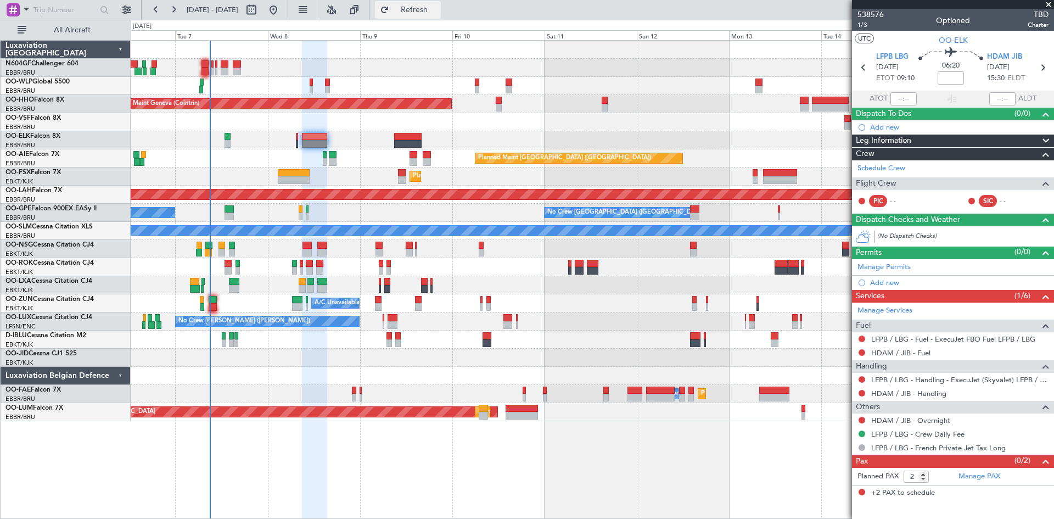
click at [437, 14] on span "Refresh" at bounding box center [414, 10] width 46 height 8
click at [436, 15] on button "Refresh" at bounding box center [408, 10] width 66 height 18
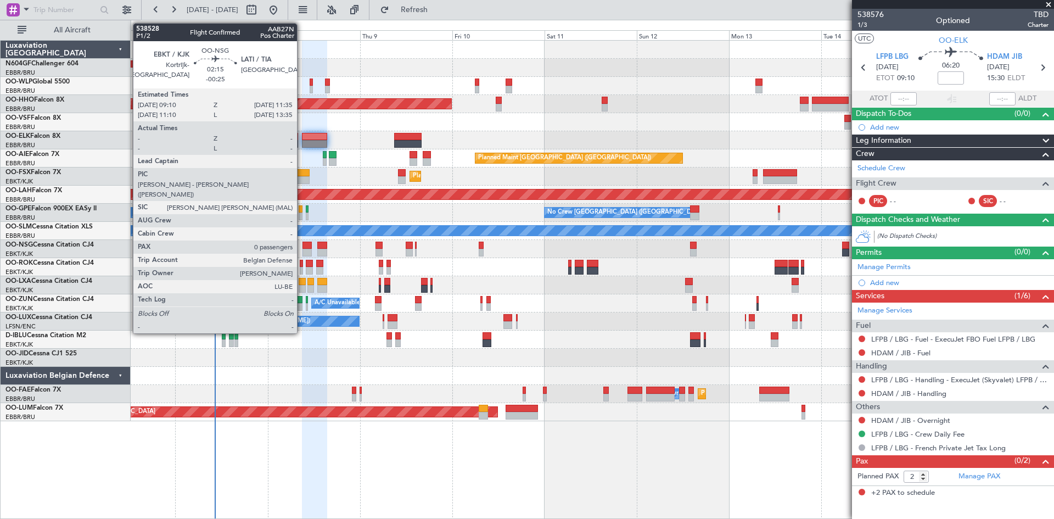
click at [302, 252] on div at bounding box center [306, 253] width 9 height 8
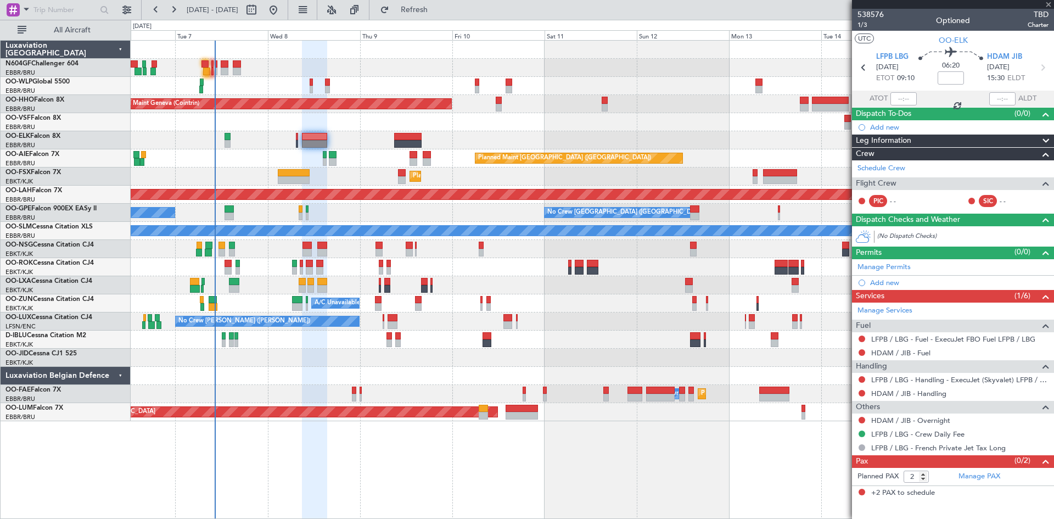
type input "-00:25"
type input "0"
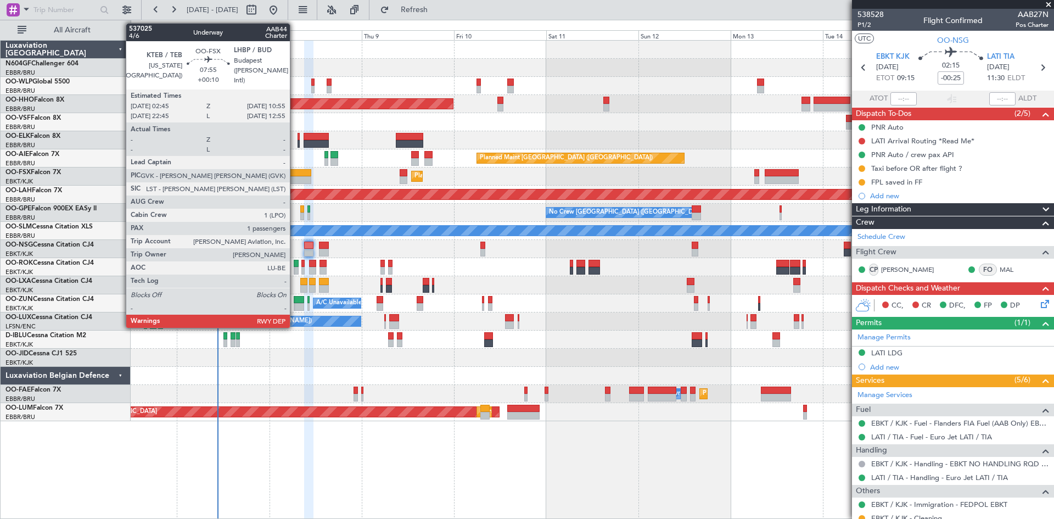
click at [294, 171] on div at bounding box center [295, 173] width 32 height 8
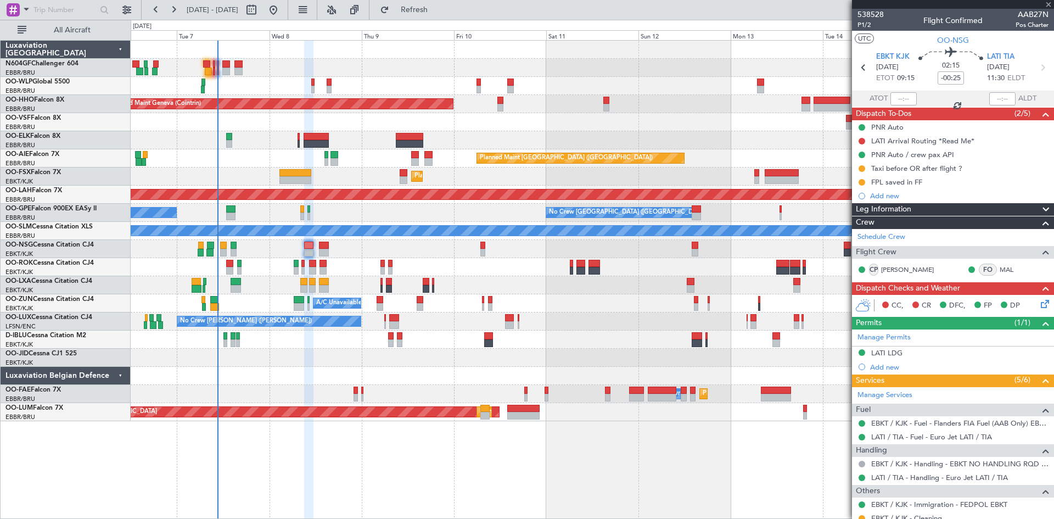
click at [294, 171] on div at bounding box center [295, 173] width 32 height 8
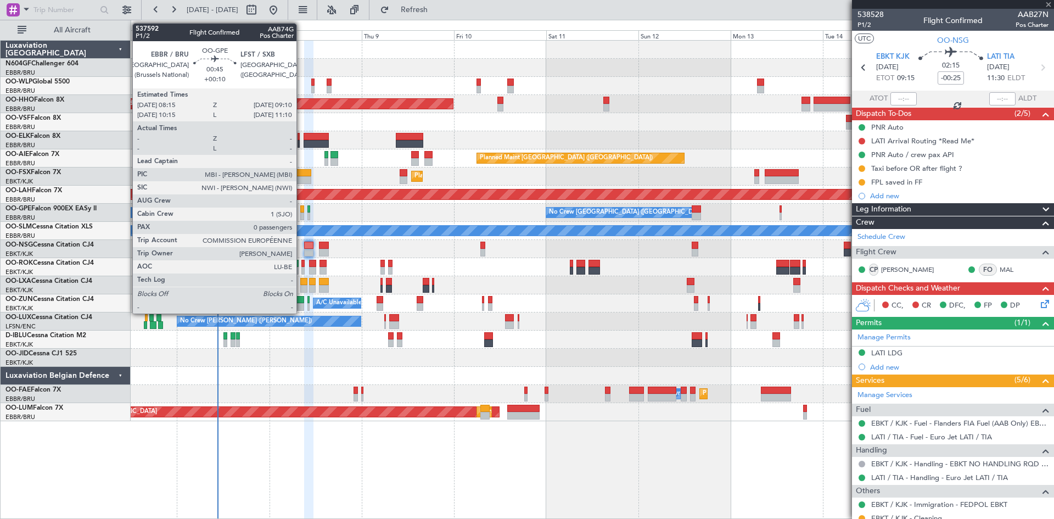
type input "+00:10"
type input "1"
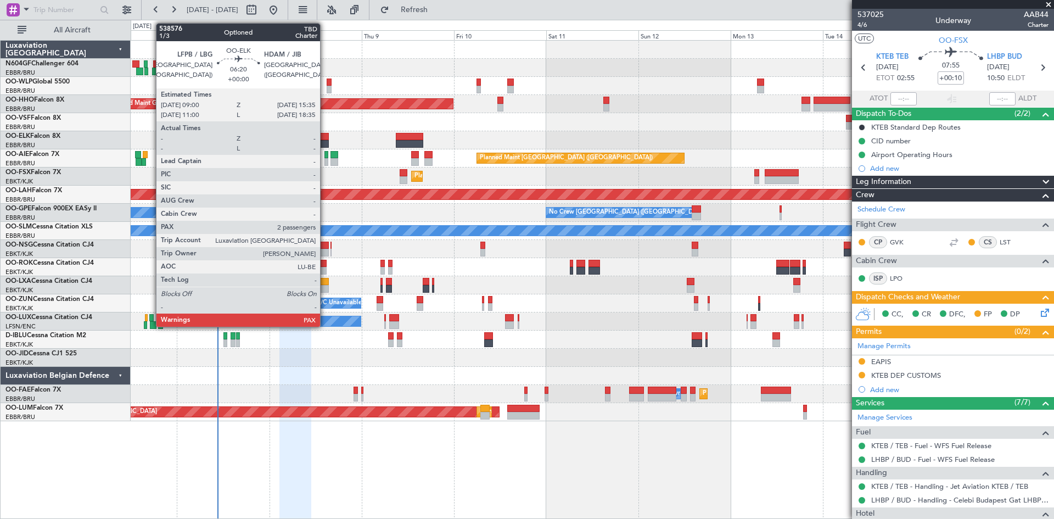
click at [325, 145] on div at bounding box center [316, 144] width 26 height 8
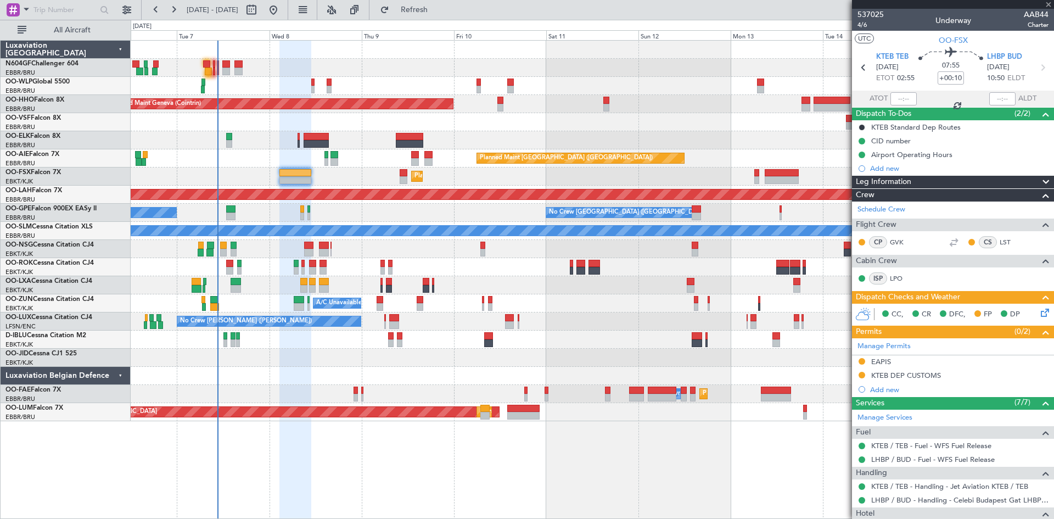
type input "2"
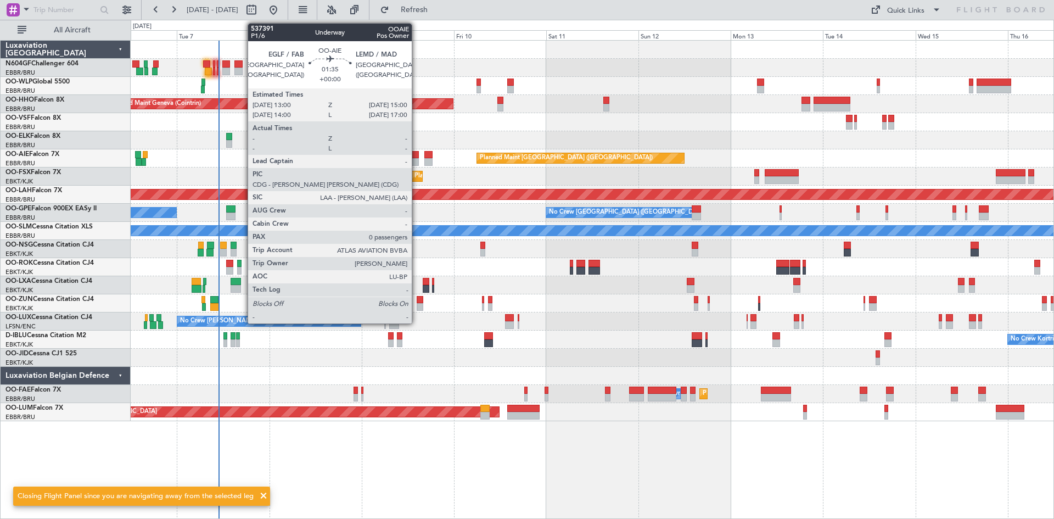
click at [416, 160] on div at bounding box center [415, 162] width 8 height 8
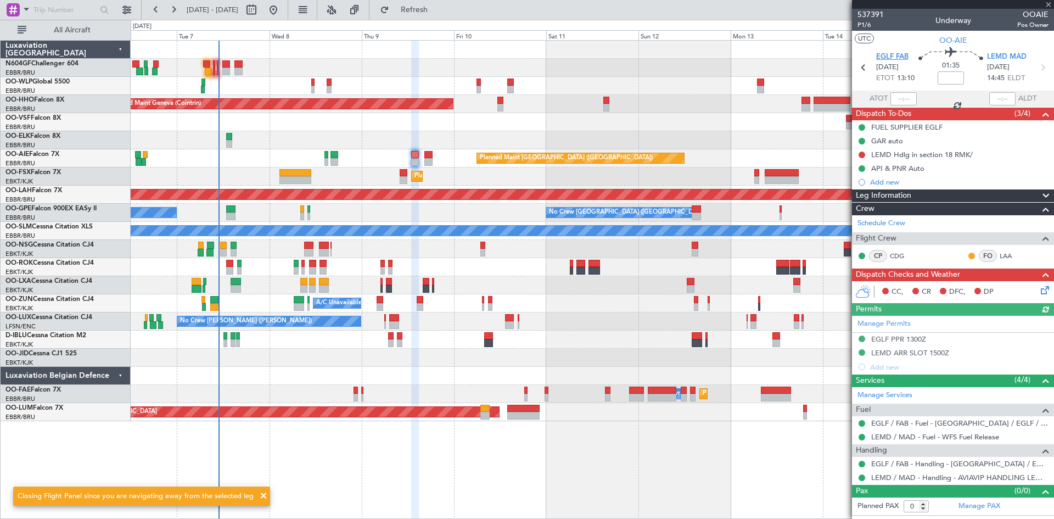
click at [897, 58] on span "EGLF FAB" at bounding box center [892, 57] width 32 height 11
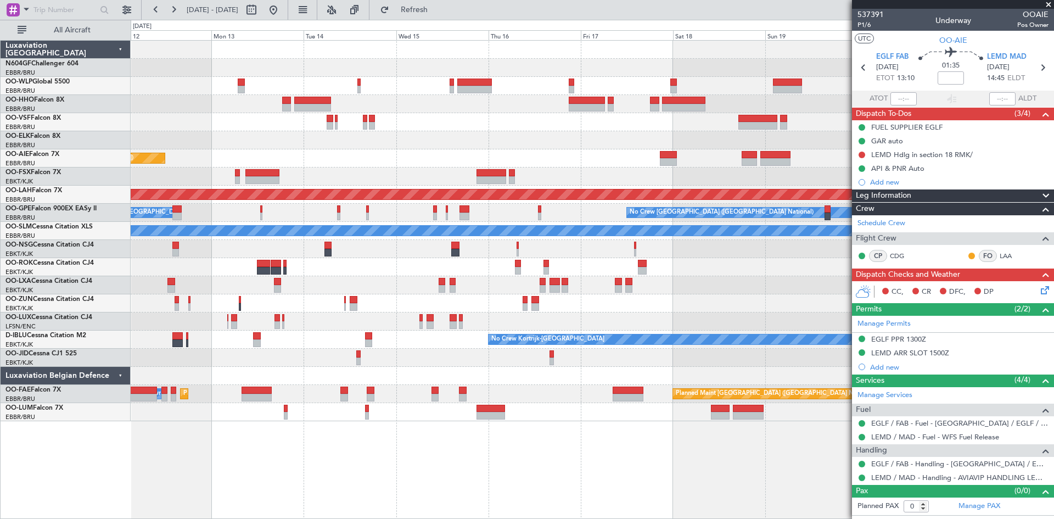
click at [97, 80] on div "Planned Maint Geneva (Cointrin) Planned Maint [GEOGRAPHIC_DATA] ([GEOGRAPHIC_DA…" at bounding box center [527, 269] width 1054 height 499
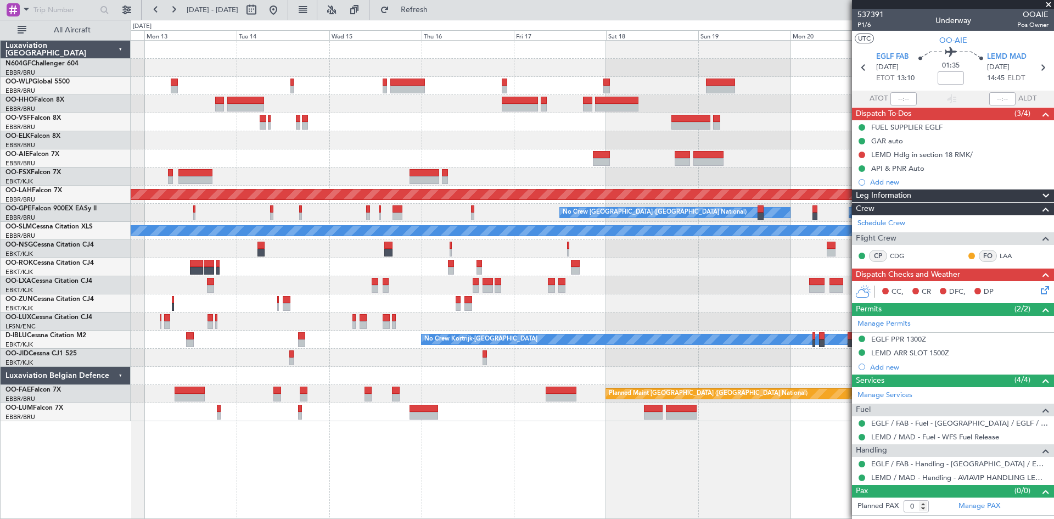
click at [733, 87] on div at bounding box center [592, 86] width 923 height 18
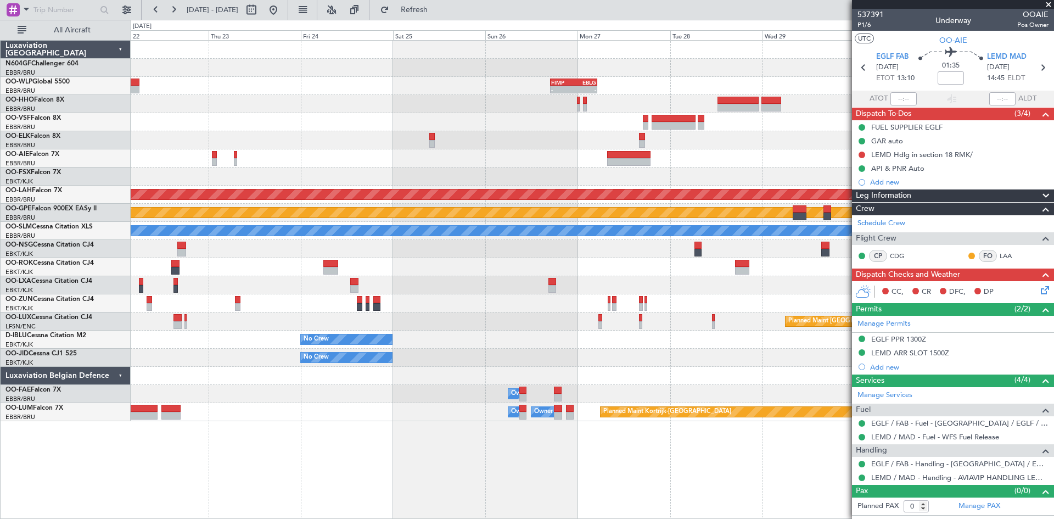
click at [372, 156] on div "- - FIMP 17:00 Z EBLG 05:10 Z Planned [GEOGRAPHIC_DATA][PERSON_NAME]-[GEOGRAPHI…" at bounding box center [592, 231] width 923 height 380
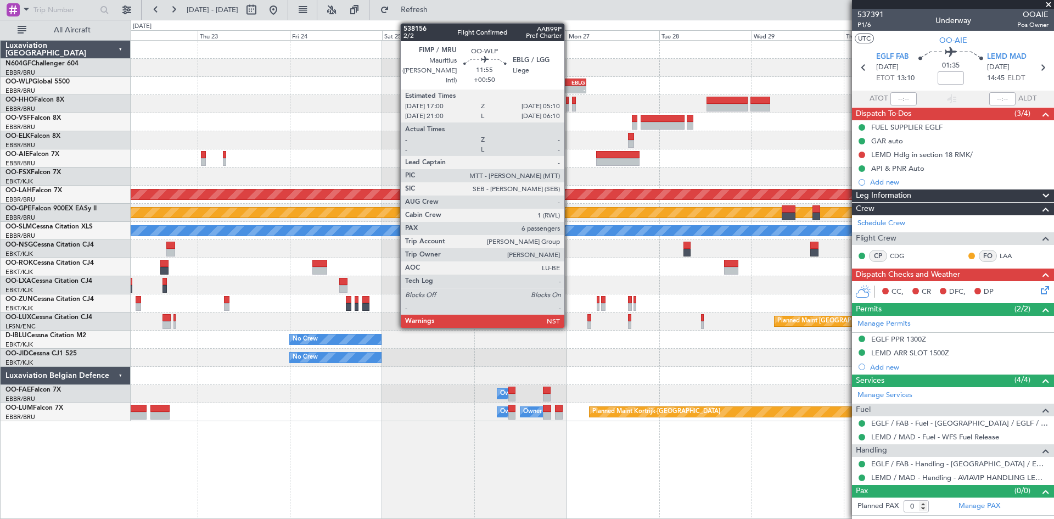
click at [569, 82] on div "EBLG" at bounding box center [574, 82] width 23 height 7
type input "+00:50"
type input "6"
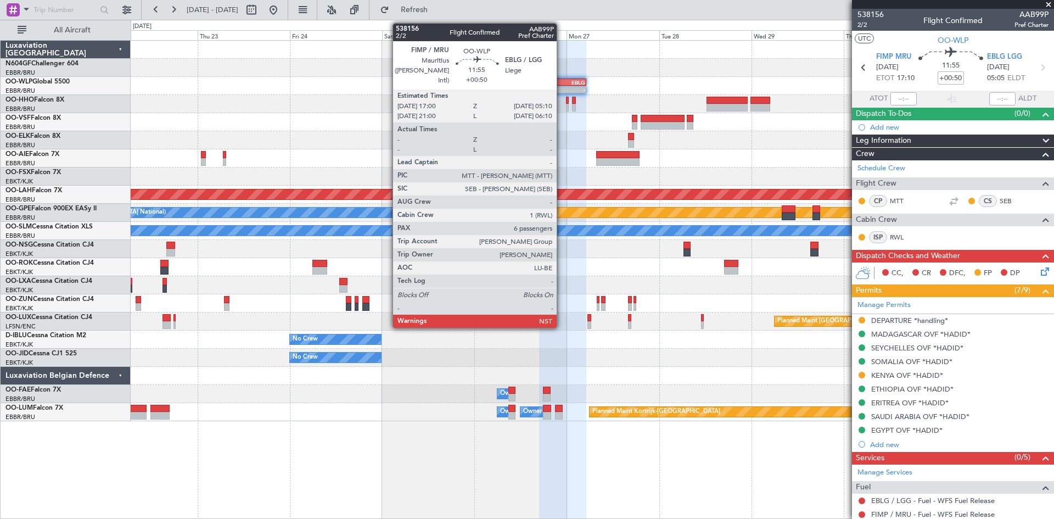
click at [561, 88] on div "-" at bounding box center [551, 89] width 23 height 7
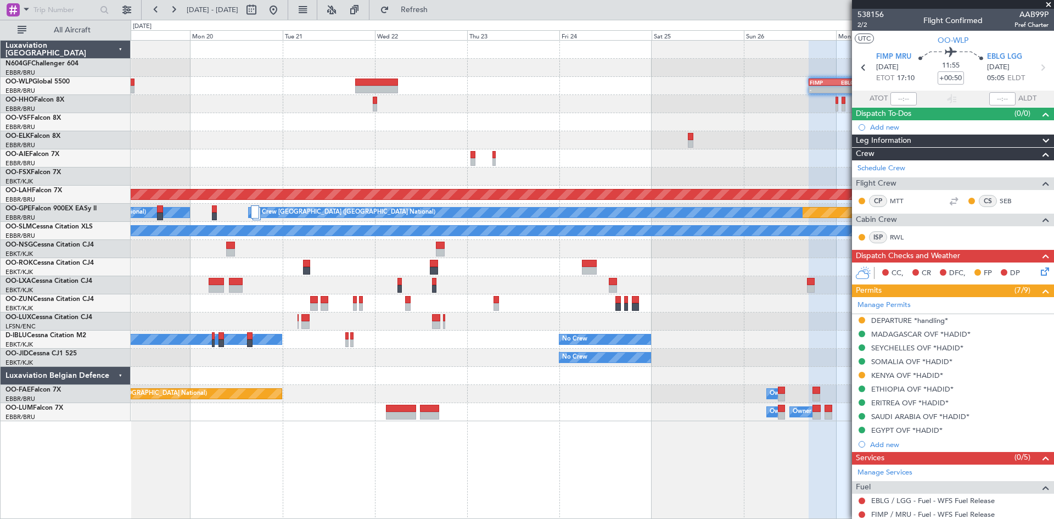
click at [631, 178] on div "- - FIMP 17:00 Z EBLG 05:10 Z Planned Maint Alton-st Louis (St Louis Regl) Plan…" at bounding box center [592, 231] width 923 height 380
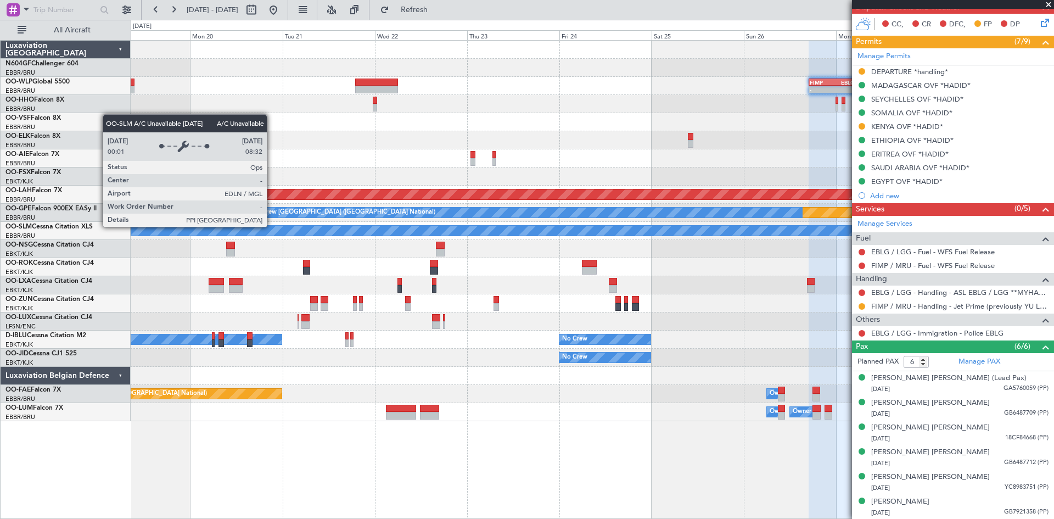
click at [704, 279] on div "- - FIMP 17:00 Z EBLG 05:10 Z Planned Maint Alton-st Louis (St Louis Regl) Plan…" at bounding box center [592, 231] width 923 height 380
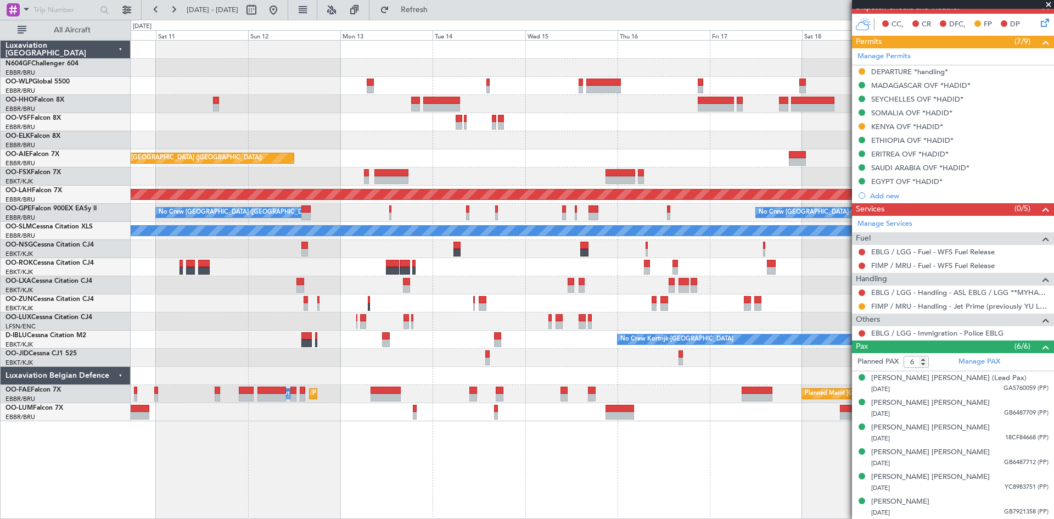
click at [724, 244] on div "Planned Maint Geneva (Cointrin) Planned Maint London (Farnborough) Planned Main…" at bounding box center [592, 231] width 923 height 380
click at [705, 246] on div "Planned Maint Geneva (Cointrin) Planned Maint London (Farnborough) Planned Main…" at bounding box center [592, 231] width 923 height 380
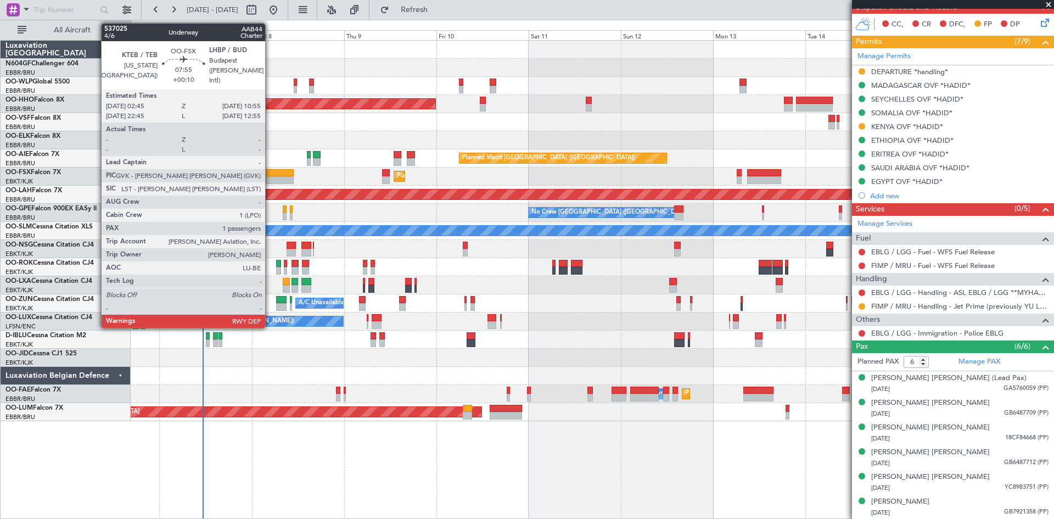
click at [270, 178] on div at bounding box center [278, 180] width 32 height 8
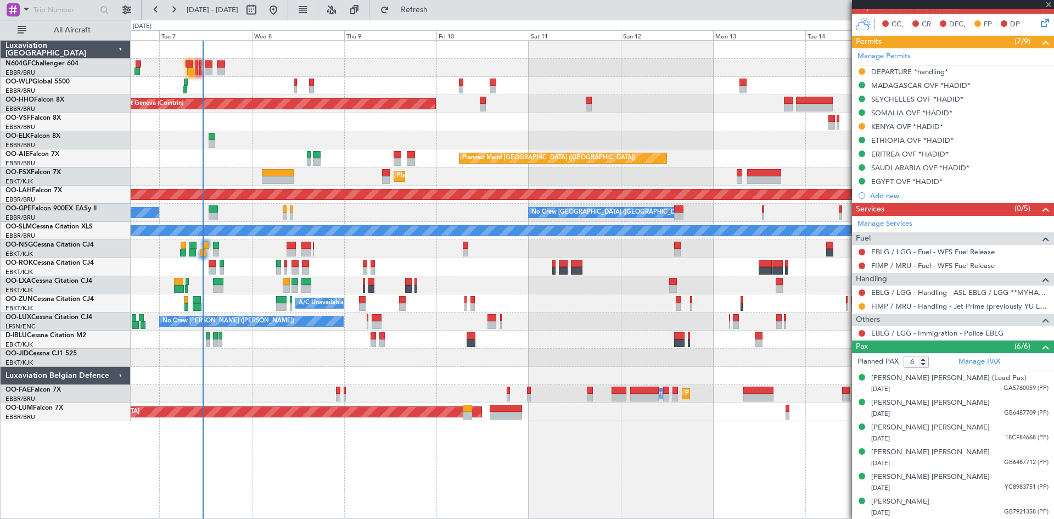
type input "+00:10"
type input "1"
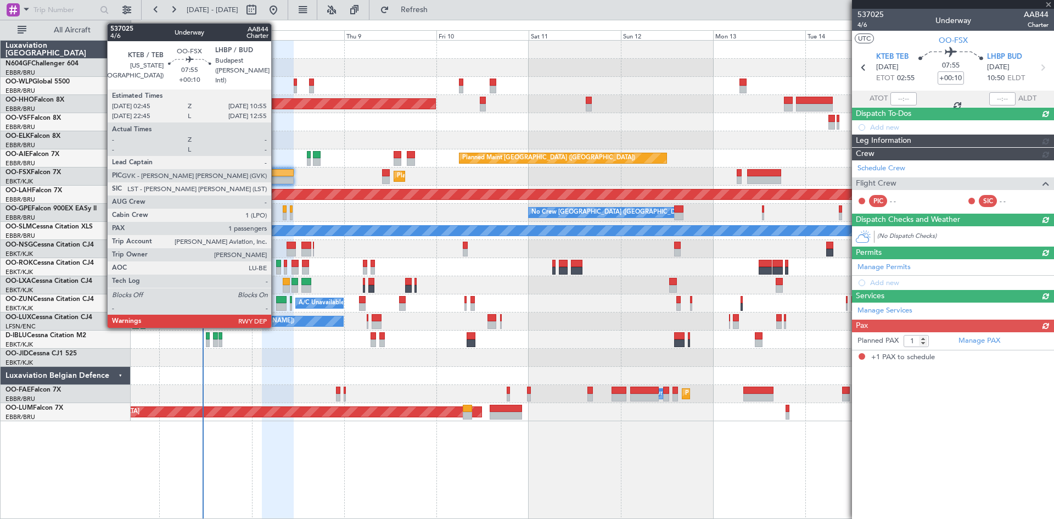
scroll to position [0, 0]
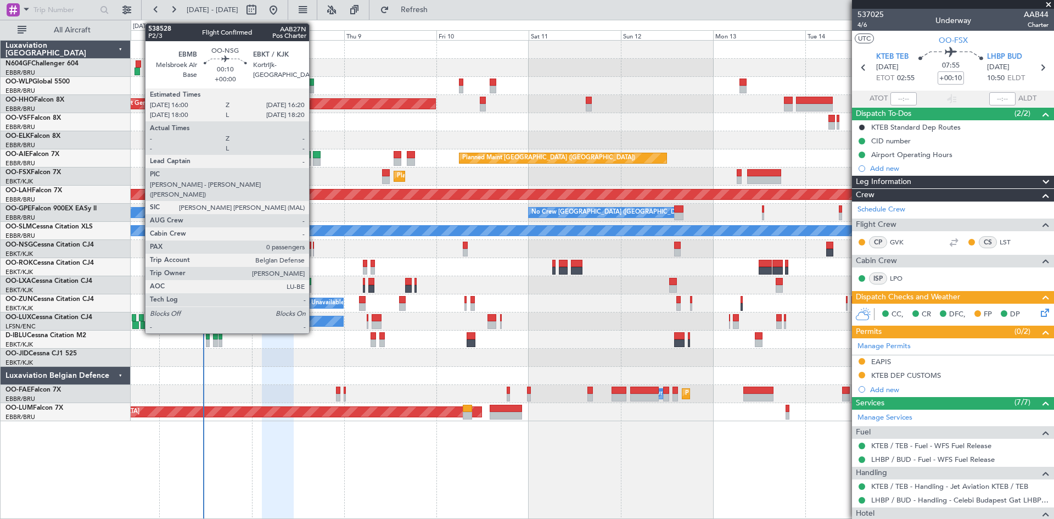
click at [314, 252] on div at bounding box center [314, 253] width 2 height 8
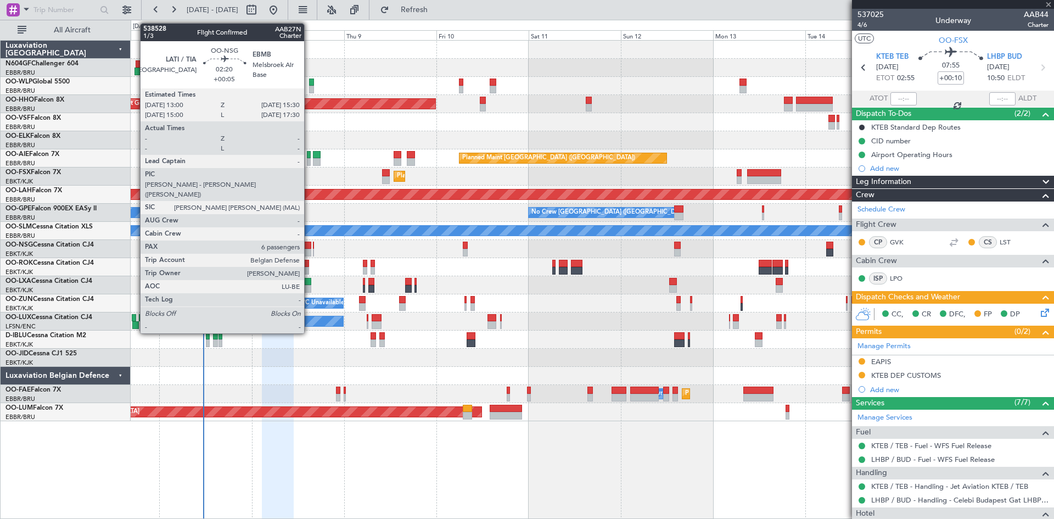
type input "0"
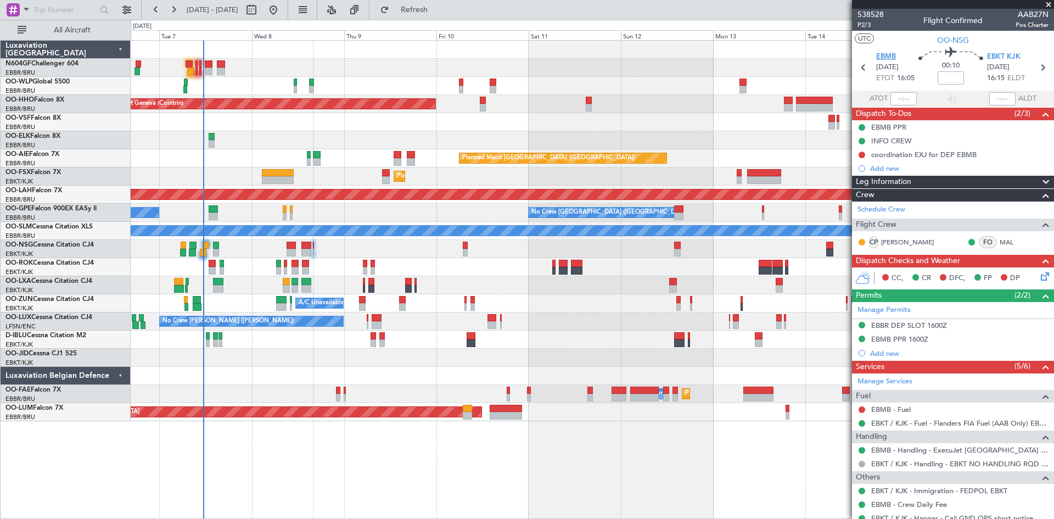
click at [887, 54] on span "EBMB" at bounding box center [886, 57] width 20 height 11
click at [437, 9] on span "Refresh" at bounding box center [414, 10] width 46 height 8
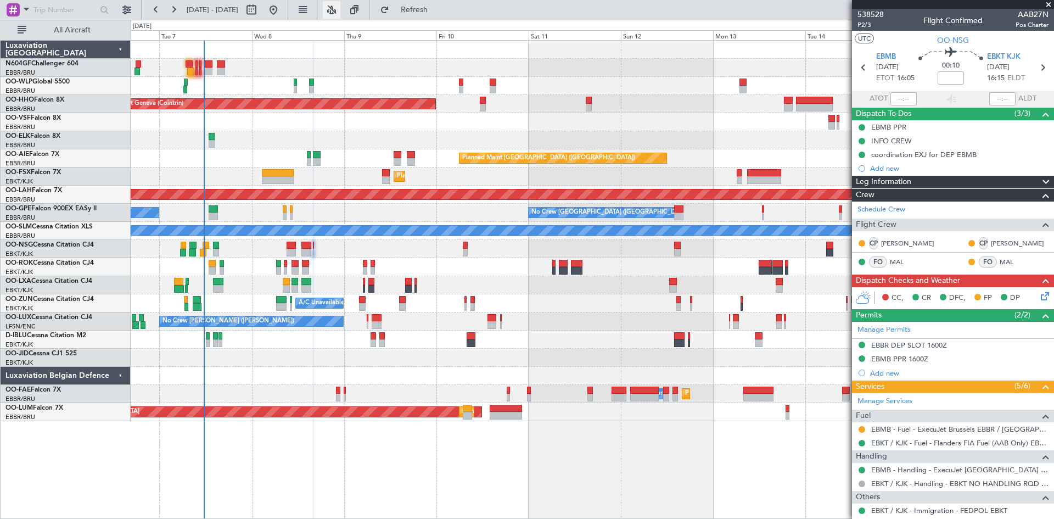
type input "+00:05"
click at [436, 295] on div "Planned Maint Geneva (Cointrin) Planned Maint London (Farnborough) Unplanned Ma…" at bounding box center [592, 231] width 923 height 380
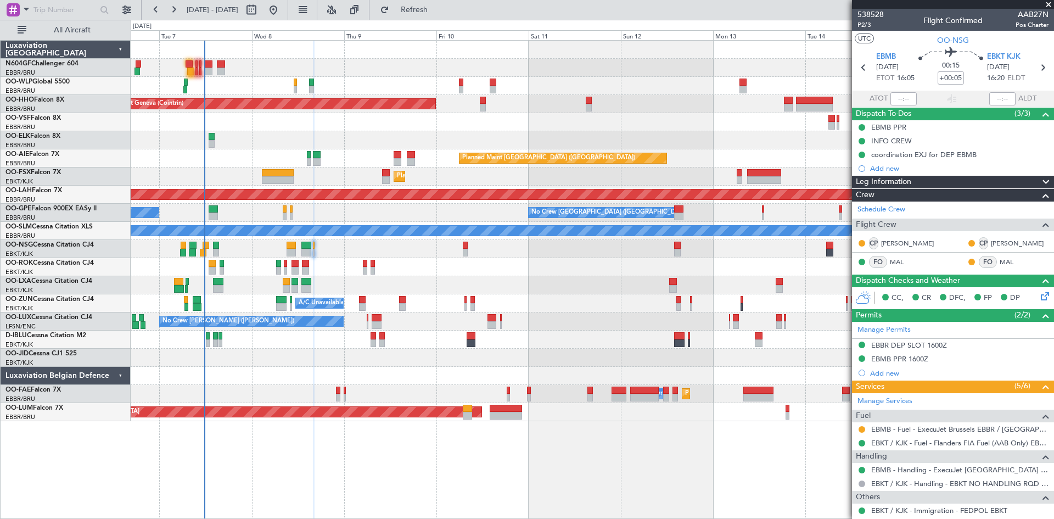
click at [291, 91] on div at bounding box center [592, 86] width 923 height 18
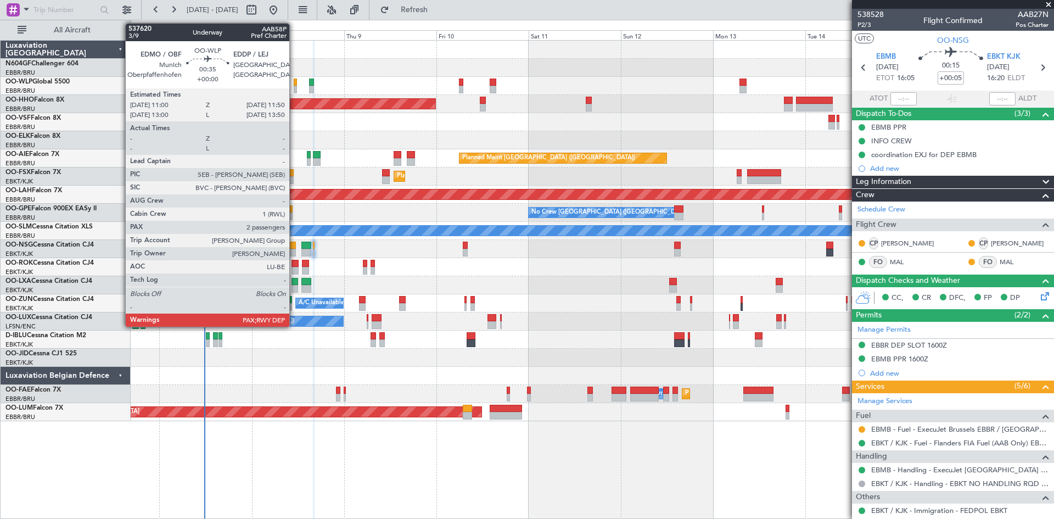
click at [294, 91] on div at bounding box center [295, 90] width 3 height 8
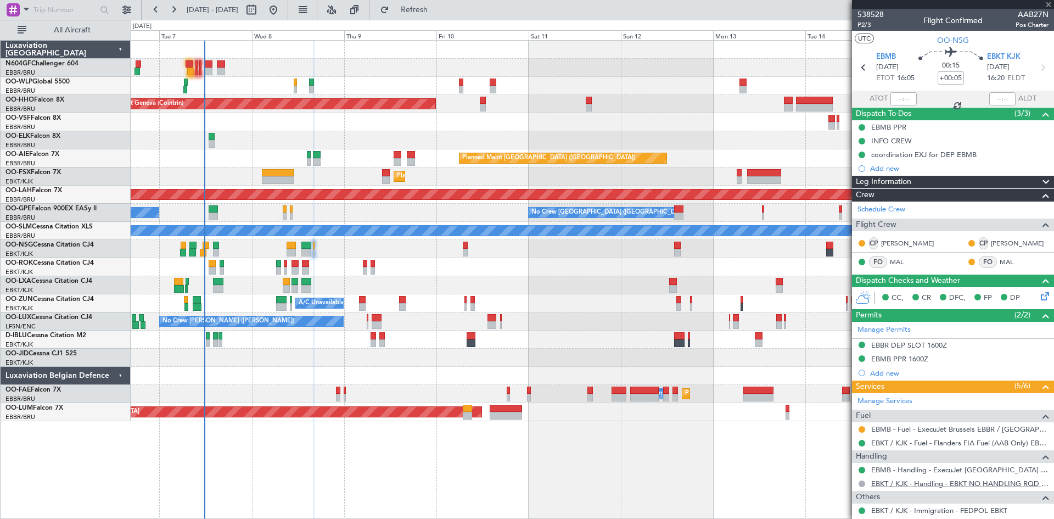
type input "2"
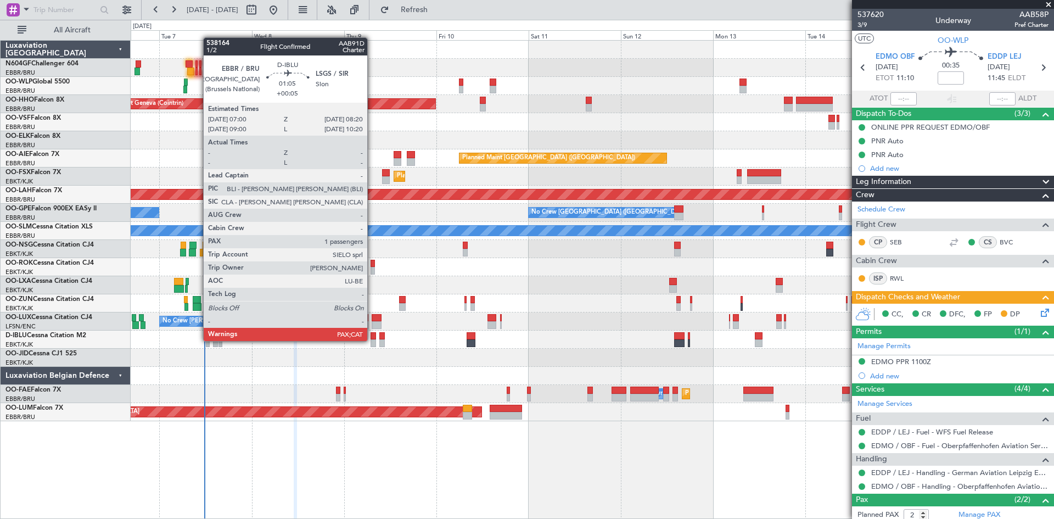
click at [372, 341] on div at bounding box center [372, 343] width 5 height 8
type input "+00:05"
type input "1"
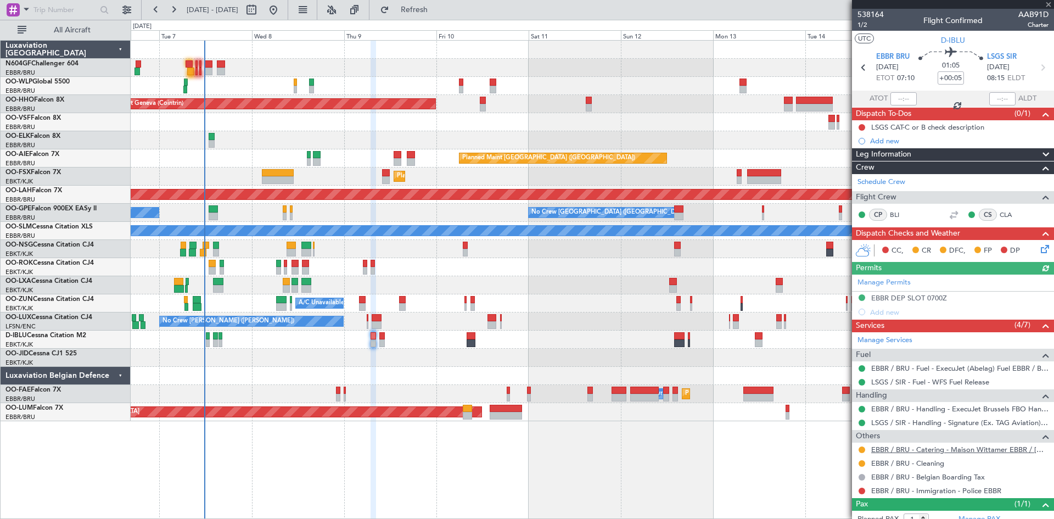
click at [967, 451] on link "EBBR / BRU - Catering - Maison Wittamer EBBR / BRU" at bounding box center [959, 449] width 177 height 9
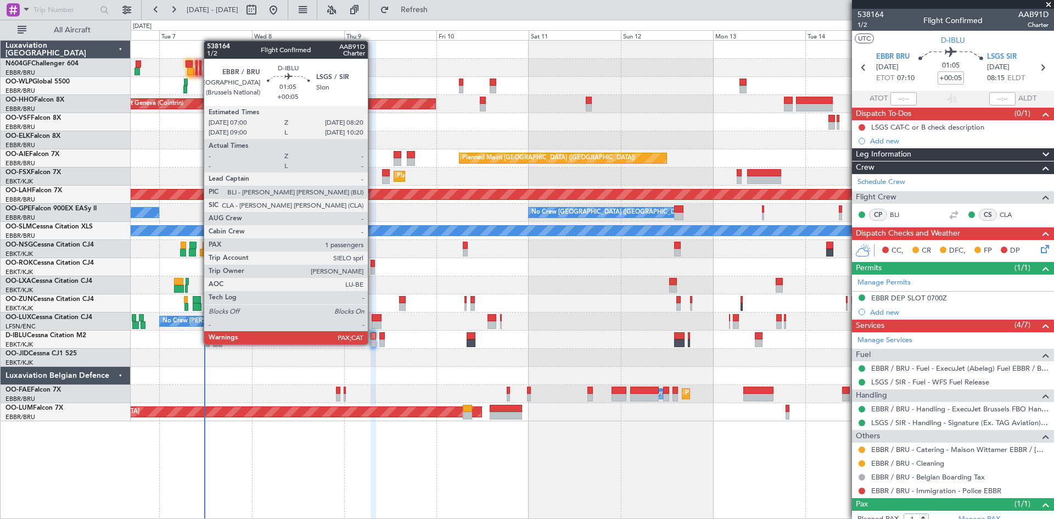
click at [372, 344] on div at bounding box center [372, 343] width 5 height 8
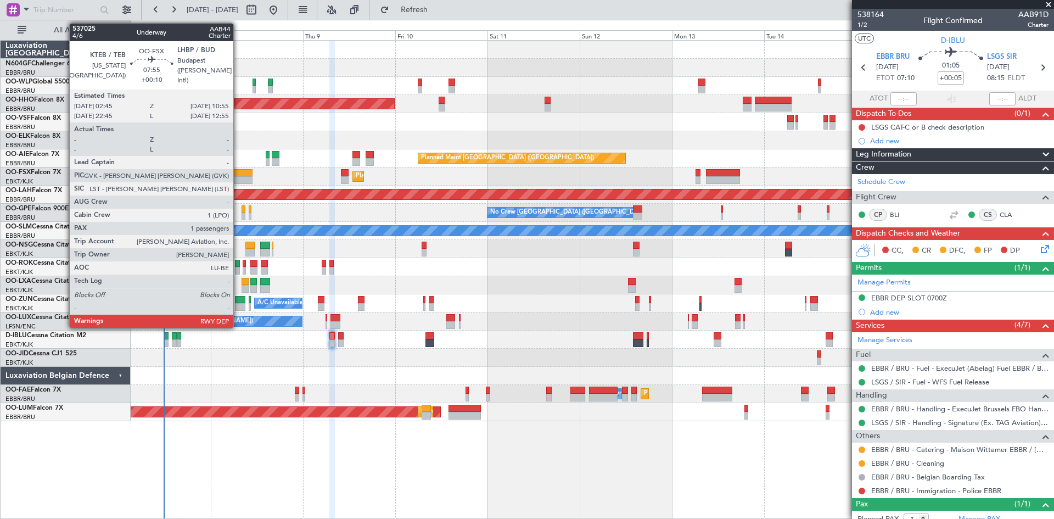
click at [238, 181] on div at bounding box center [237, 180] width 32 height 8
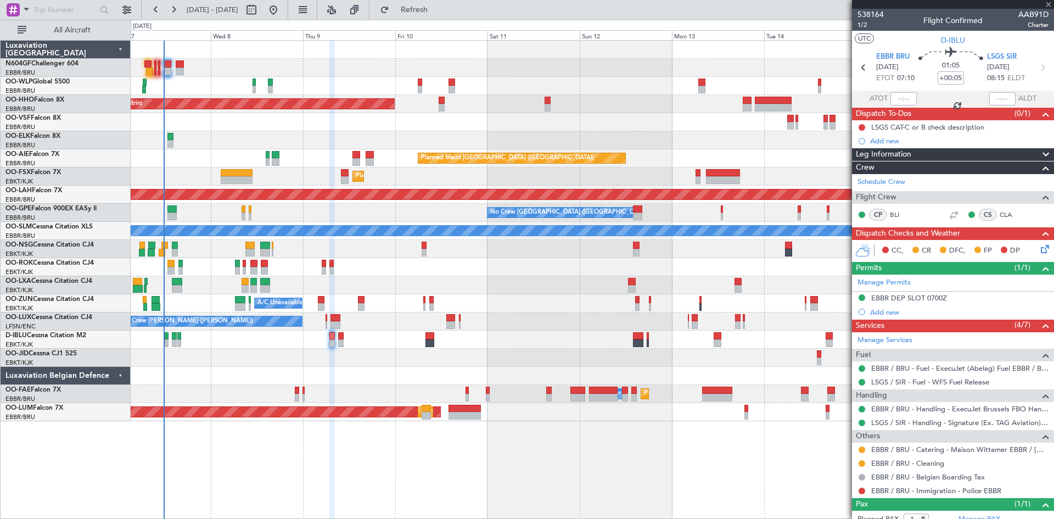
type input "+00:10"
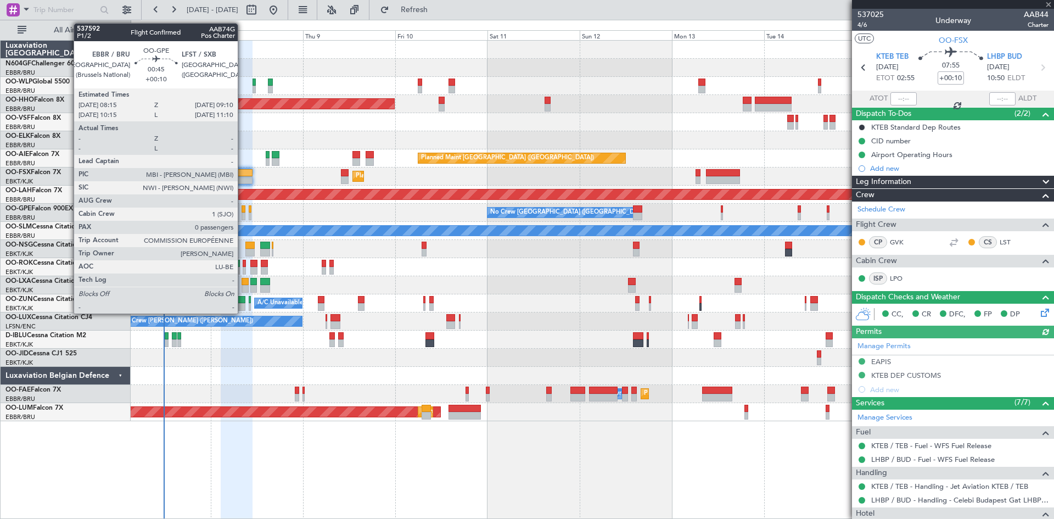
click at [243, 217] on div at bounding box center [243, 216] width 4 height 8
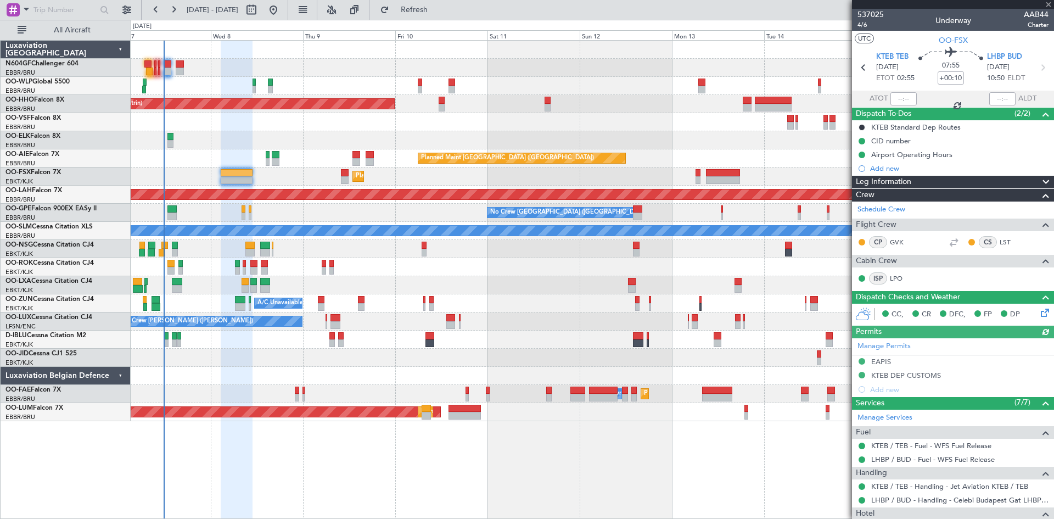
type input "0"
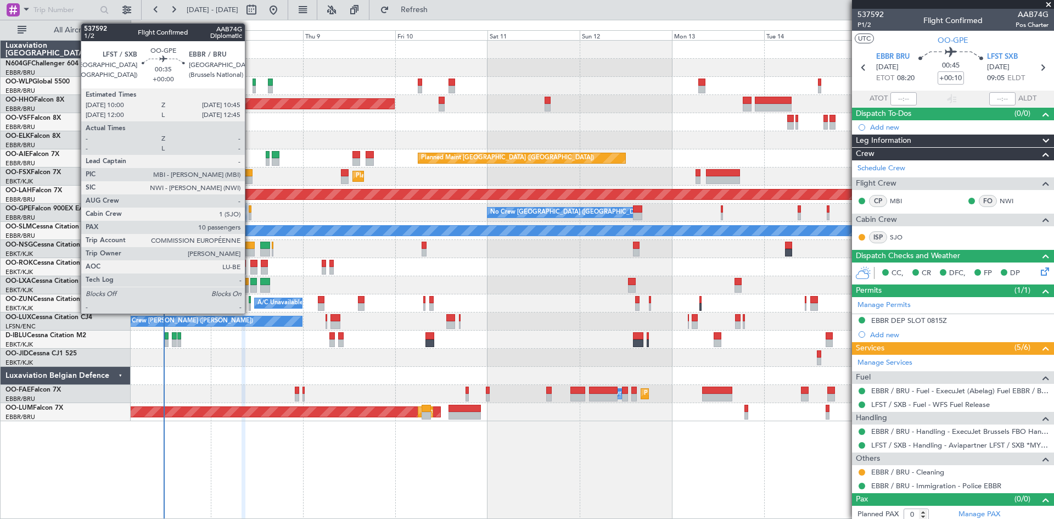
click at [250, 218] on div at bounding box center [250, 216] width 3 height 8
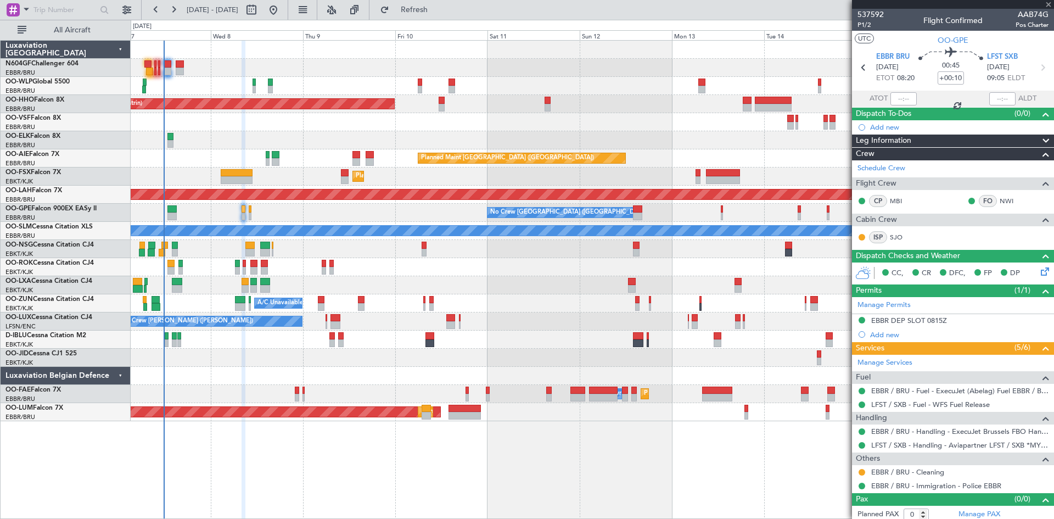
type input "10"
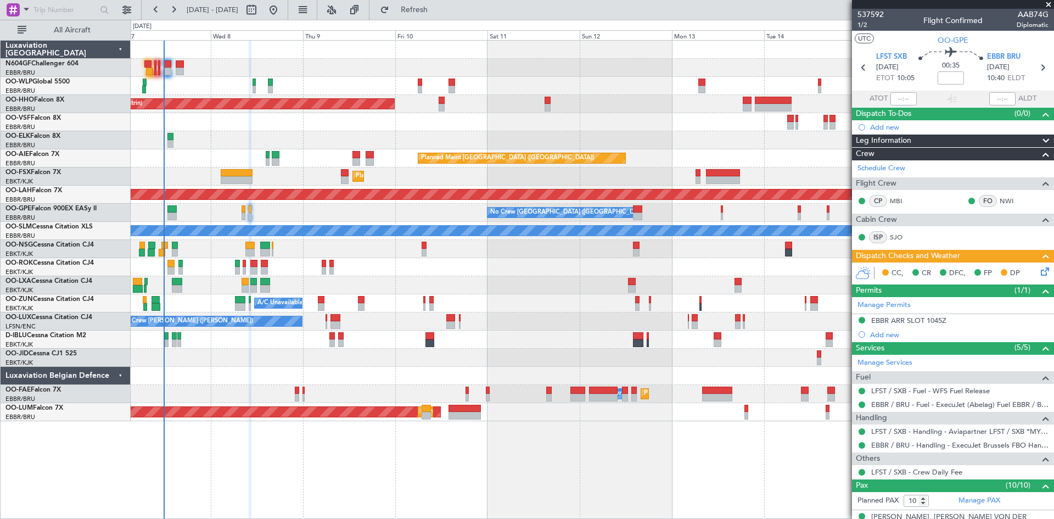
click at [1038, 267] on icon at bounding box center [1042, 269] width 9 height 9
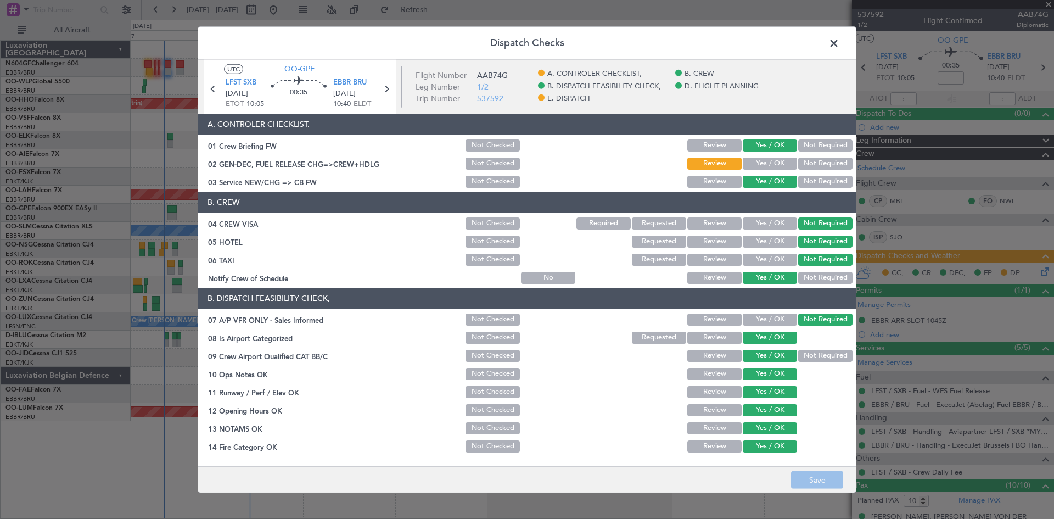
scroll to position [207, 0]
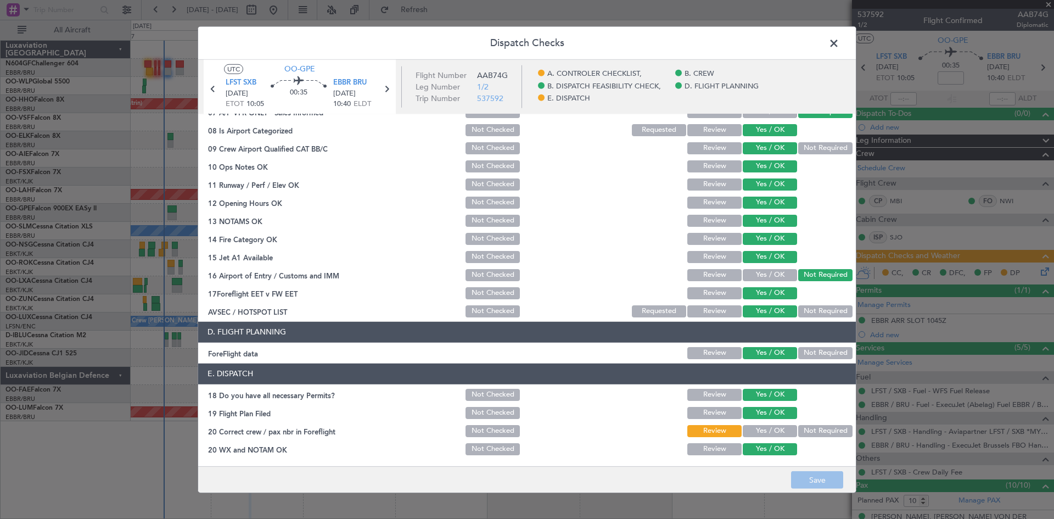
click at [839, 46] on span at bounding box center [839, 46] width 0 height 22
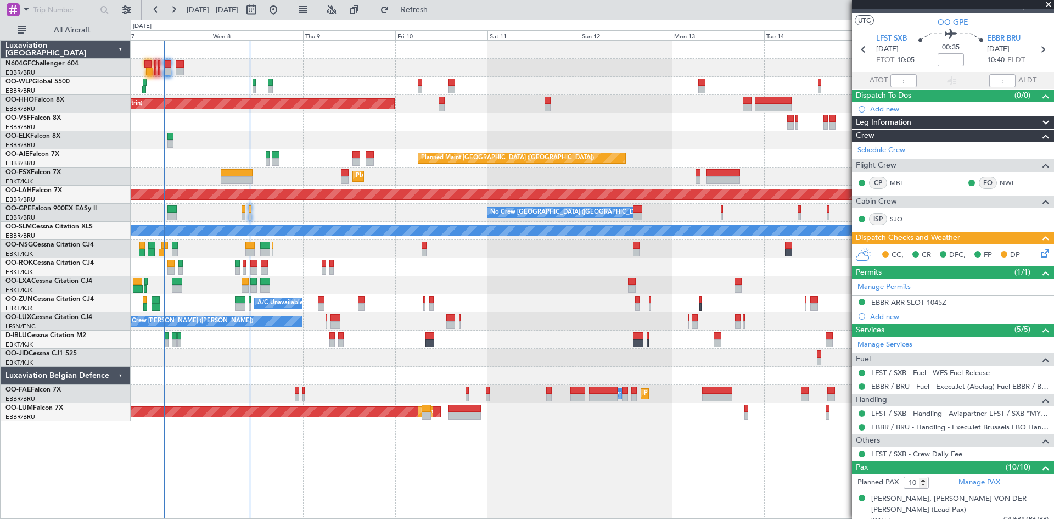
scroll to position [0, 0]
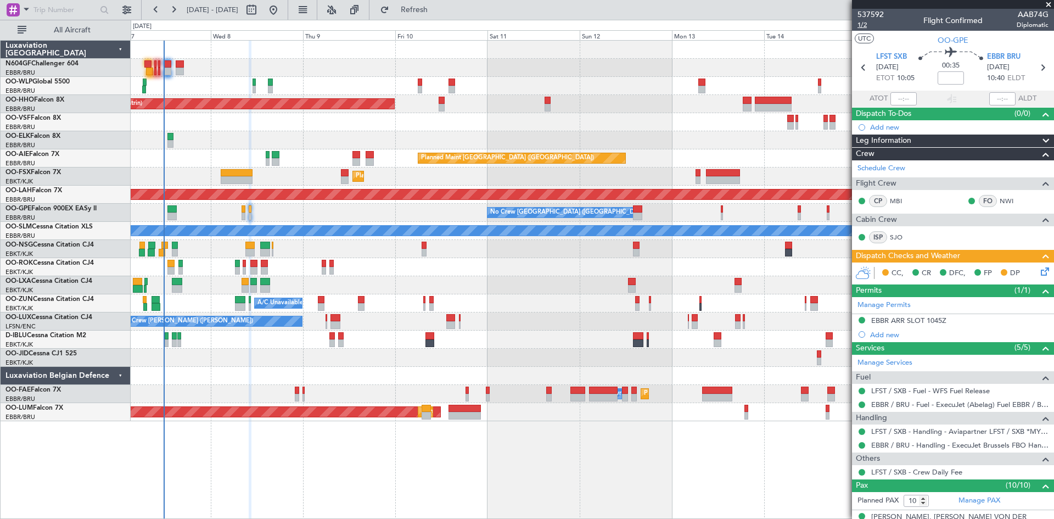
click at [861, 25] on span "1/2" at bounding box center [870, 24] width 26 height 9
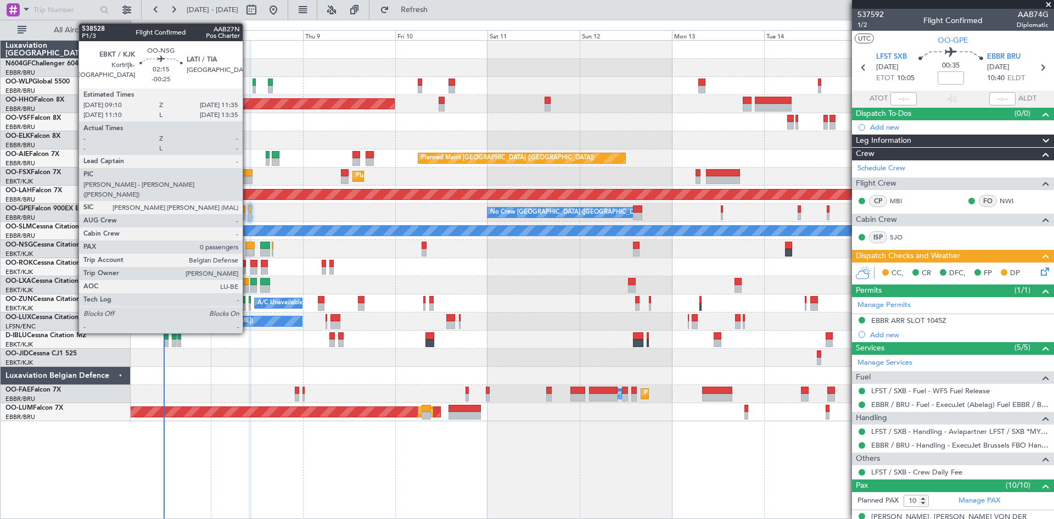
click at [248, 250] on div at bounding box center [249, 253] width 9 height 8
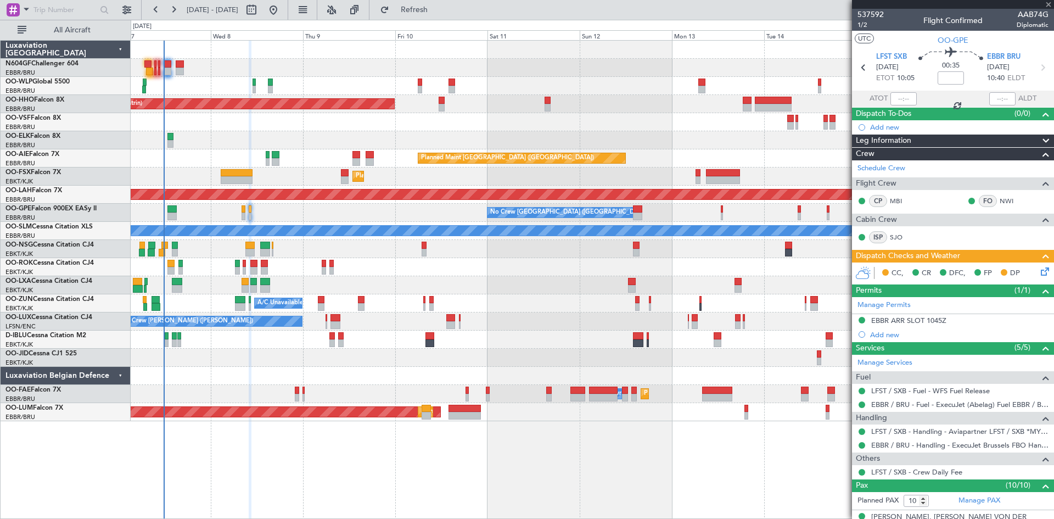
type input "-00:25"
type input "0"
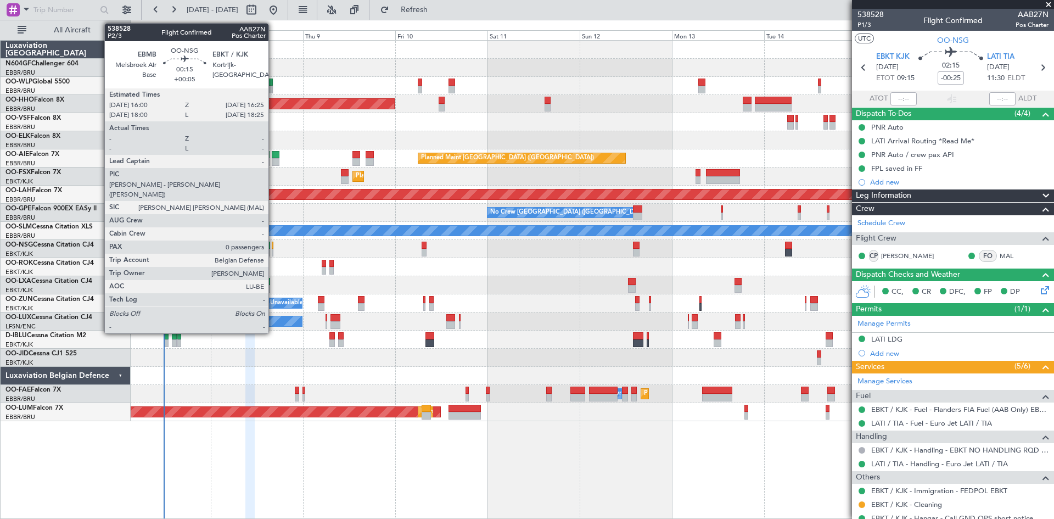
click at [273, 254] on div at bounding box center [273, 253] width 2 height 8
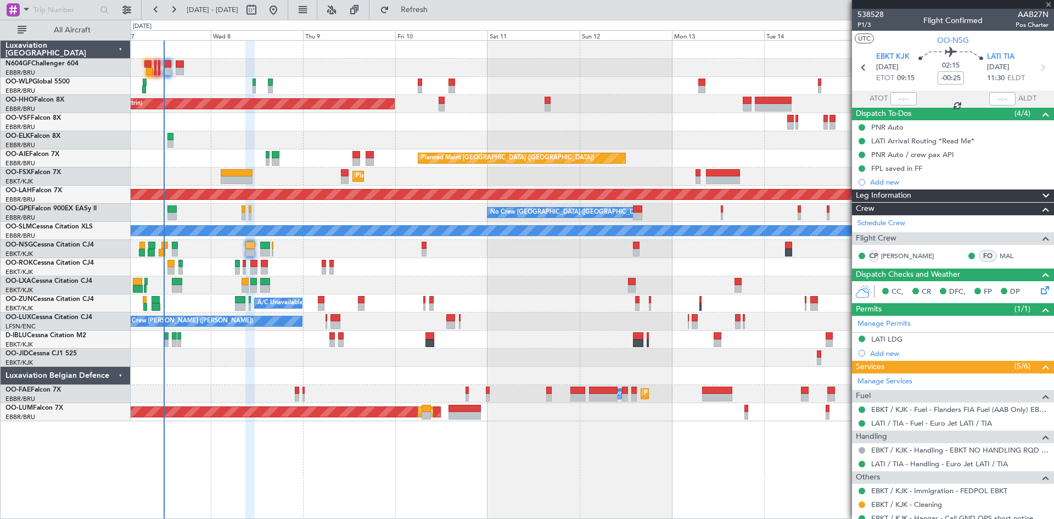
type input "+00:05"
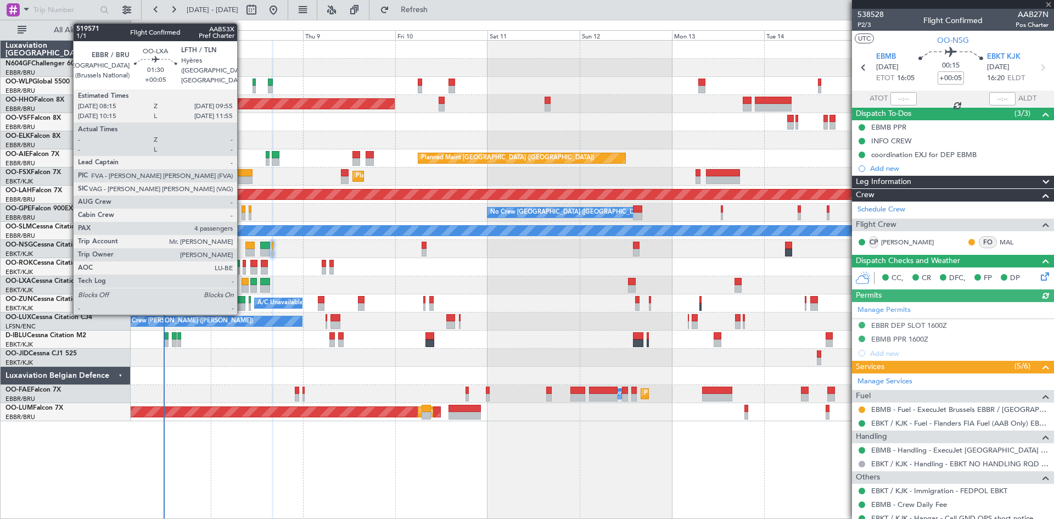
click at [242, 286] on div at bounding box center [244, 289] width 7 height 8
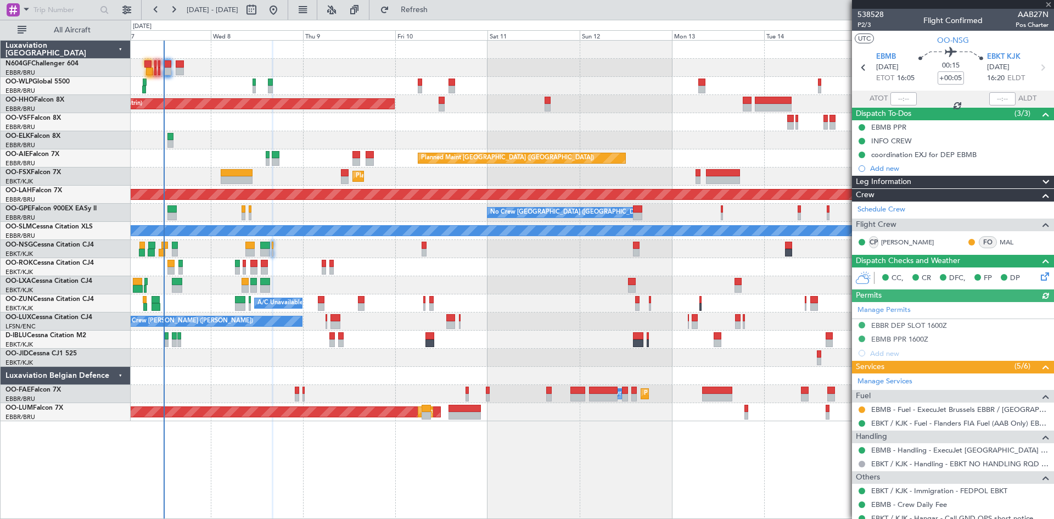
type input "4"
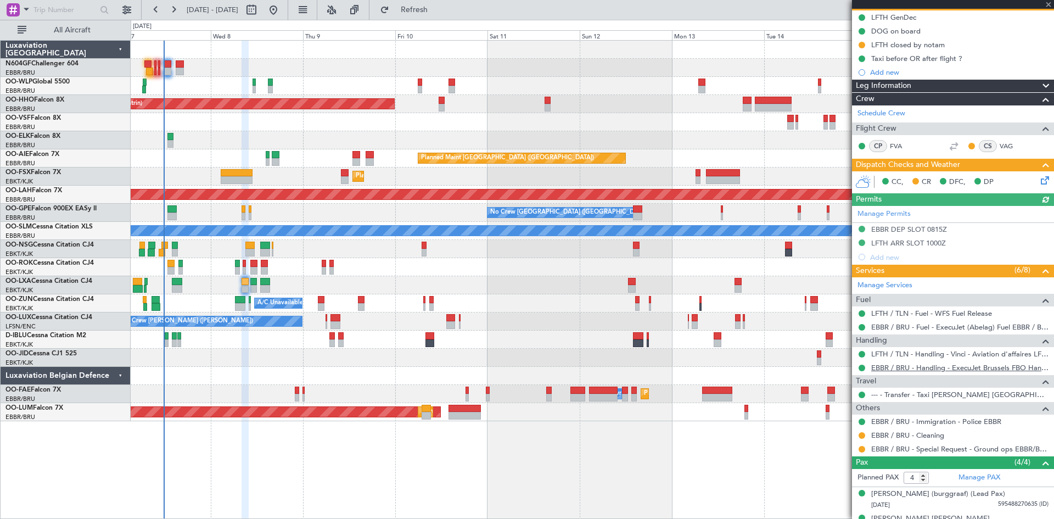
scroll to position [165, 0]
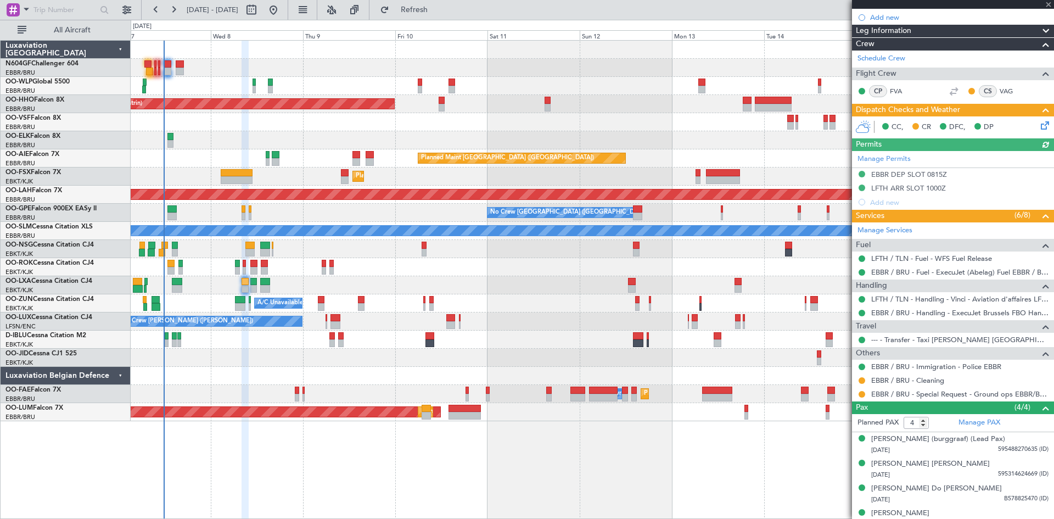
click at [1038, 128] on icon at bounding box center [1042, 123] width 9 height 9
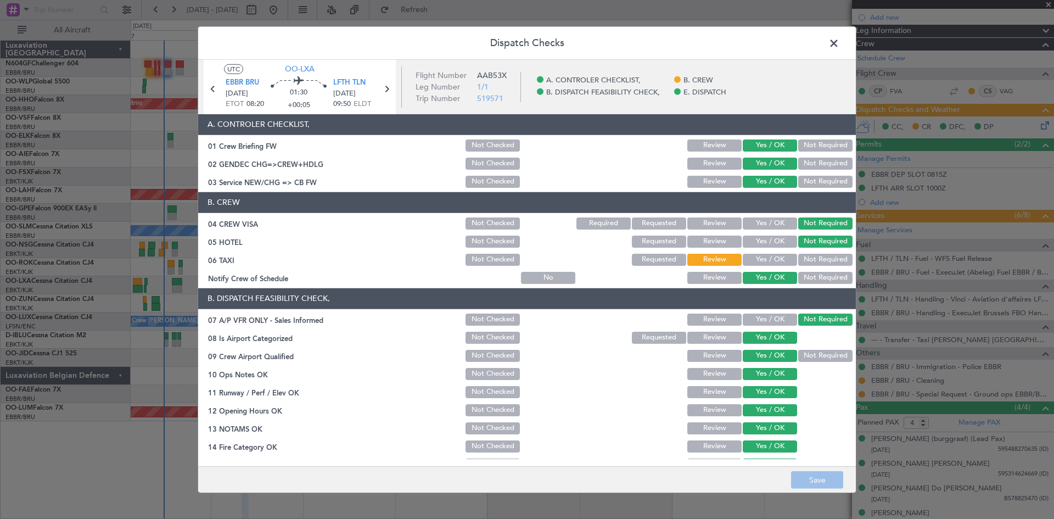
click at [822, 40] on header "Dispatch Checks" at bounding box center [526, 42] width 657 height 33
click at [839, 49] on span at bounding box center [839, 46] width 0 height 22
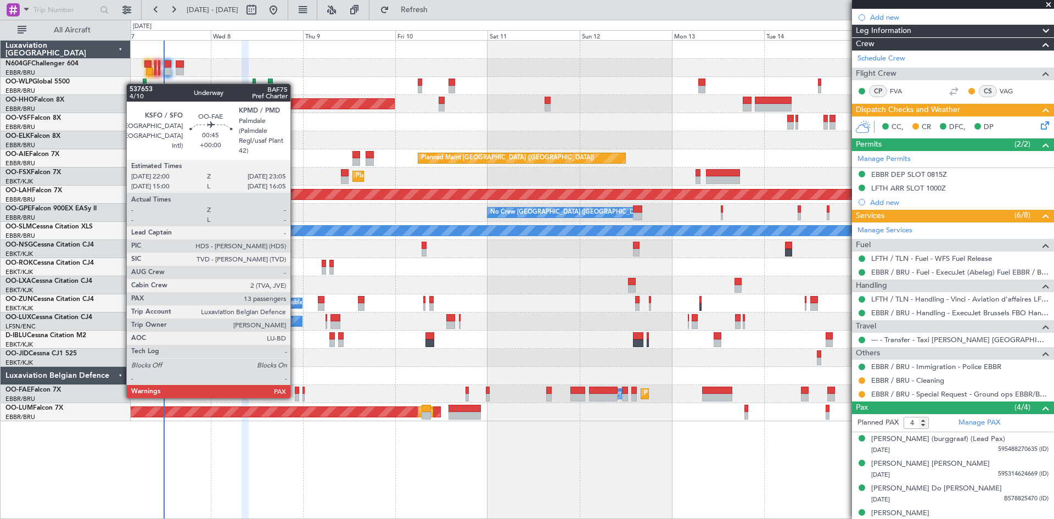
click at [295, 397] on div at bounding box center [297, 397] width 4 height 8
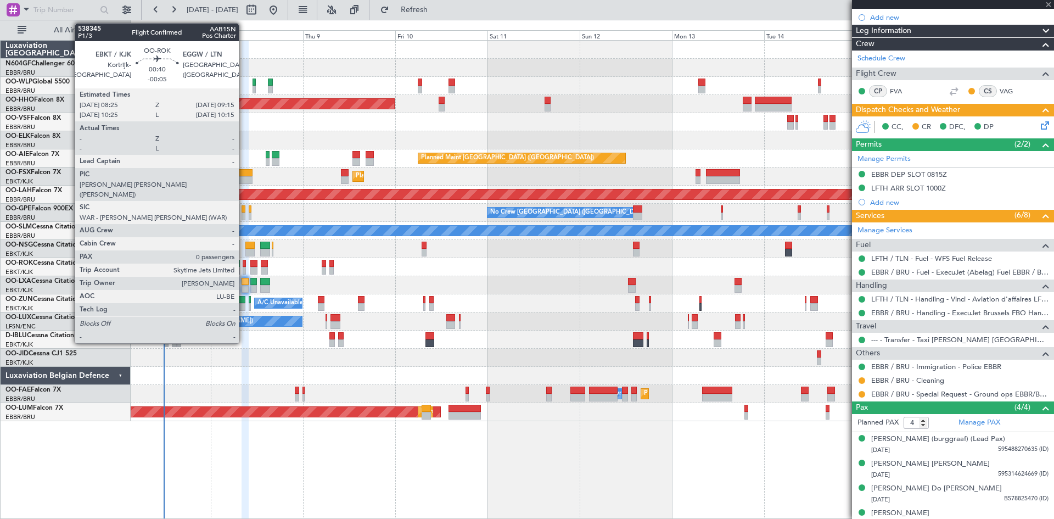
type input "13"
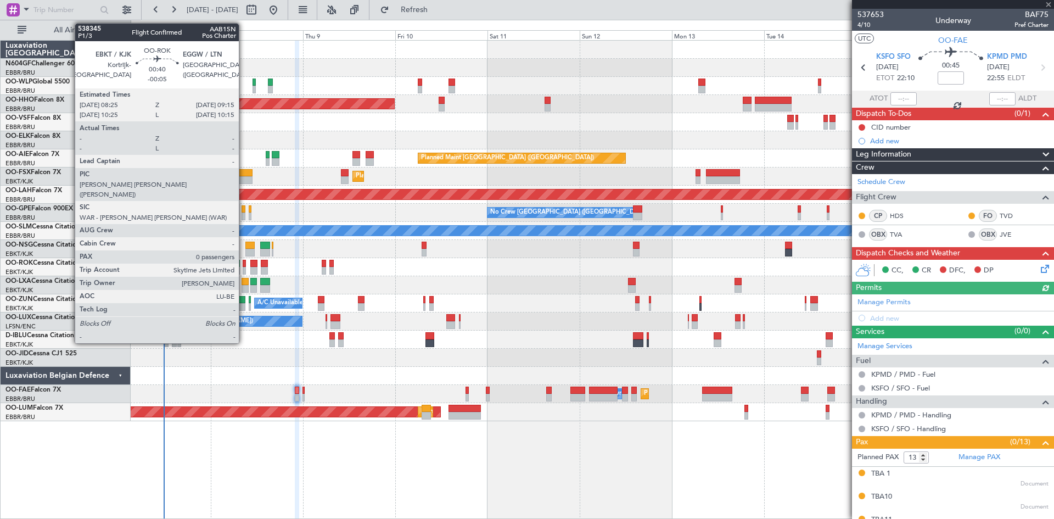
click at [244, 266] on div at bounding box center [244, 264] width 3 height 8
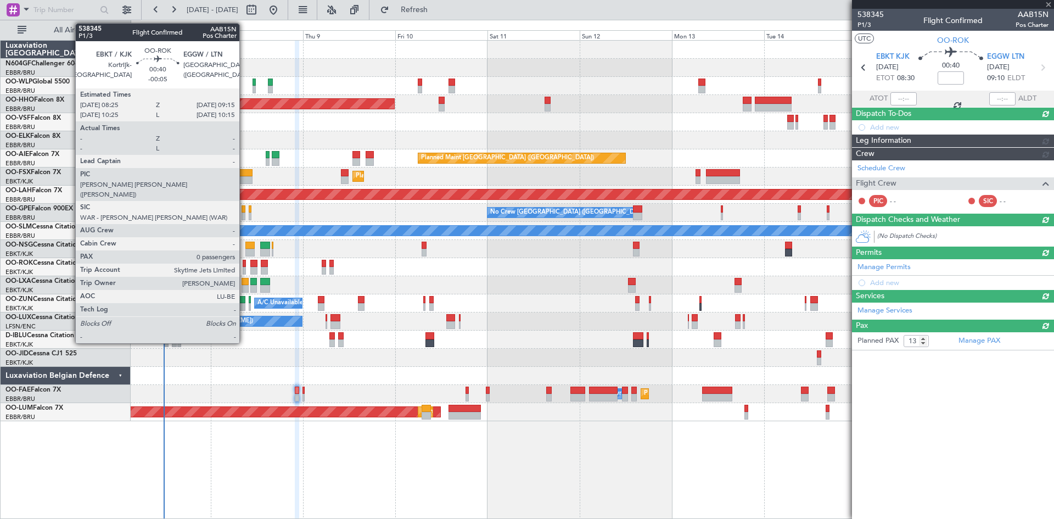
type input "-00:05"
type input "0"
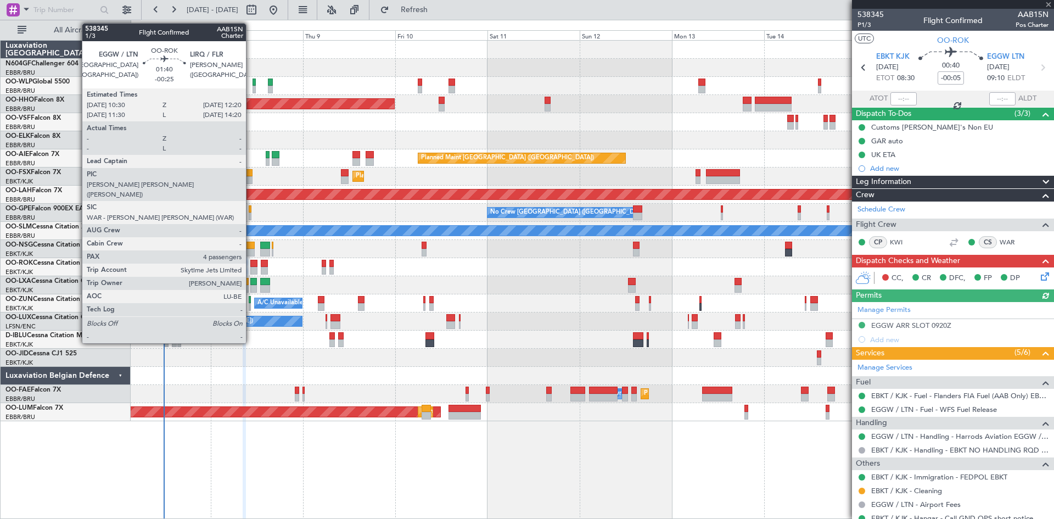
click at [251, 272] on div at bounding box center [253, 271] width 7 height 8
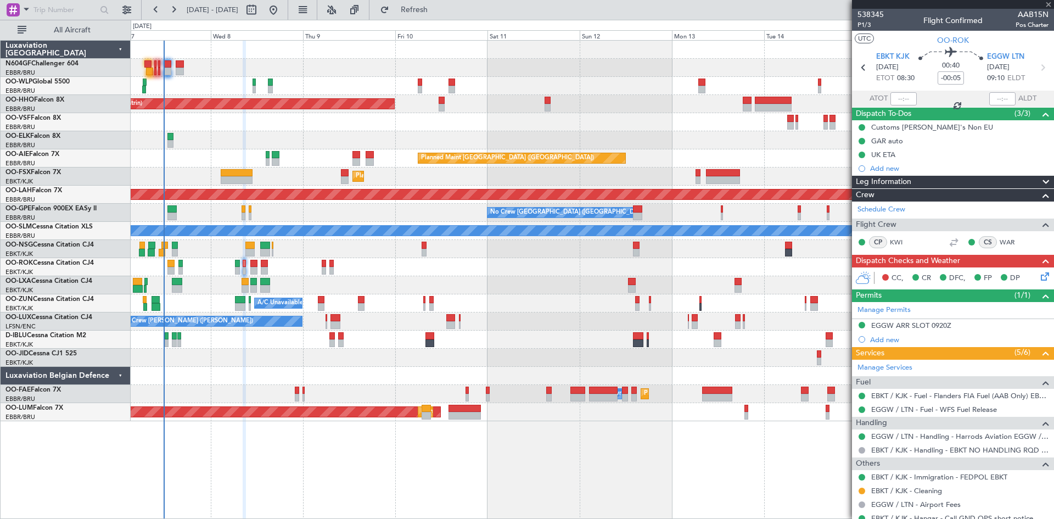
type input "-00:25"
type input "4"
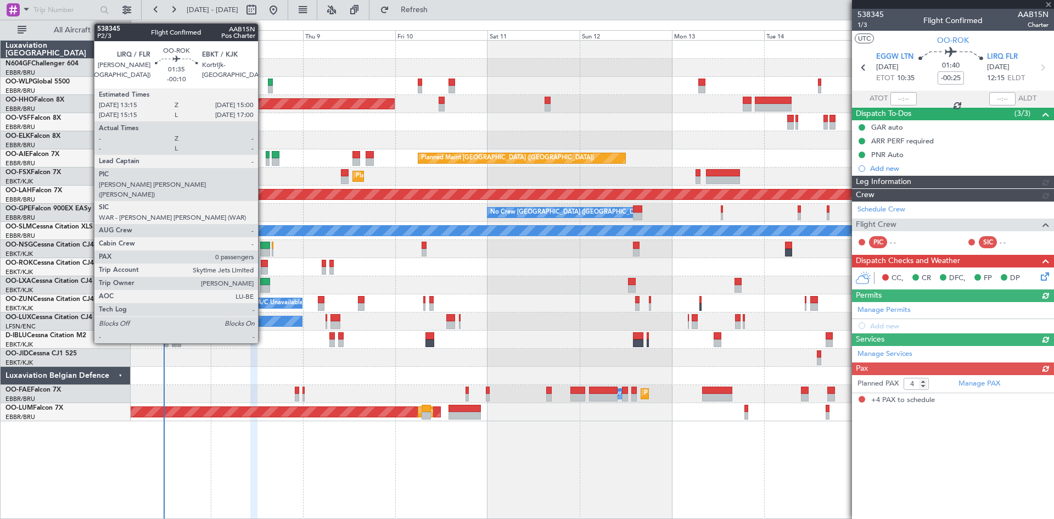
click at [263, 270] on div at bounding box center [264, 271] width 7 height 8
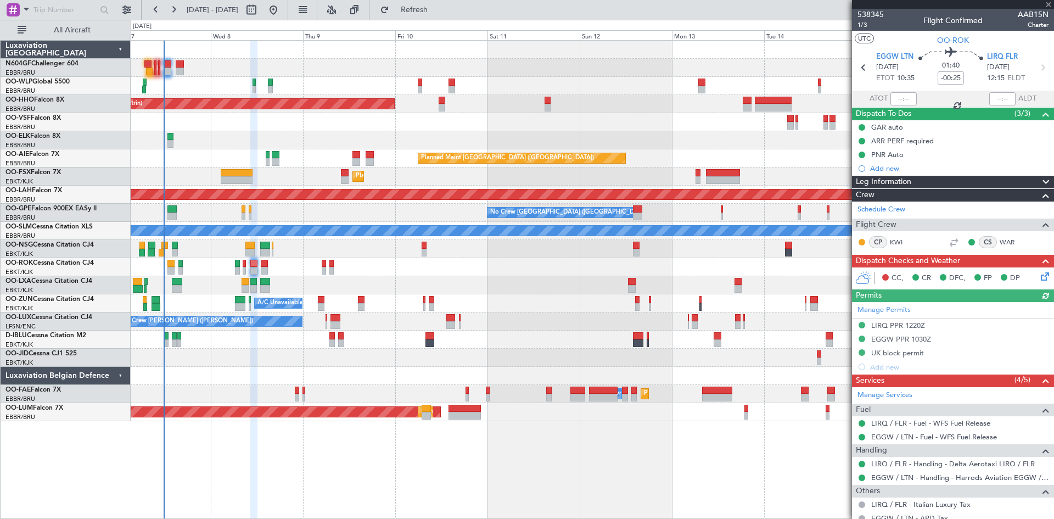
type input "-00:10"
type input "0"
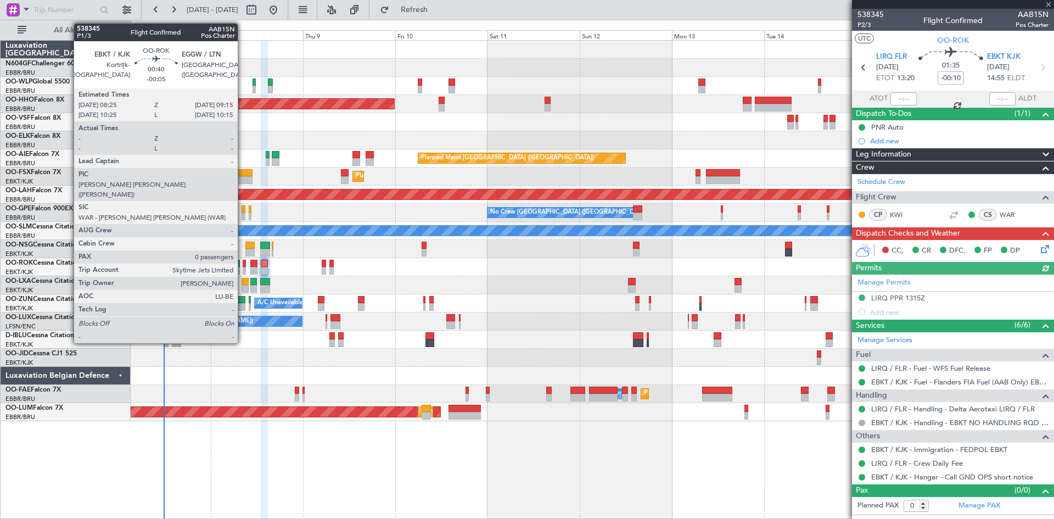
click at [243, 269] on div at bounding box center [244, 271] width 3 height 8
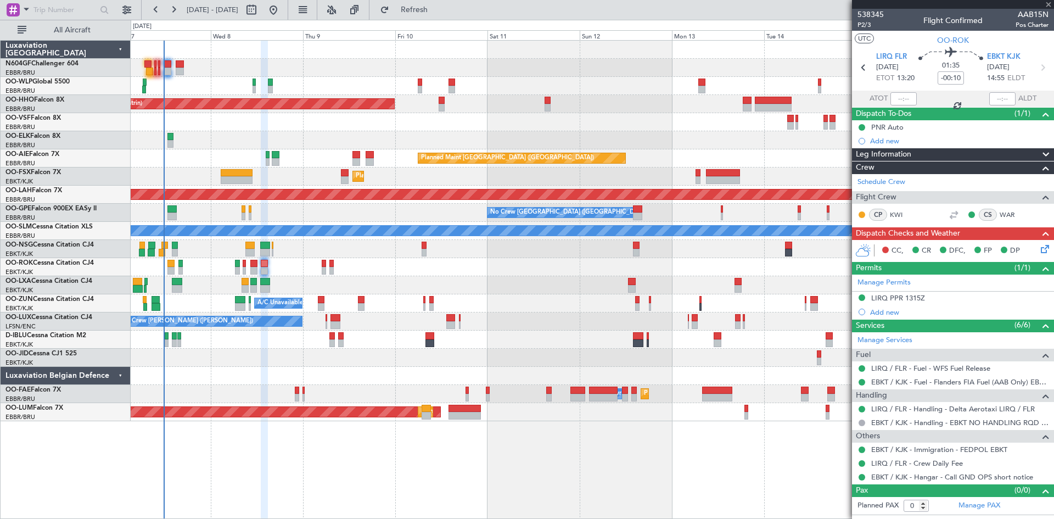
type input "-00:05"
